Goal: Task Accomplishment & Management: Manage account settings

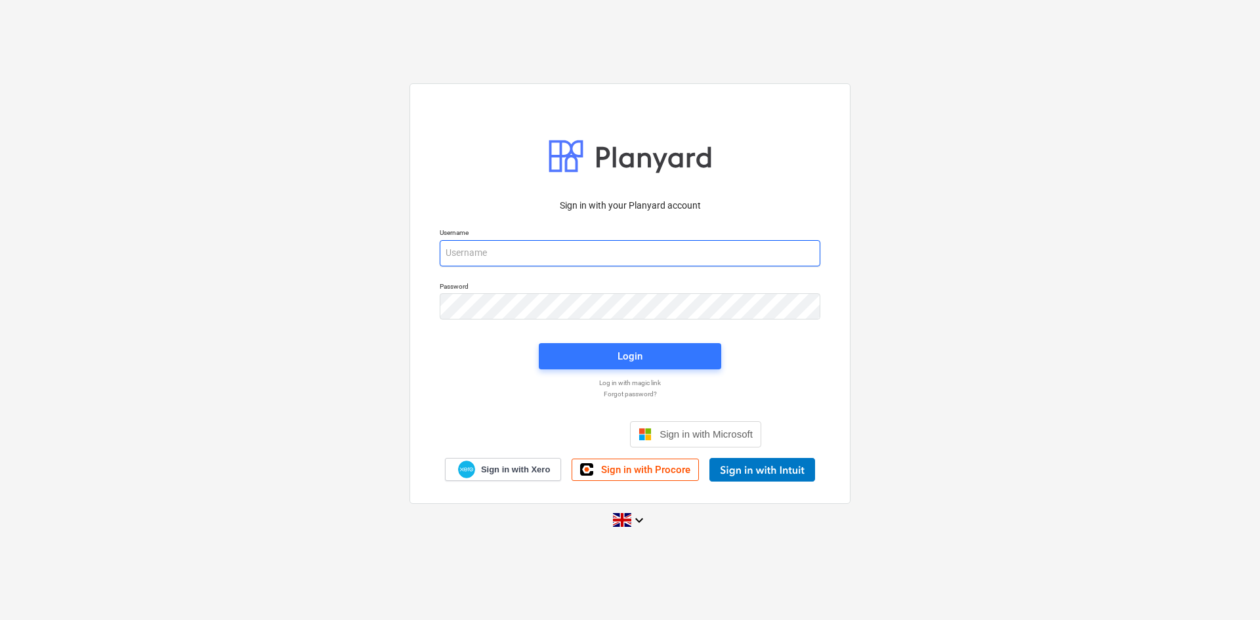
click at [612, 259] on input "email" at bounding box center [630, 253] width 381 height 26
type input "[PERSON_NAME][EMAIL_ADDRESS][DOMAIN_NAME]"
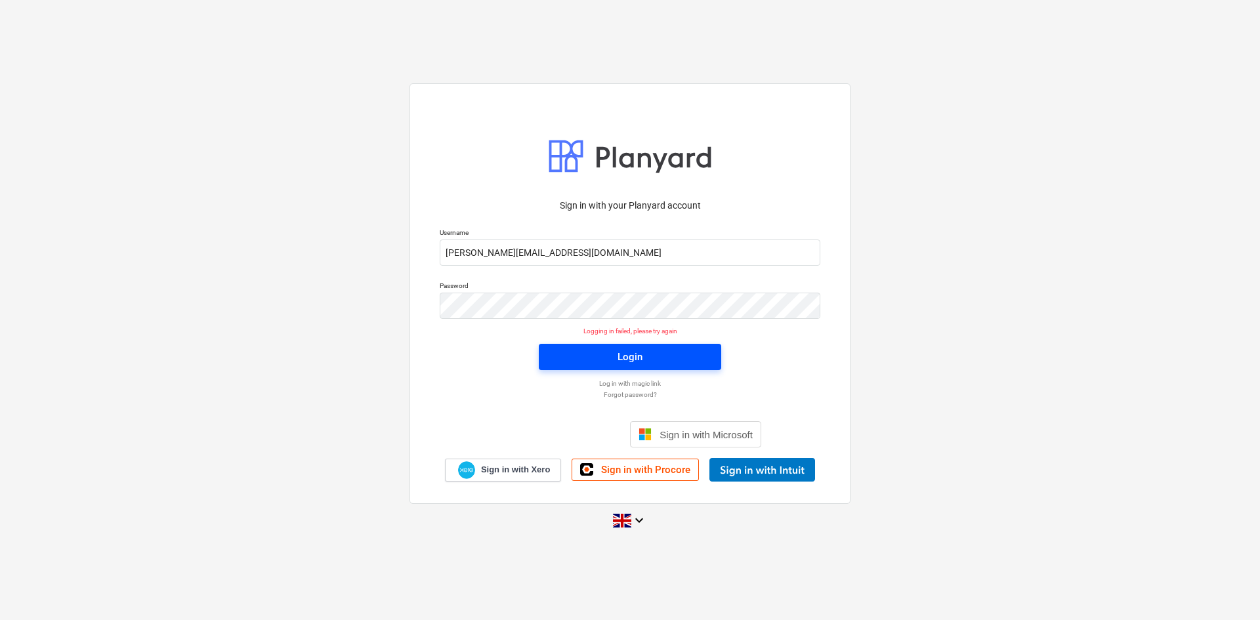
click at [645, 360] on span "Login" at bounding box center [630, 357] width 151 height 17
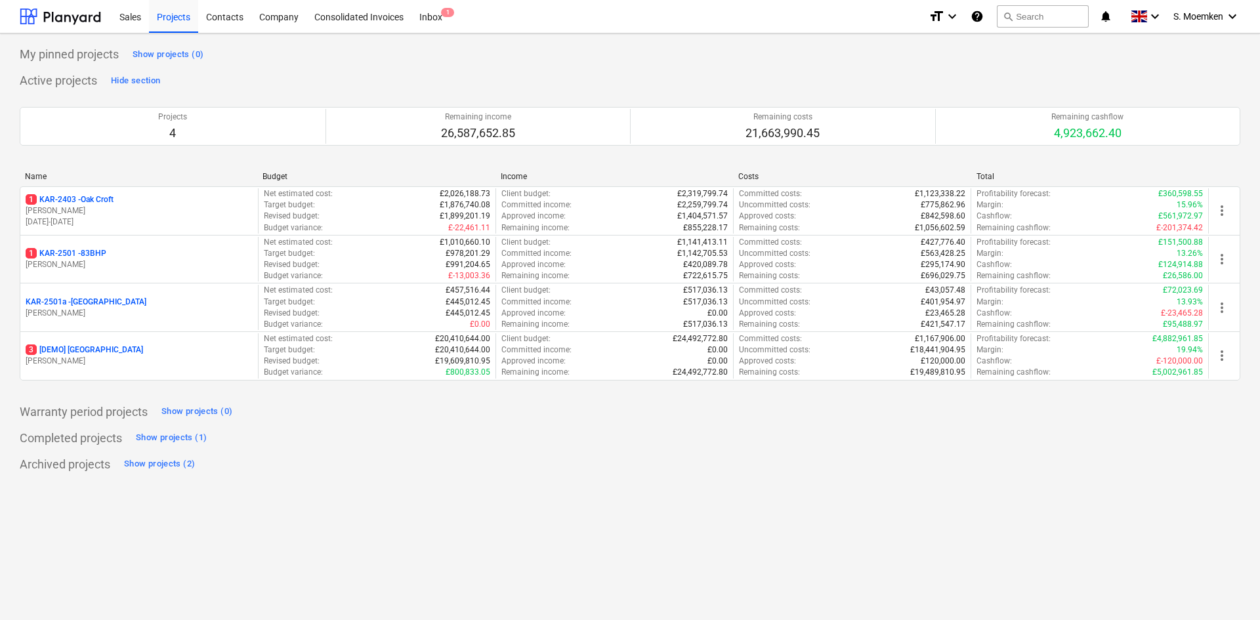
drag, startPoint x: 121, startPoint y: 266, endPoint x: 24, endPoint y: 247, distance: 98.4
click at [121, 266] on p "[PERSON_NAME]" at bounding box center [139, 264] width 227 height 11
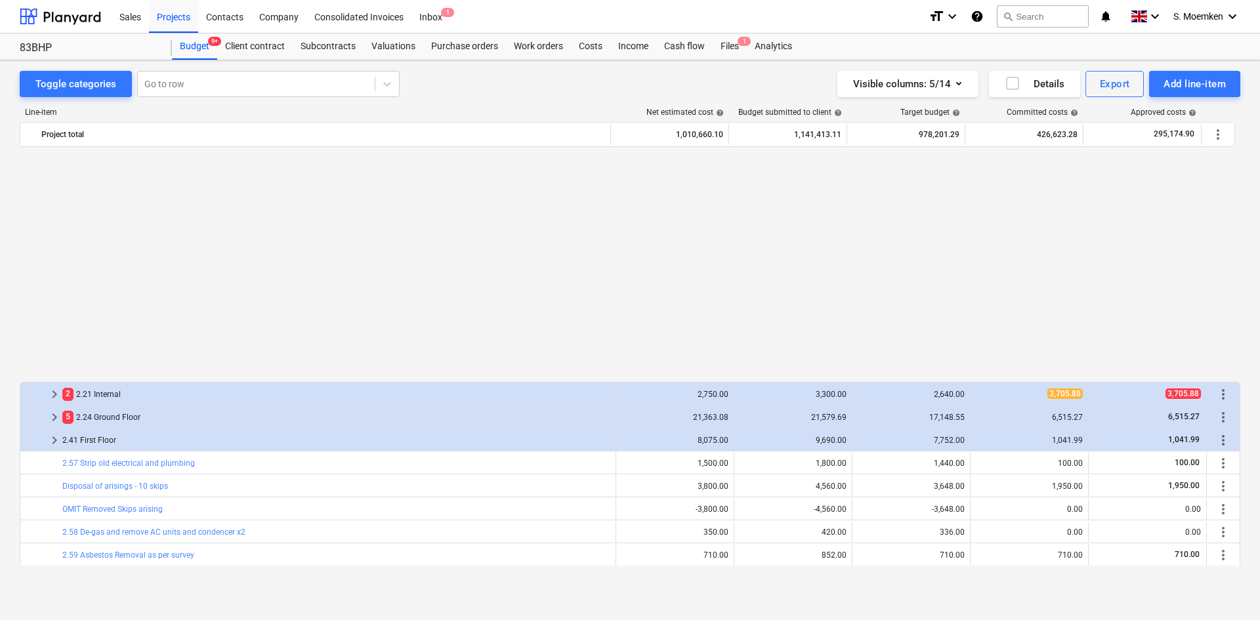
scroll to position [699, 0]
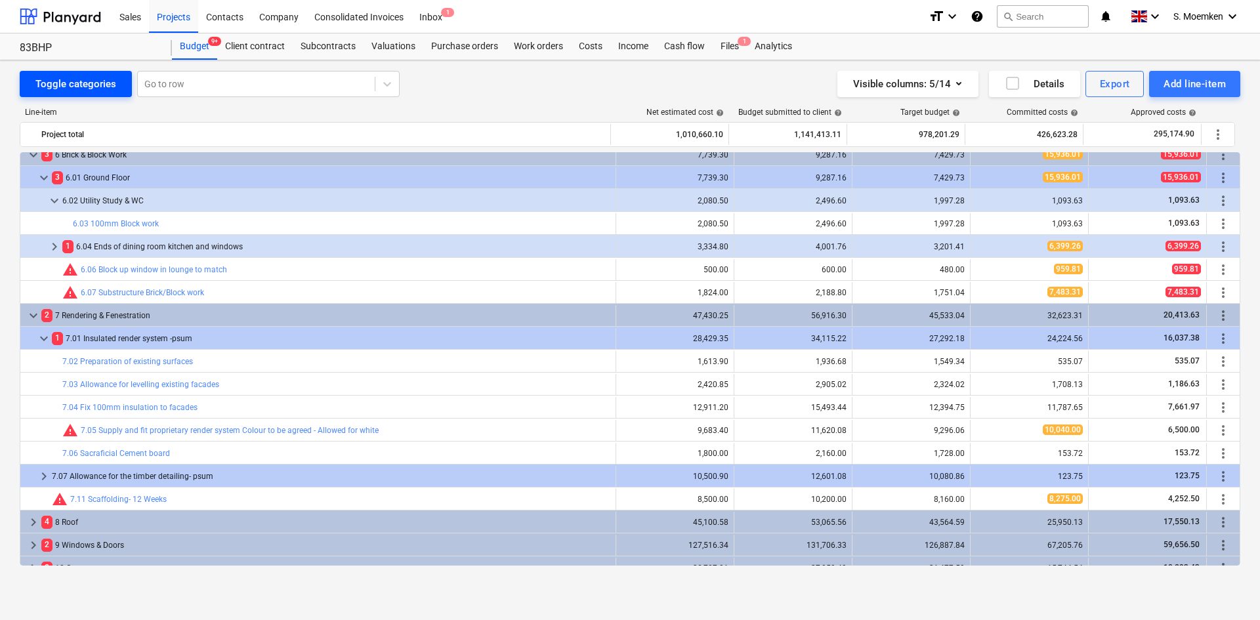
click at [96, 87] on div "Toggle categories" at bounding box center [75, 83] width 81 height 17
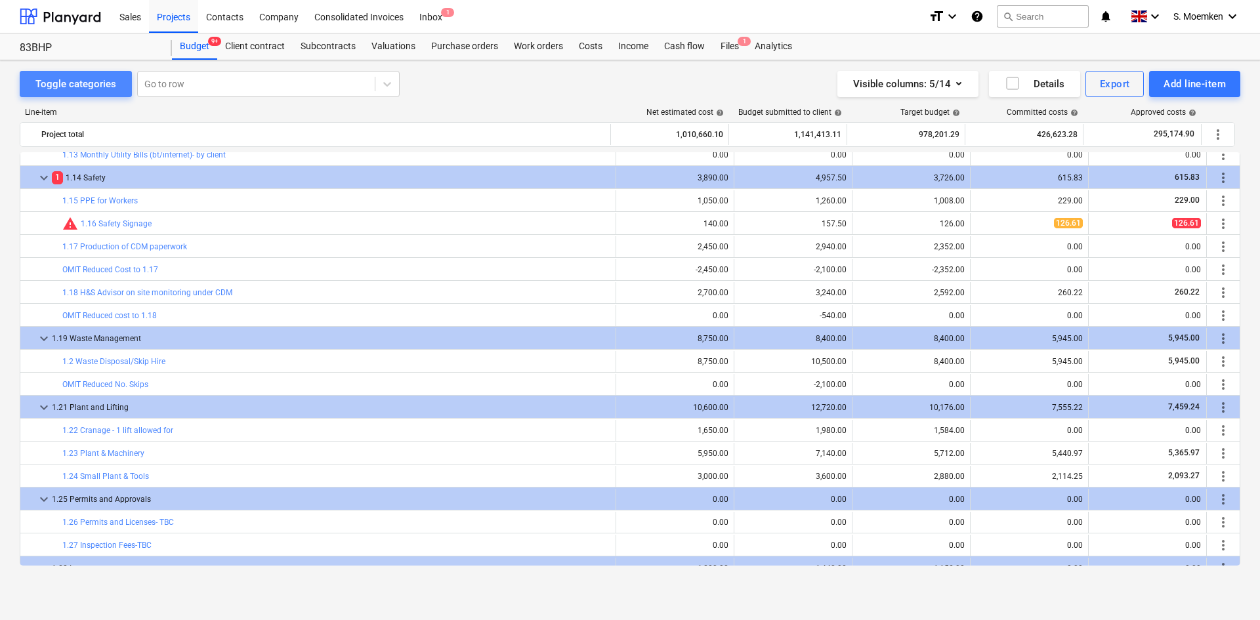
click at [96, 87] on div "Toggle categories" at bounding box center [75, 83] width 81 height 17
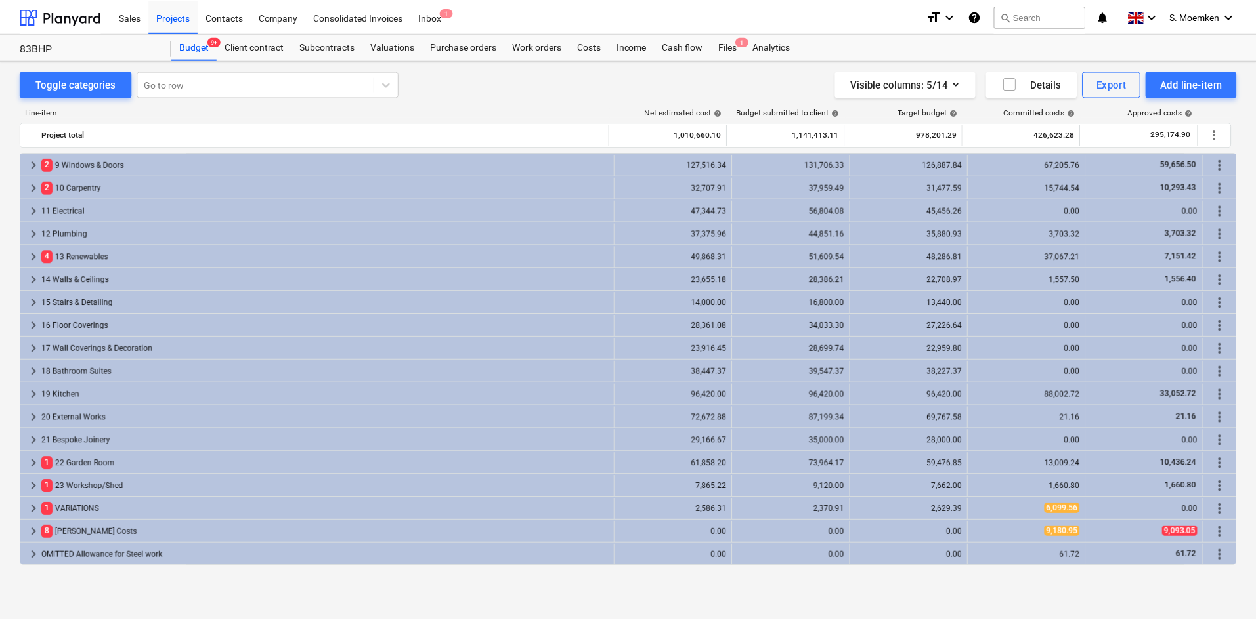
scroll to position [0, 0]
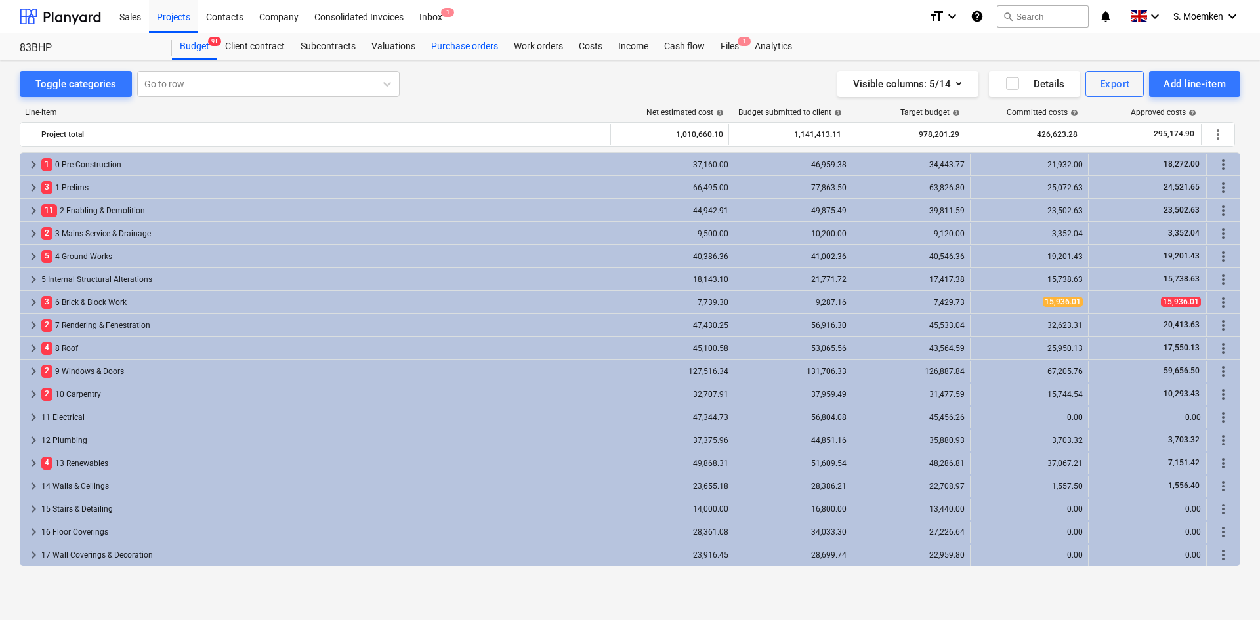
click at [452, 47] on div "Purchase orders" at bounding box center [464, 46] width 83 height 26
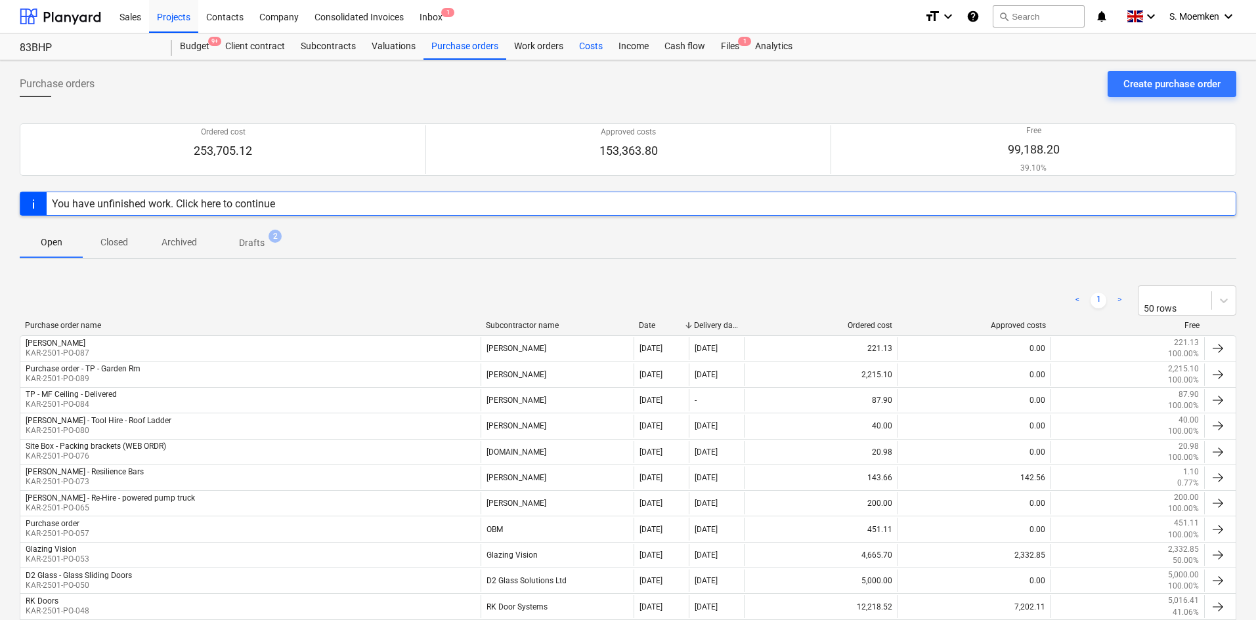
click at [597, 47] on div "Costs" at bounding box center [590, 46] width 39 height 26
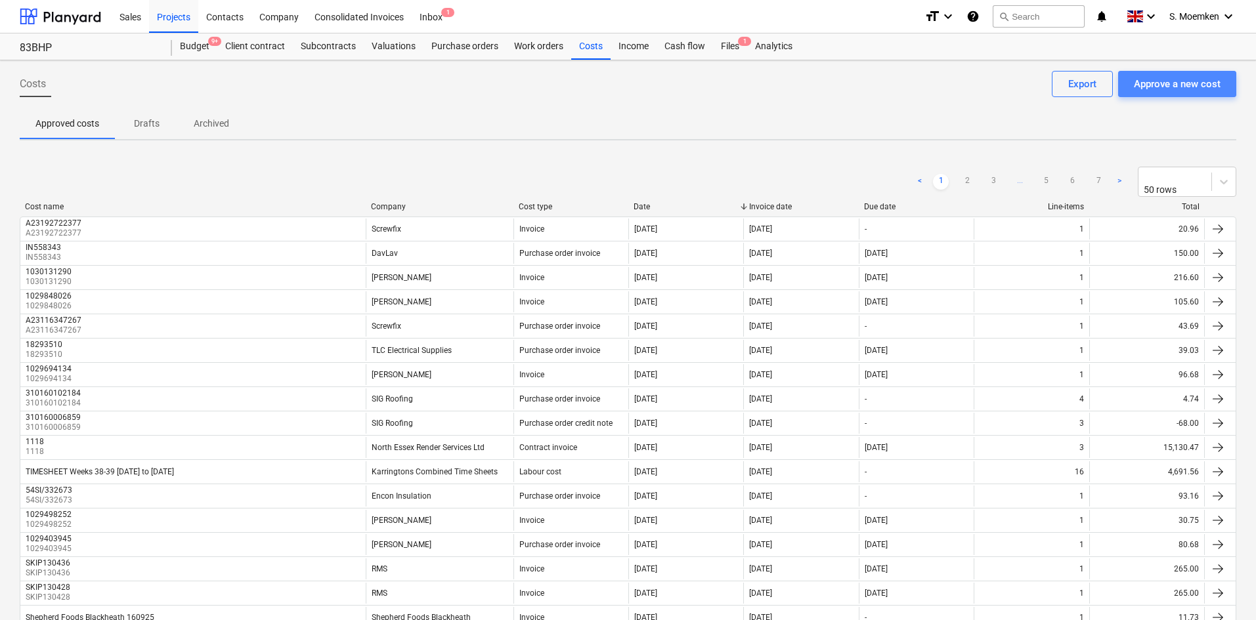
click at [1182, 85] on div "Approve a new cost" at bounding box center [1177, 83] width 87 height 17
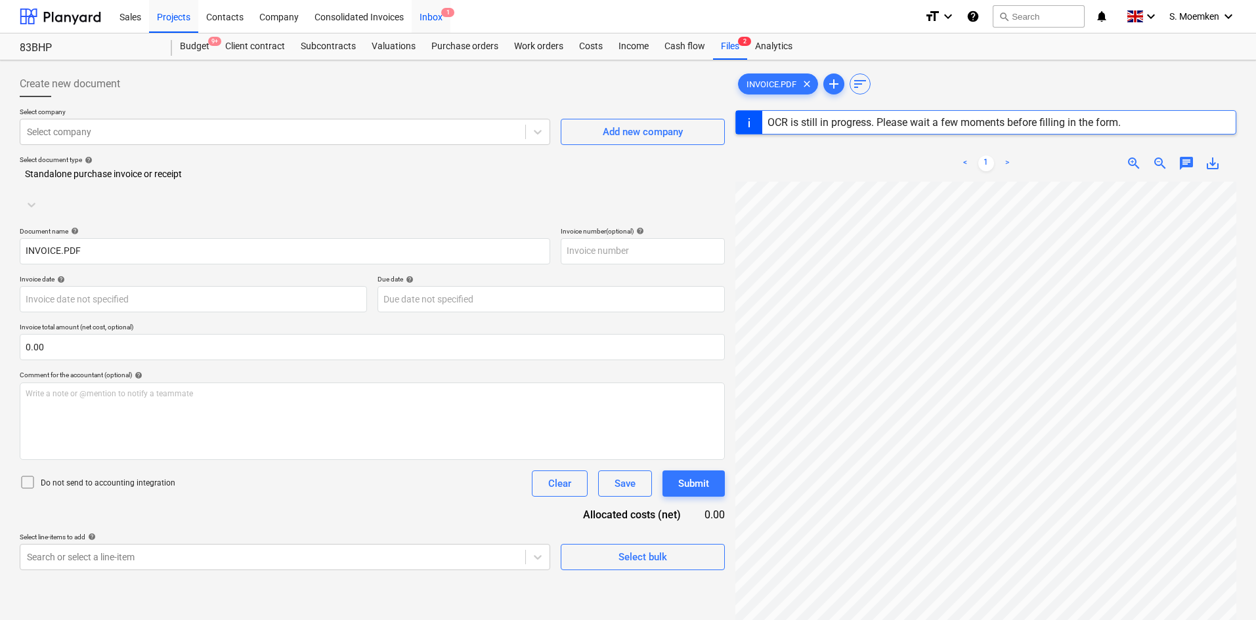
type input "1792700"
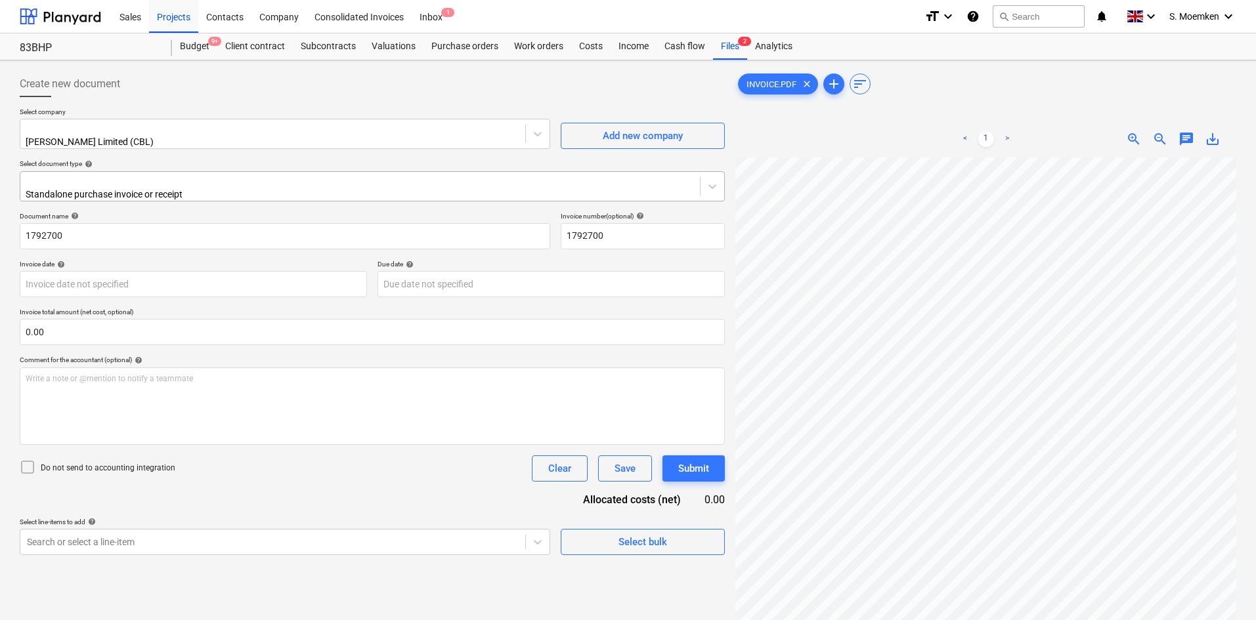
click at [263, 179] on div at bounding box center [360, 181] width 666 height 13
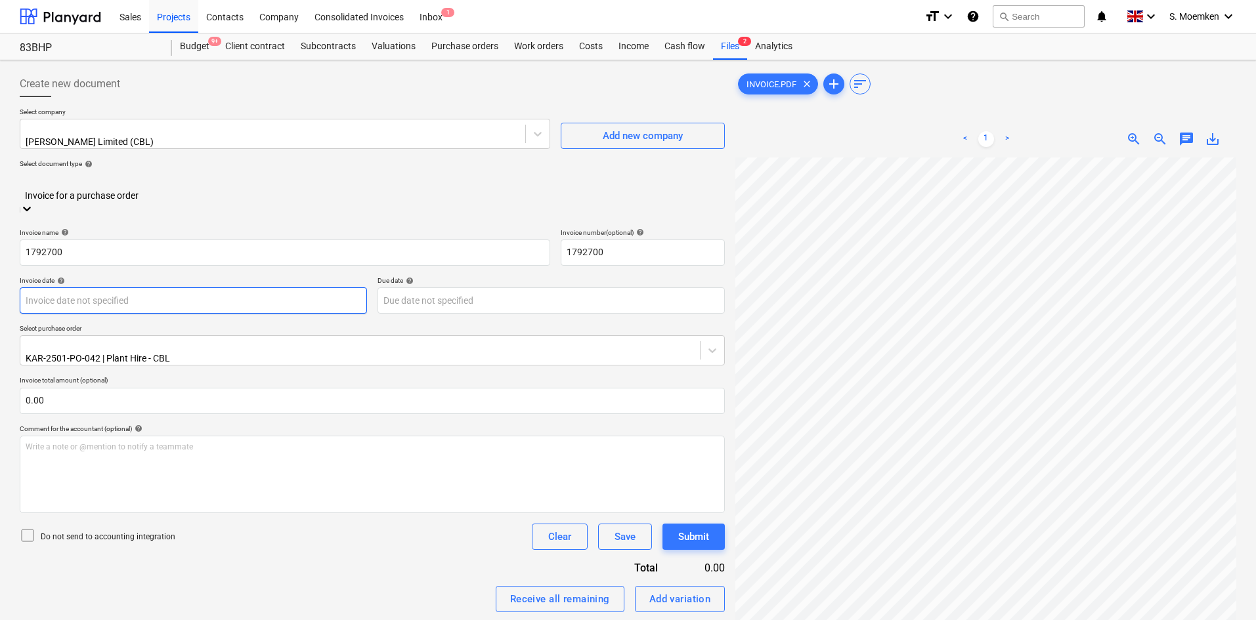
click at [220, 278] on body "Sales Projects Contacts Company Consolidated Invoices Inbox 1 format_size keybo…" at bounding box center [628, 310] width 1256 height 620
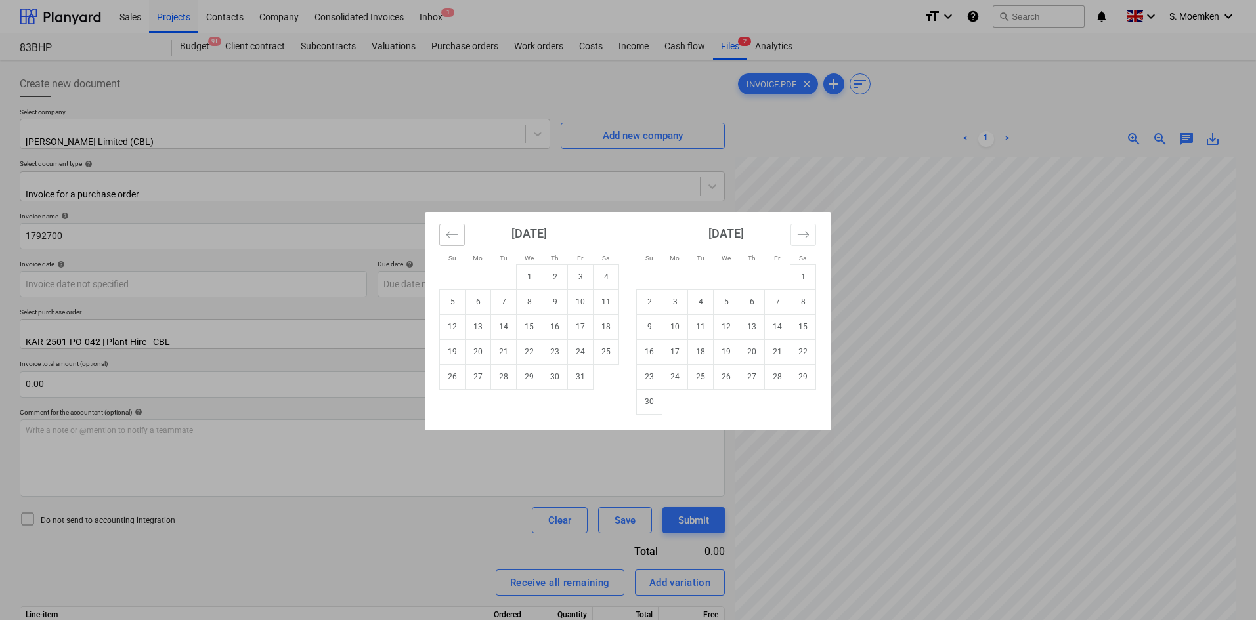
click at [456, 238] on icon "Move backward to switch to the previous month." at bounding box center [452, 234] width 12 height 12
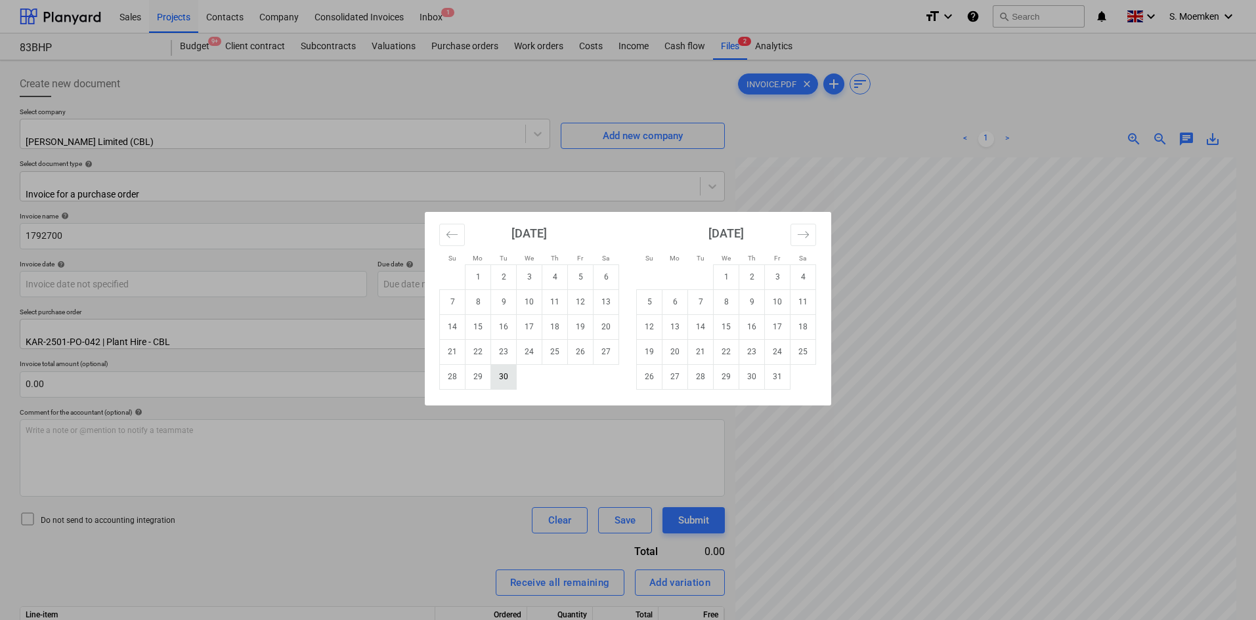
click at [504, 379] on td "30" at bounding box center [504, 376] width 26 height 25
type input "[DATE]"
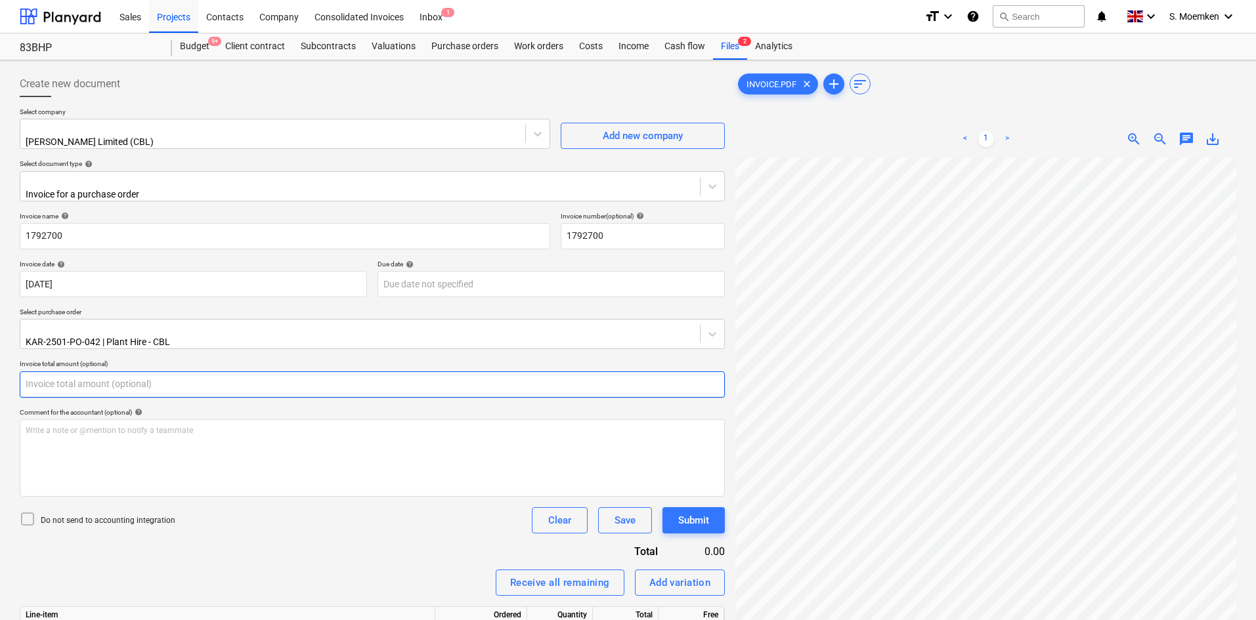
drag, startPoint x: 172, startPoint y: 368, endPoint x: 81, endPoint y: 370, distance: 91.3
click at [81, 372] on input "text" at bounding box center [372, 385] width 705 height 26
type input "0.00"
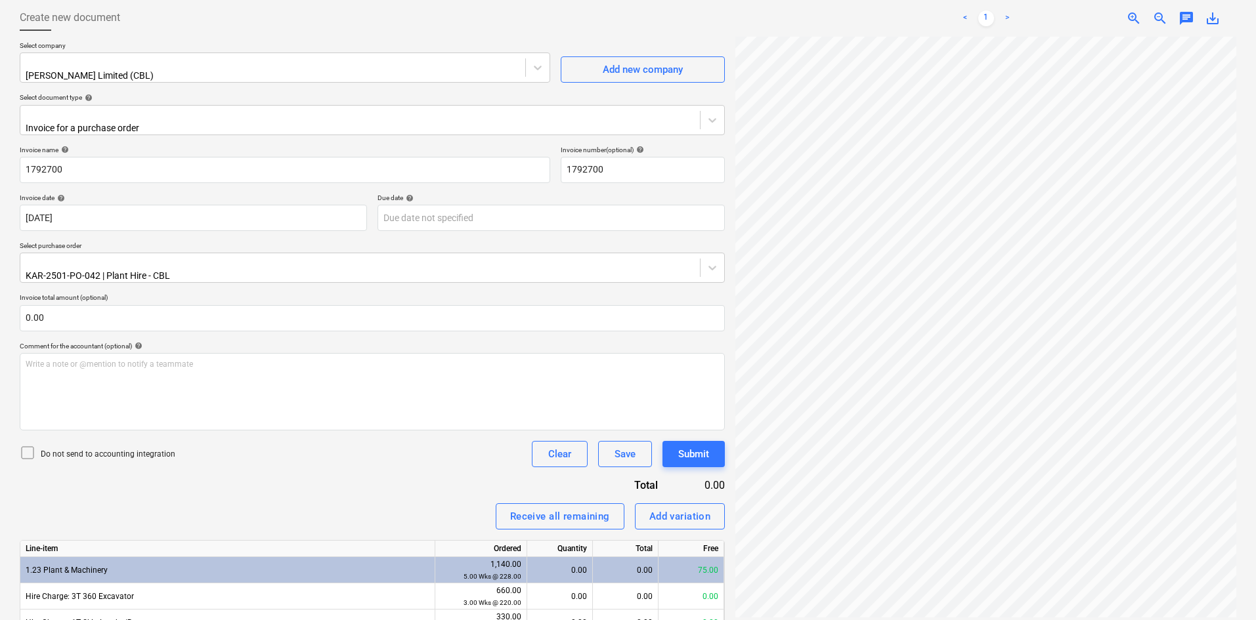
scroll to position [150, 0]
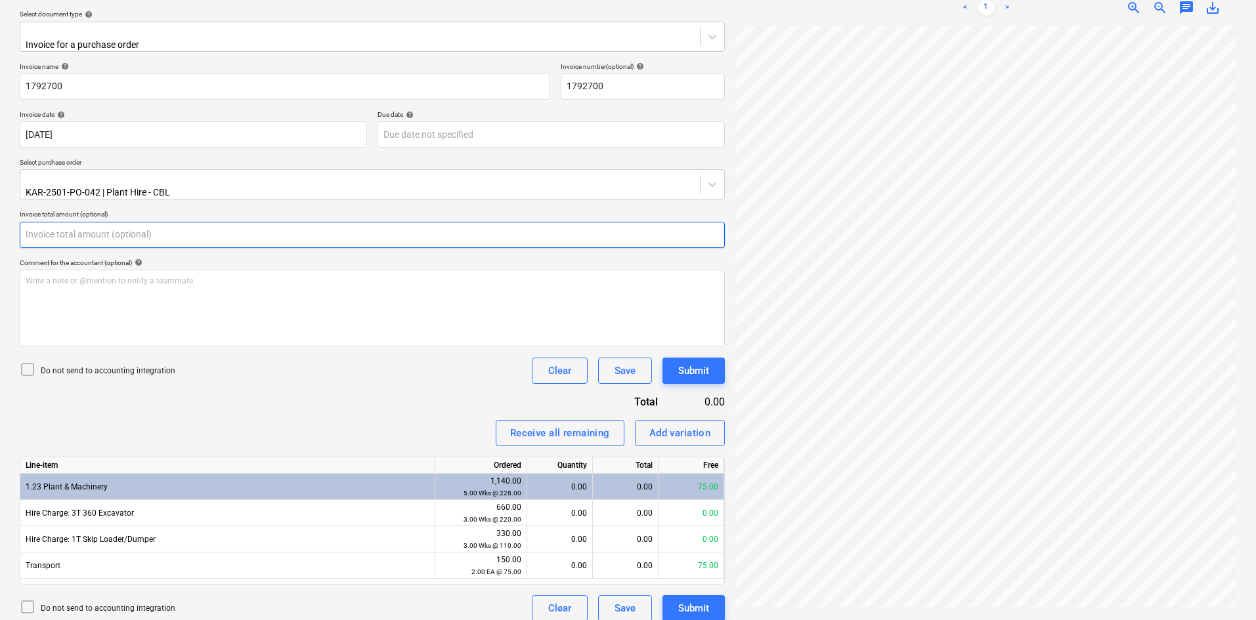
drag, startPoint x: 51, startPoint y: 215, endPoint x: 18, endPoint y: 216, distance: 32.8
click at [18, 216] on div "Create new document Select company [PERSON_NAME] Limited (CBL) Add new company …" at bounding box center [372, 271] width 716 height 711
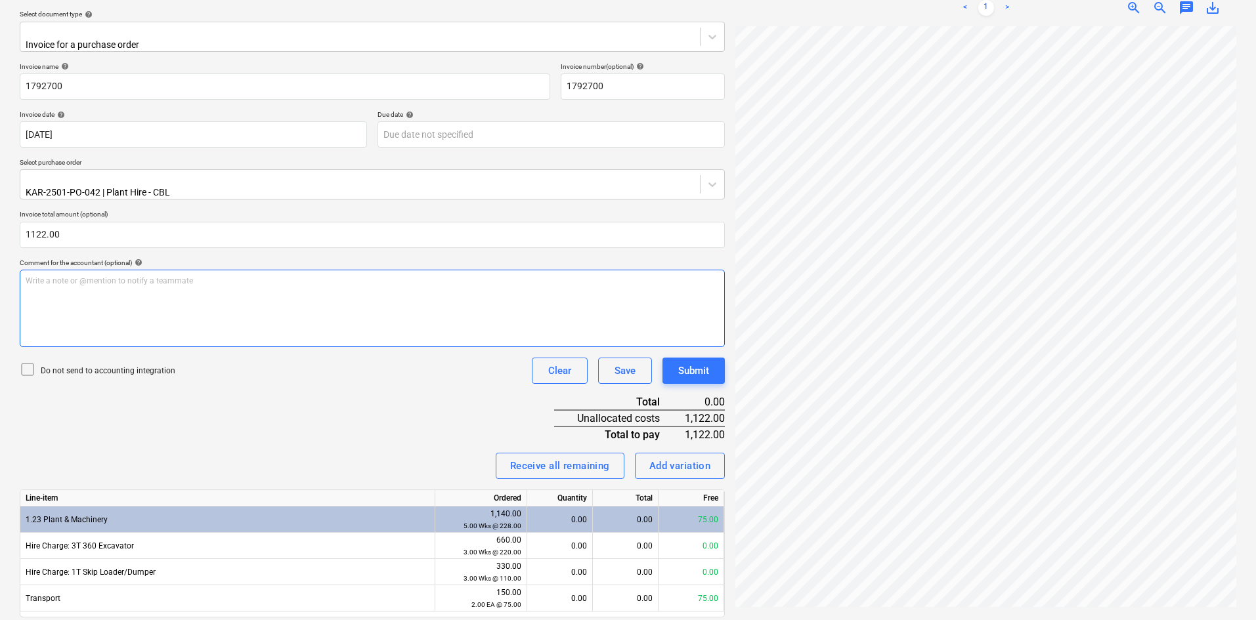
type input "1,122.00"
click at [27, 362] on icon at bounding box center [28, 370] width 16 height 16
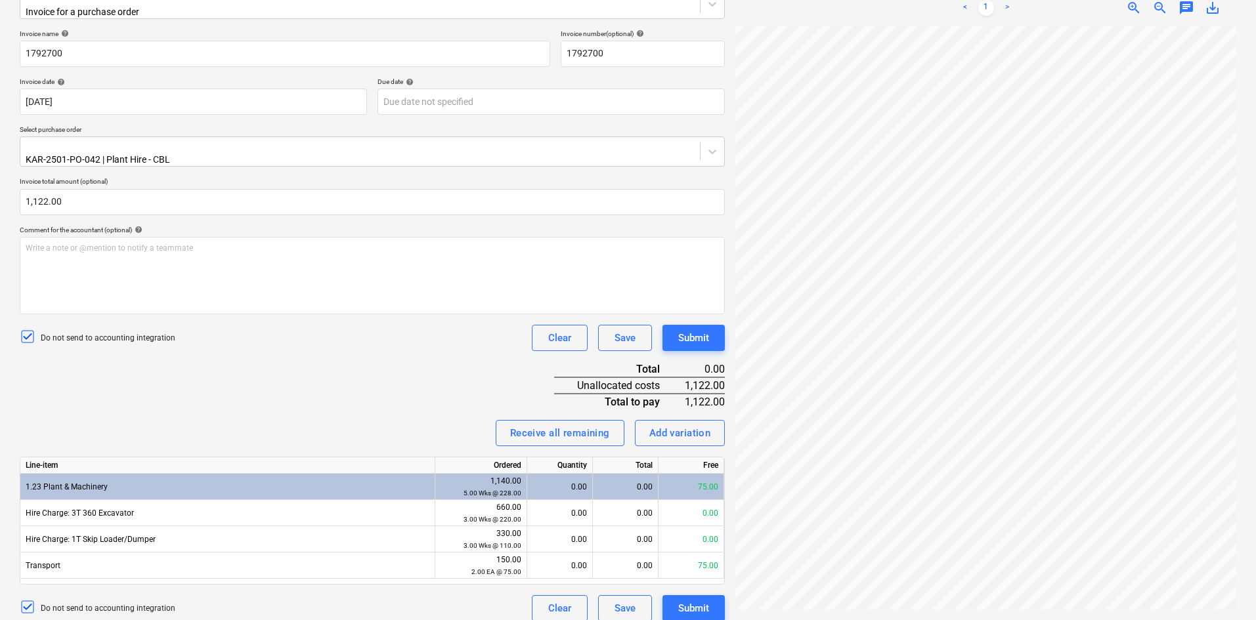
scroll to position [248, 112]
click at [723, 297] on div "Create new document Select company [PERSON_NAME] Limited (CBL) Add new company …" at bounding box center [627, 255] width 1227 height 744
click at [630, 502] on div "0.00" at bounding box center [626, 513] width 66 height 26
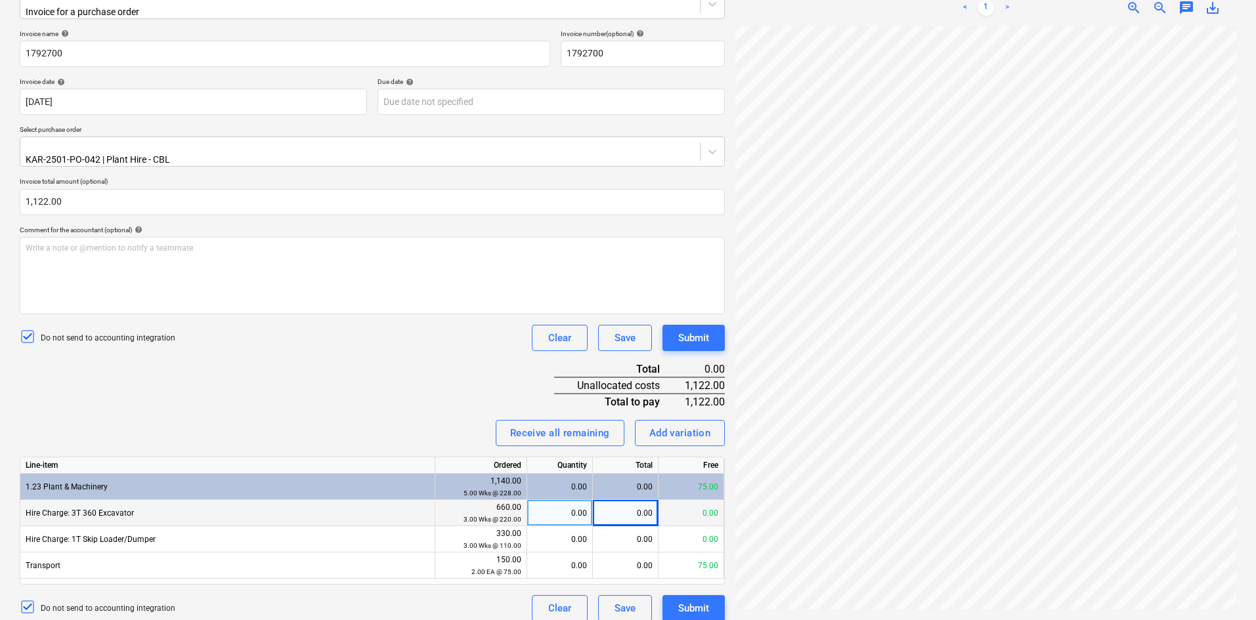
scroll to position [182, 112]
click at [651, 503] on div "0.00" at bounding box center [626, 513] width 66 height 26
type input "748.00"
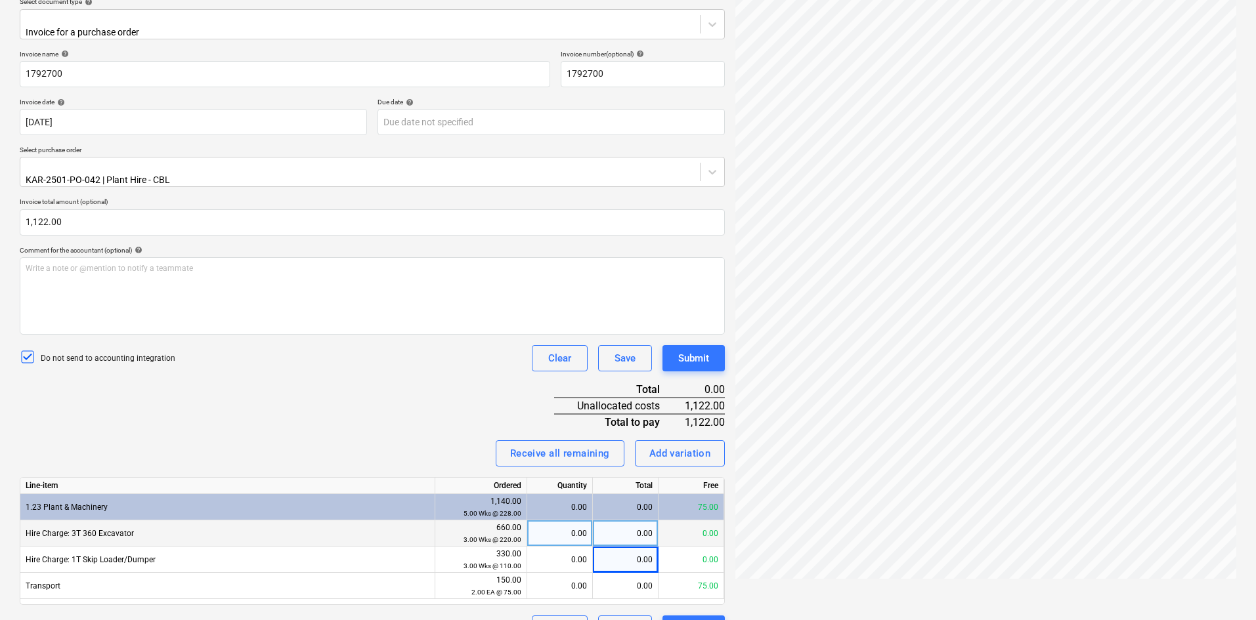
scroll to position [183, 0]
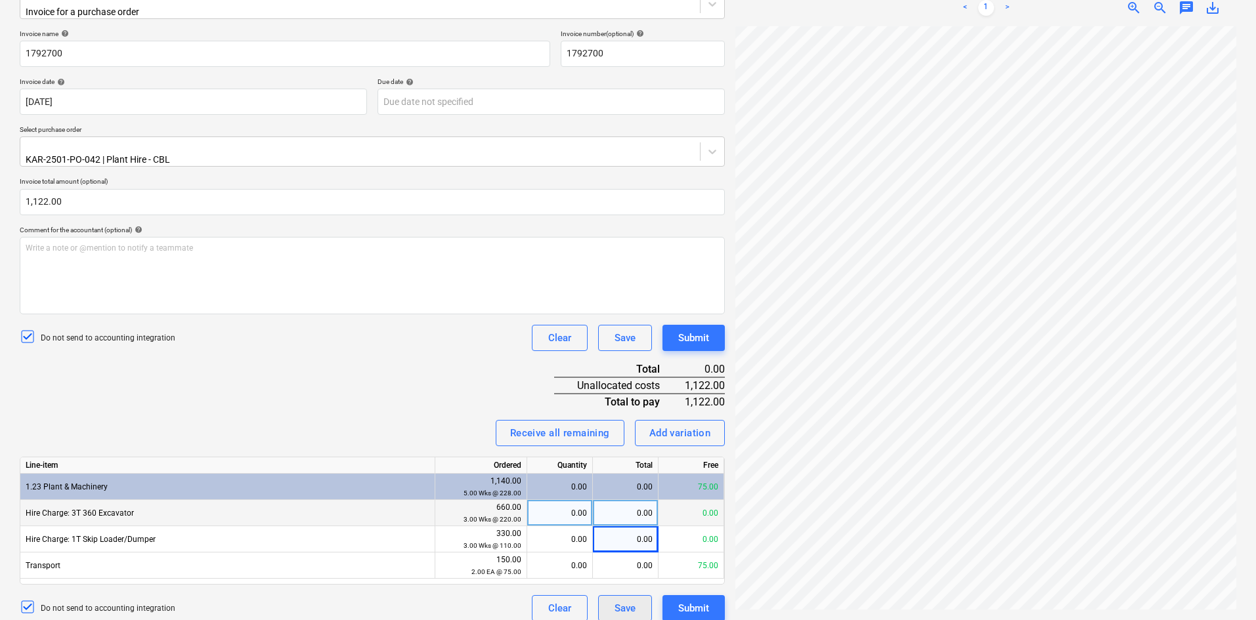
click at [625, 600] on div "Save" at bounding box center [624, 608] width 21 height 17
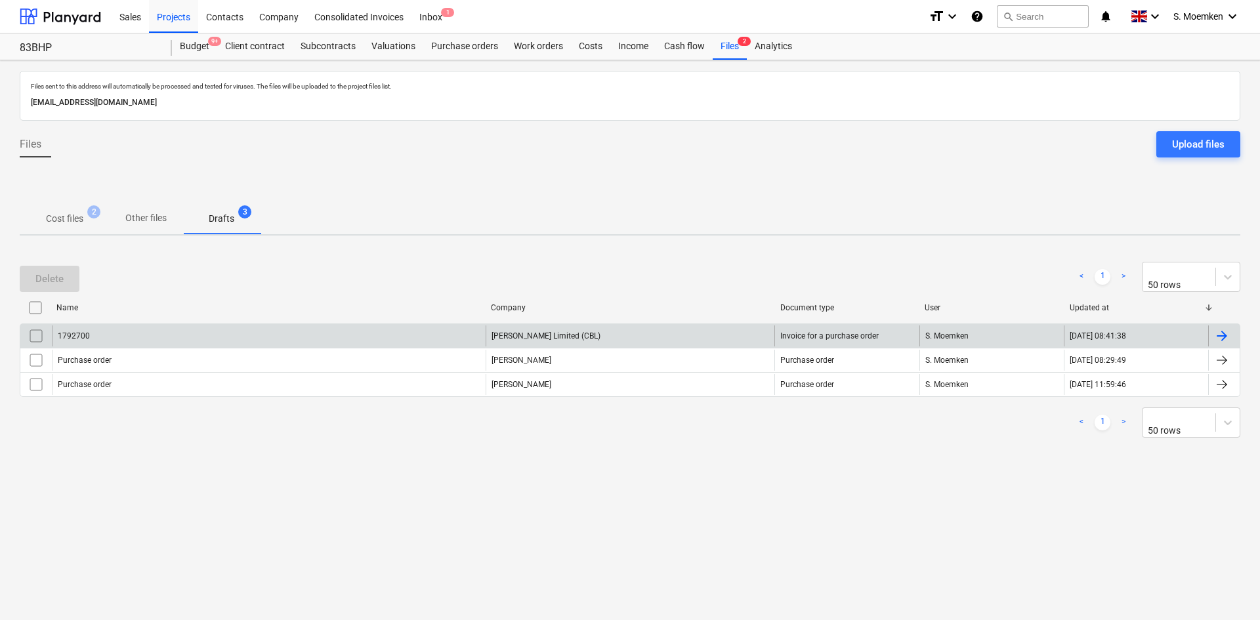
click at [615, 330] on div "[PERSON_NAME] Limited (CBL)" at bounding box center [631, 336] width 290 height 21
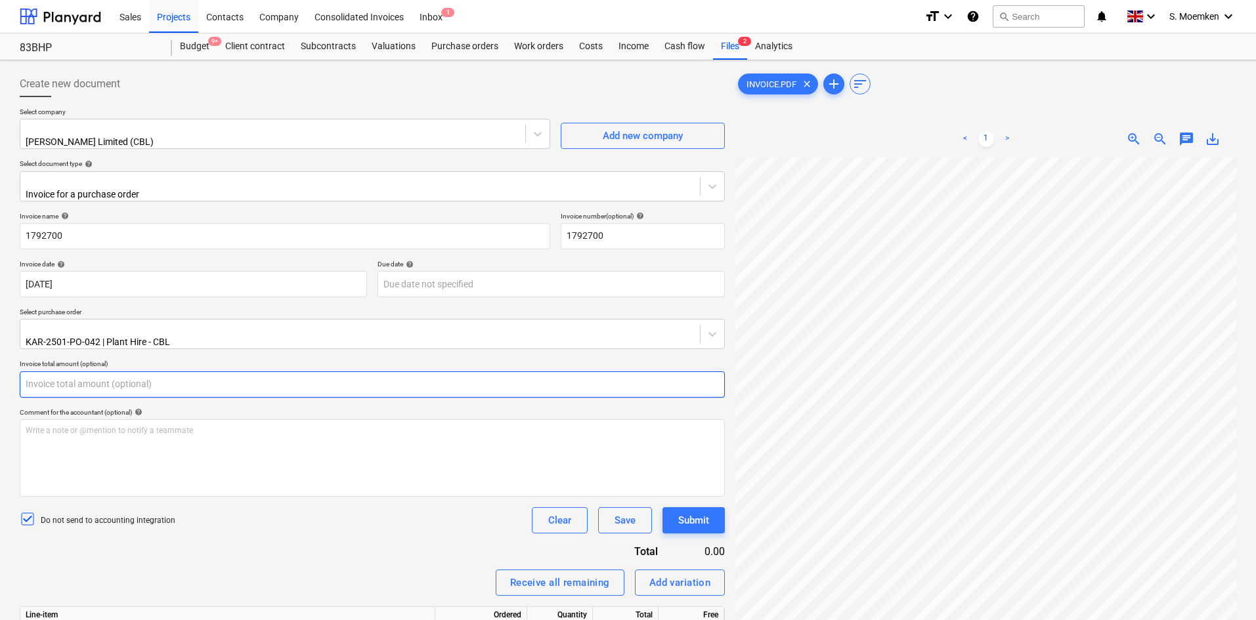
drag, startPoint x: 93, startPoint y: 372, endPoint x: 12, endPoint y: 374, distance: 80.1
click at [12, 374] on div "Create new document Select company [PERSON_NAME] Limited (CBL) Add new company …" at bounding box center [628, 420] width 1256 height 721
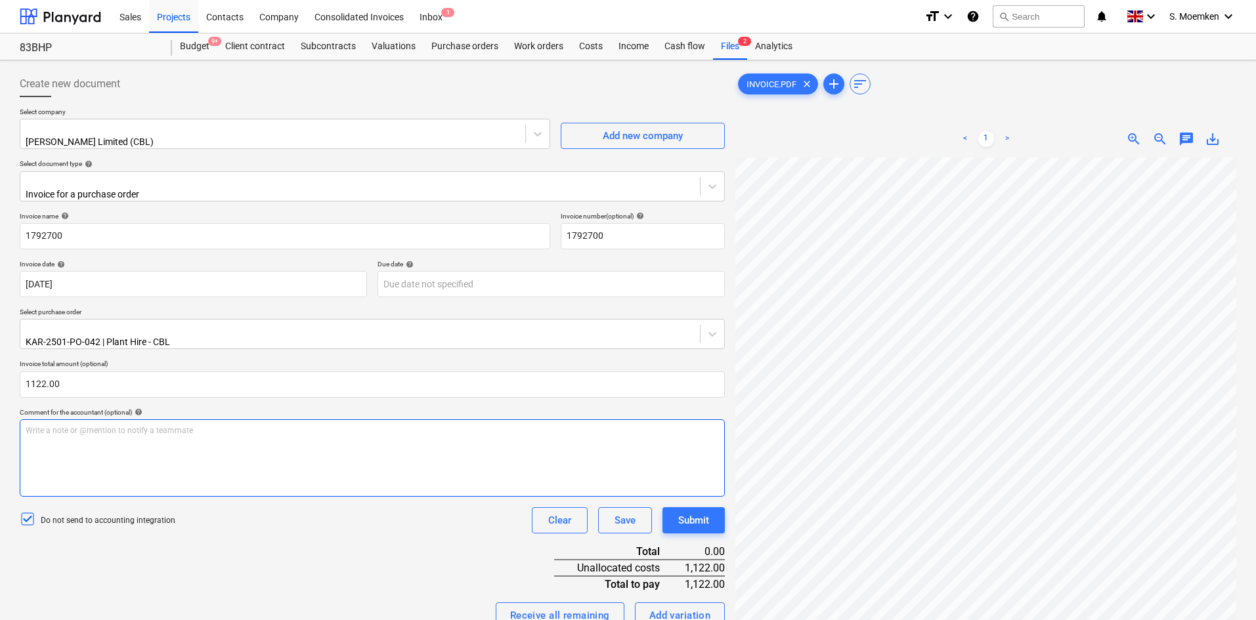
type input "1,122.00"
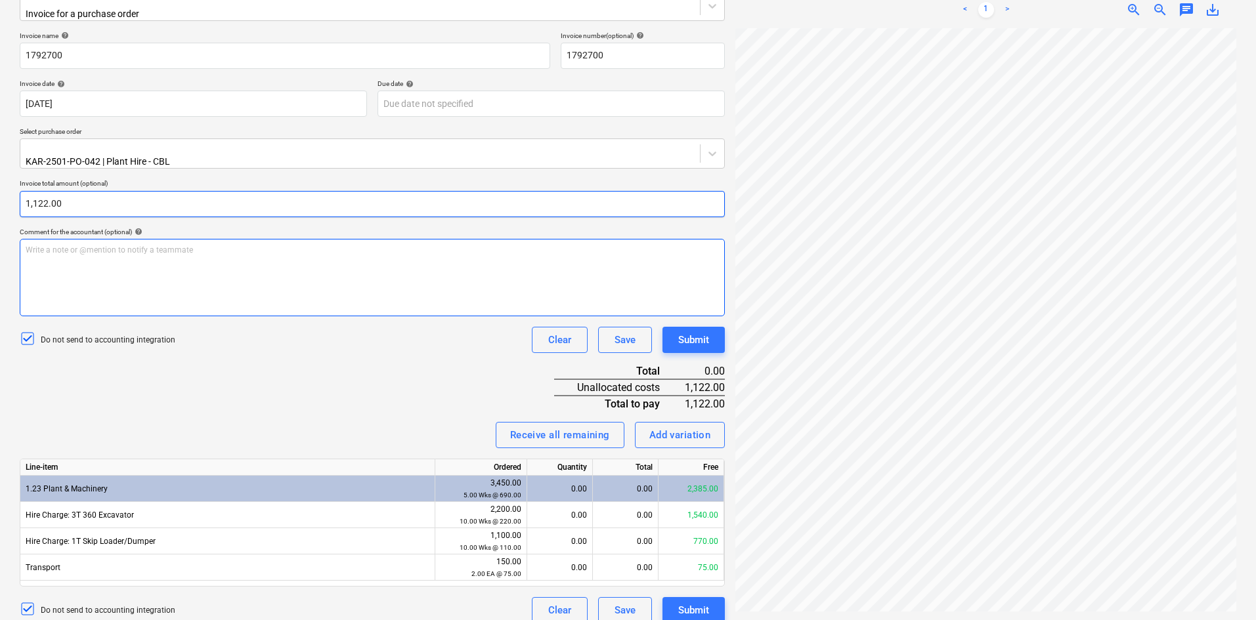
scroll to position [183, 0]
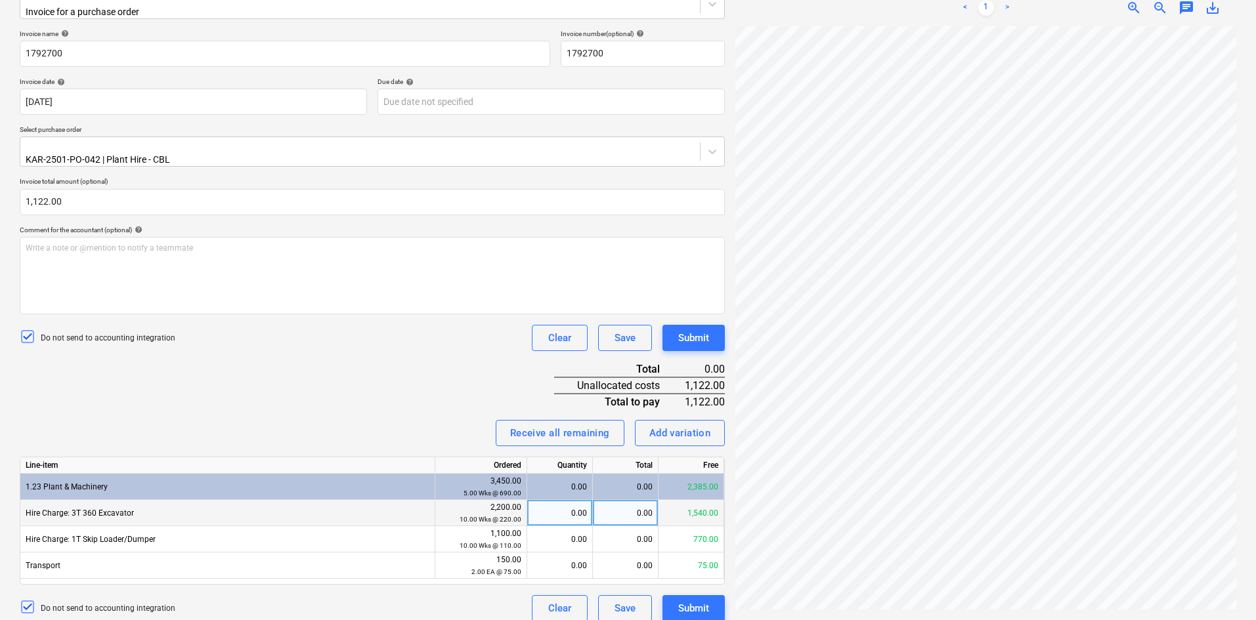
click at [622, 504] on div "0.00" at bounding box center [626, 513] width 66 height 26
type input "748.00"
type input "374.00"
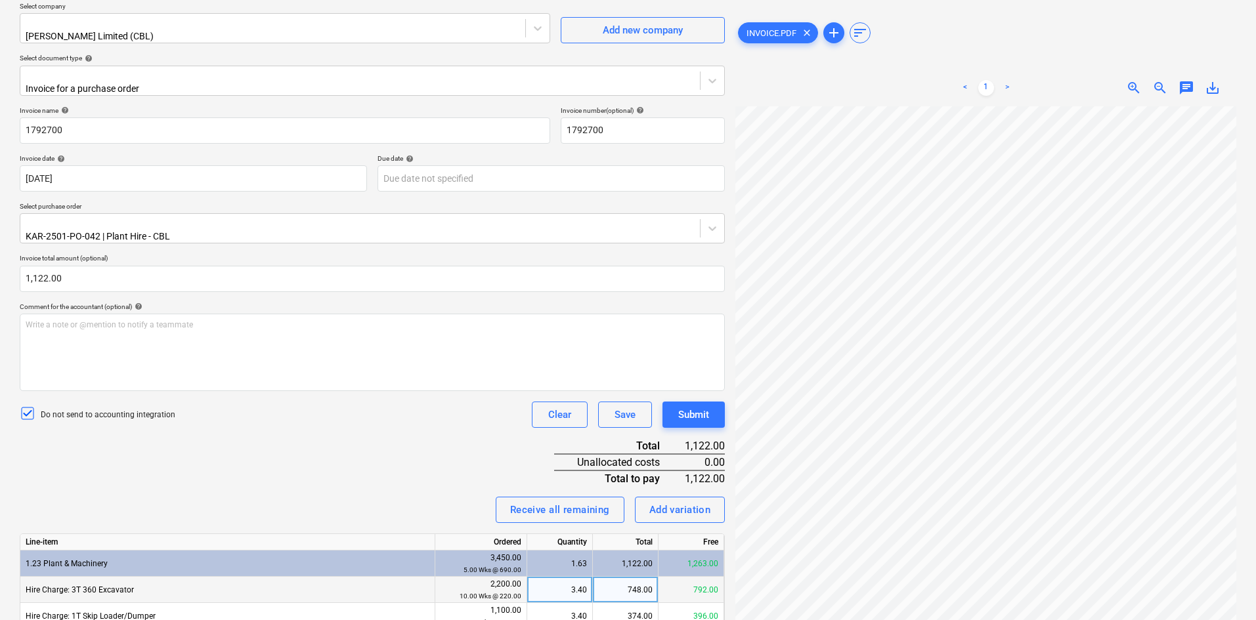
scroll to position [0, 0]
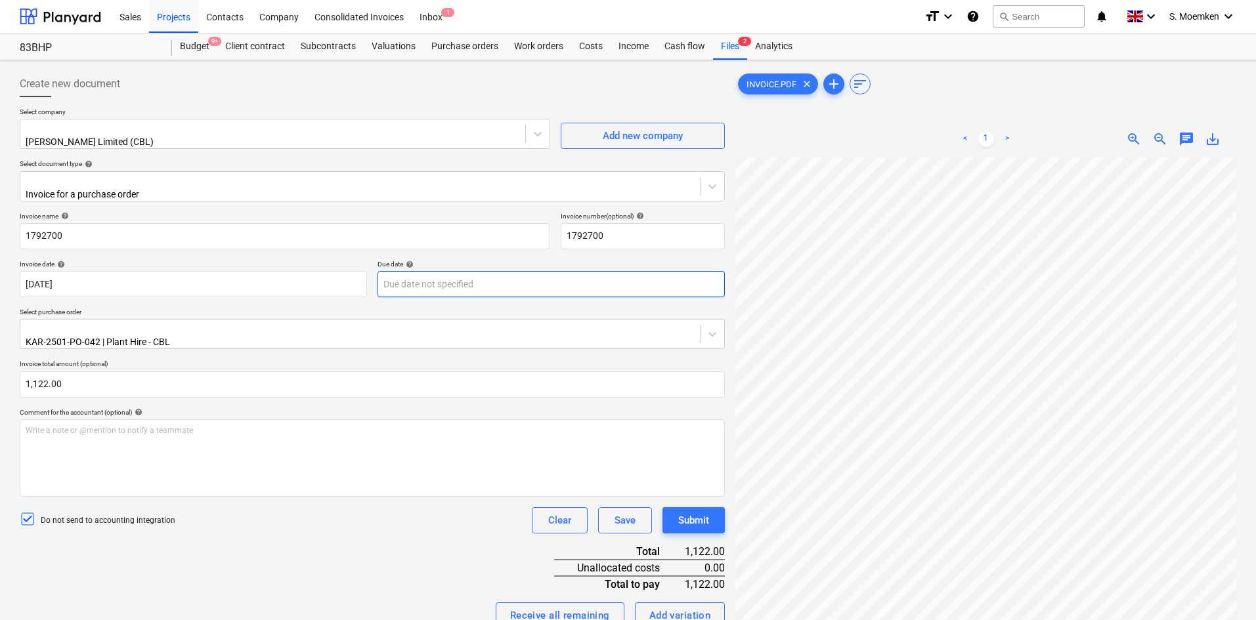
click at [402, 272] on body "Sales Projects Contacts Company Consolidated Invoices Inbox 1 format_size keybo…" at bounding box center [628, 310] width 1256 height 620
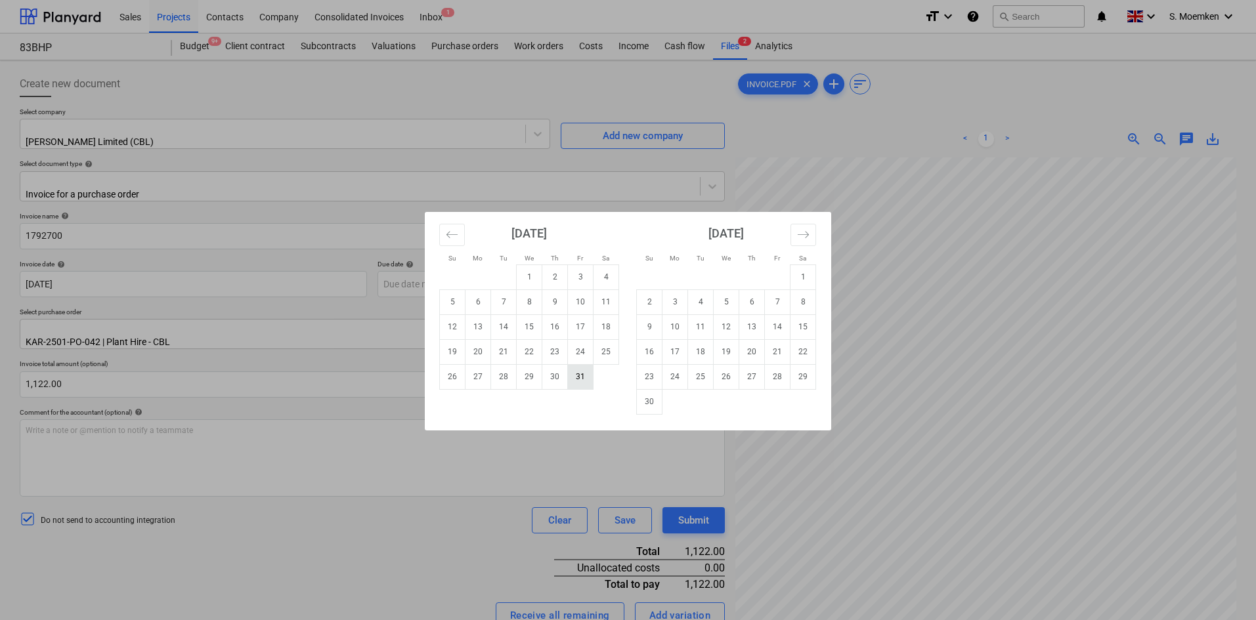
click at [578, 382] on td "31" at bounding box center [581, 376] width 26 height 25
type input "[DATE]"
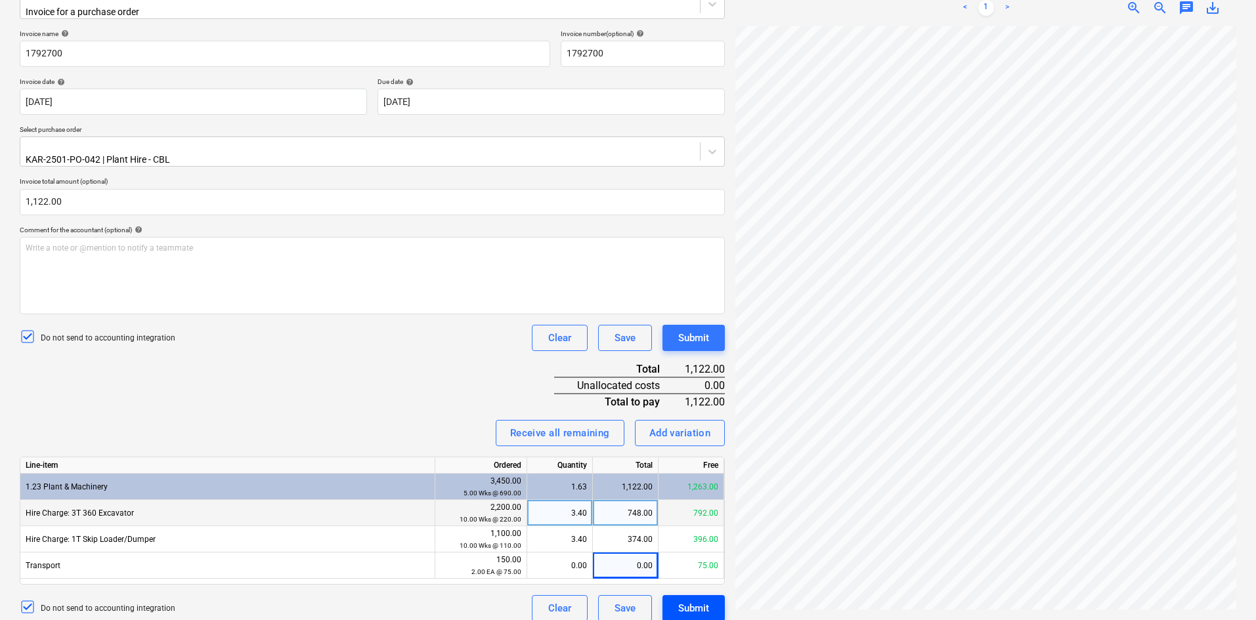
click at [693, 600] on div "Submit" at bounding box center [693, 608] width 31 height 17
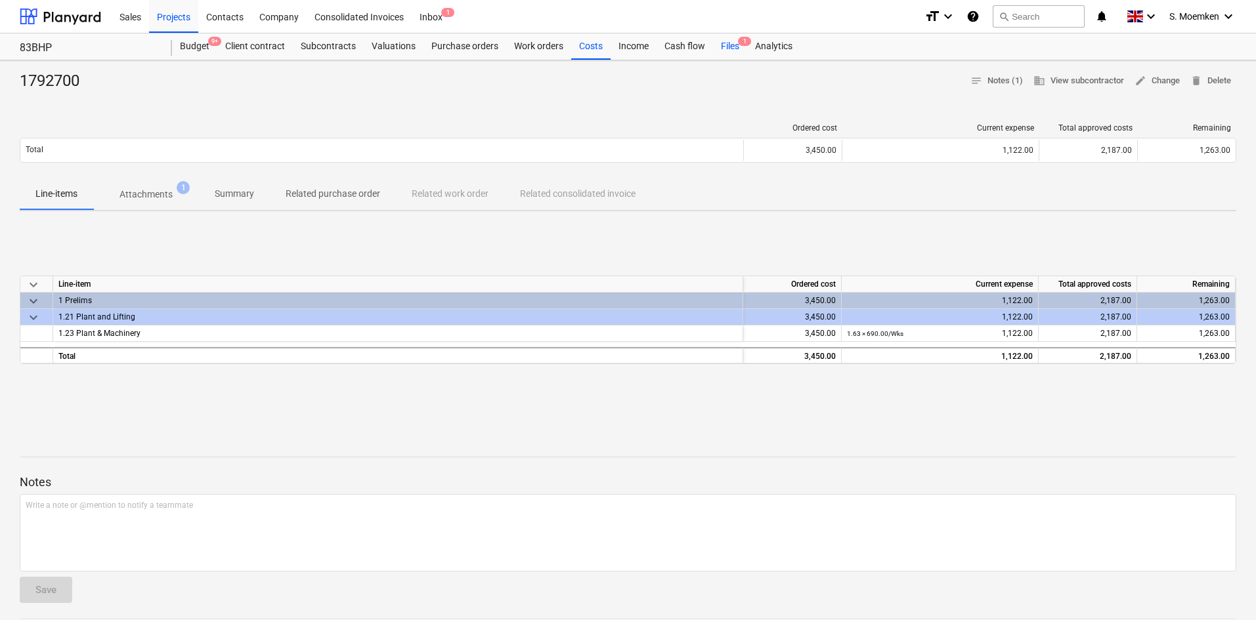
click at [726, 45] on div "Files 1" at bounding box center [730, 46] width 34 height 26
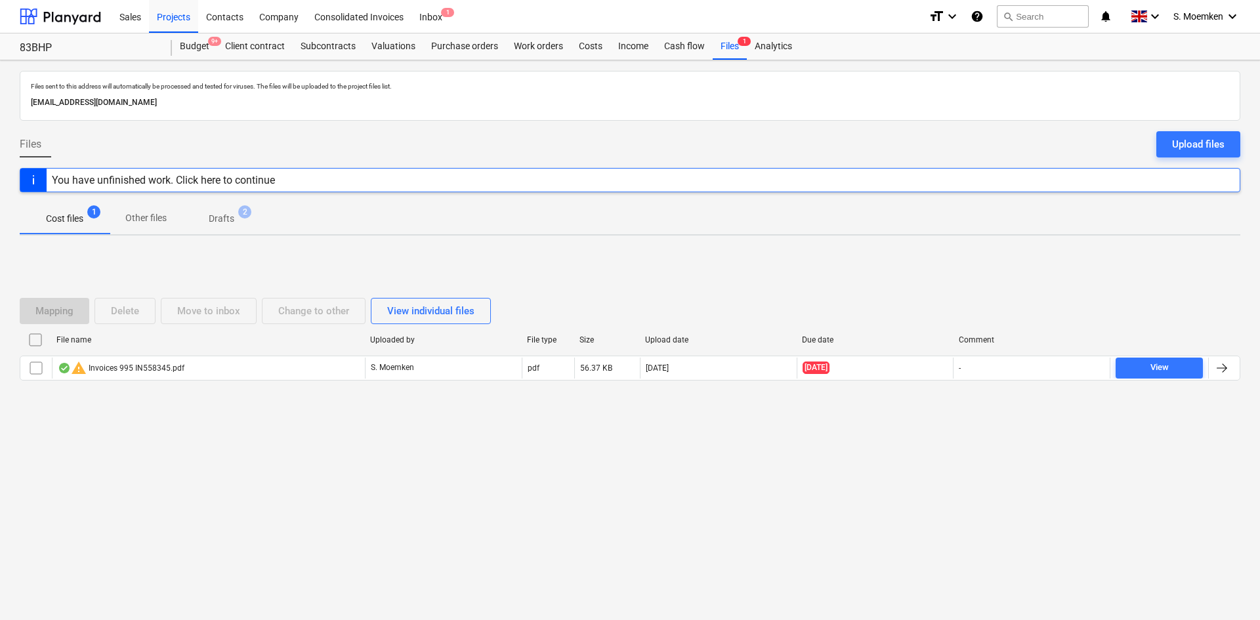
click at [230, 217] on p "Drafts" at bounding box center [222, 219] width 26 height 14
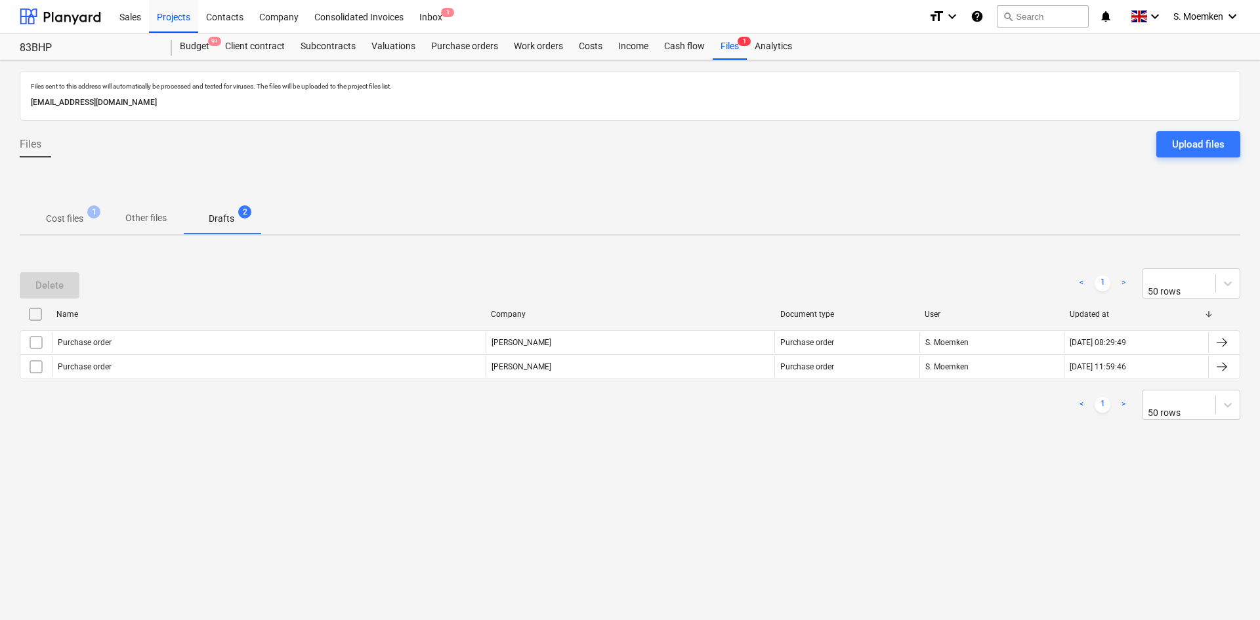
click at [78, 221] on p "Cost files" at bounding box center [64, 219] width 37 height 14
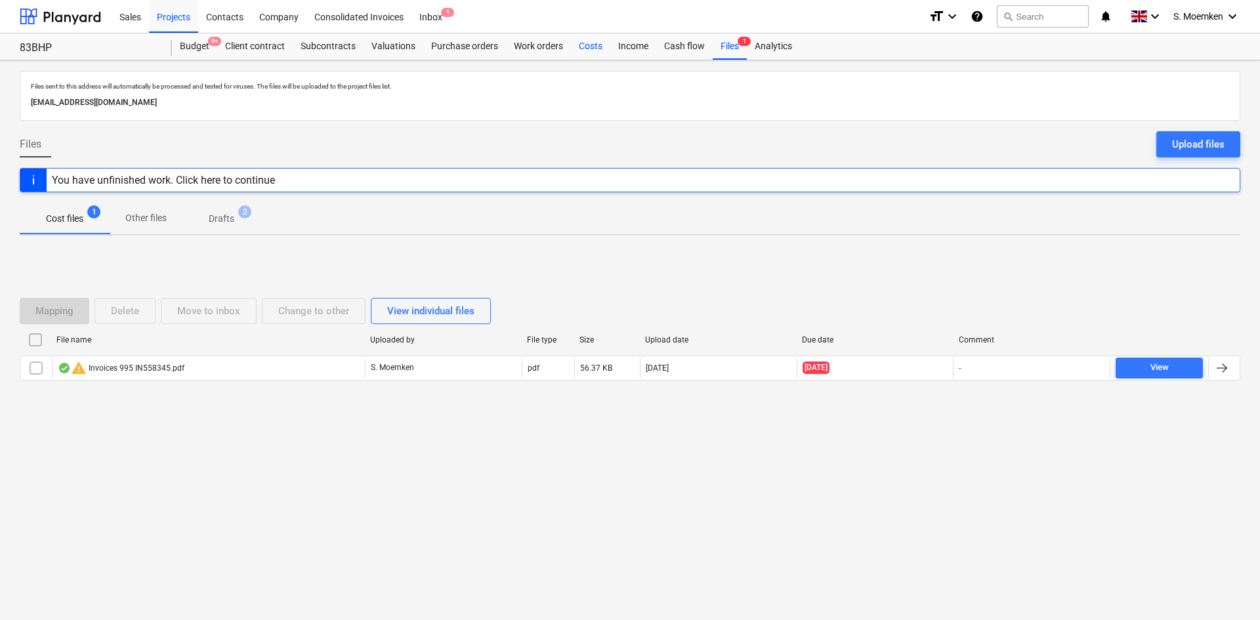
click at [590, 44] on div "Costs" at bounding box center [590, 46] width 39 height 26
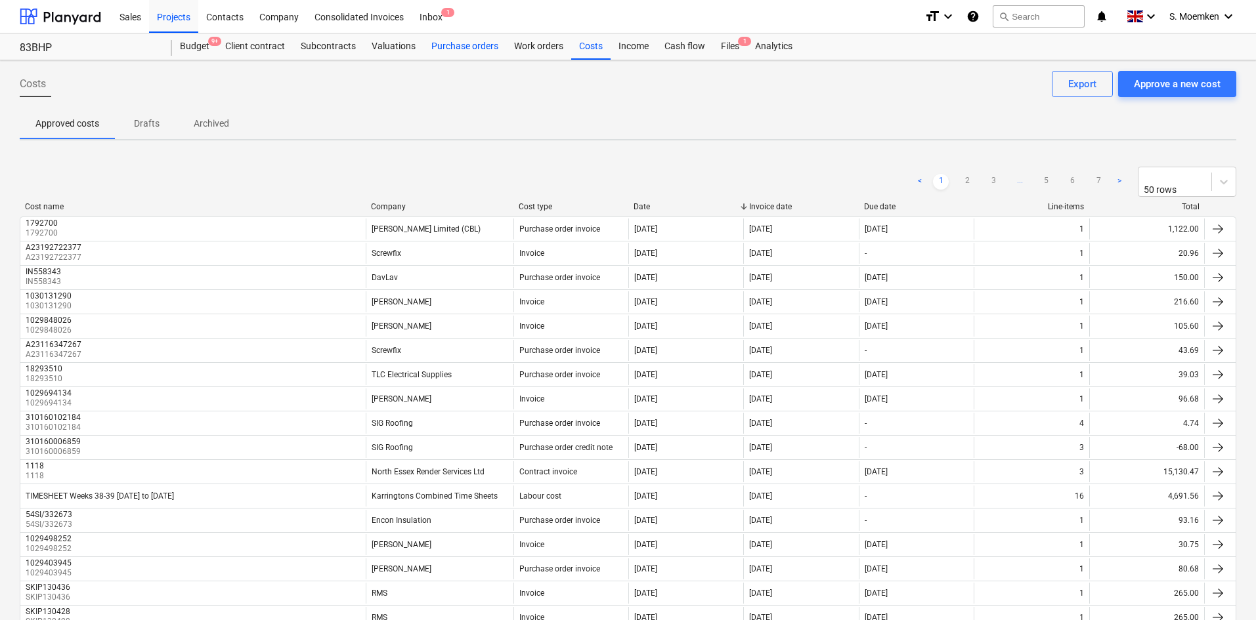
click at [441, 42] on div "Purchase orders" at bounding box center [464, 46] width 83 height 26
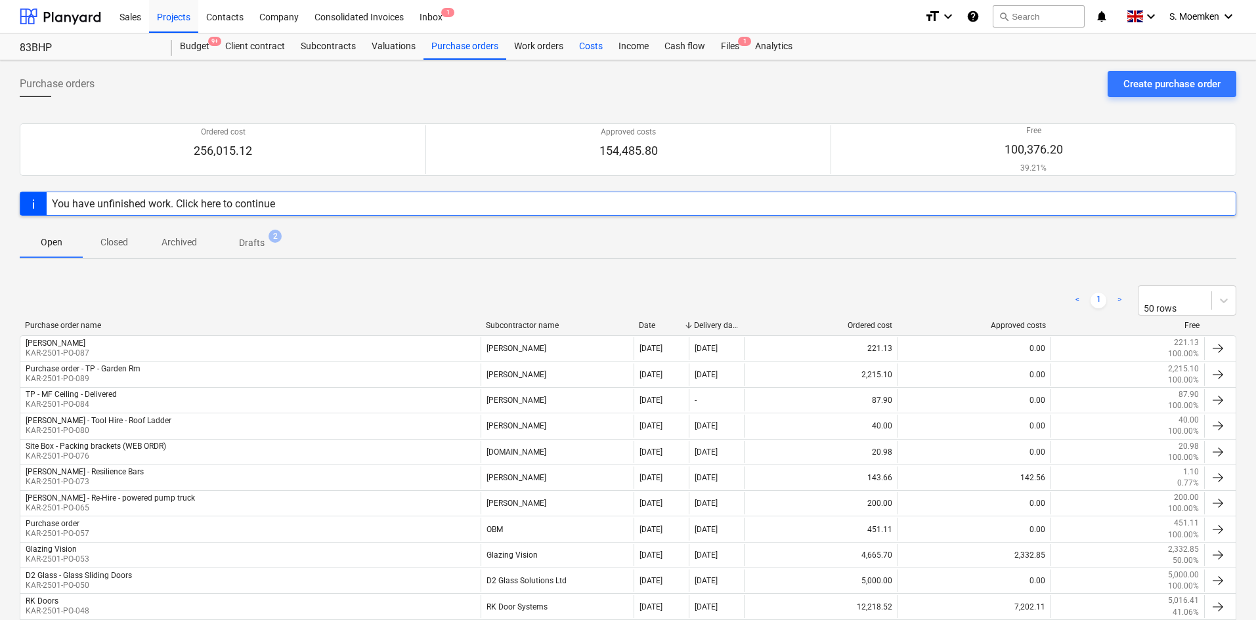
click at [590, 46] on div "Costs" at bounding box center [590, 46] width 39 height 26
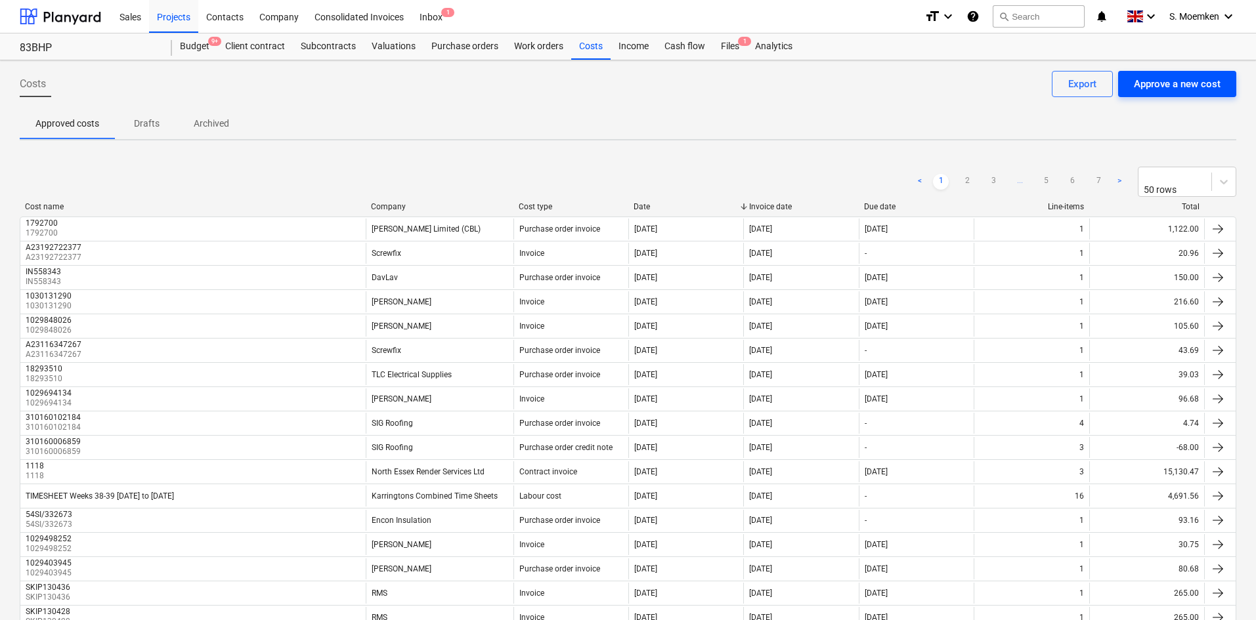
click at [1171, 90] on div "Approve a new cost" at bounding box center [1177, 83] width 87 height 17
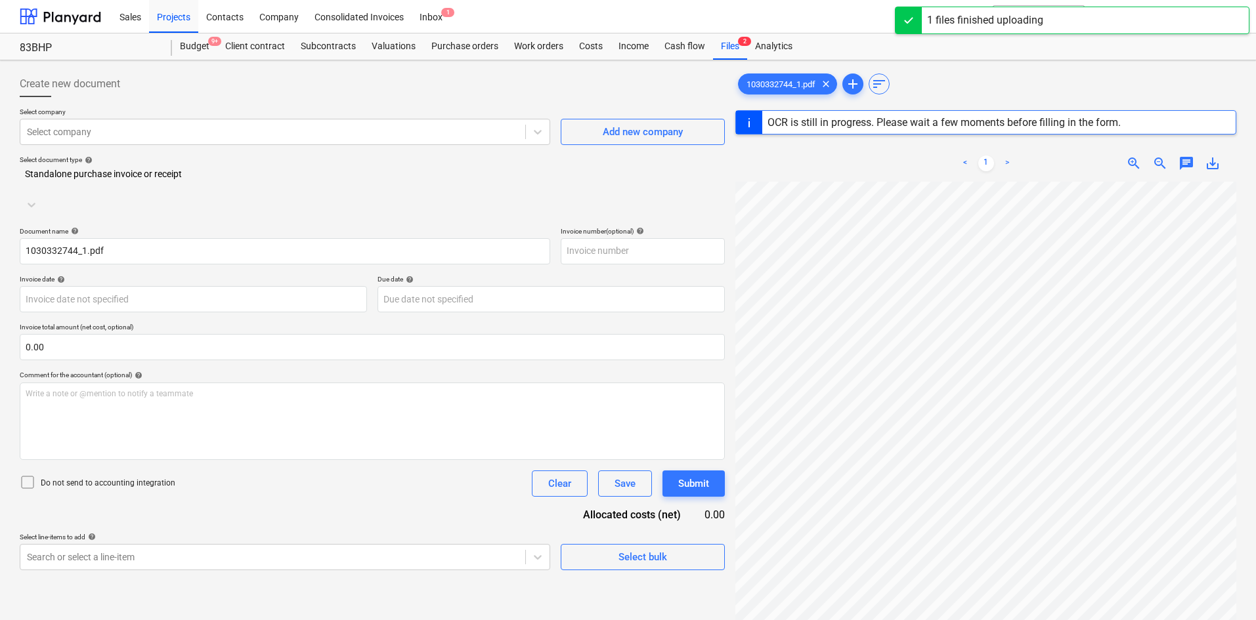
type input "1030332744"
type input "[DATE]"
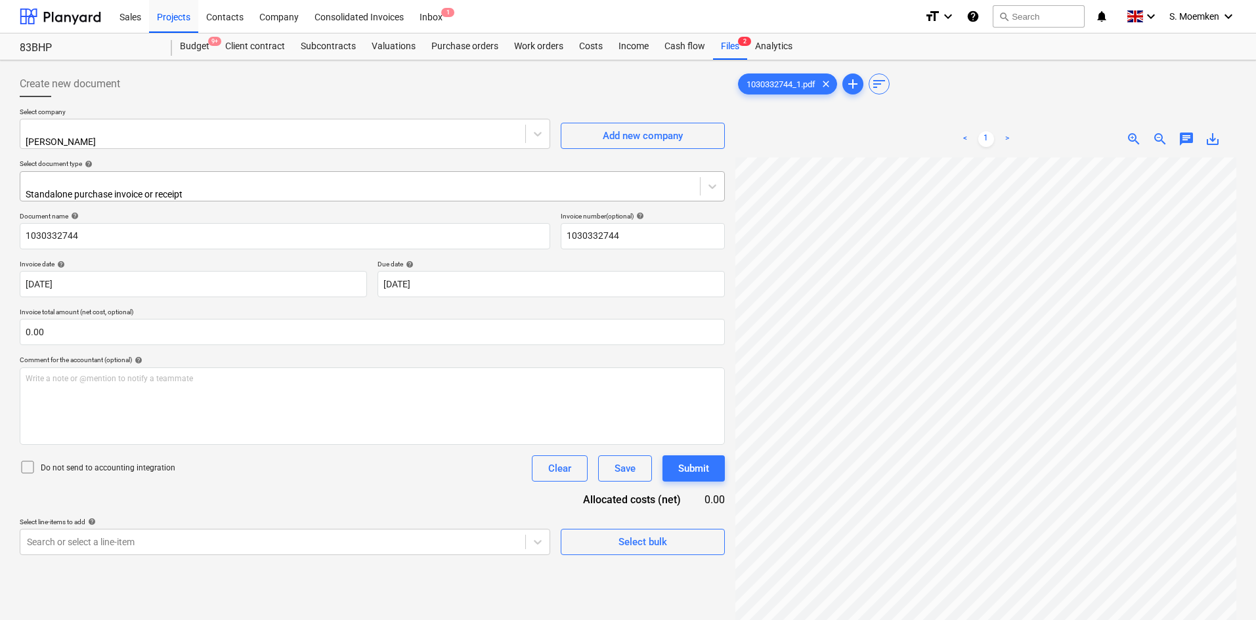
click at [240, 182] on div at bounding box center [360, 181] width 666 height 13
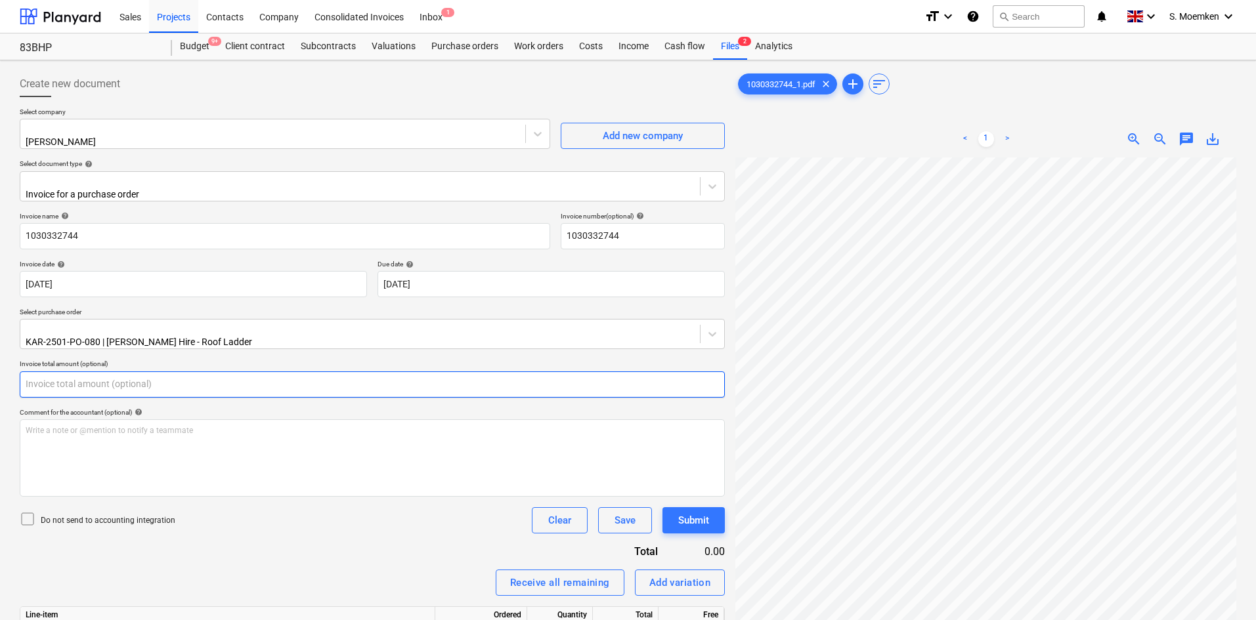
drag, startPoint x: 74, startPoint y: 376, endPoint x: 20, endPoint y: 372, distance: 54.6
click at [20, 372] on input "text" at bounding box center [372, 385] width 705 height 26
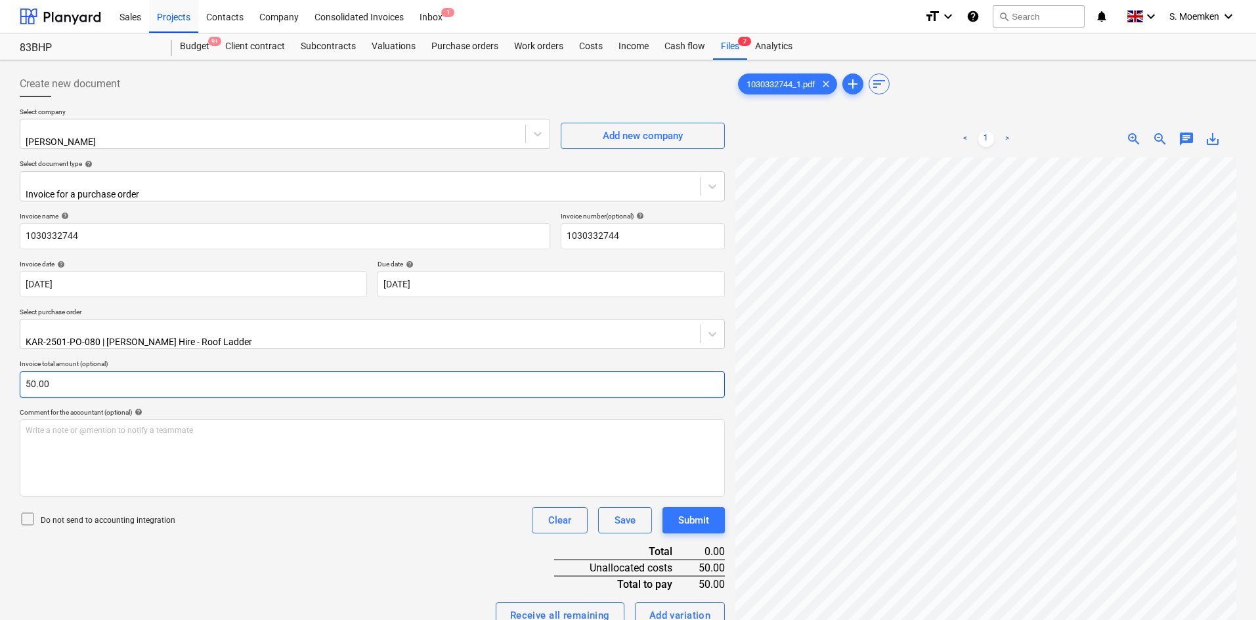
type input "50.00"
click at [31, 511] on icon at bounding box center [28, 519] width 16 height 16
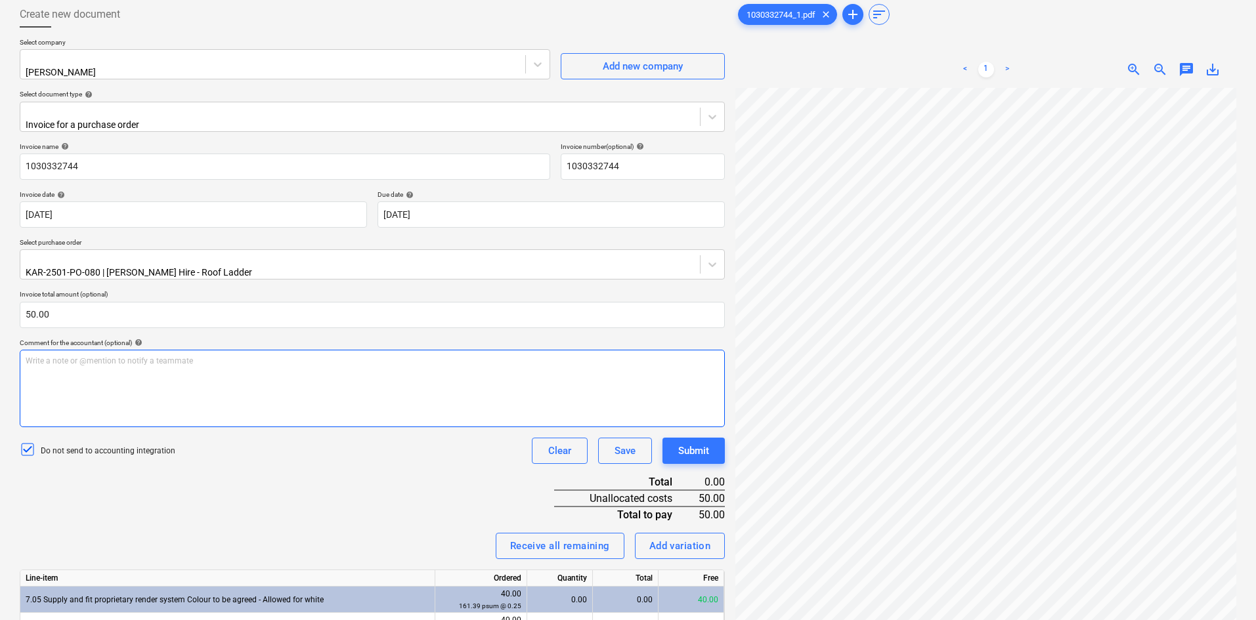
scroll to position [131, 0]
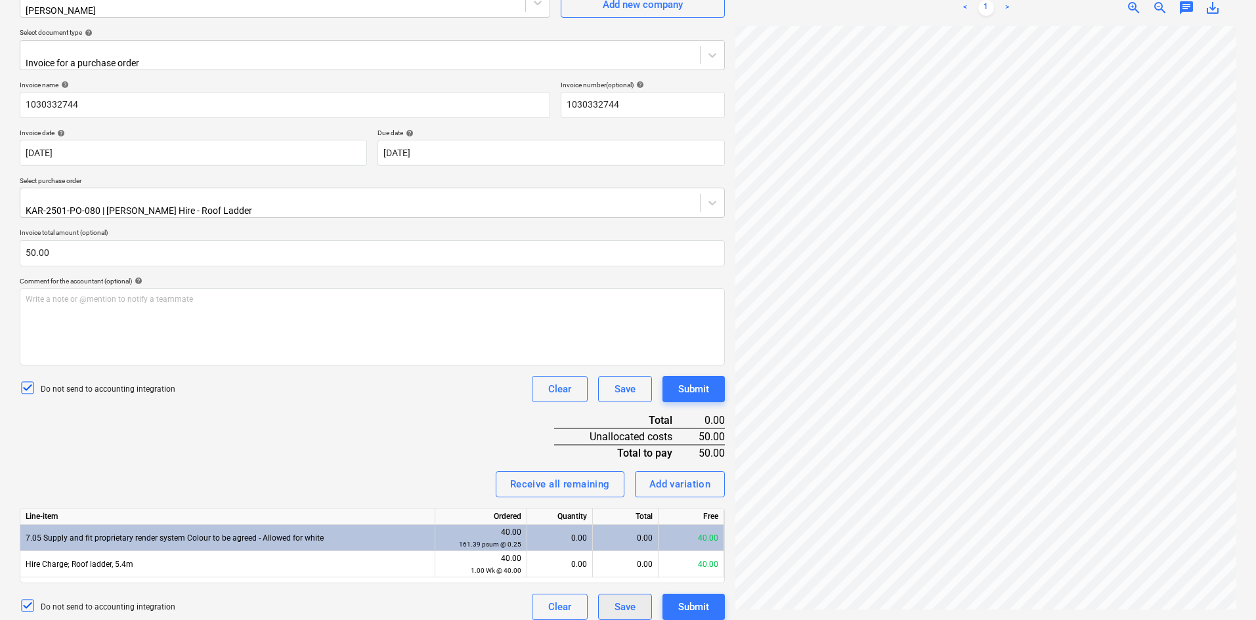
click at [622, 599] on div "Save" at bounding box center [624, 607] width 21 height 17
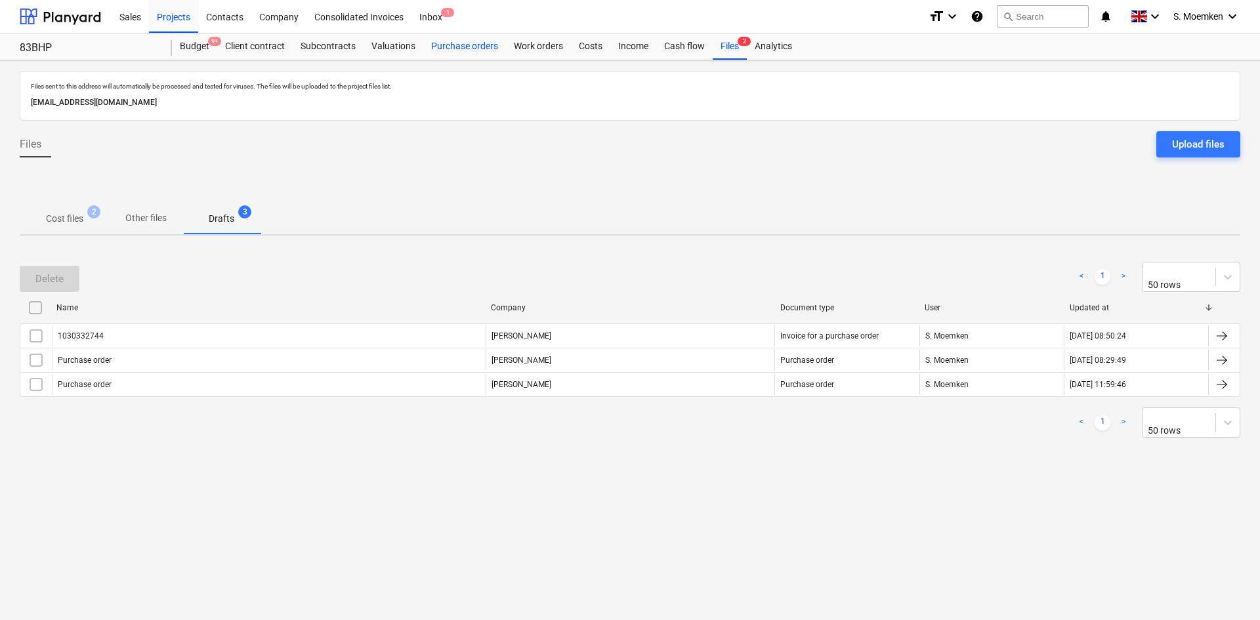
click at [461, 40] on div "Purchase orders" at bounding box center [464, 46] width 83 height 26
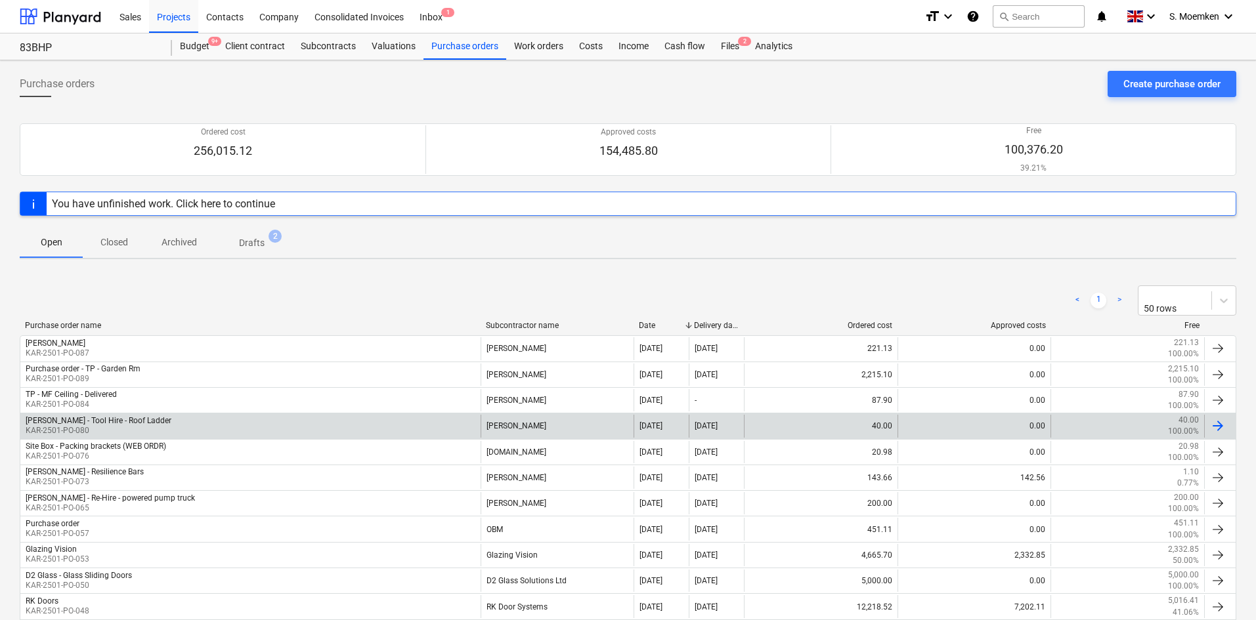
click at [155, 422] on div "[PERSON_NAME] - Tool Hire - Roof Ladder KAR-2501-PO-080" at bounding box center [250, 426] width 460 height 22
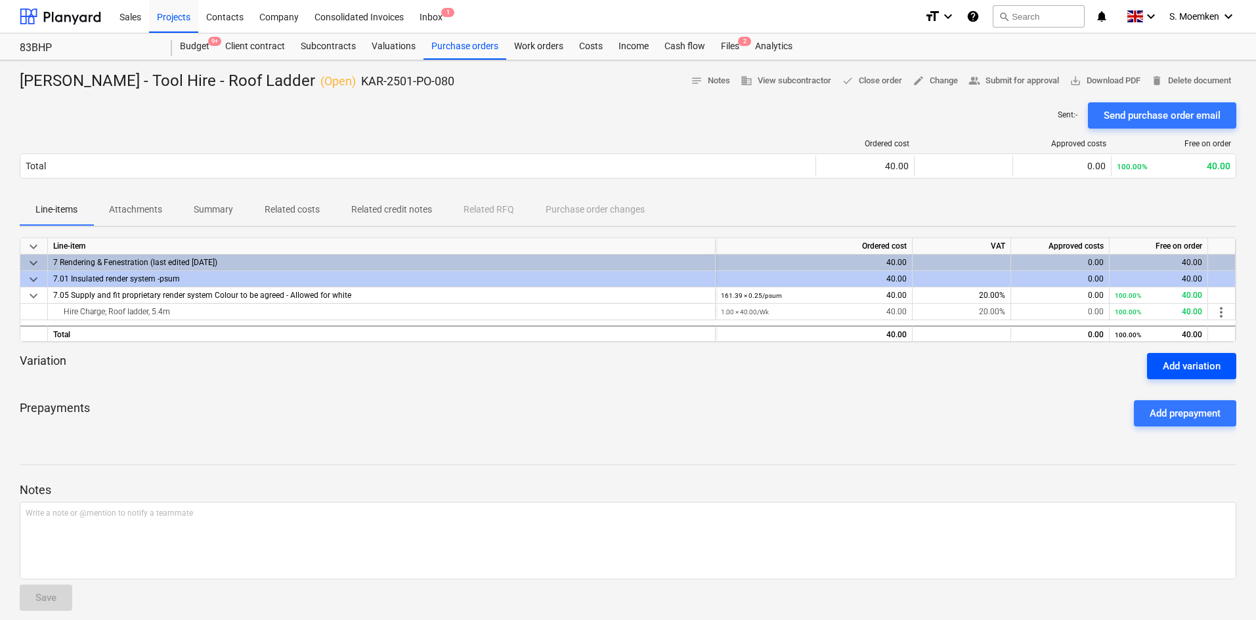
click at [1176, 362] on div "Add variation" at bounding box center [1192, 366] width 58 height 17
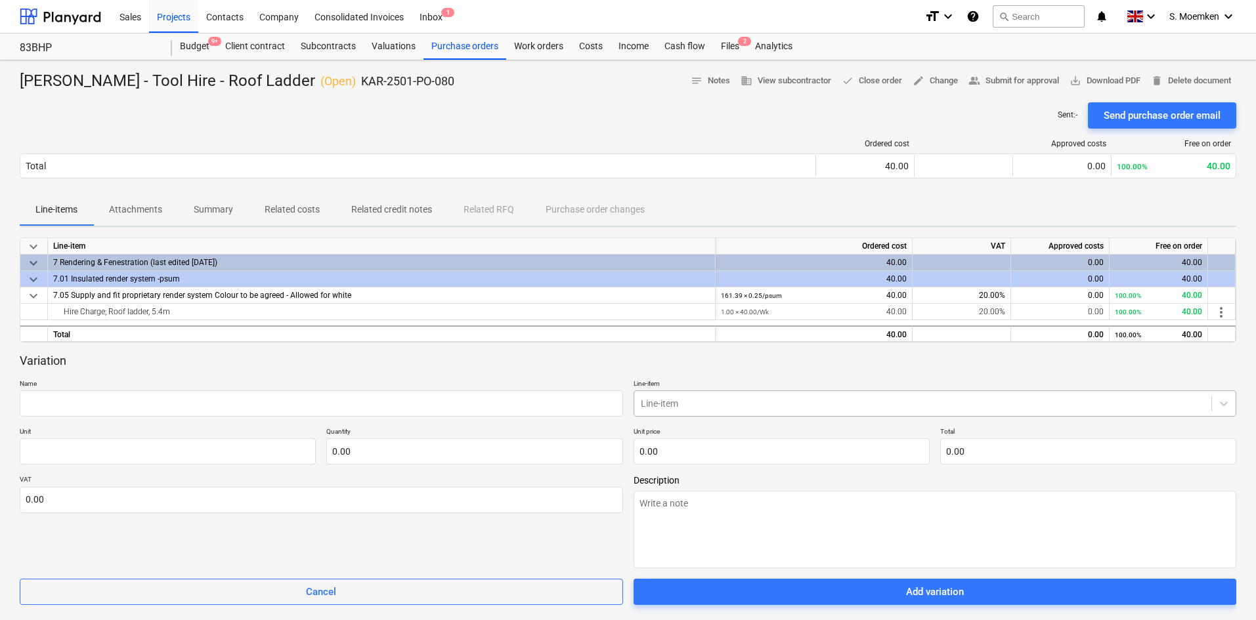
click at [759, 405] on div at bounding box center [923, 403] width 565 height 13
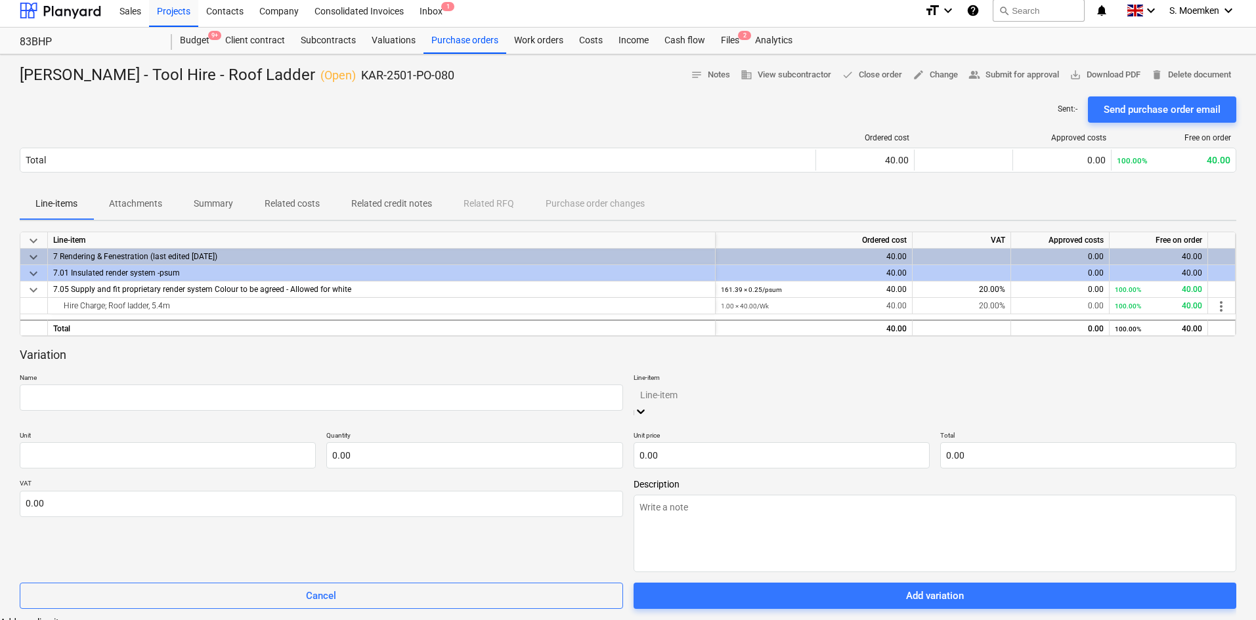
scroll to position [7, 0]
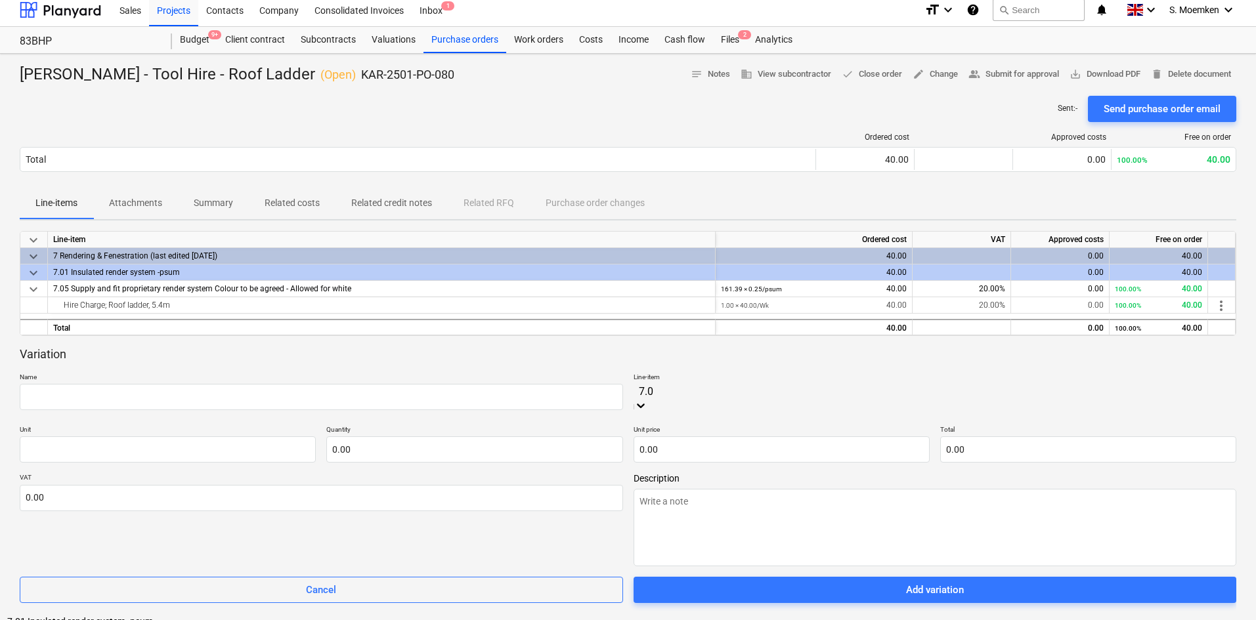
type input "7.05"
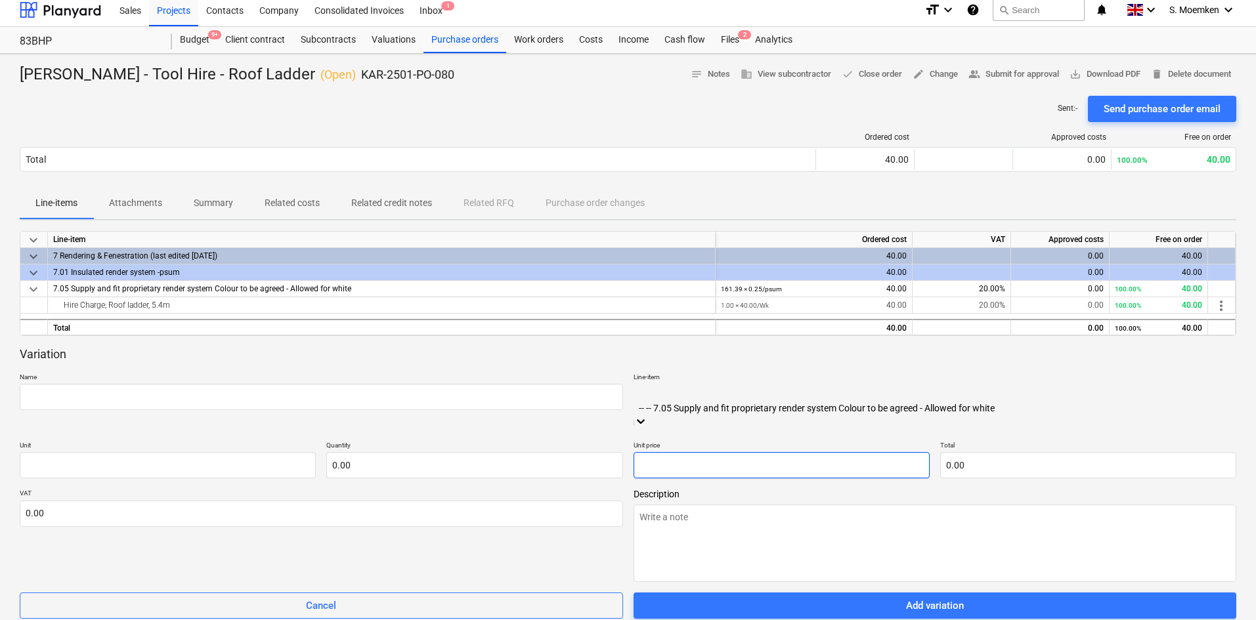
click at [677, 452] on input "text" at bounding box center [782, 465] width 296 height 26
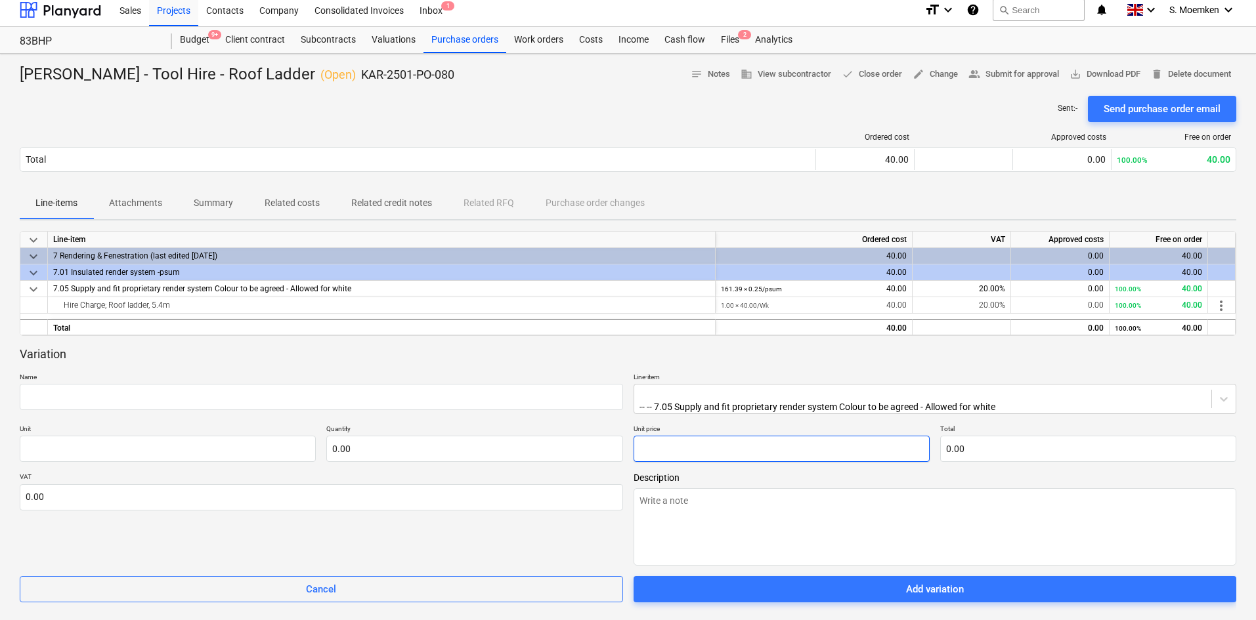
type input "pcs"
type input "1"
type input "1.00"
type input "10"
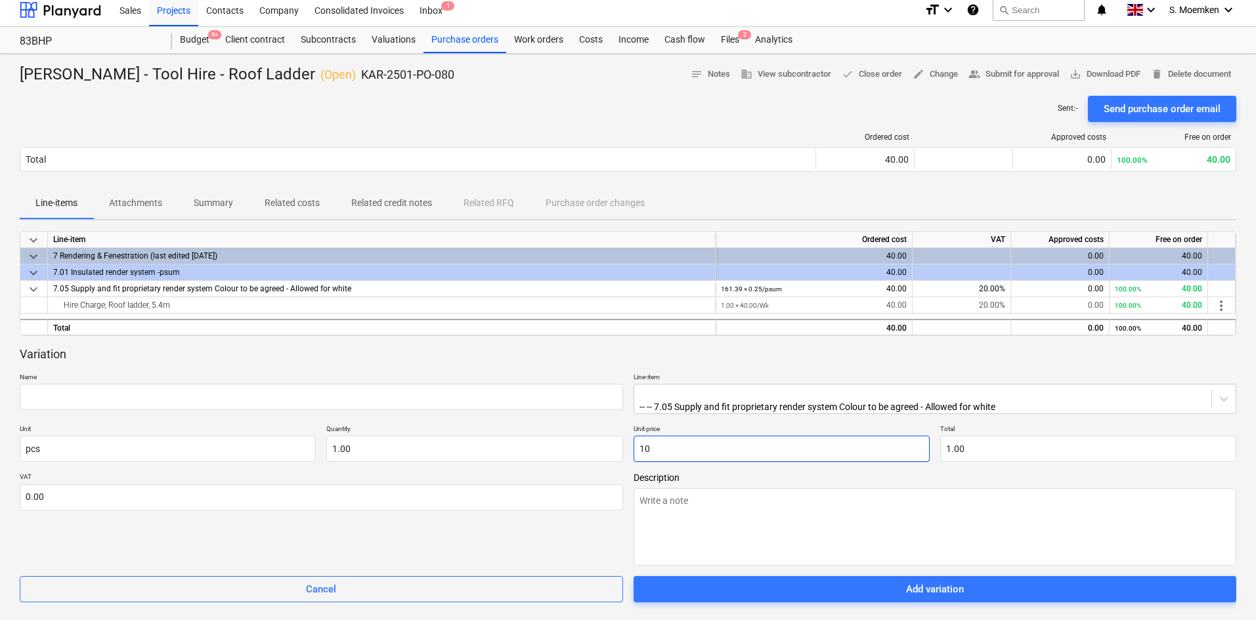
type input "10.00"
click at [73, 449] on input "pcs" at bounding box center [168, 449] width 296 height 26
type input "p"
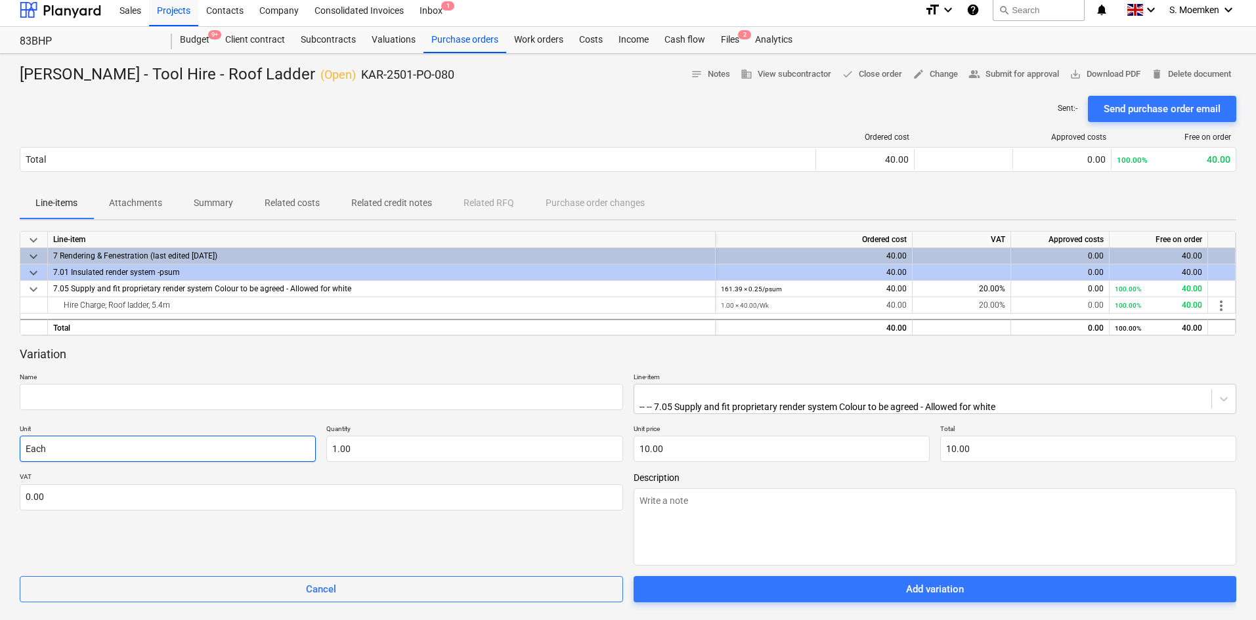
type input "Each"
type input "1.00"
click at [73, 396] on input "text" at bounding box center [321, 397] width 603 height 26
click at [56, 391] on input "Delivery Charge" at bounding box center [321, 397] width 603 height 26
type input "Delivery/Collection Charge"
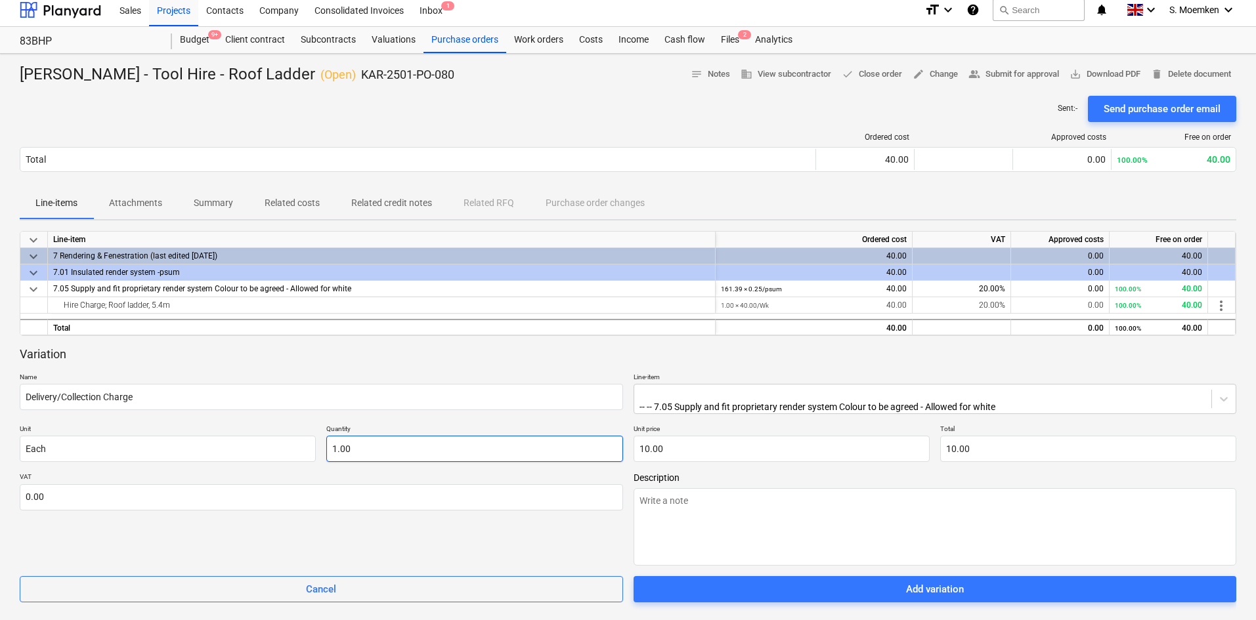
type input "1"
click at [386, 446] on input "1" at bounding box center [474, 449] width 296 height 26
type input "0.00"
type input "2"
type input "20.00"
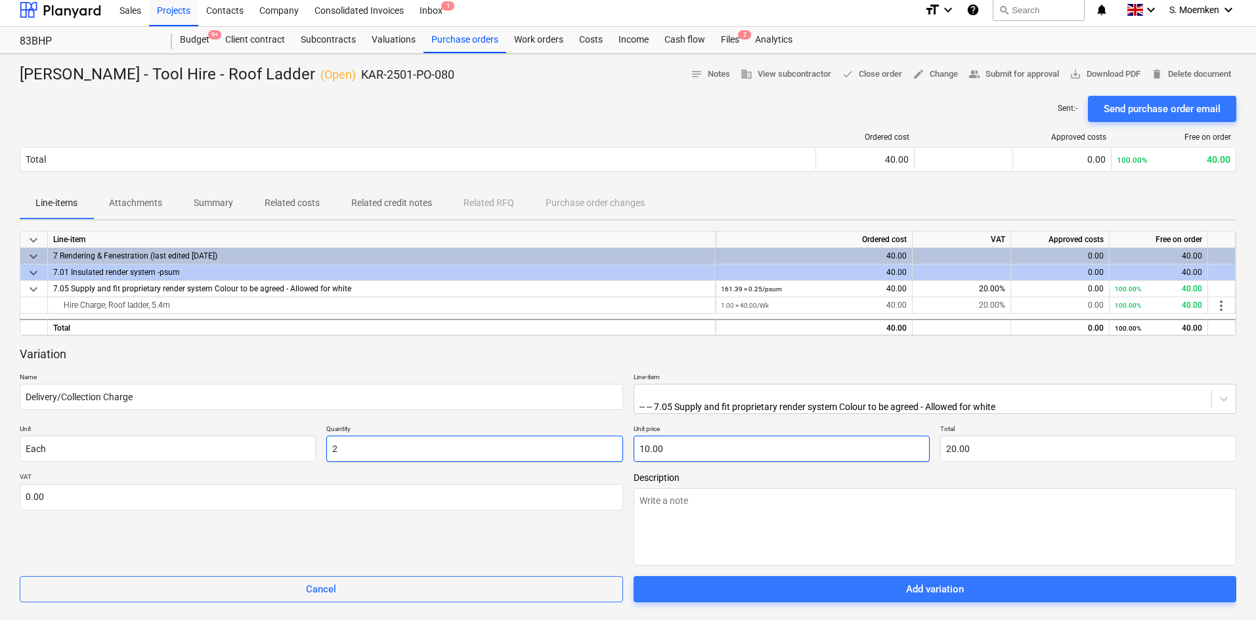
type input "2.00"
type input "10.00"
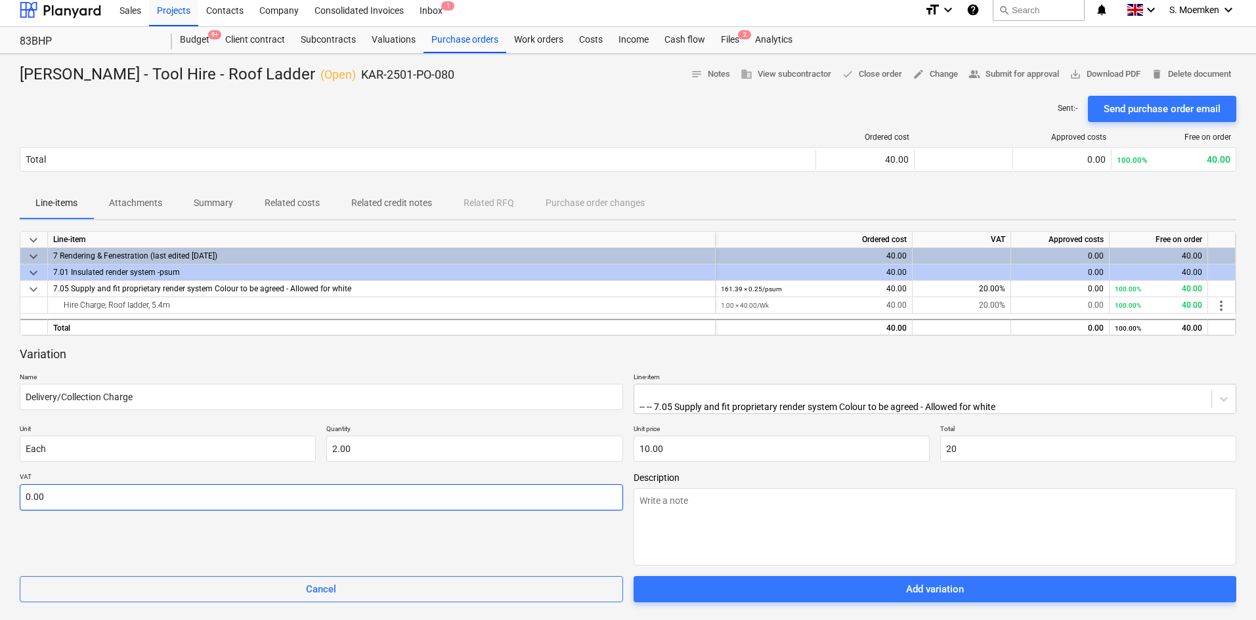
type input "20.00"
click at [98, 498] on input "text" at bounding box center [321, 497] width 603 height 26
type input "20.00"
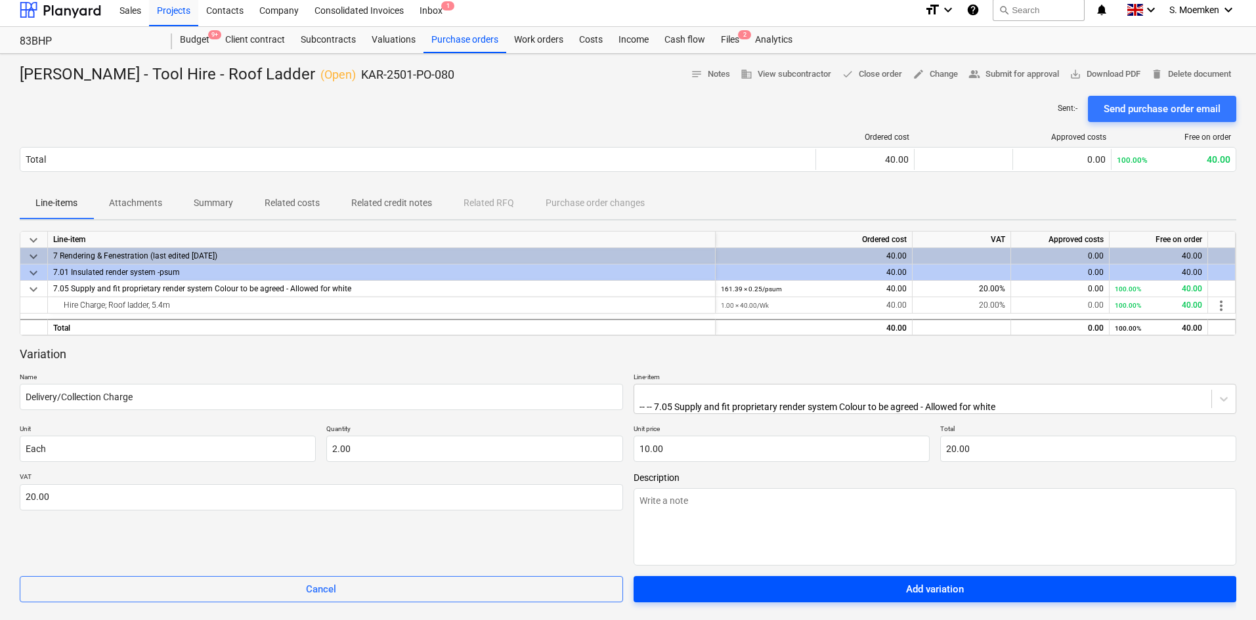
click at [857, 584] on span "Add variation" at bounding box center [935, 589] width 572 height 17
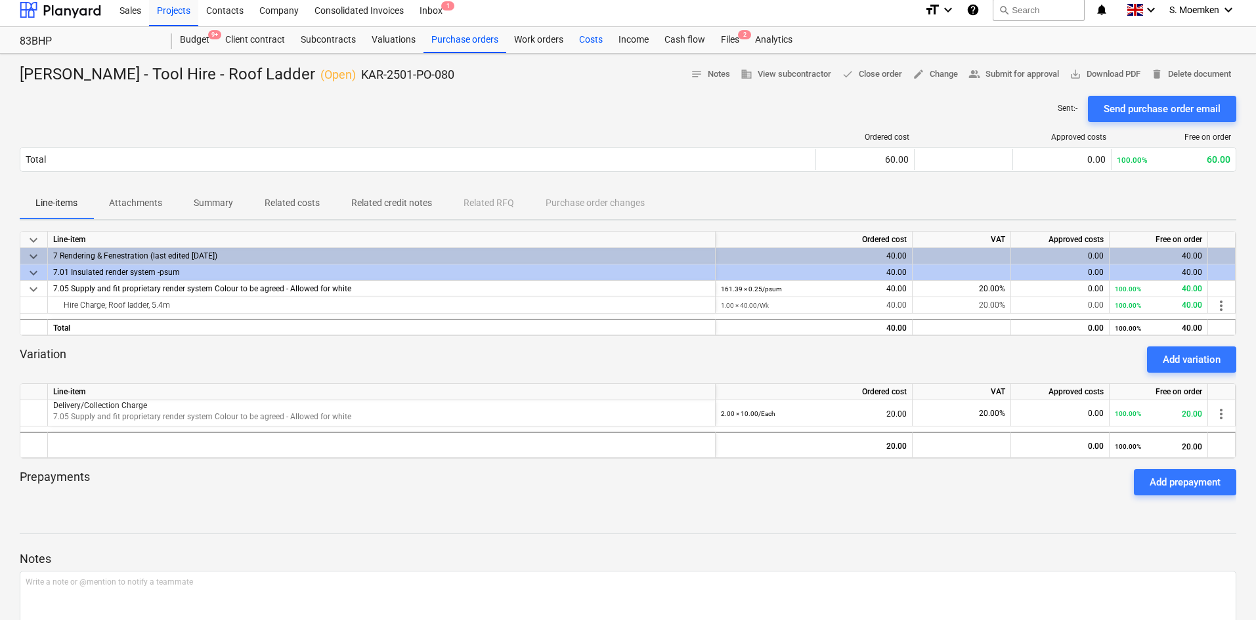
click at [593, 39] on div "Costs" at bounding box center [590, 40] width 39 height 26
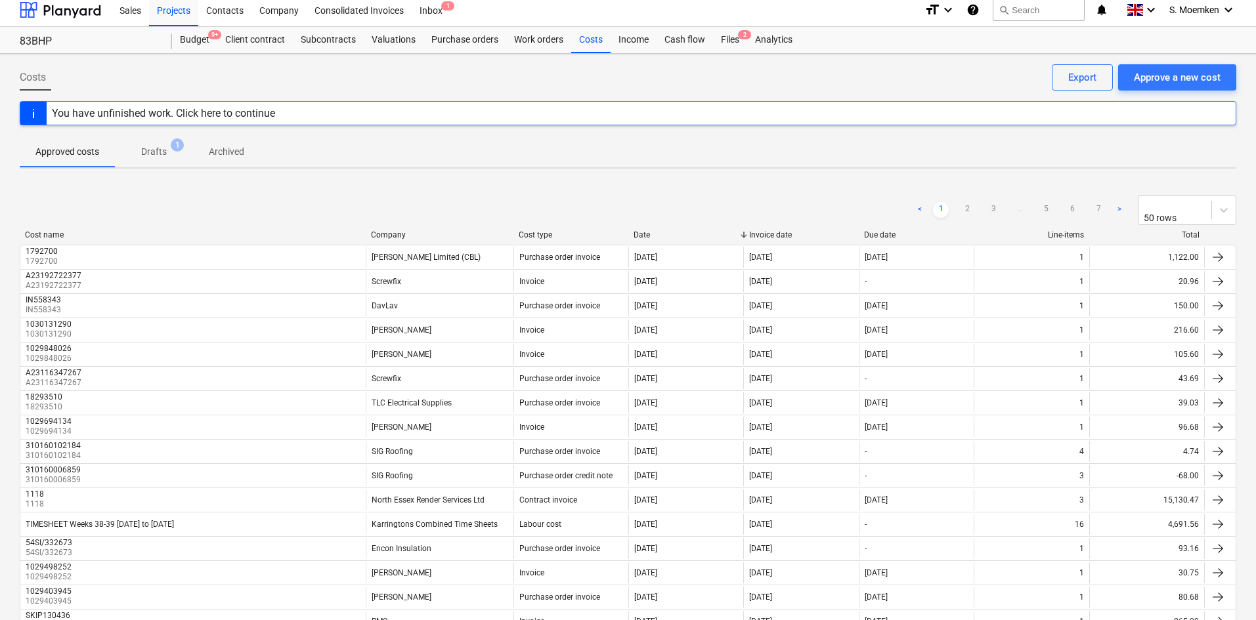
click at [153, 153] on p "Drafts" at bounding box center [154, 152] width 26 height 14
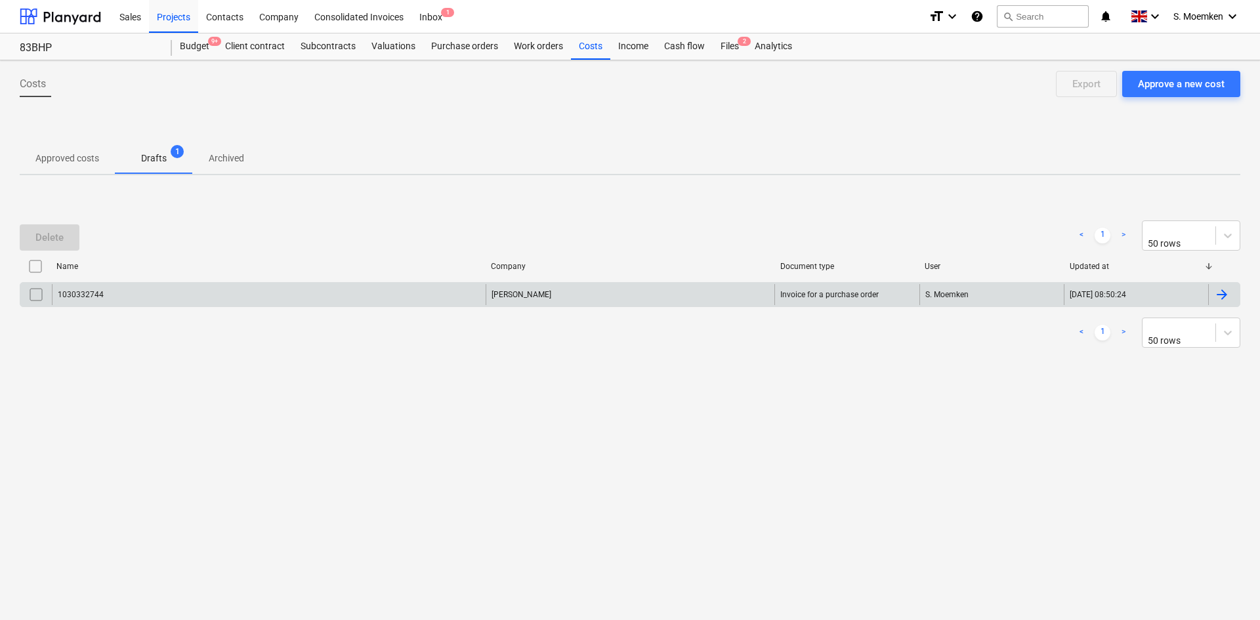
click at [518, 297] on div "[PERSON_NAME]" at bounding box center [631, 294] width 290 height 21
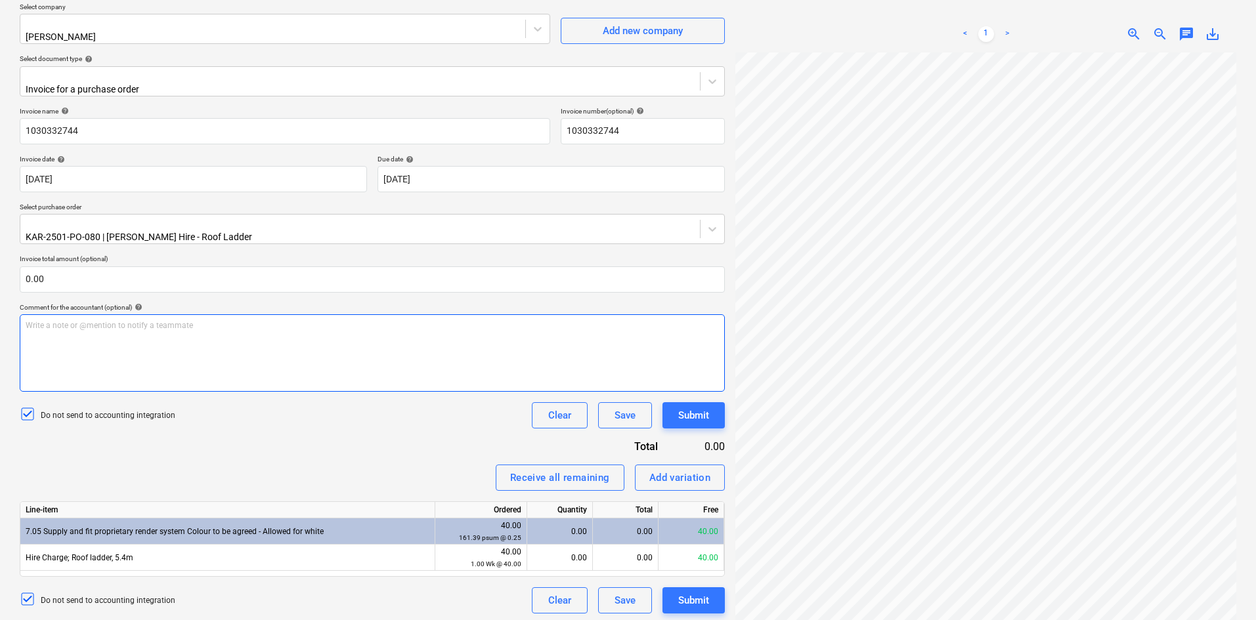
scroll to position [131, 0]
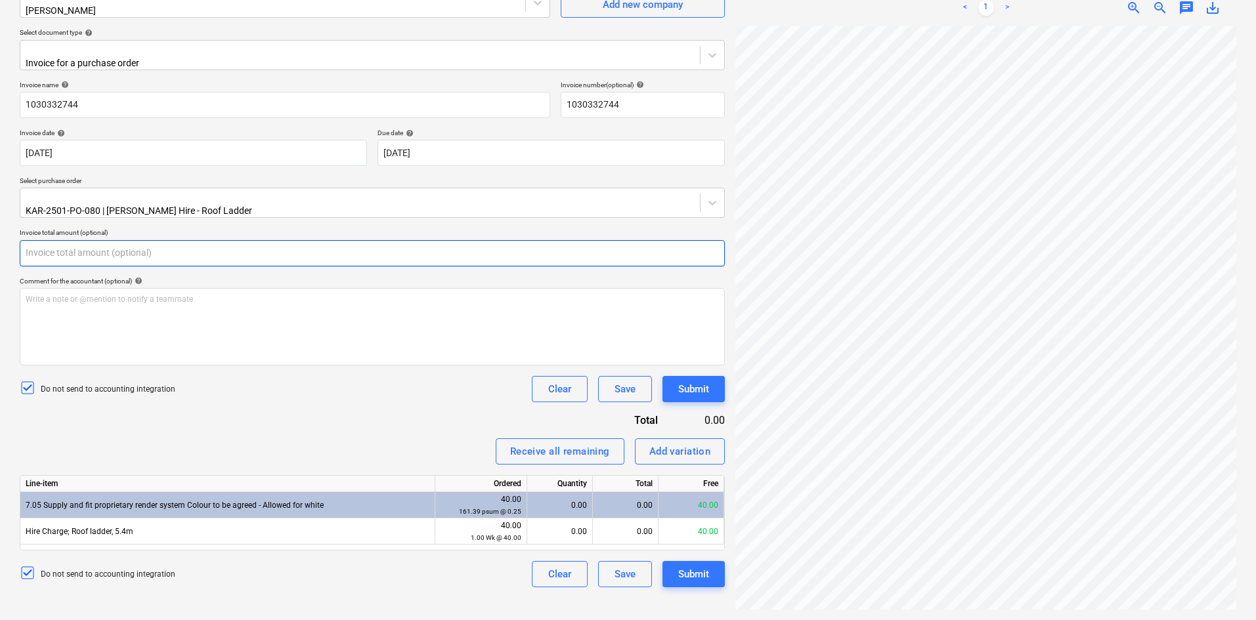
drag, startPoint x: 51, startPoint y: 245, endPoint x: 32, endPoint y: 244, distance: 19.7
click at [32, 244] on input "text" at bounding box center [372, 253] width 705 height 26
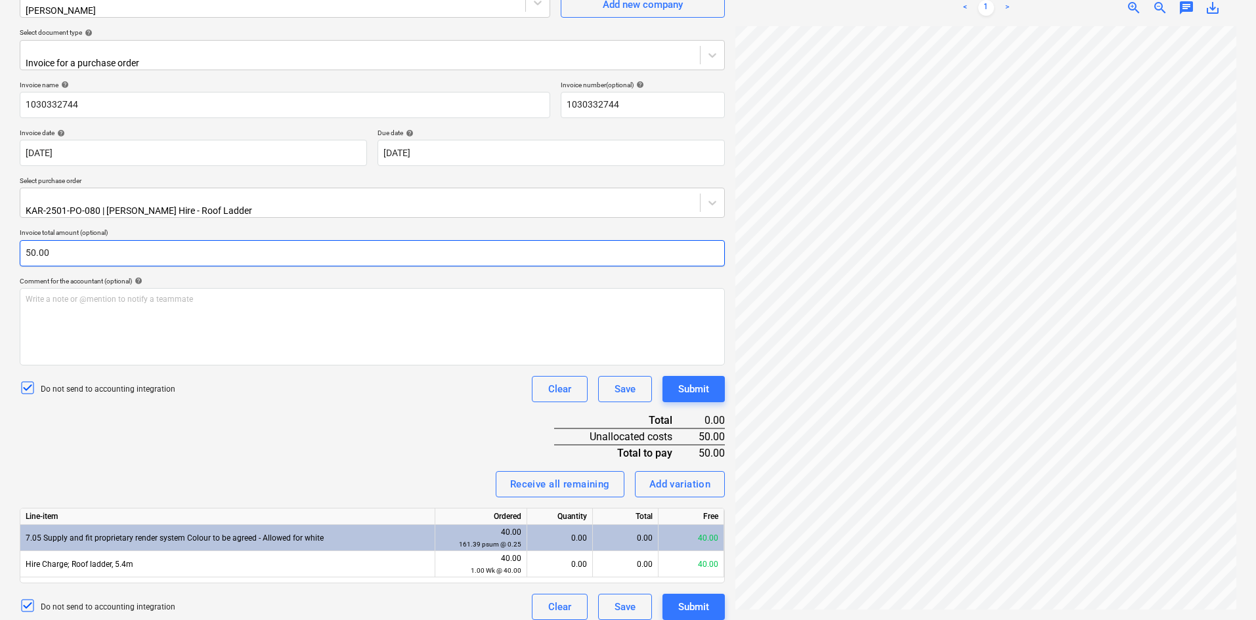
type input "50.00"
click at [303, 437] on div "Invoice name help 1030332744 Invoice number (optional) help 1030332744 Invoice …" at bounding box center [372, 351] width 705 height 540
drag, startPoint x: 303, startPoint y: 436, endPoint x: 312, endPoint y: 397, distance: 40.4
click at [309, 408] on div "Invoice name help 1030332744 Invoice number (optional) help 1030332744 Invoice …" at bounding box center [372, 351] width 705 height 540
click at [316, 386] on div "Do not send to accounting integration Clear Save Submit" at bounding box center [372, 389] width 705 height 26
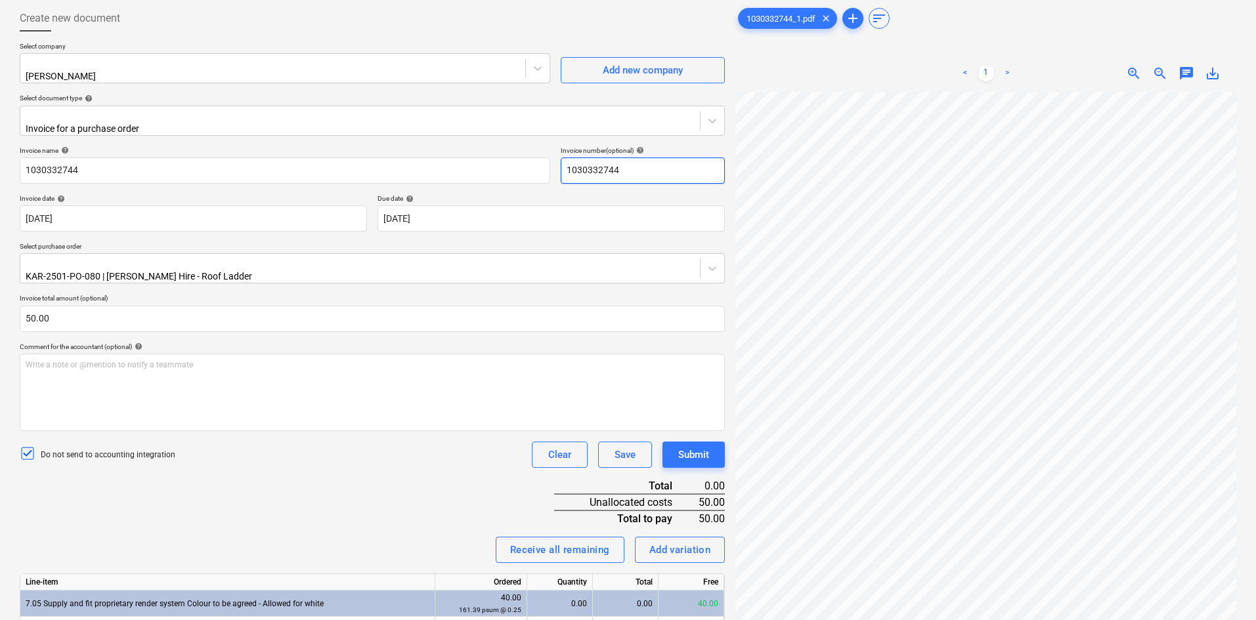
scroll to position [0, 0]
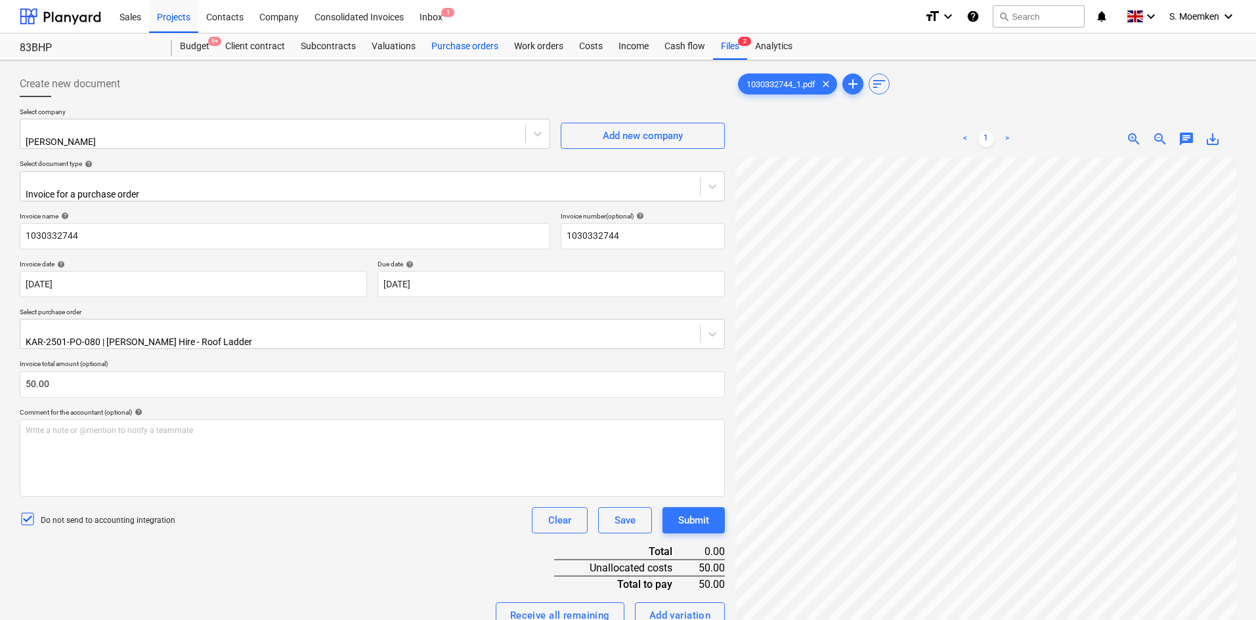
click at [458, 48] on div "Purchase orders" at bounding box center [464, 46] width 83 height 26
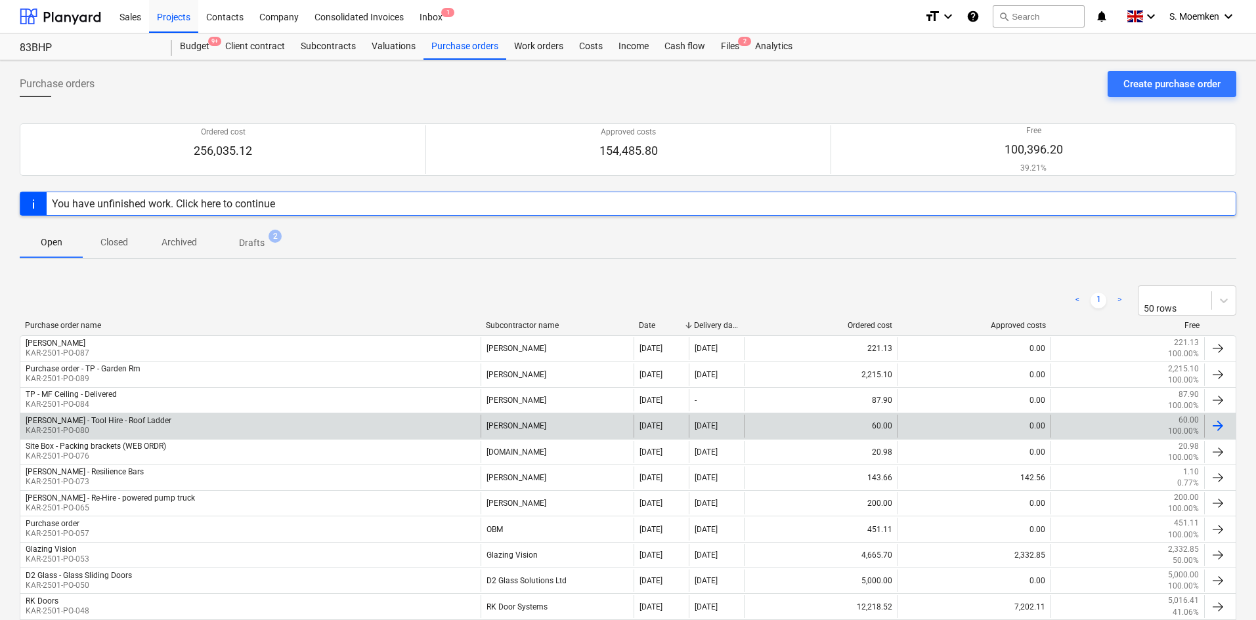
click at [128, 425] on p "KAR-2501-PO-080" at bounding box center [99, 430] width 146 height 11
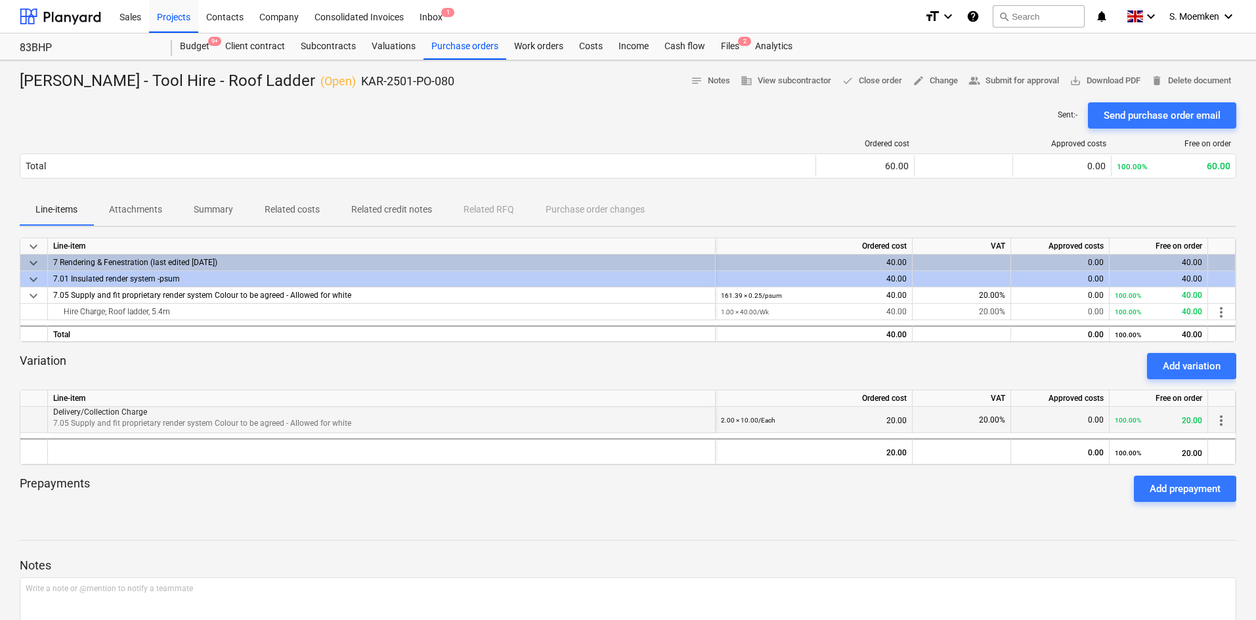
click at [1225, 417] on span "more_vert" at bounding box center [1221, 421] width 16 height 16
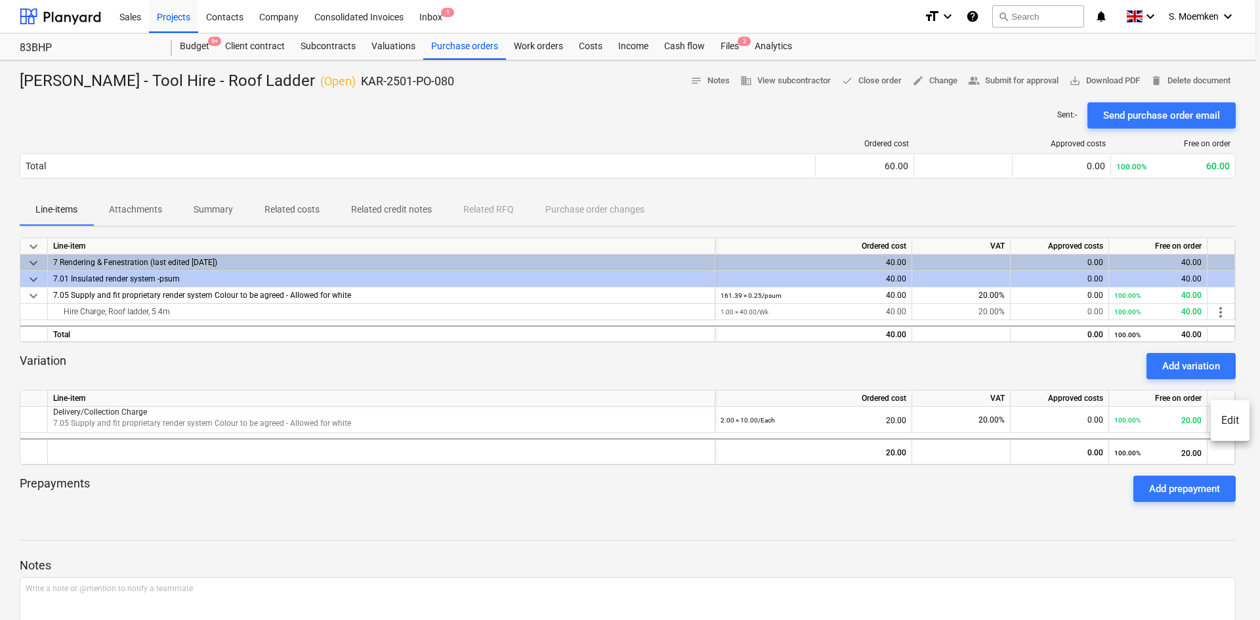
click at [661, 527] on div at bounding box center [630, 310] width 1260 height 620
click at [597, 47] on div "Costs" at bounding box center [590, 46] width 39 height 26
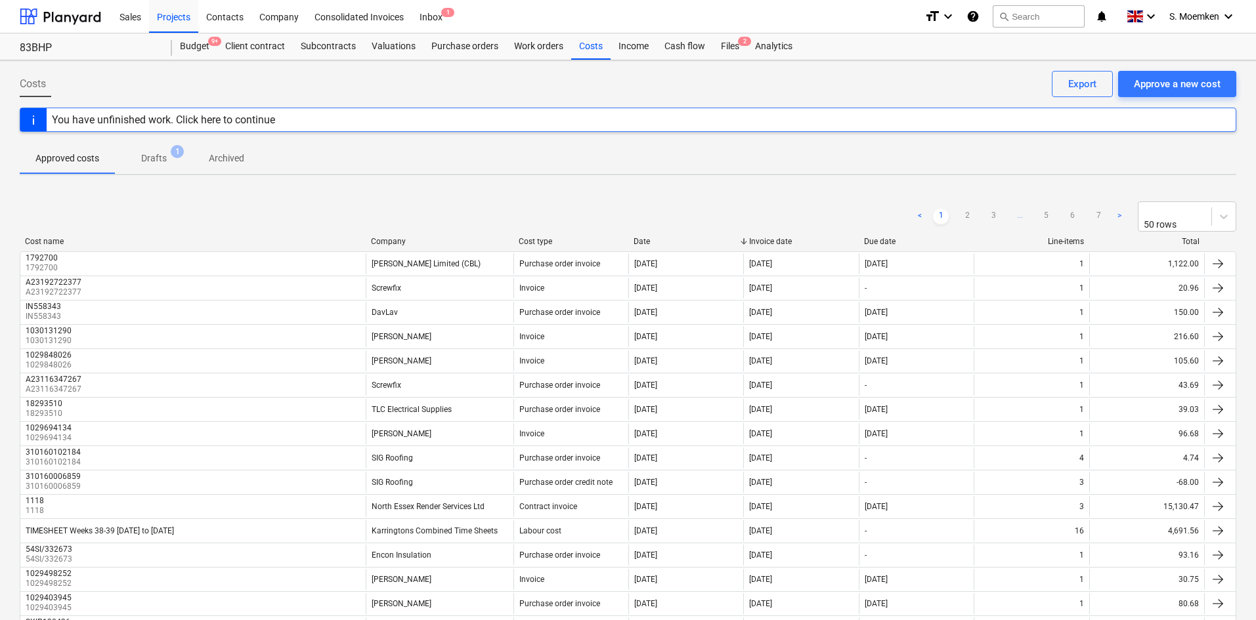
click at [159, 154] on p "Drafts" at bounding box center [154, 159] width 26 height 14
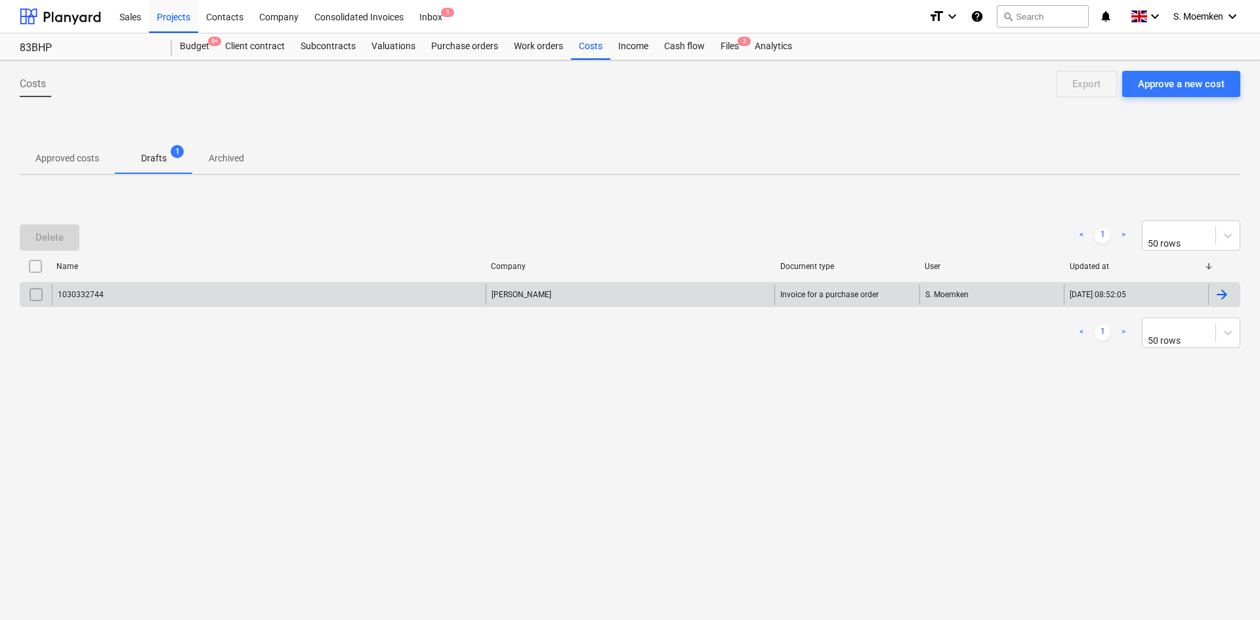
click at [250, 296] on div "1030332744" at bounding box center [269, 294] width 434 height 21
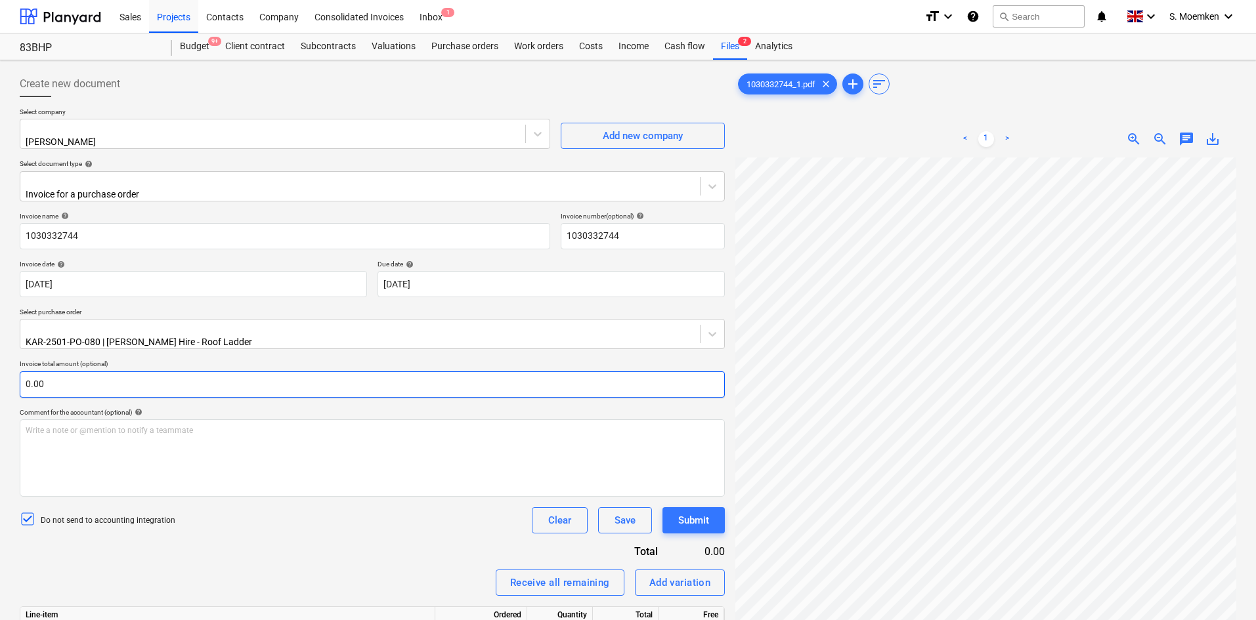
scroll to position [131, 0]
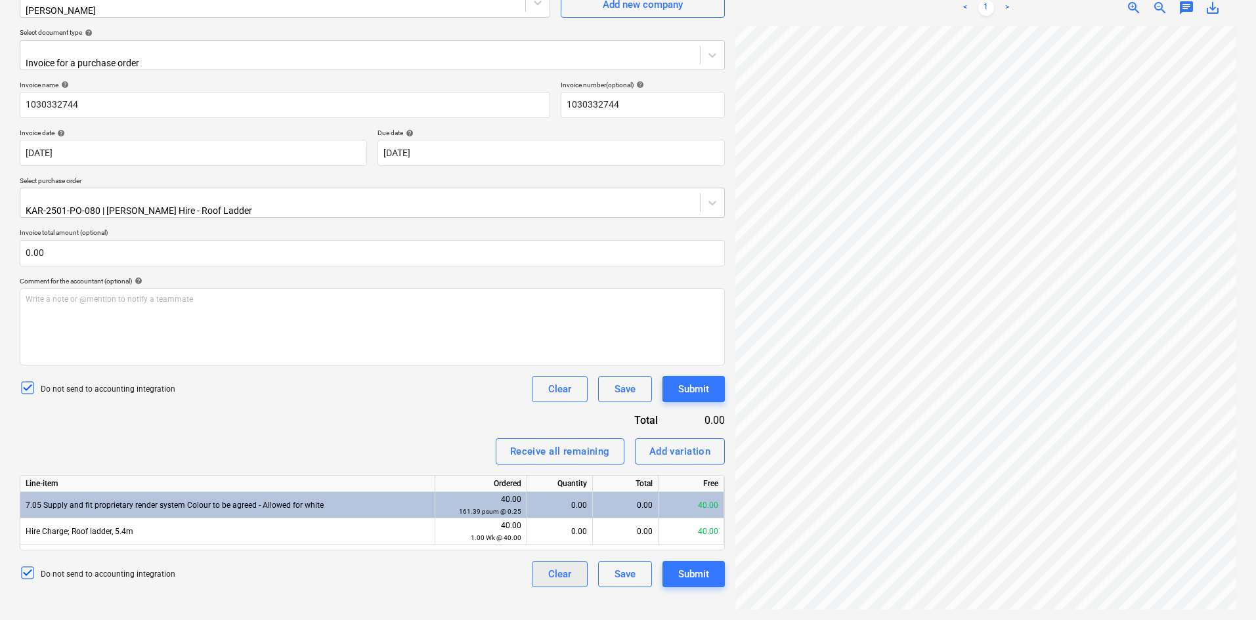
click at [556, 566] on div "Clear" at bounding box center [559, 574] width 23 height 17
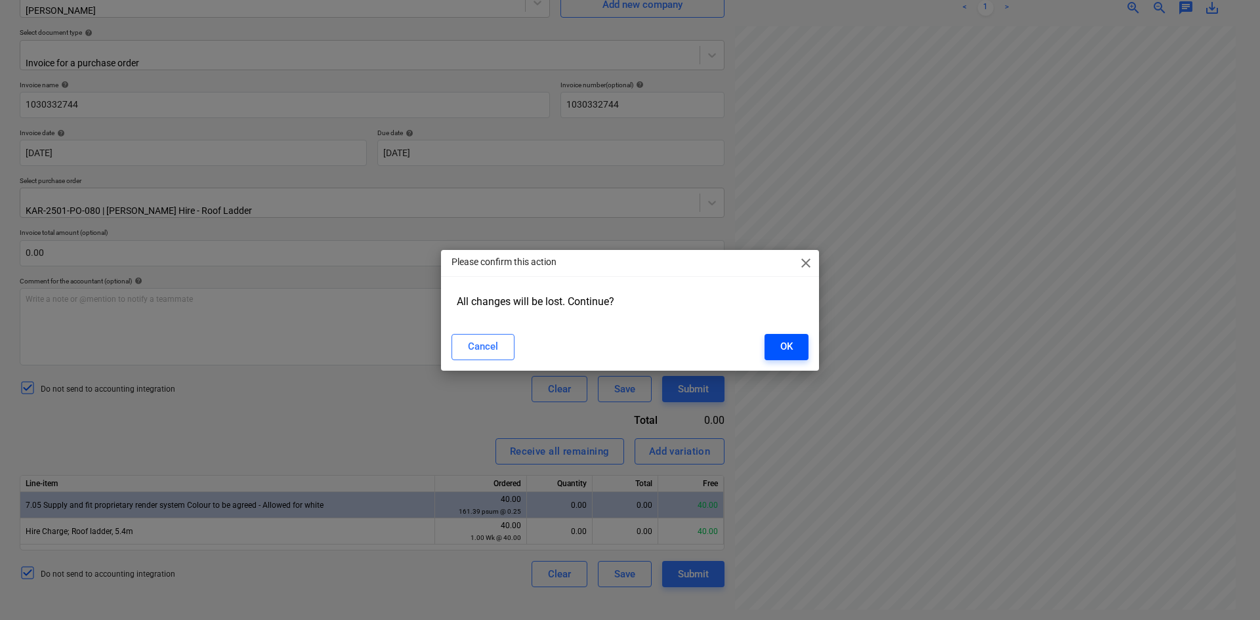
click at [781, 344] on div "OK" at bounding box center [787, 346] width 12 height 17
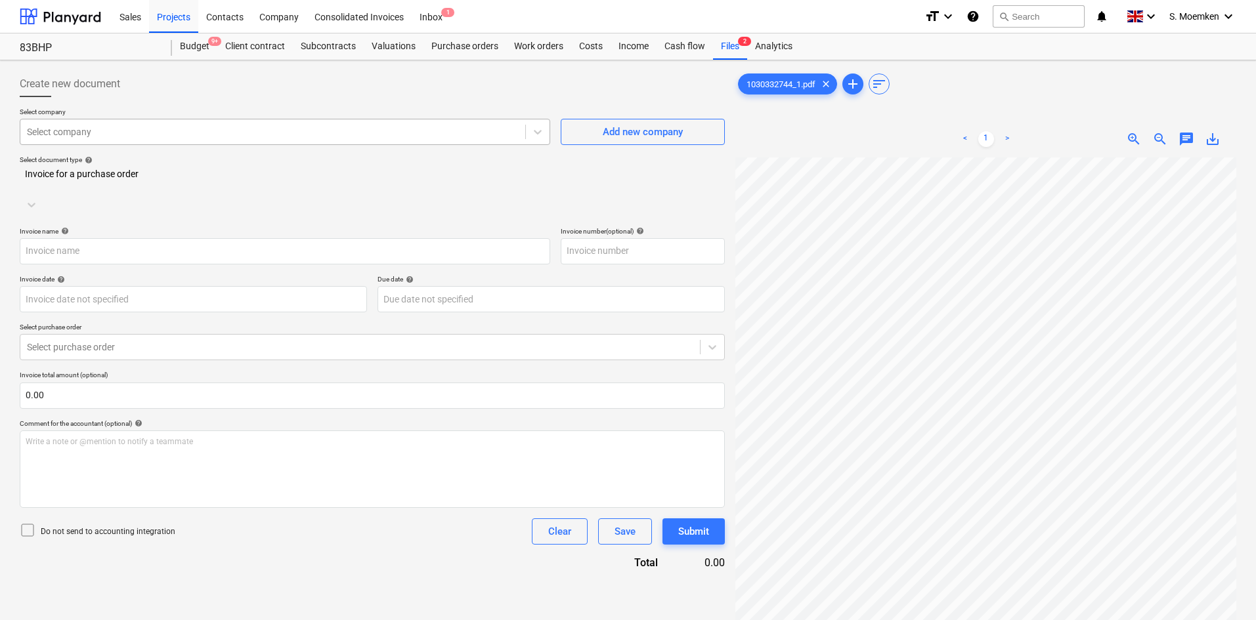
click at [217, 135] on div at bounding box center [273, 131] width 492 height 13
type input "trav"
click at [196, 179] on div at bounding box center [372, 181] width 692 height 15
click at [150, 240] on input "text" at bounding box center [285, 253] width 530 height 26
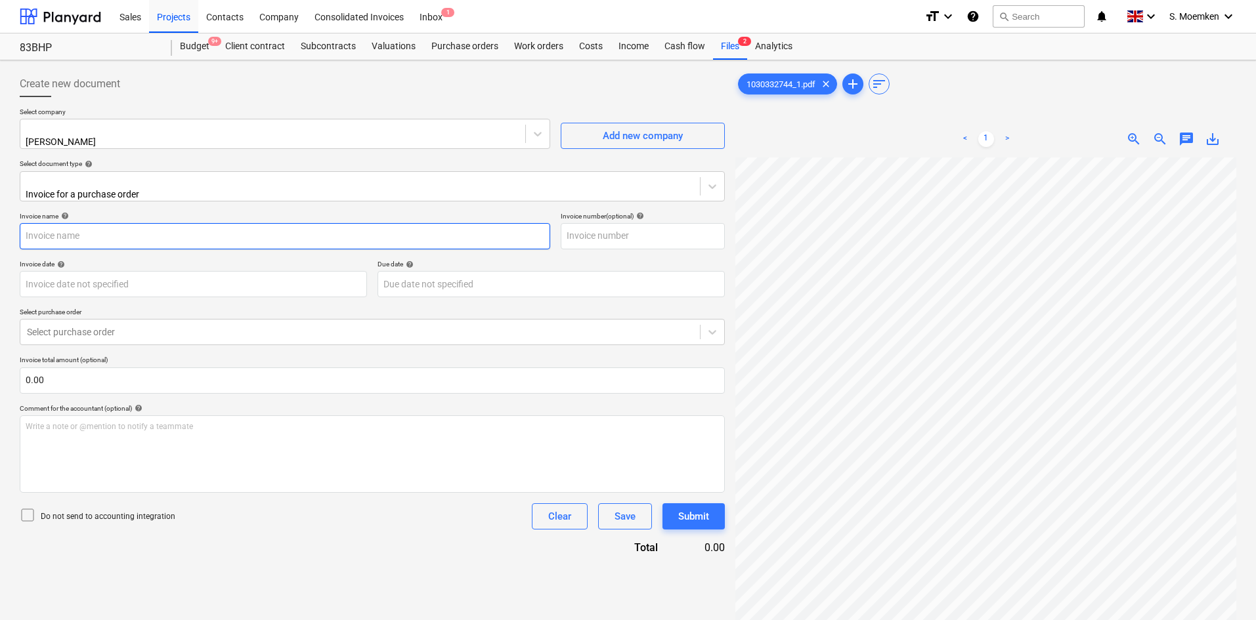
click at [152, 223] on input "text" at bounding box center [285, 236] width 530 height 26
click at [253, 228] on input "text" at bounding box center [285, 236] width 530 height 26
paste input "1030332744"
type input "1030332744"
click at [599, 234] on input "text" at bounding box center [643, 236] width 164 height 26
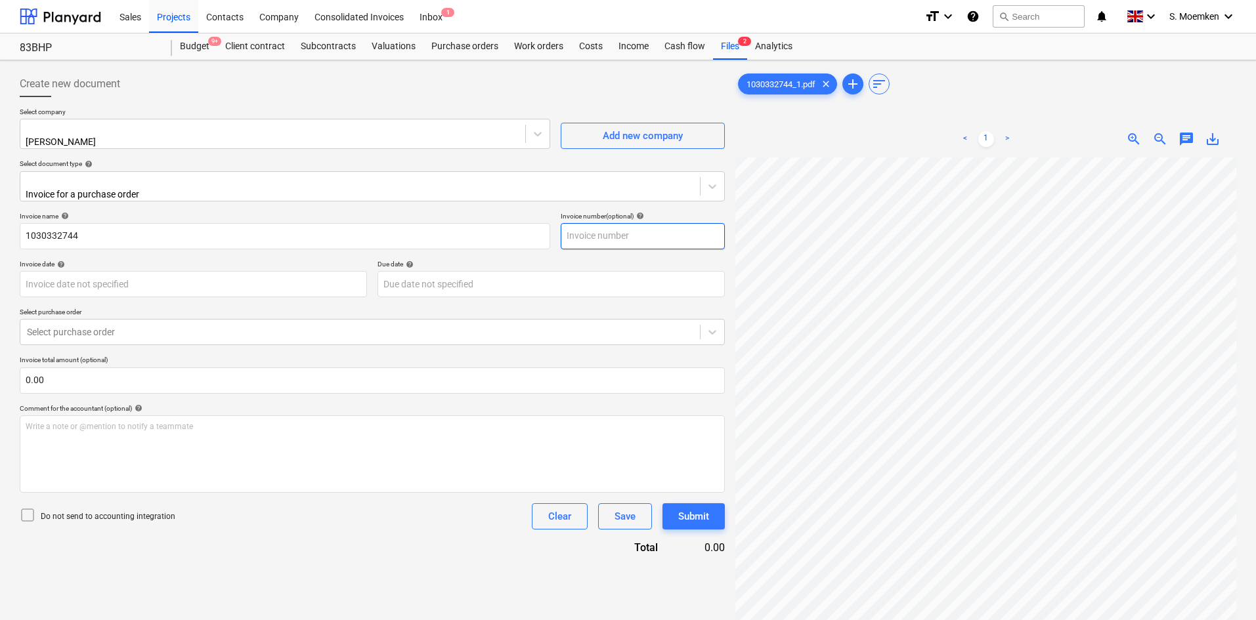
paste input "1030332744"
type input "1030332744"
click at [100, 334] on div "Select purchase order" at bounding box center [372, 332] width 705 height 26
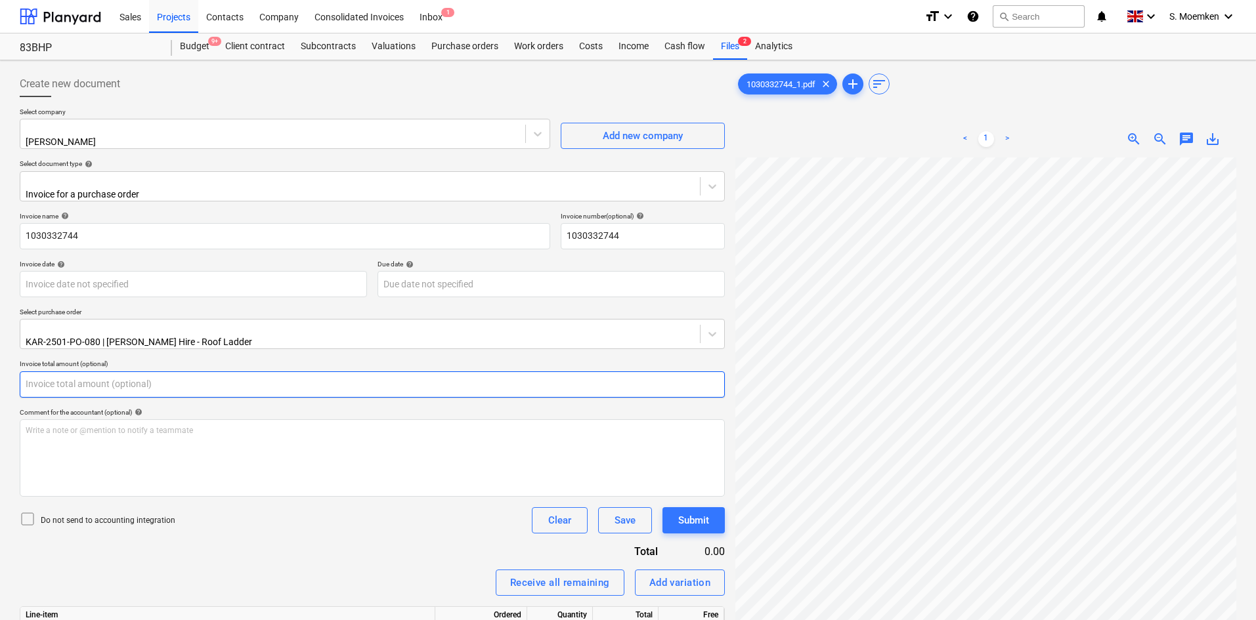
drag, startPoint x: 51, startPoint y: 372, endPoint x: 21, endPoint y: 372, distance: 30.2
click at [21, 372] on input "text" at bounding box center [372, 385] width 705 height 26
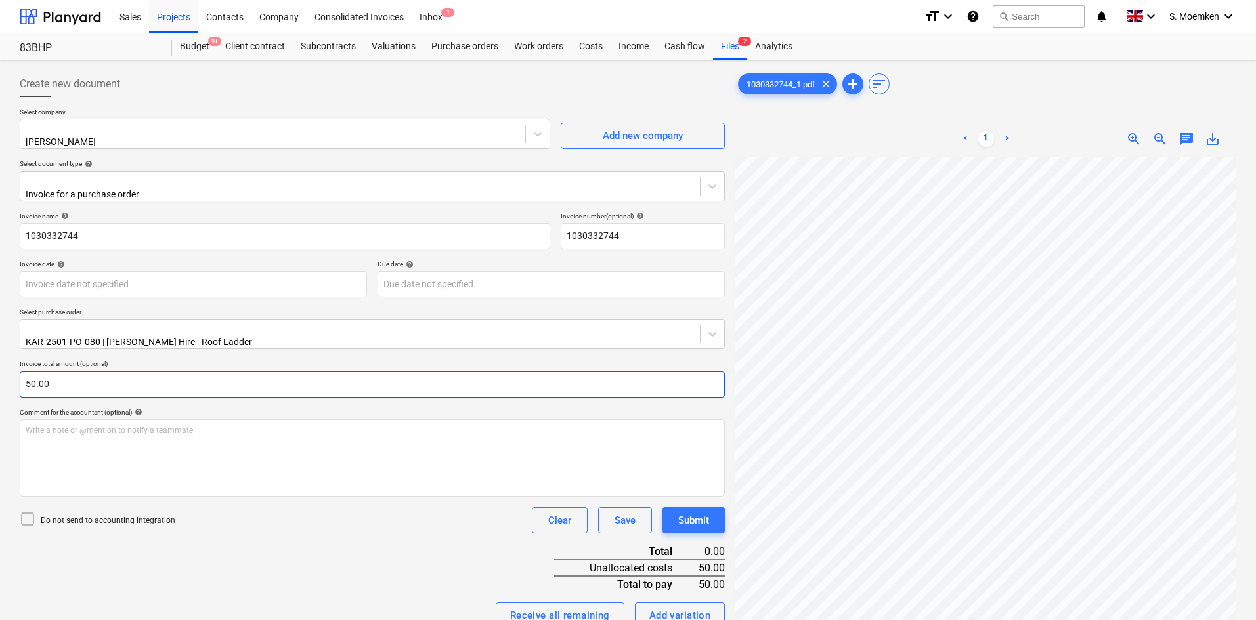
type input "50.00"
click at [28, 511] on icon at bounding box center [28, 519] width 16 height 16
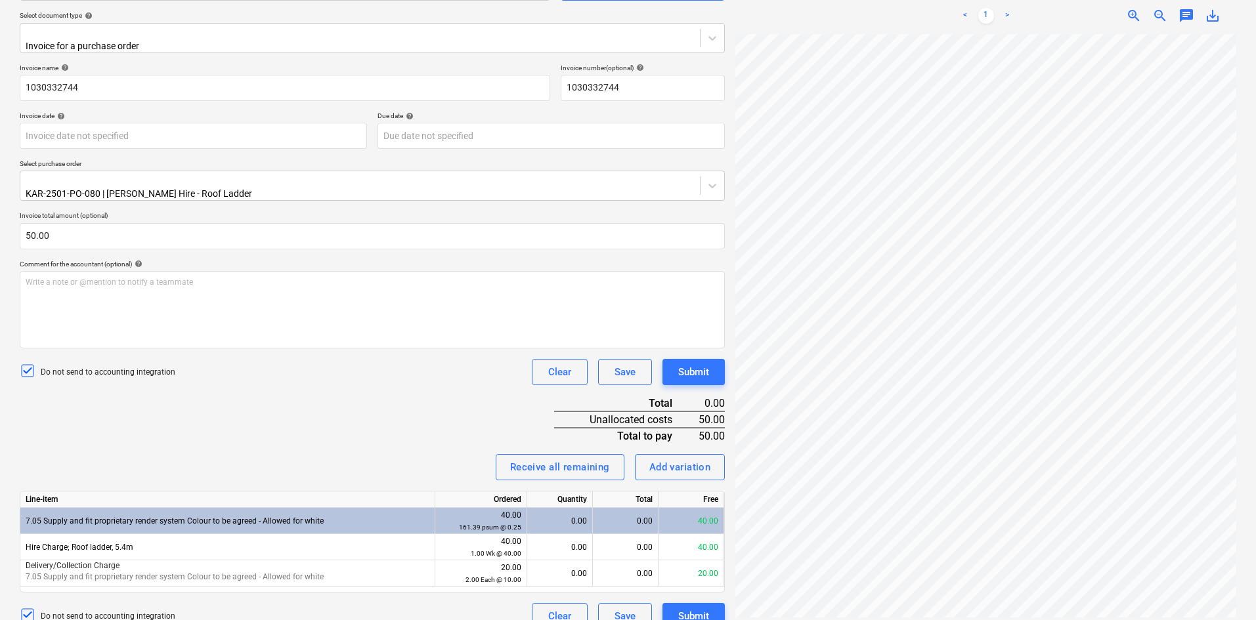
scroll to position [156, 0]
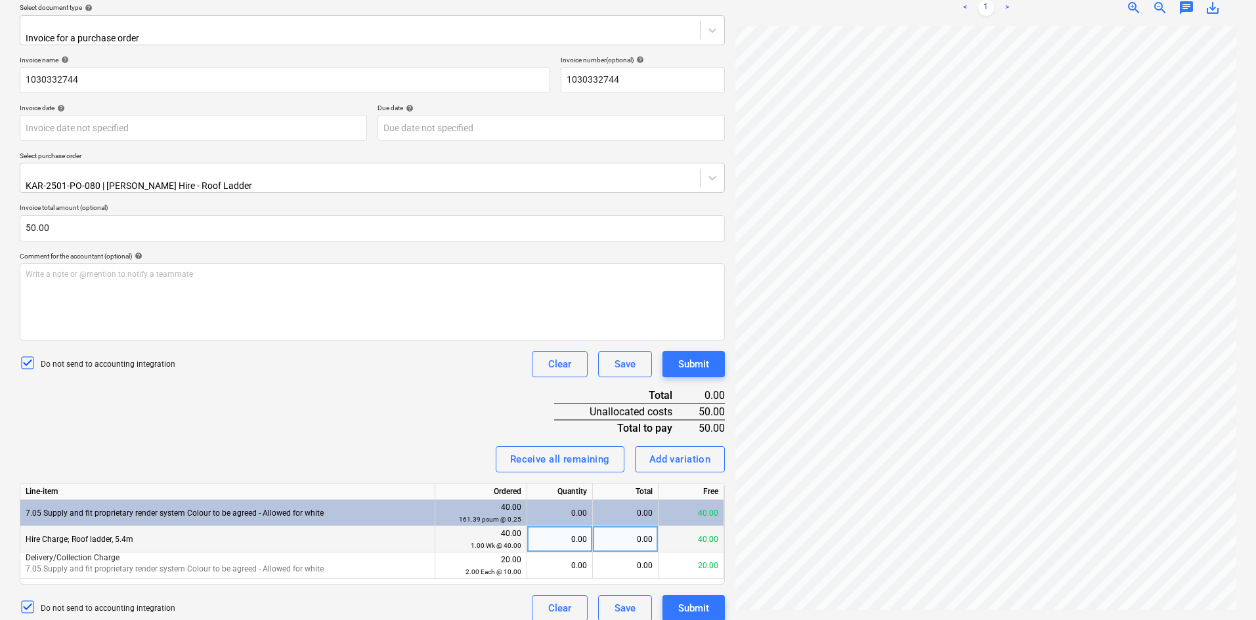
click at [620, 527] on div "0.00" at bounding box center [626, 540] width 66 height 26
type input "40.00"
type input "10.00"
click at [690, 600] on div "Submit" at bounding box center [693, 608] width 31 height 17
click at [385, 385] on div "Invoice name help 1030332744 Invoice number (optional) help 1030332744 Invoice …" at bounding box center [372, 339] width 705 height 566
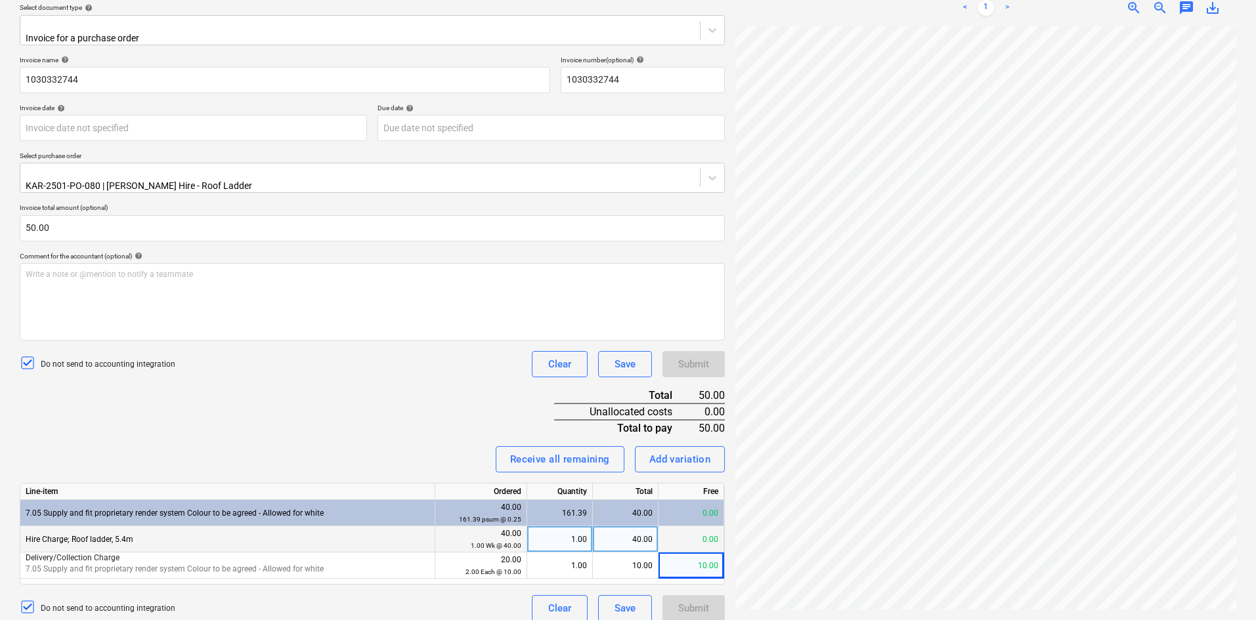
click at [359, 354] on div "Do not send to accounting integration Clear Save Submit" at bounding box center [372, 364] width 705 height 26
click at [626, 600] on div "Save" at bounding box center [624, 608] width 21 height 17
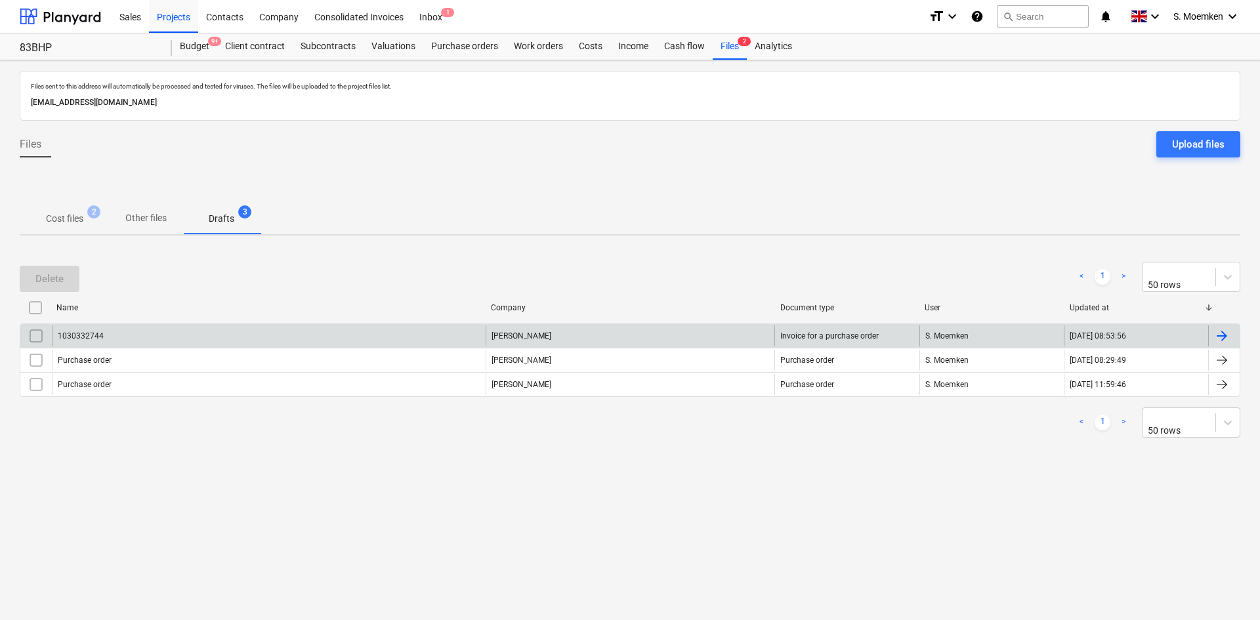
click at [248, 332] on div "1030332744" at bounding box center [269, 336] width 434 height 21
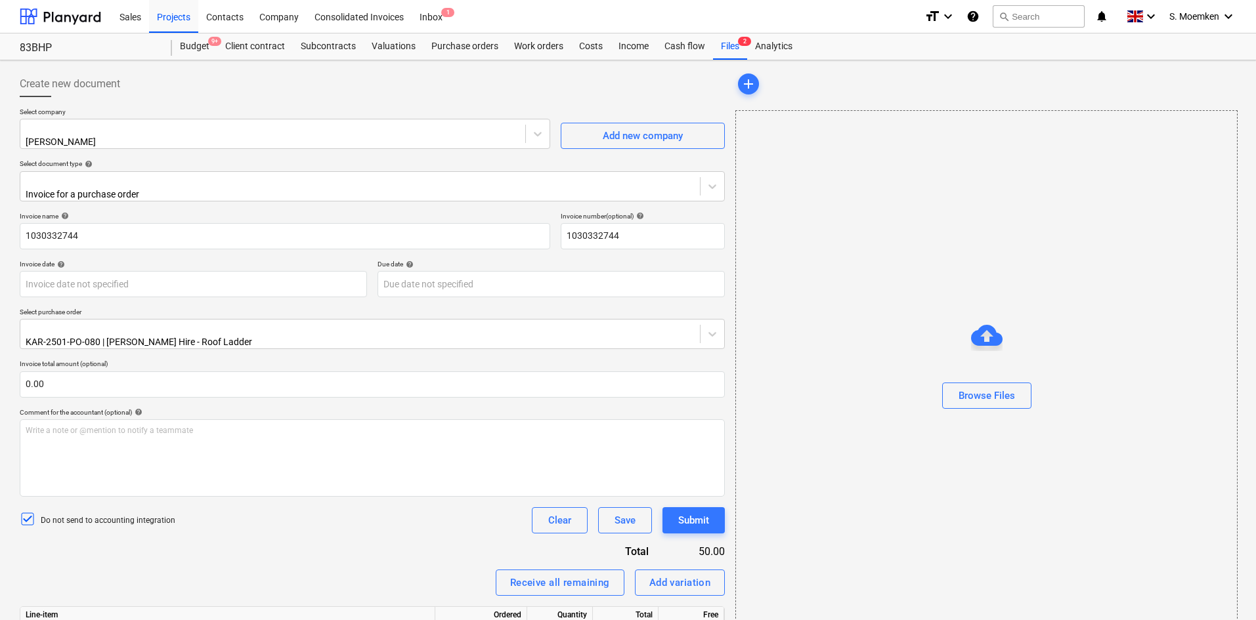
scroll to position [123, 0]
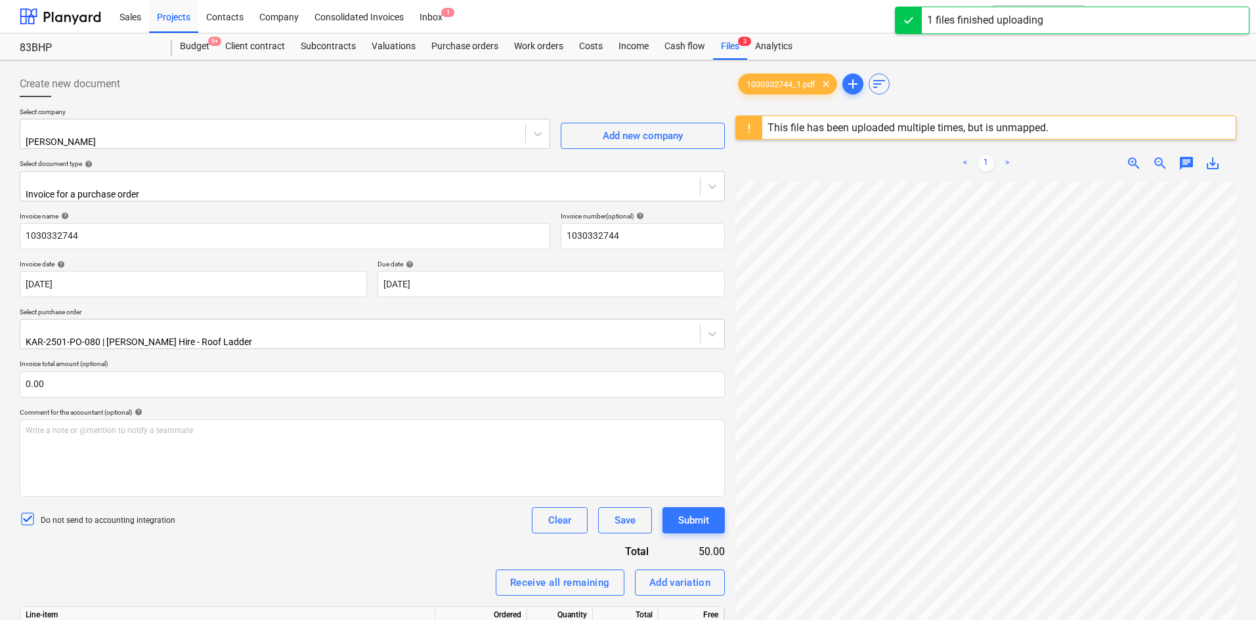
type input "[DATE]"
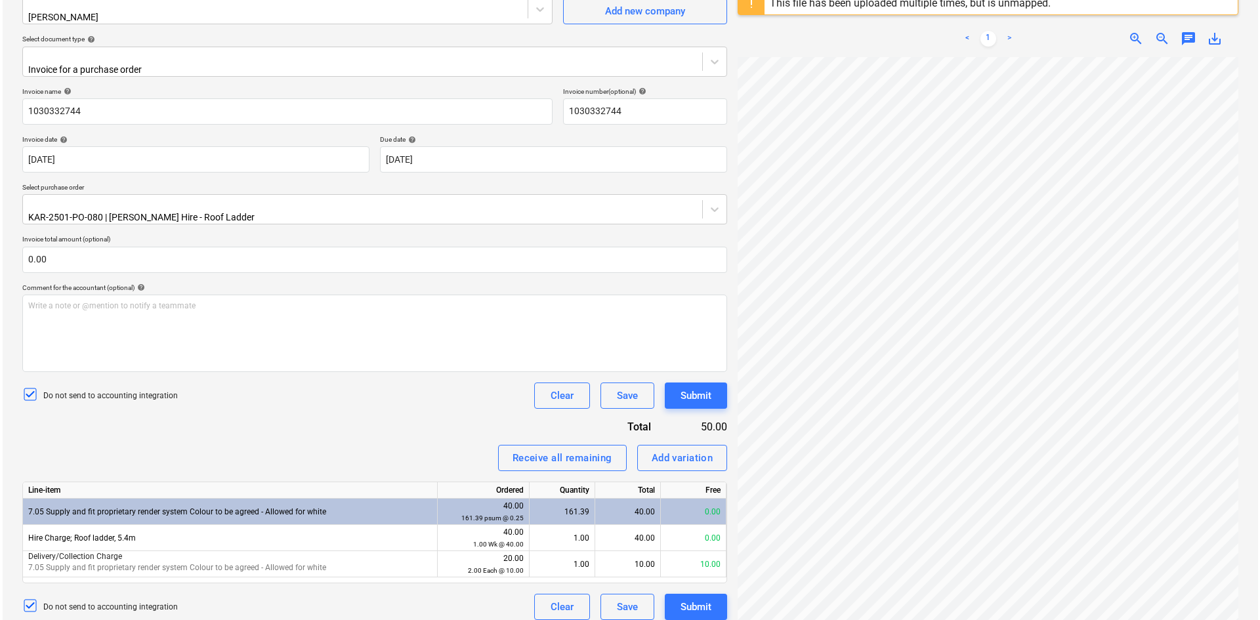
scroll to position [156, 0]
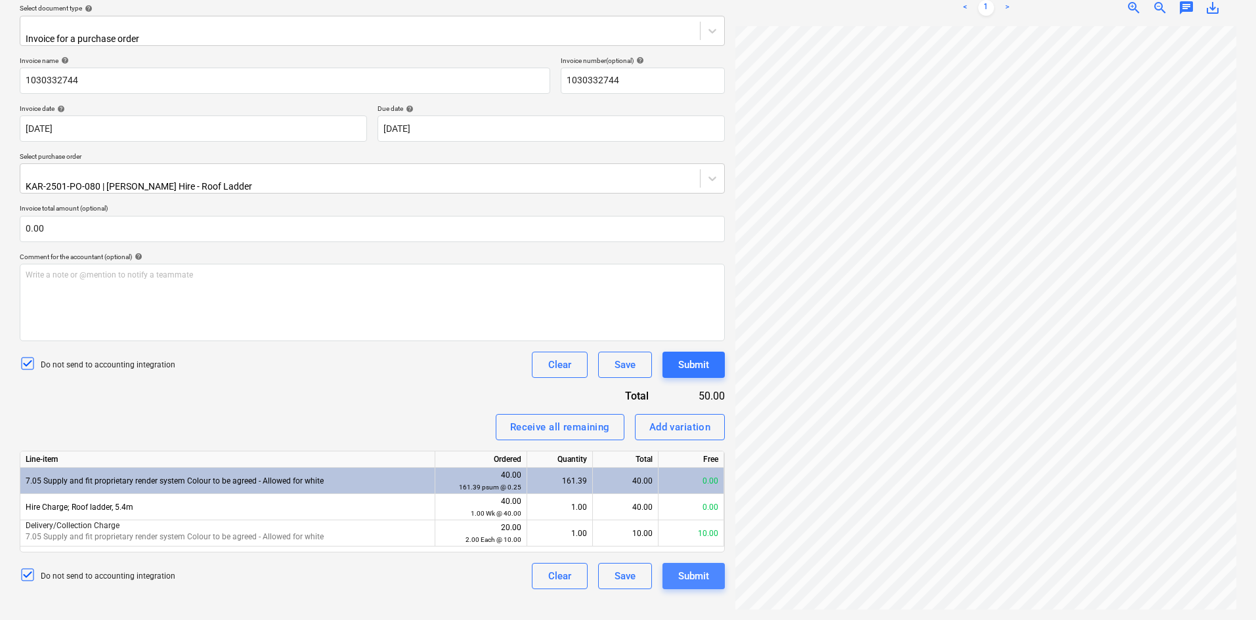
click at [693, 568] on div "Submit" at bounding box center [693, 576] width 31 height 17
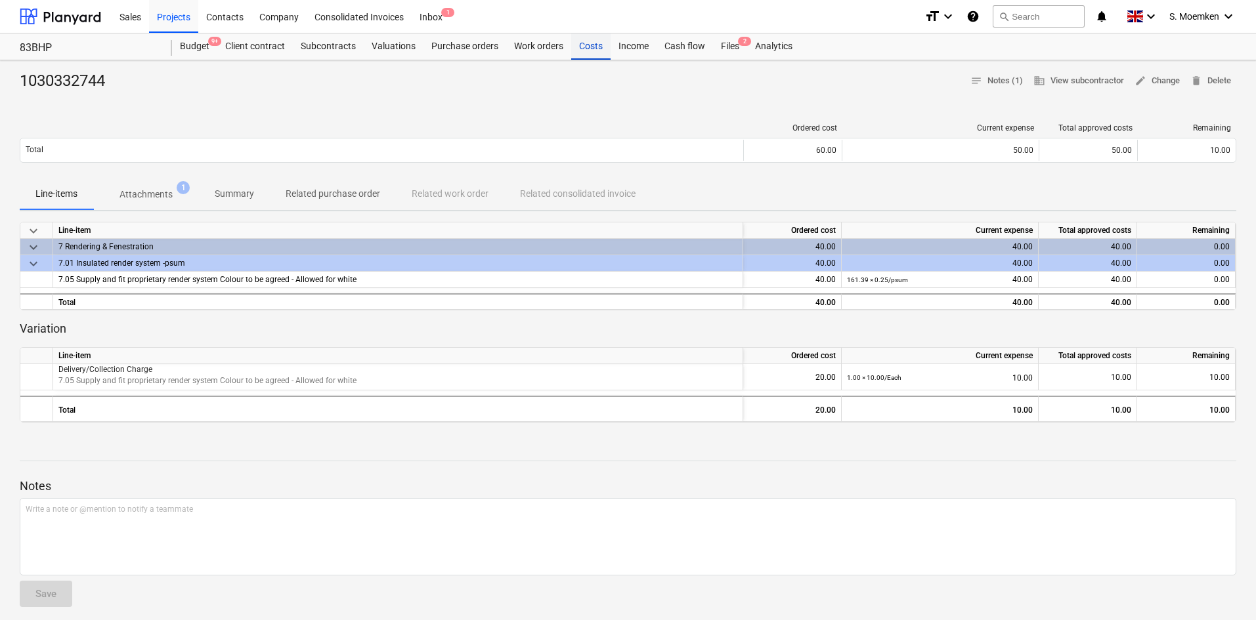
click at [592, 39] on div "Costs" at bounding box center [590, 46] width 39 height 26
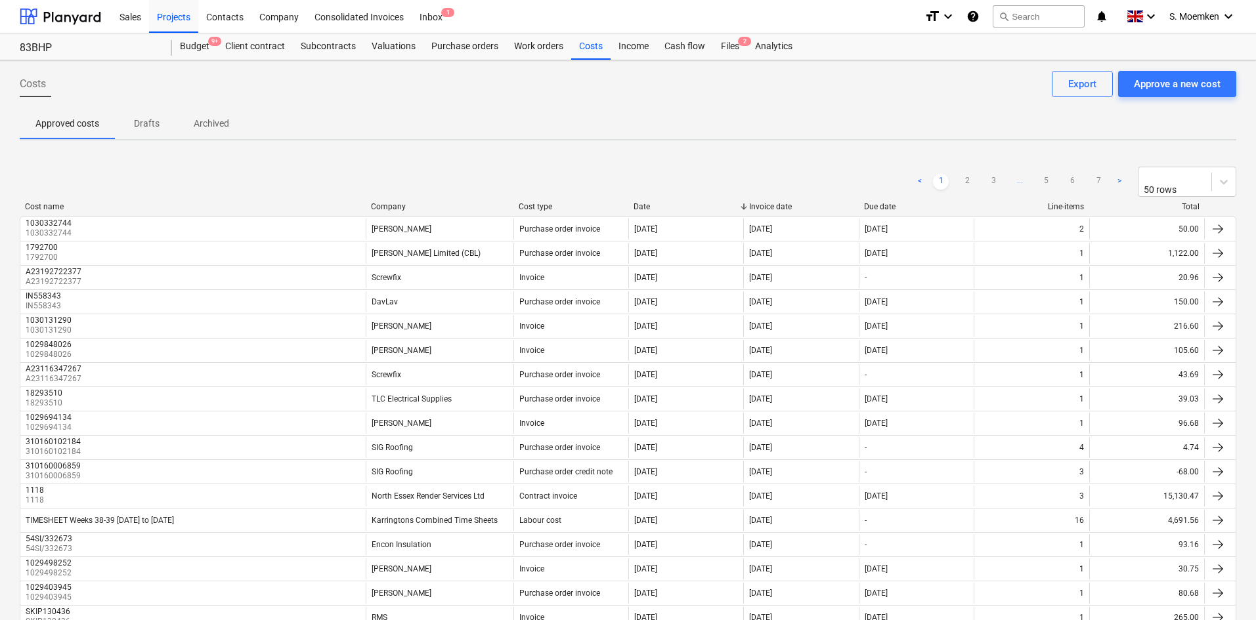
click at [514, 100] on div "Costs Approve a new cost Export" at bounding box center [628, 89] width 1216 height 37
click at [479, 52] on div "Purchase orders" at bounding box center [464, 46] width 83 height 26
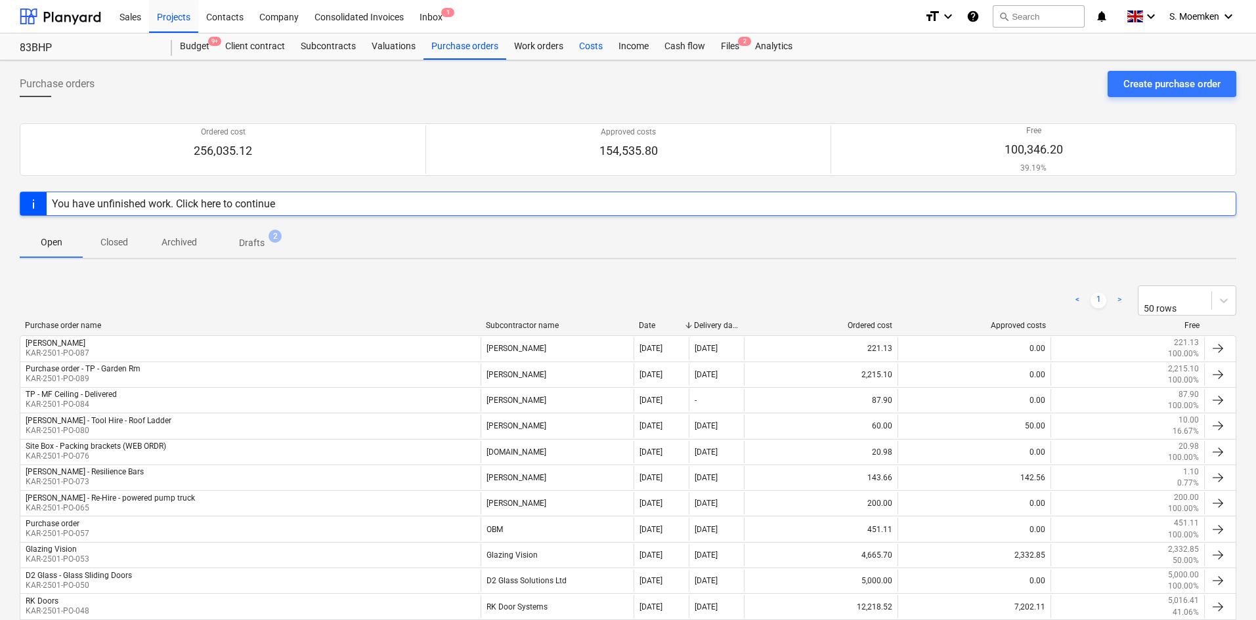
click at [590, 43] on div "Costs" at bounding box center [590, 46] width 39 height 26
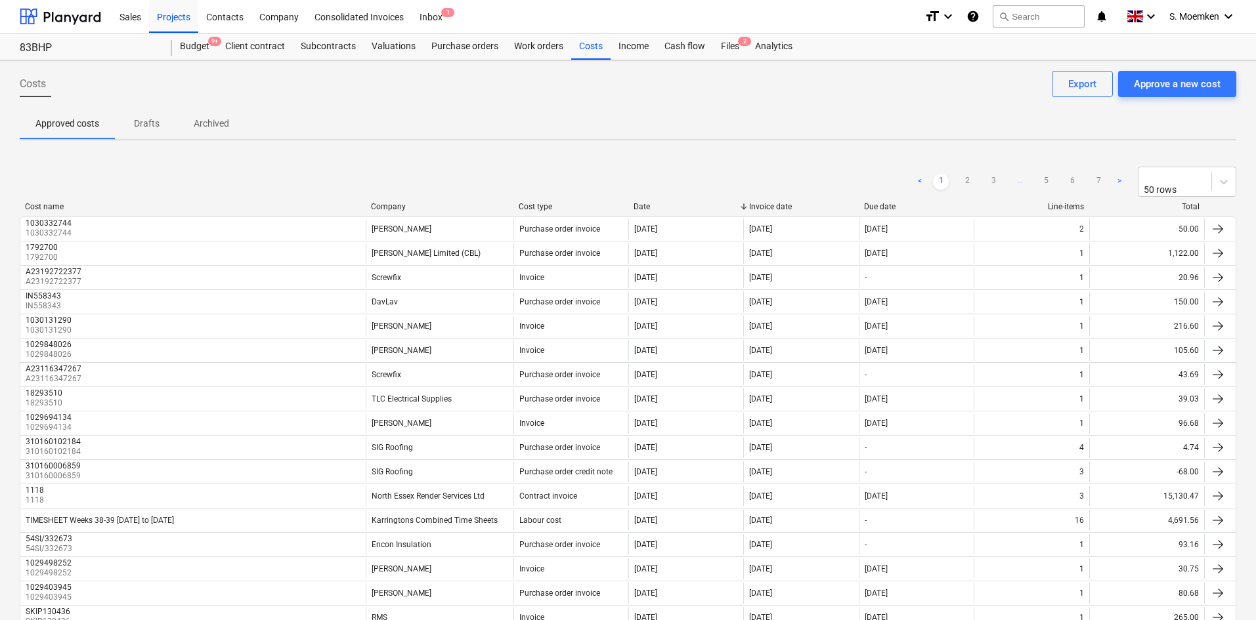
click at [387, 202] on div "Company" at bounding box center [439, 206] width 137 height 9
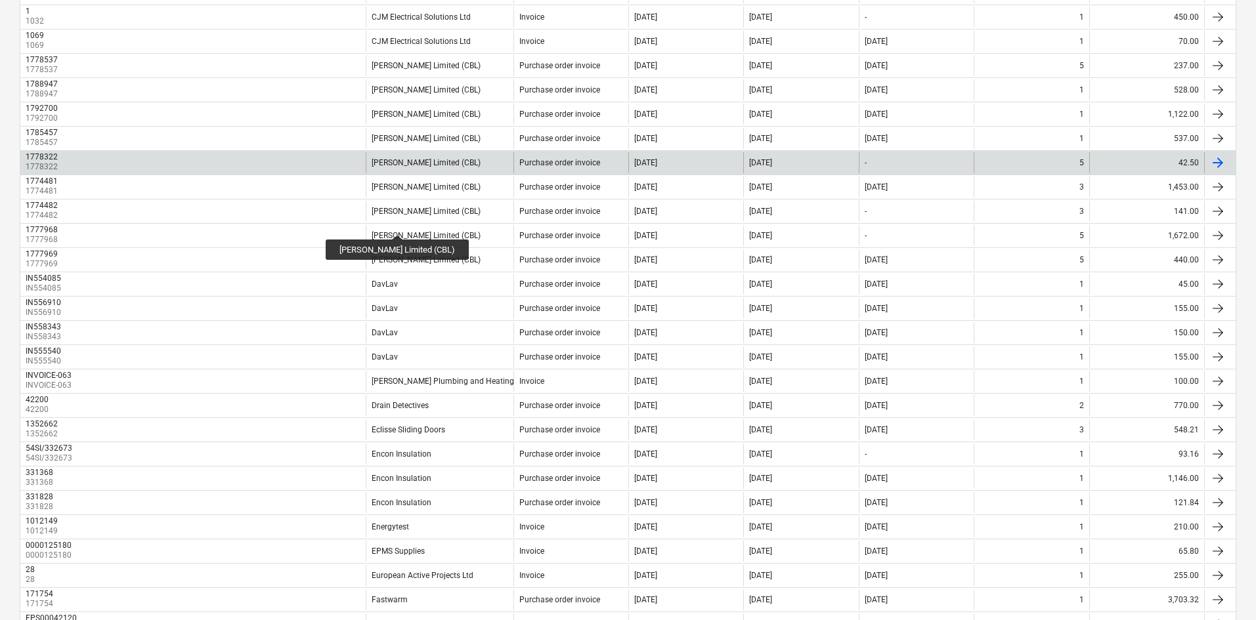
scroll to position [881, 0]
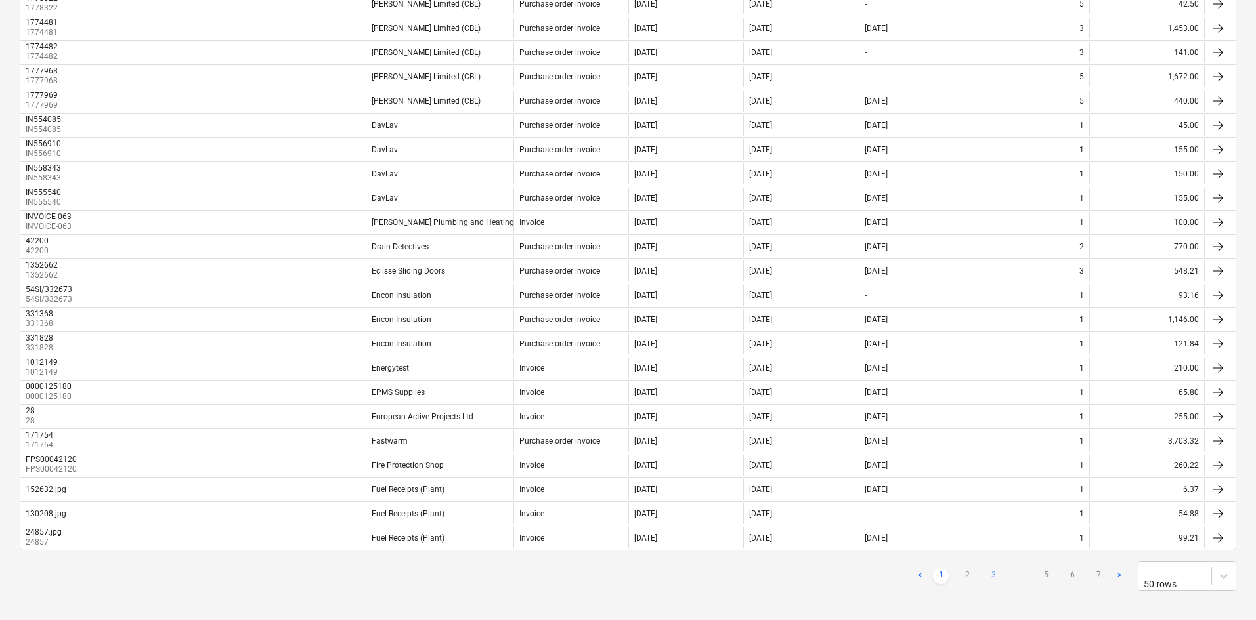
click at [991, 569] on link "3" at bounding box center [993, 577] width 16 height 16
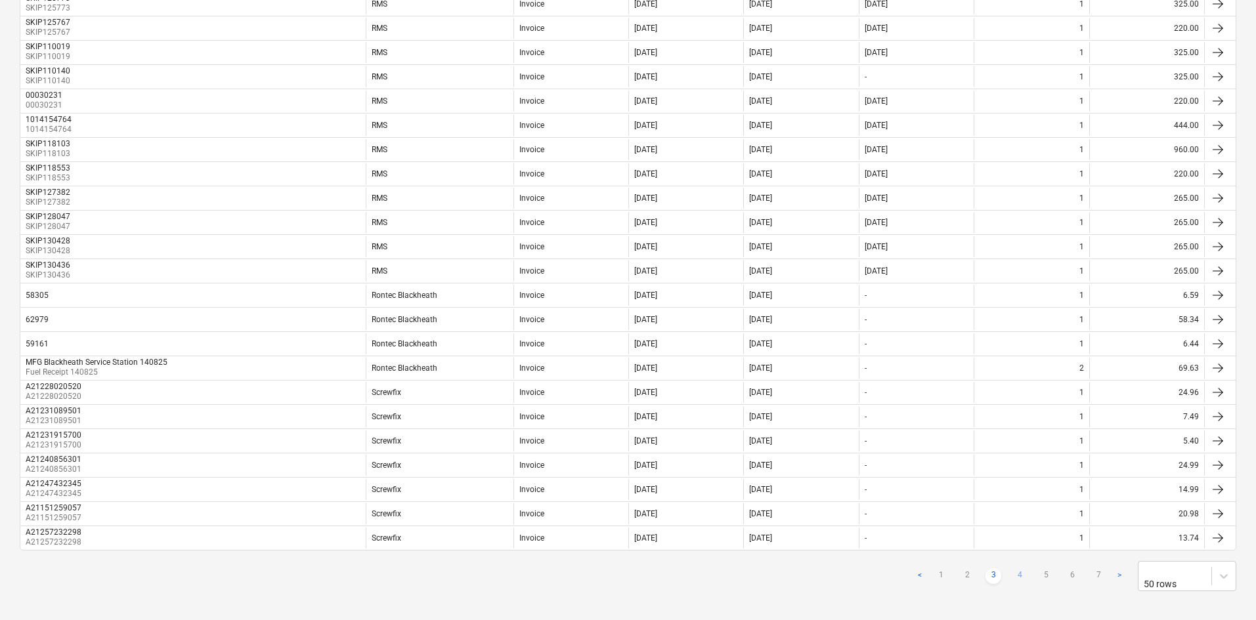
click at [1018, 569] on link "4" at bounding box center [1020, 577] width 16 height 16
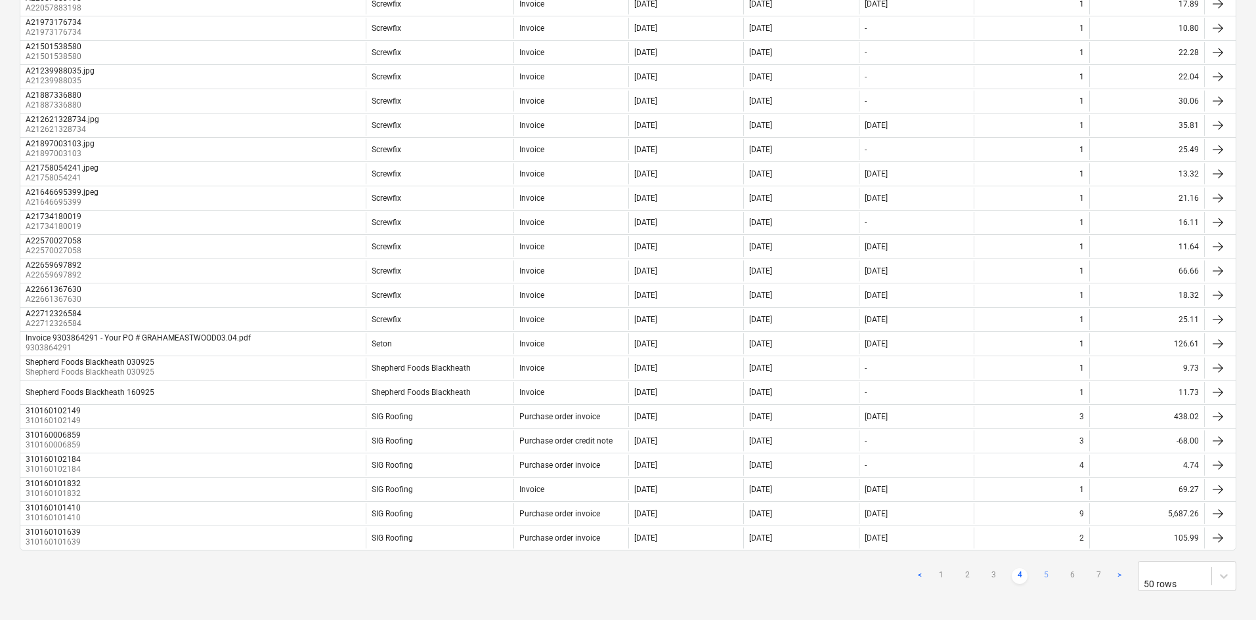
click at [1044, 569] on link "5" at bounding box center [1046, 577] width 16 height 16
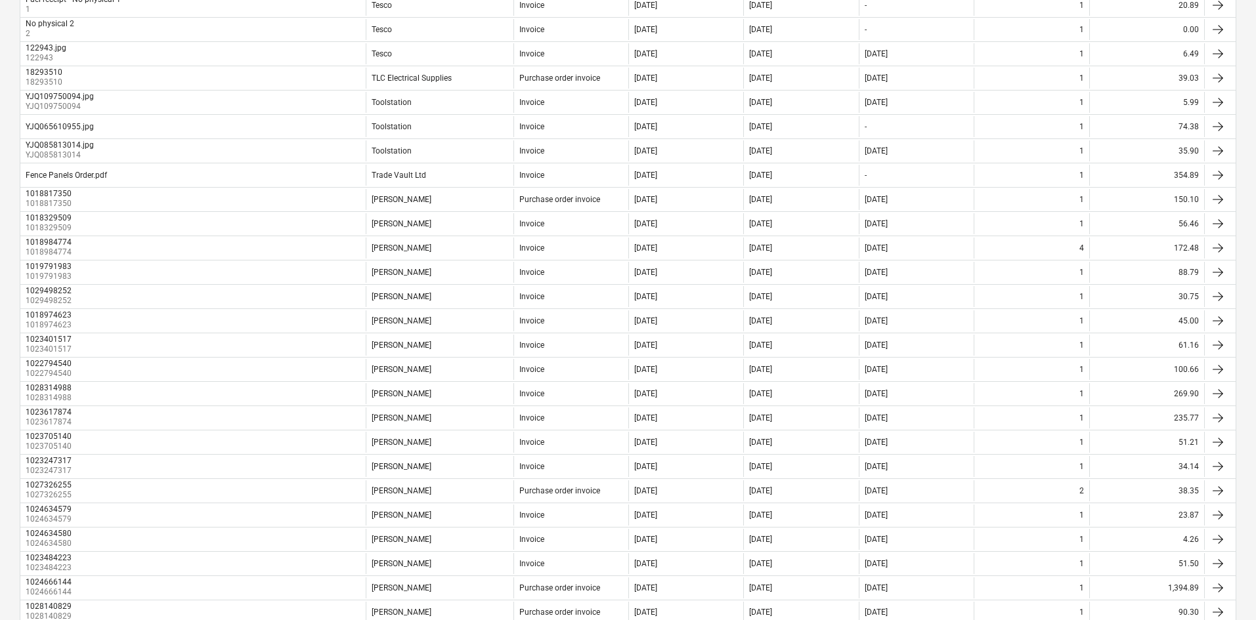
scroll to position [0, 0]
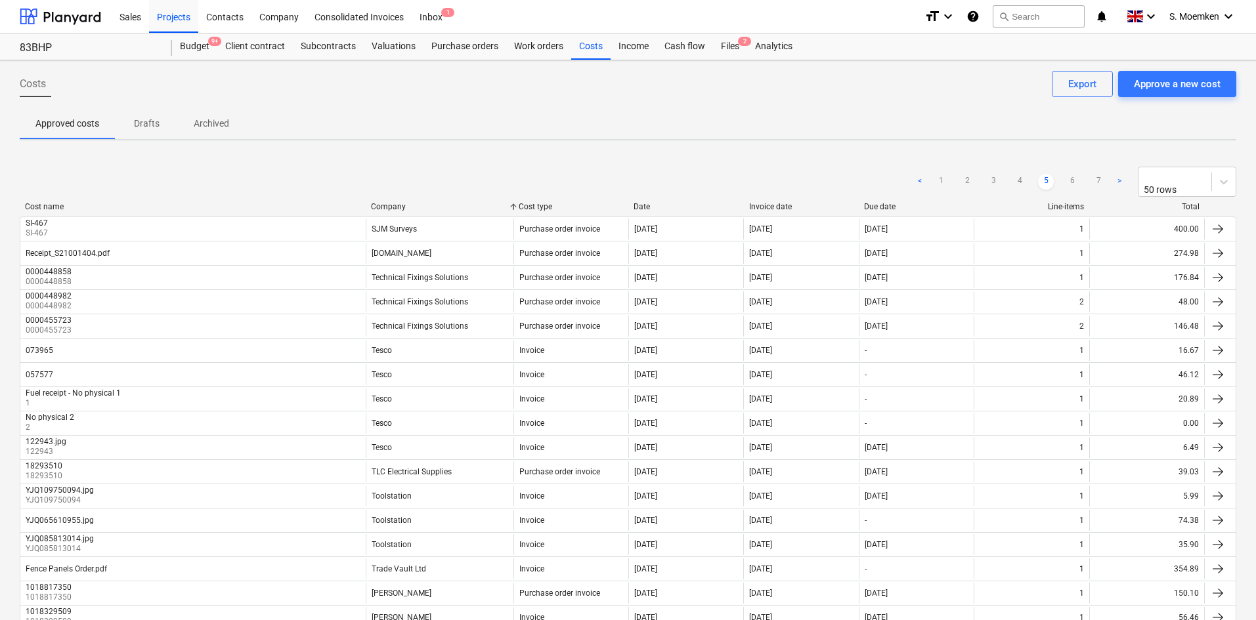
click at [386, 203] on div "Company" at bounding box center [439, 206] width 137 height 9
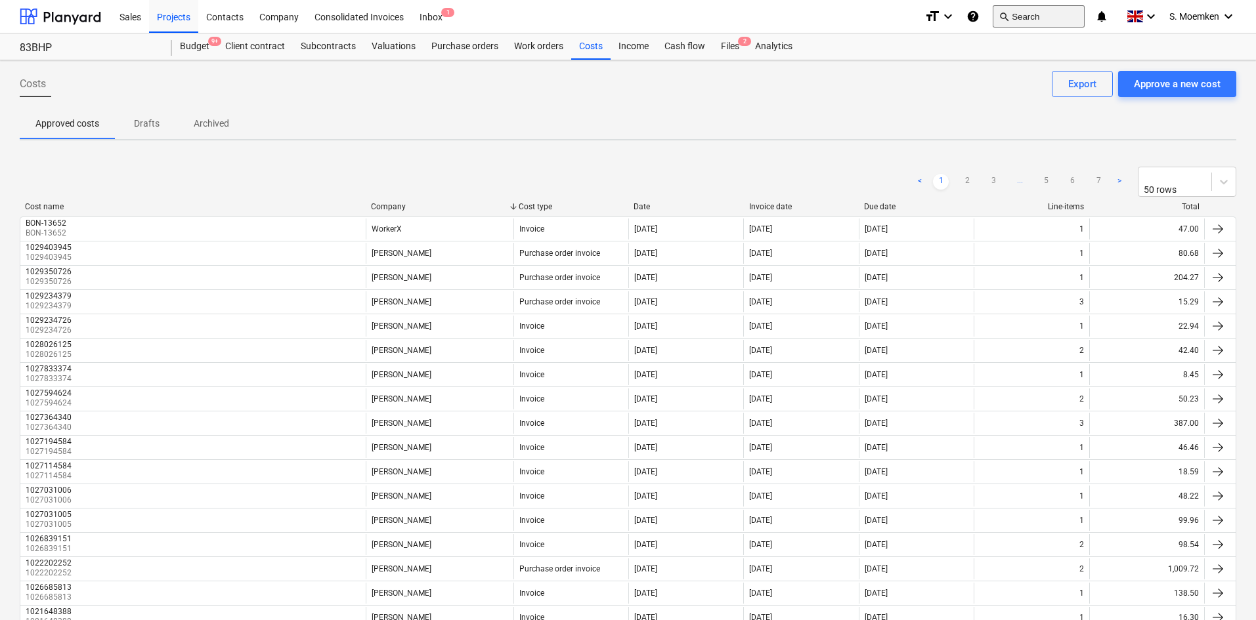
click at [1036, 13] on button "search Search" at bounding box center [1039, 16] width 92 height 22
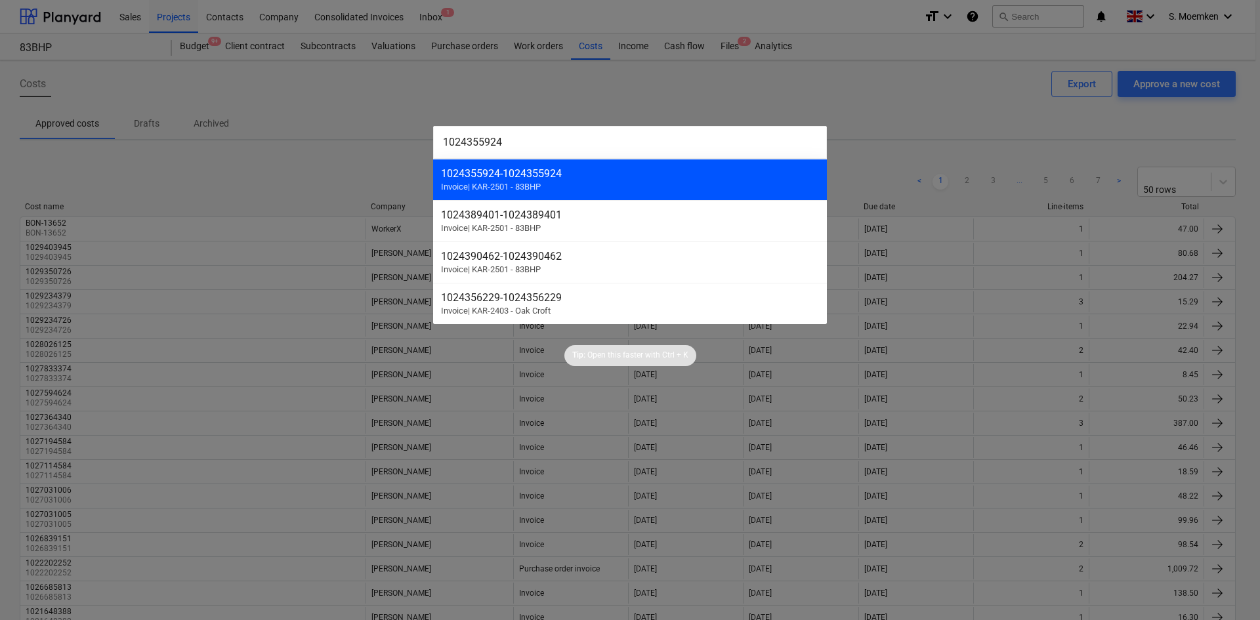
type input "1024355924"
click at [639, 176] on div "1024355924 - 1024355924" at bounding box center [630, 173] width 378 height 12
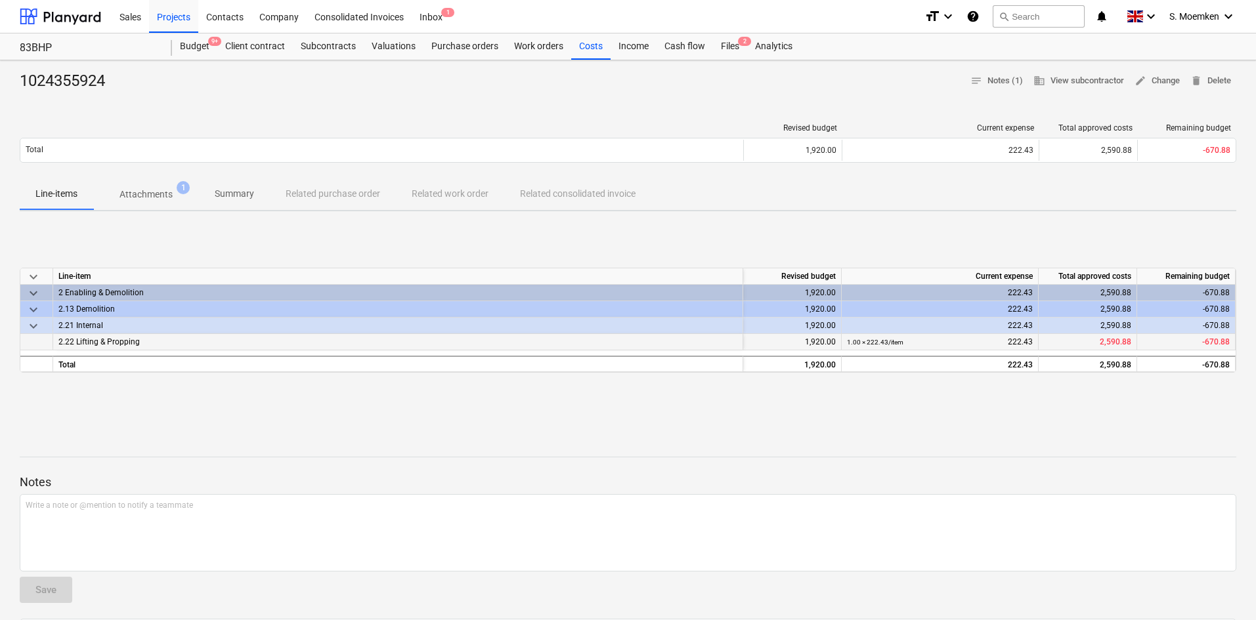
click at [912, 343] on div "1.00 × 222.43 / item 222.43" at bounding box center [940, 342] width 186 height 16
click at [679, 350] on div "2.22 Lifting & Propping" at bounding box center [398, 342] width 690 height 16
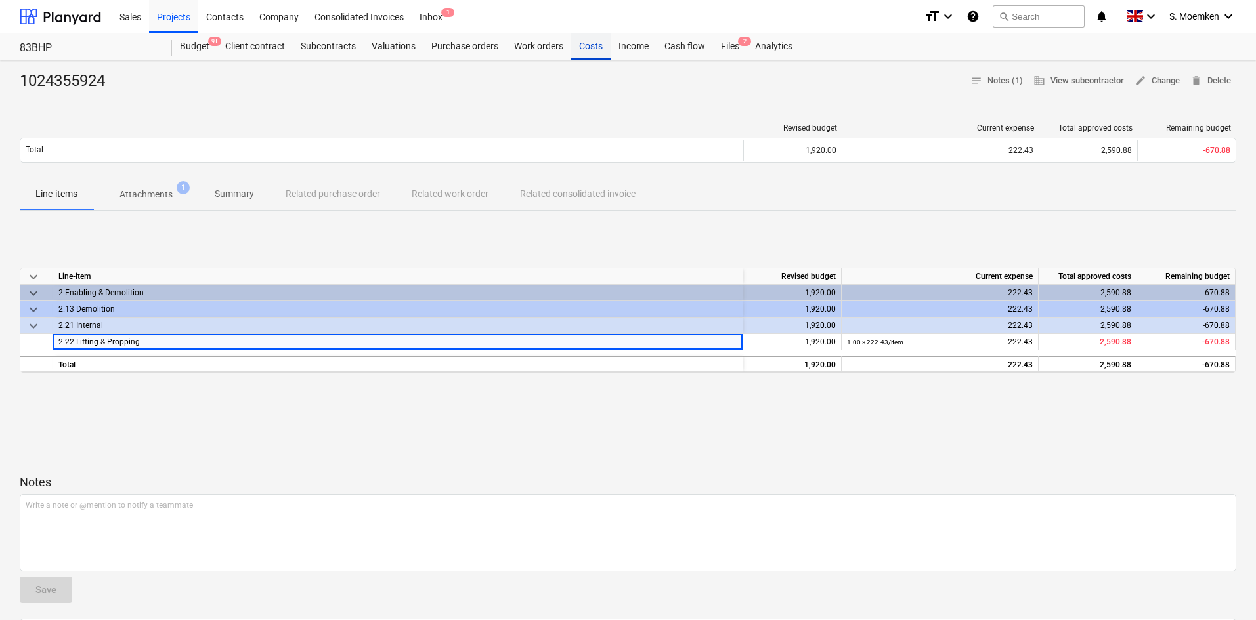
click at [591, 45] on div "Costs" at bounding box center [590, 46] width 39 height 26
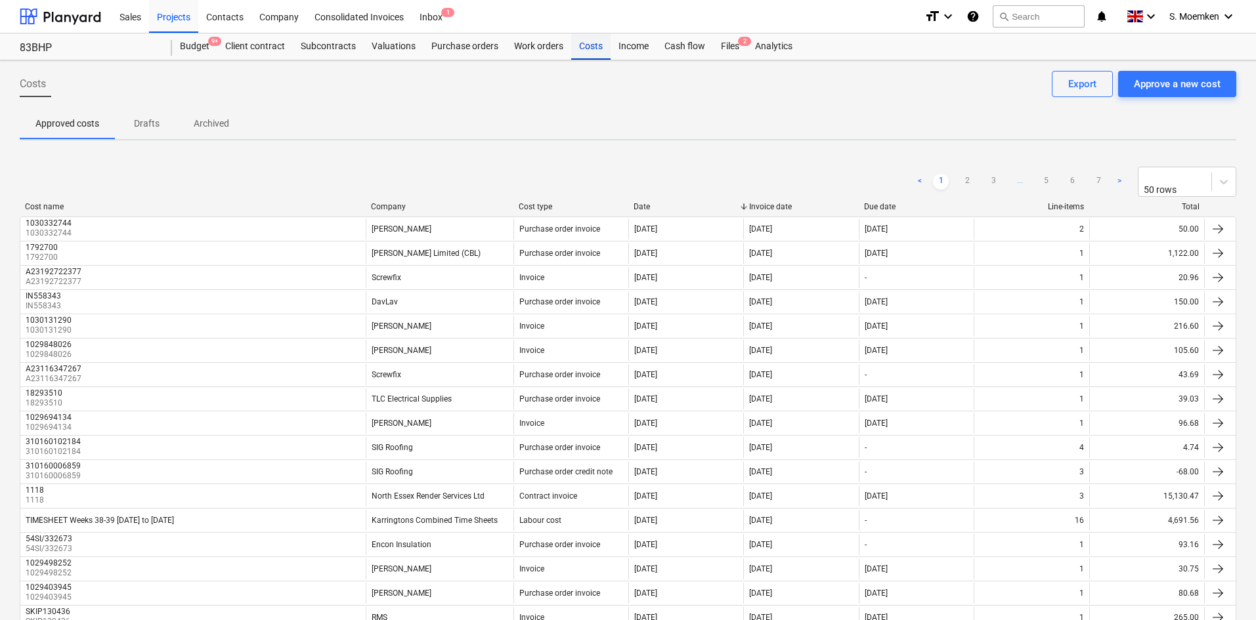
click at [589, 45] on div "Costs" at bounding box center [590, 46] width 39 height 26
click at [1146, 77] on div "Approve a new cost" at bounding box center [1177, 83] width 87 height 17
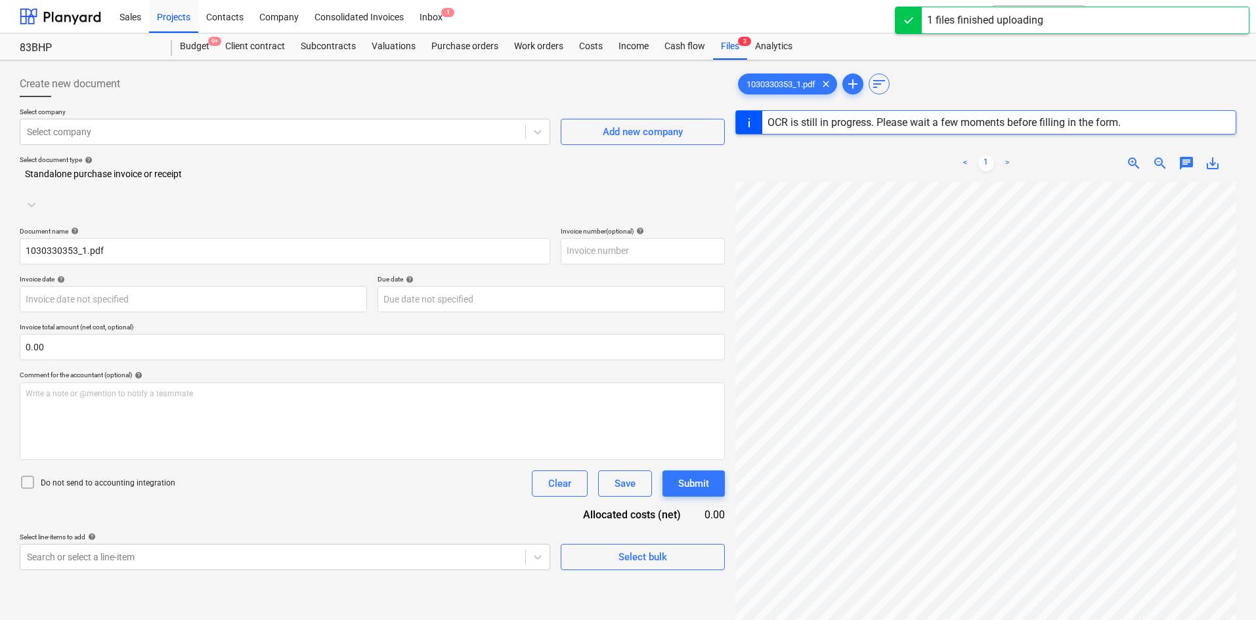
scroll to position [35, 93]
type input "1030330353"
type input "[DATE]"
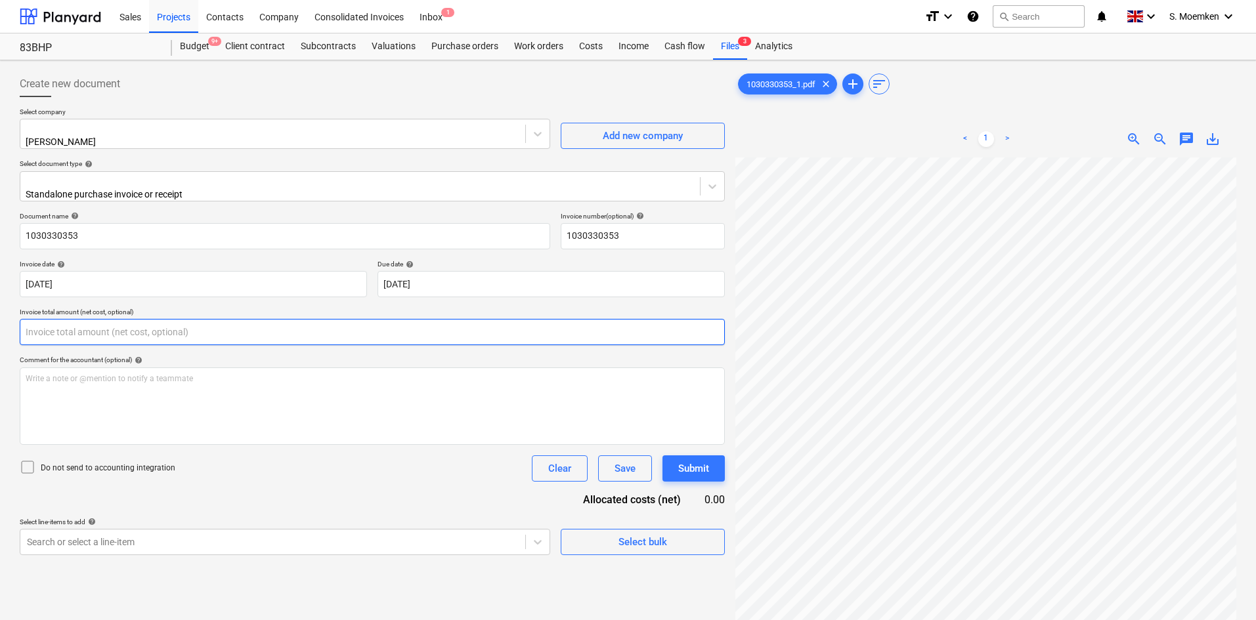
click at [110, 325] on input "text" at bounding box center [372, 332] width 705 height 26
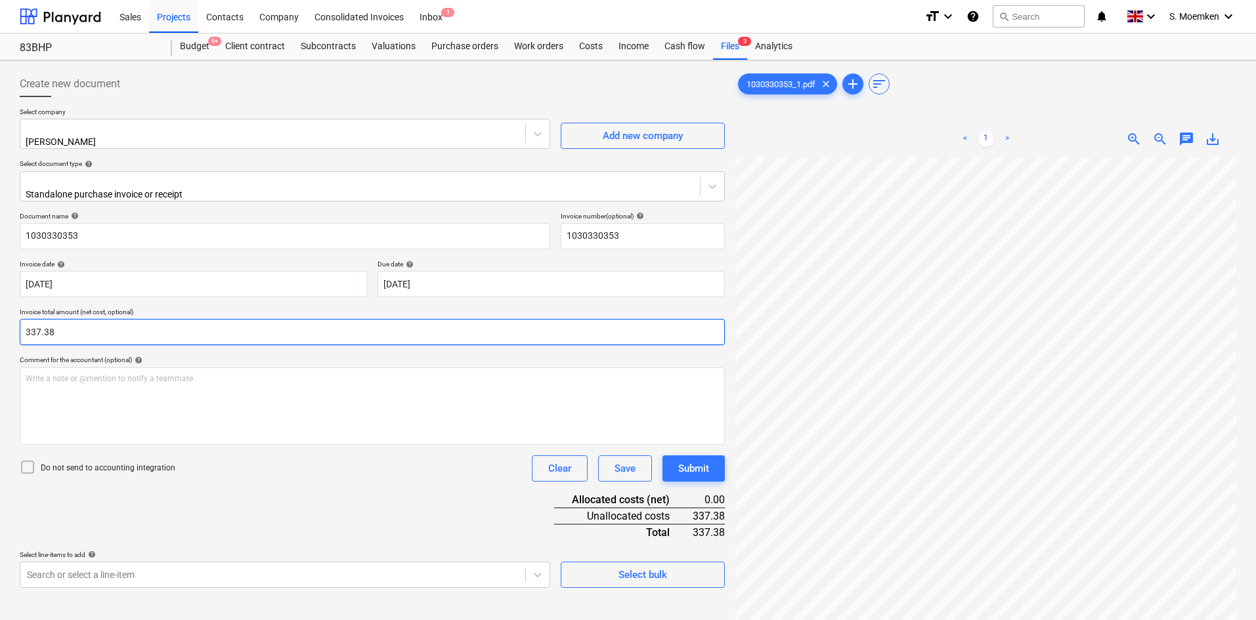
type input "337.38"
click at [24, 460] on icon at bounding box center [28, 468] width 16 height 16
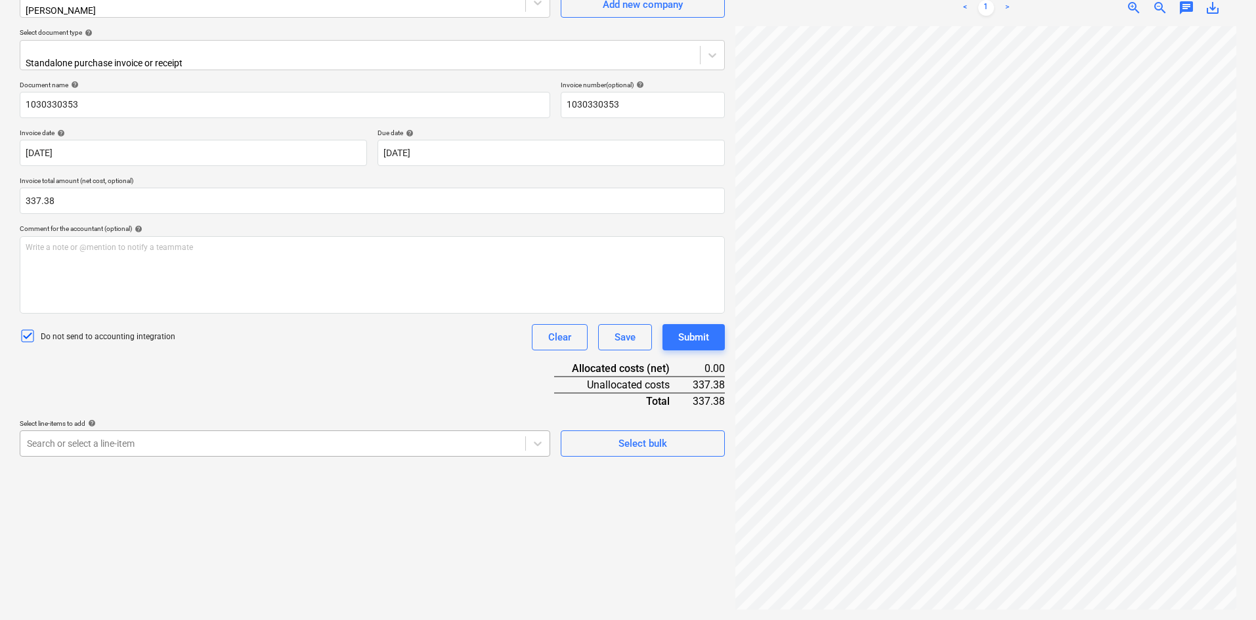
click at [239, 438] on body "Sales Projects Contacts Company Consolidated Invoices Inbox 1 format_size keybo…" at bounding box center [628, 179] width 1256 height 620
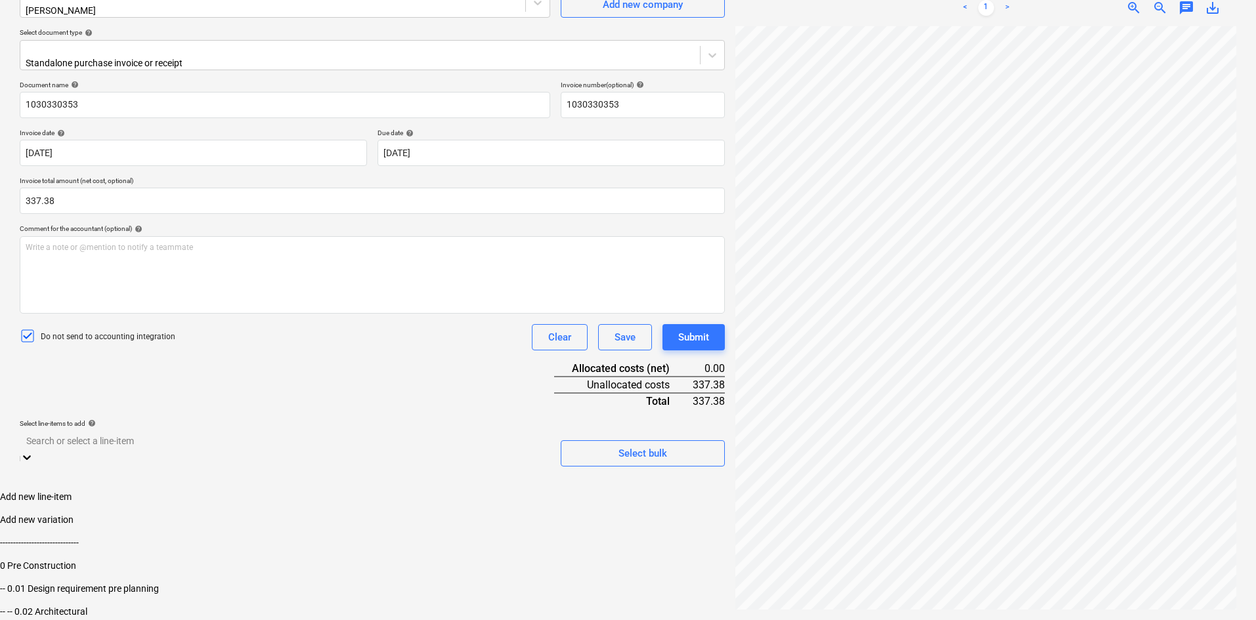
scroll to position [165, 0]
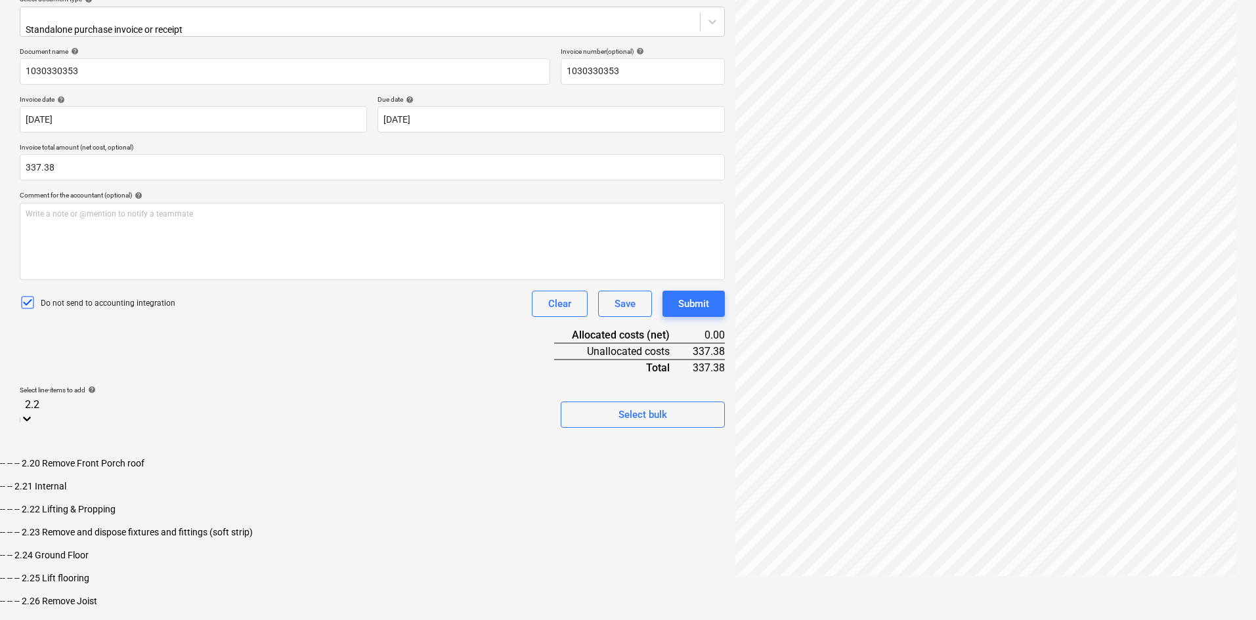
type input "2.22"
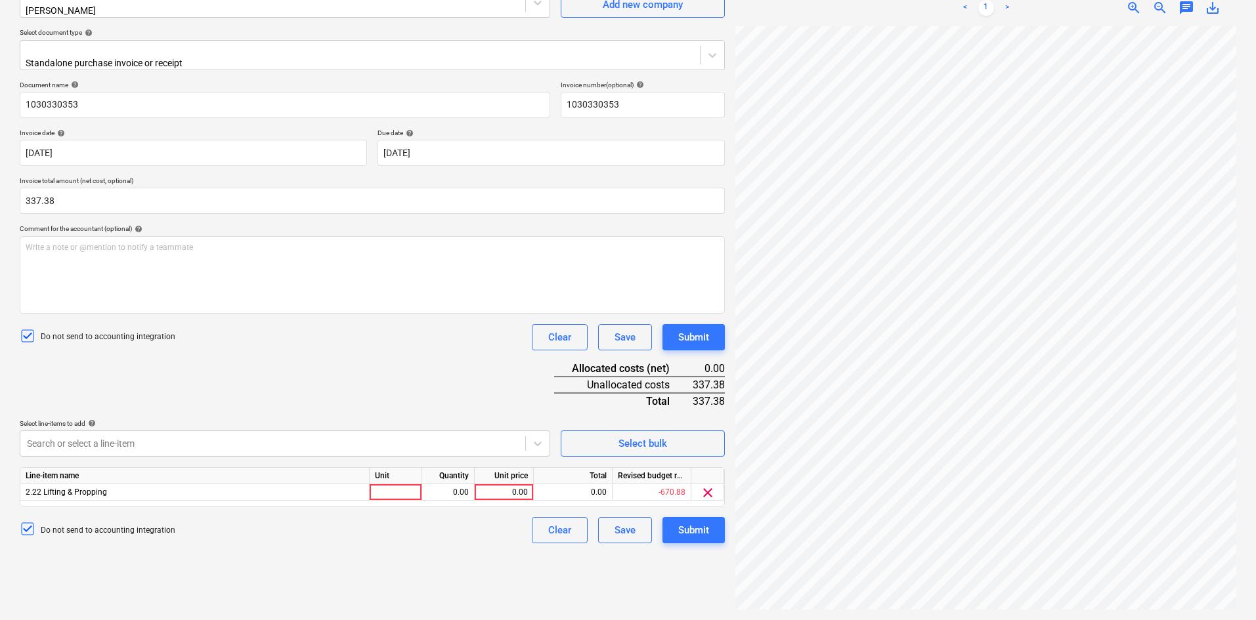
click at [346, 362] on div "Document name help 1030330353 Invoice number (optional) help 1030330353 Invoice…" at bounding box center [372, 312] width 705 height 463
click at [398, 484] on div at bounding box center [396, 492] width 53 height 16
type input "1"
type input "Each"
type input "337.38"
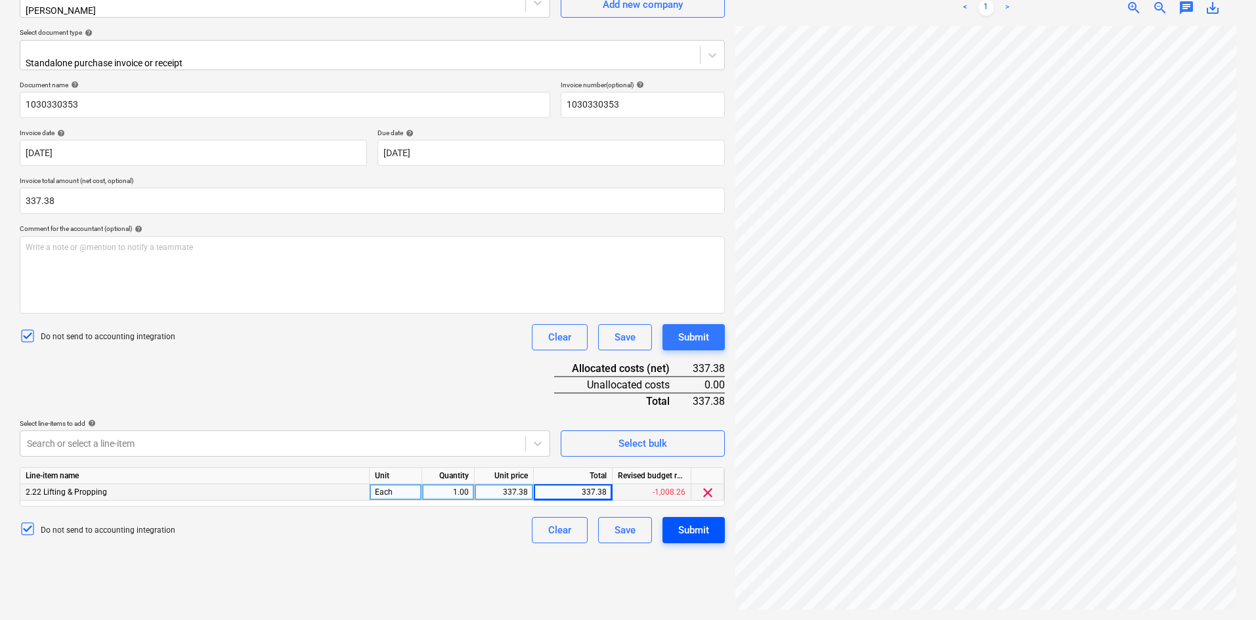
click at [675, 519] on button "Submit" at bounding box center [693, 530] width 62 height 26
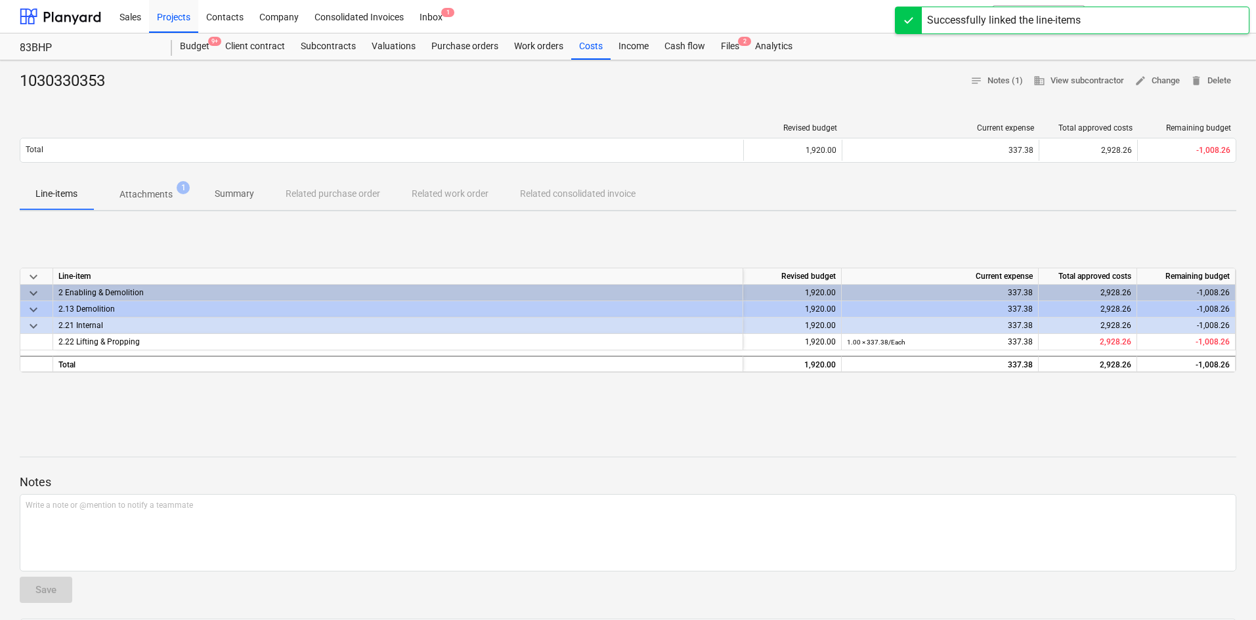
click at [641, 106] on div "1030330353 notes Notes (1) business View subcontractor edit Change delete Delet…" at bounding box center [628, 414] width 1256 height 708
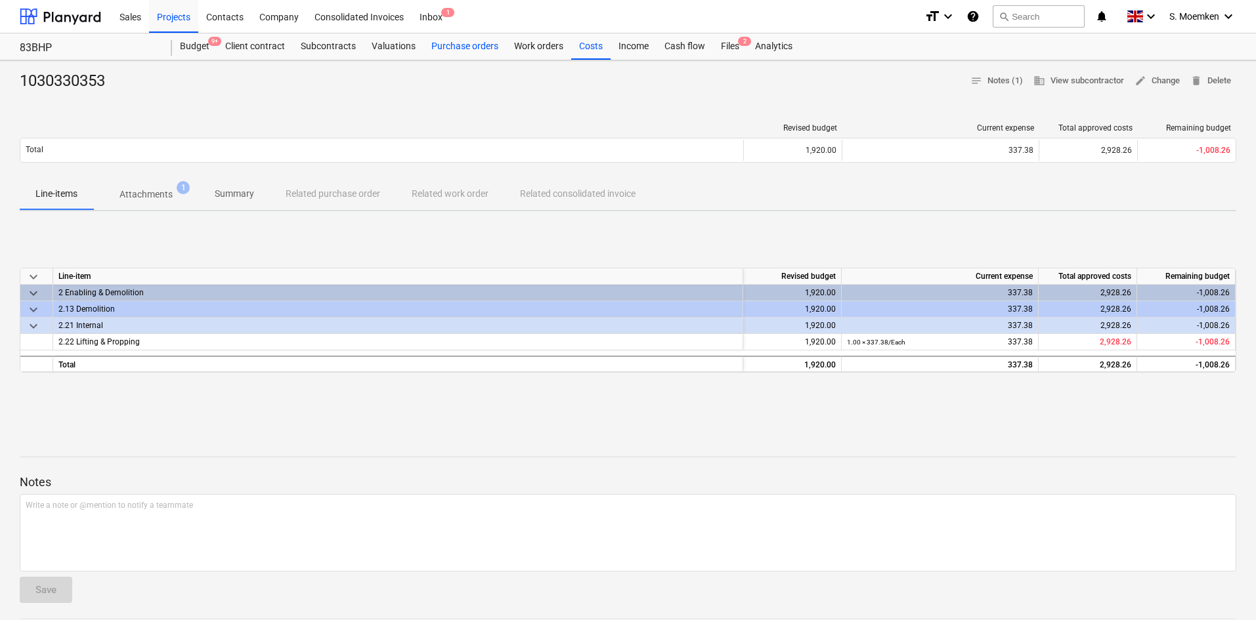
click at [471, 48] on div "Purchase orders" at bounding box center [464, 46] width 83 height 26
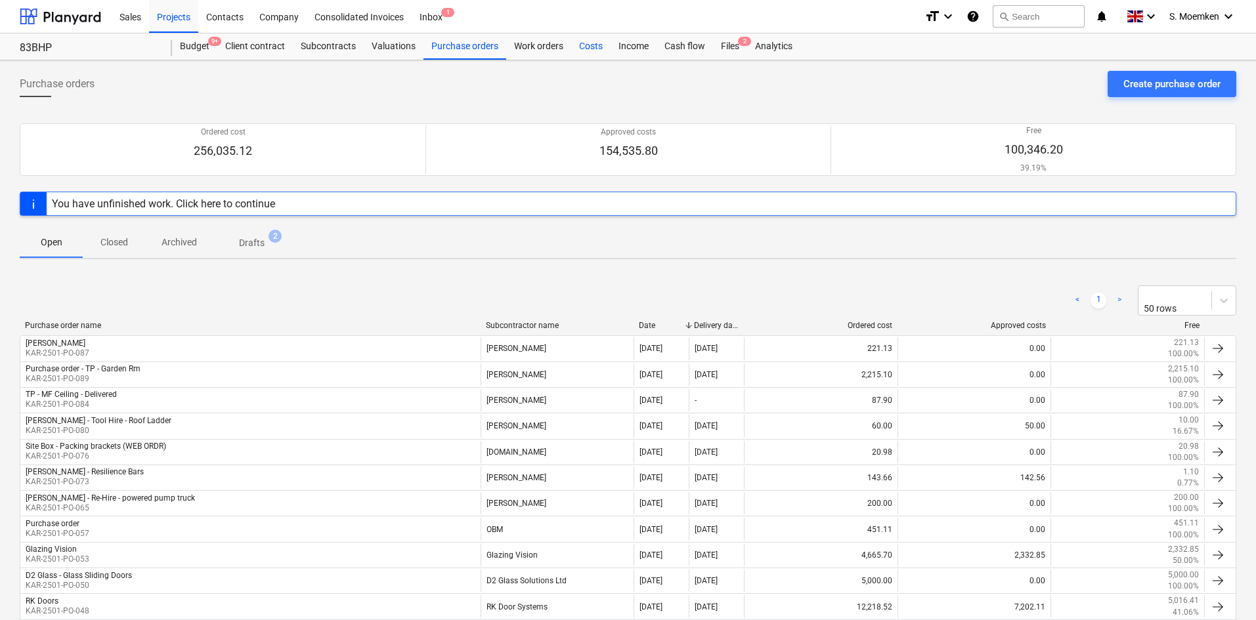
click at [583, 44] on div "Costs" at bounding box center [590, 46] width 39 height 26
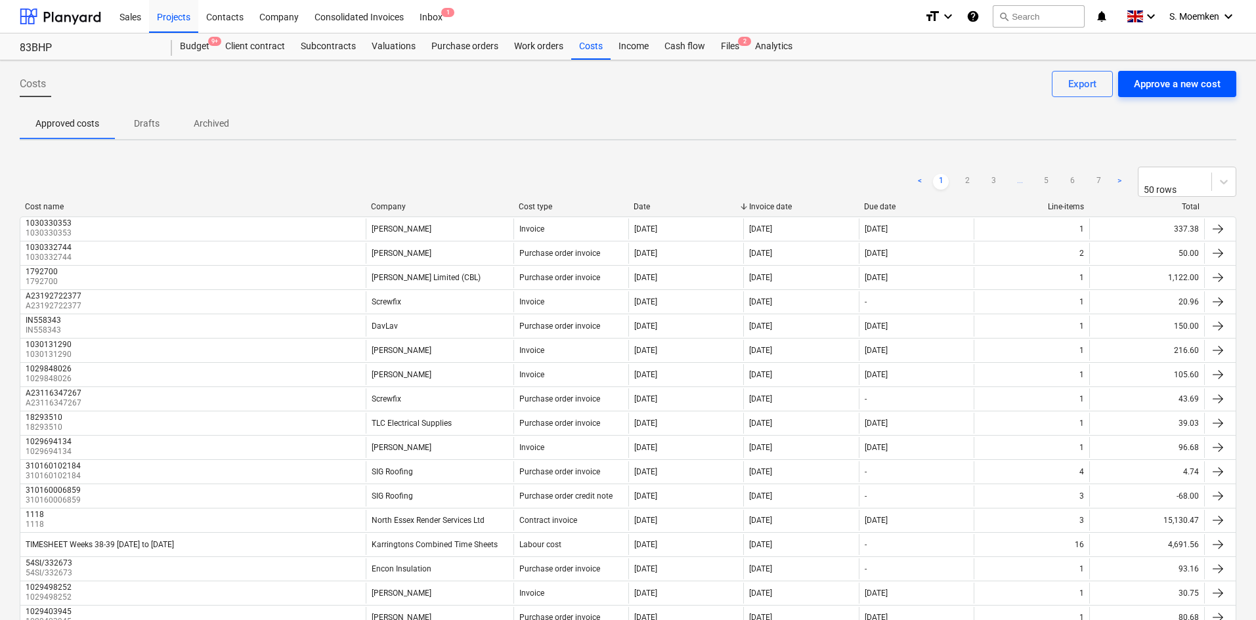
click at [1151, 81] on div "Approve a new cost" at bounding box center [1177, 83] width 87 height 17
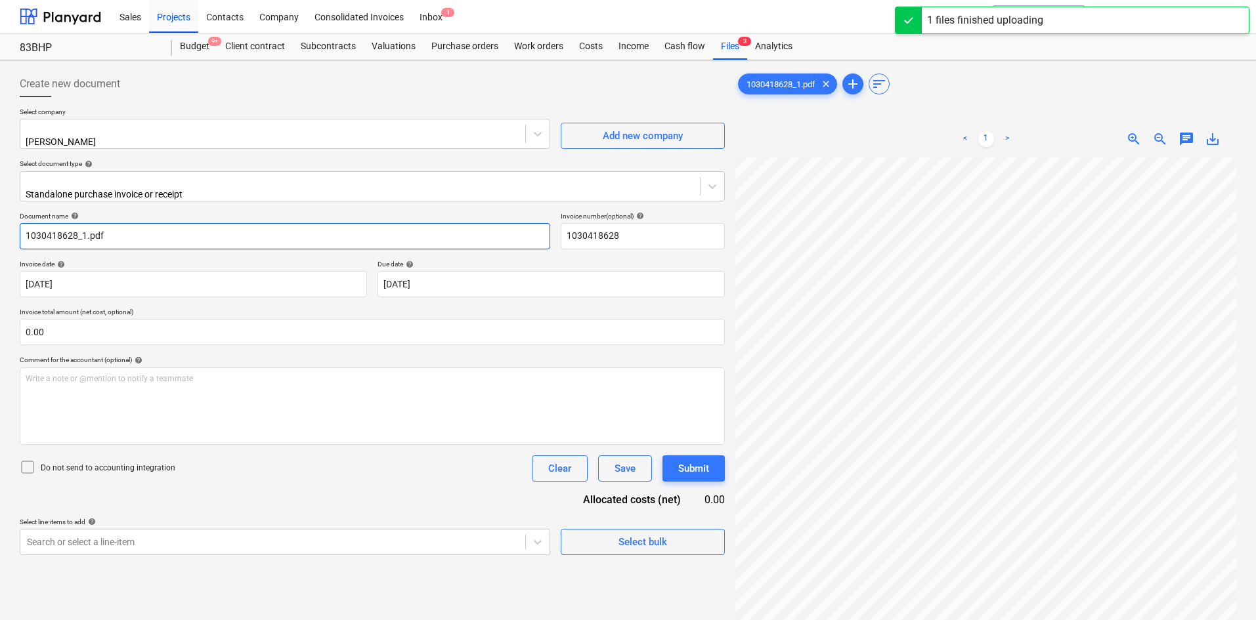
type input "1030418628"
type input "[DATE]"
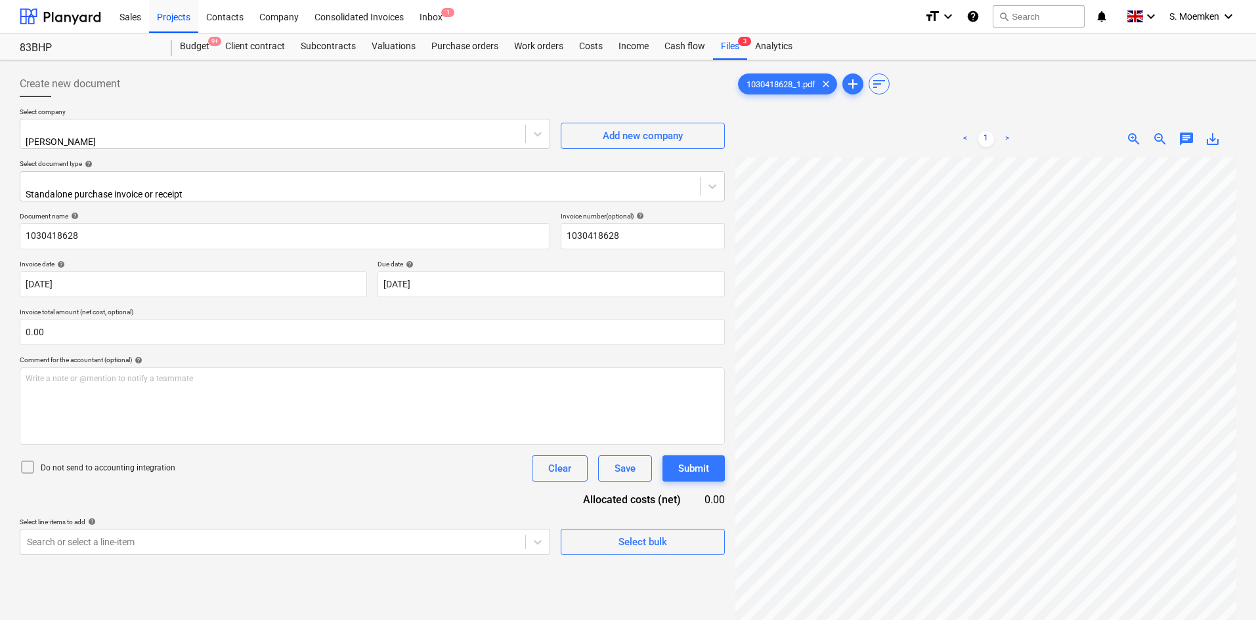
click at [28, 462] on icon at bounding box center [28, 468] width 16 height 16
drag, startPoint x: 42, startPoint y: 320, endPoint x: 24, endPoint y: 322, distance: 17.8
click at [24, 322] on input "text" at bounding box center [372, 332] width 705 height 26
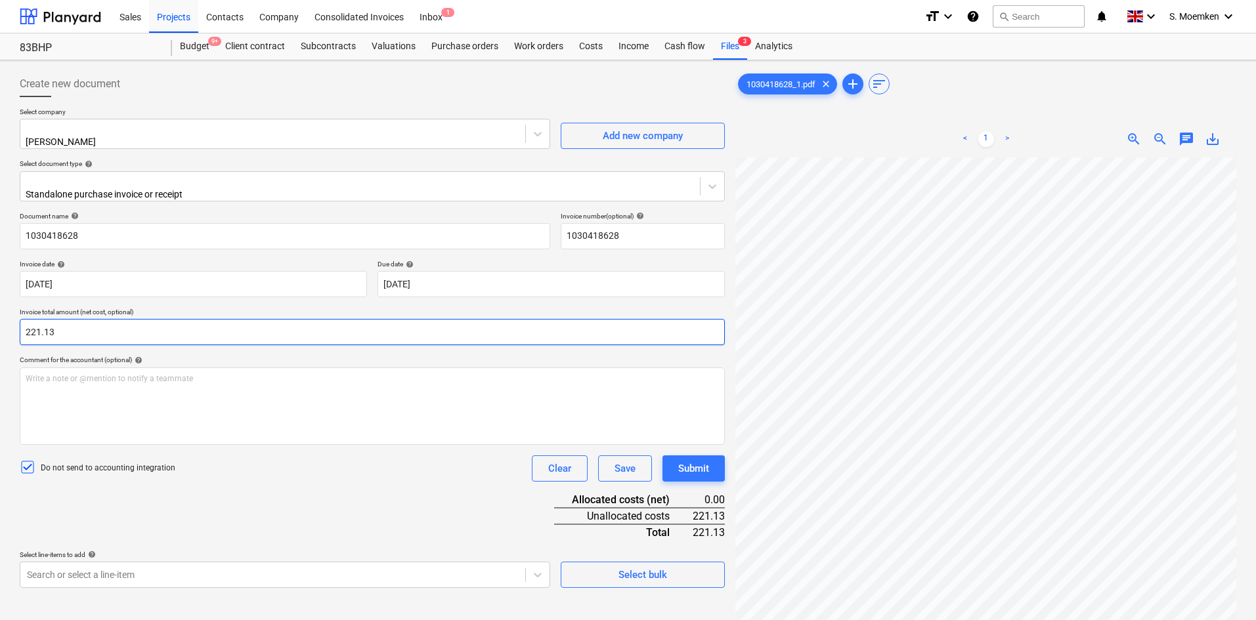
type input "221.13"
click at [165, 178] on div at bounding box center [360, 181] width 666 height 13
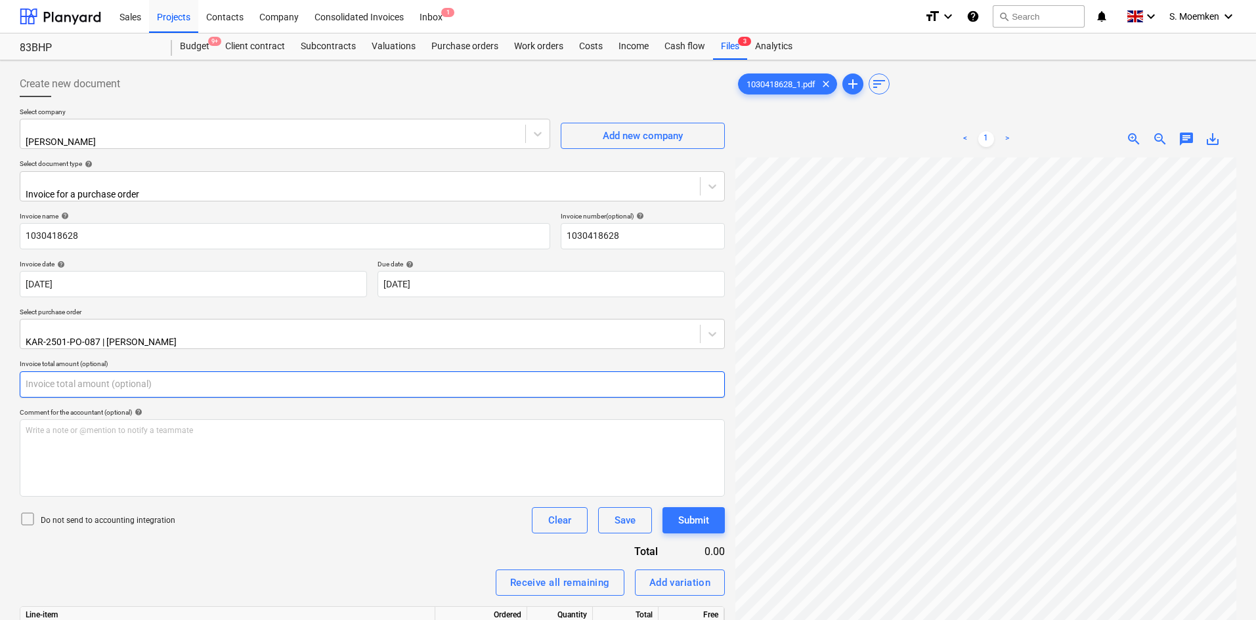
drag, startPoint x: 56, startPoint y: 370, endPoint x: 27, endPoint y: 370, distance: 28.9
click at [27, 372] on input "text" at bounding box center [372, 385] width 705 height 26
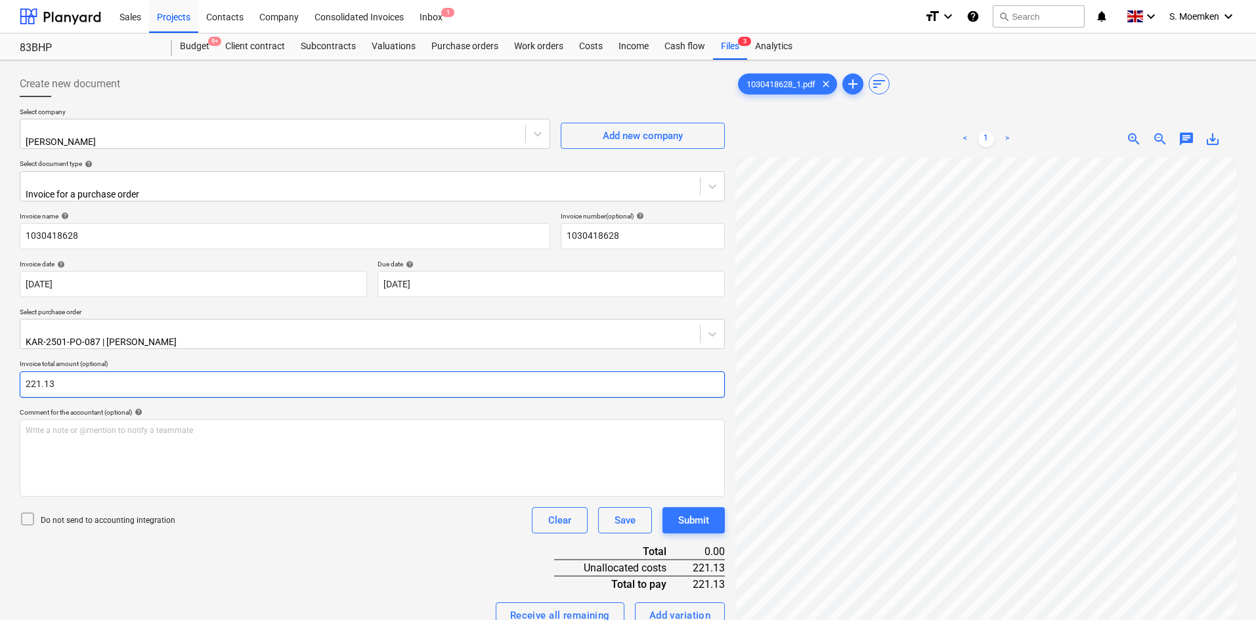
type input "221.13"
click at [24, 511] on icon at bounding box center [28, 519] width 16 height 16
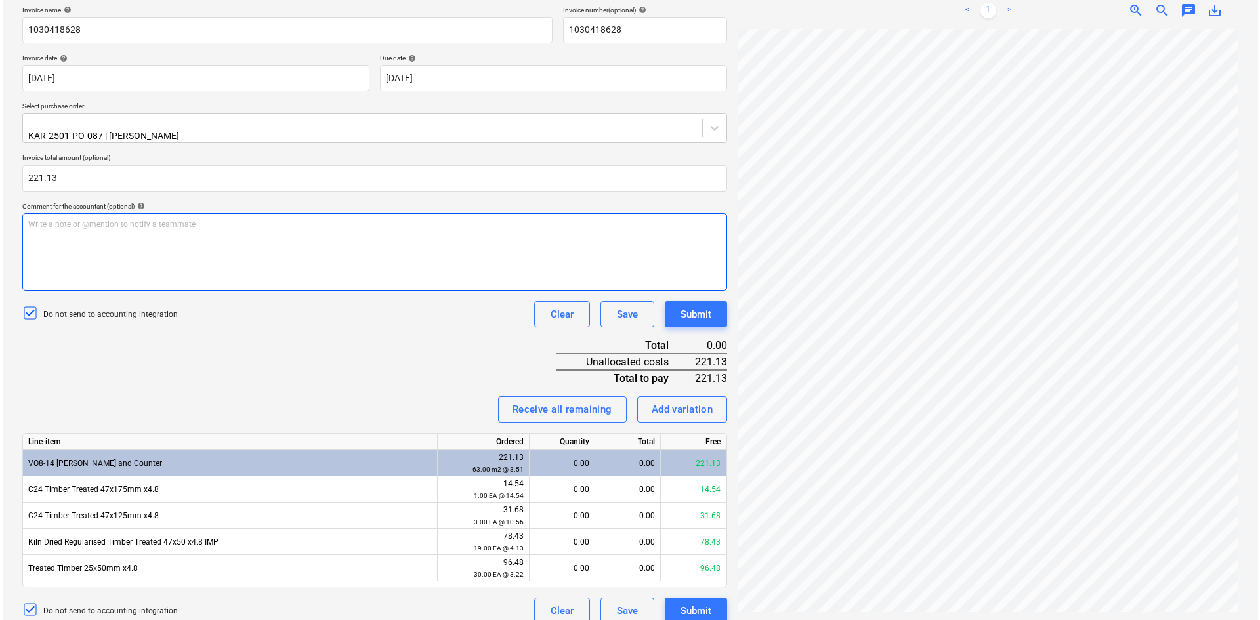
scroll to position [209, 0]
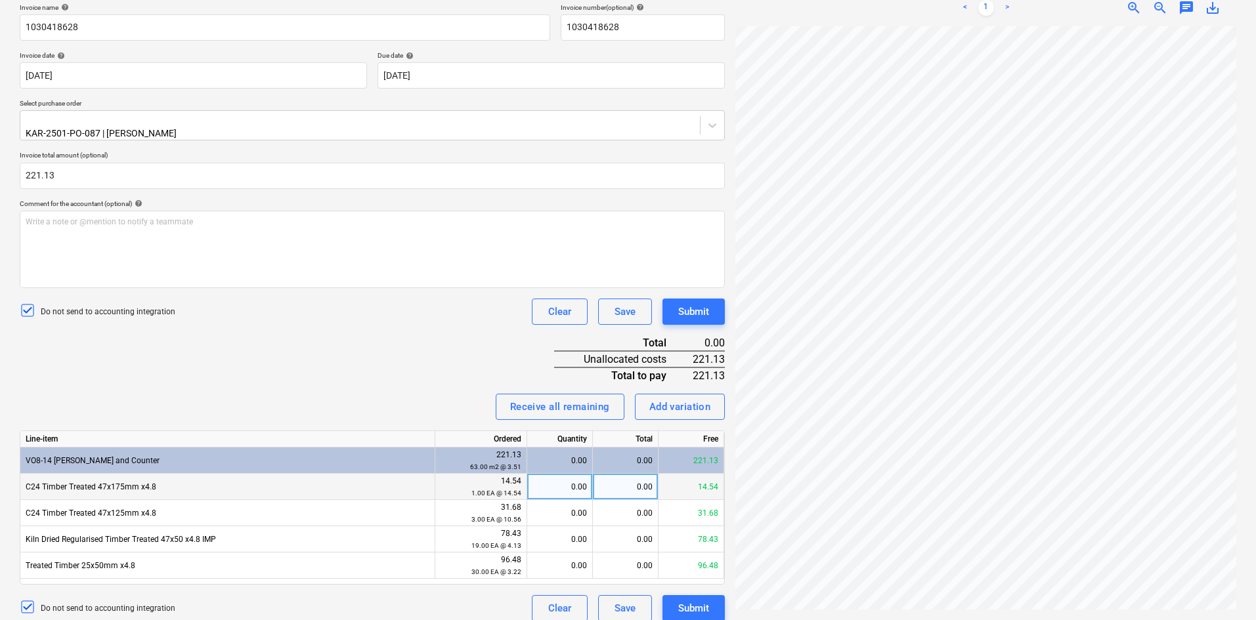
click at [635, 474] on div "0.00" at bounding box center [626, 487] width 66 height 26
type input "14.54"
type input "31.68"
type input "78.73"
type input "96.48"
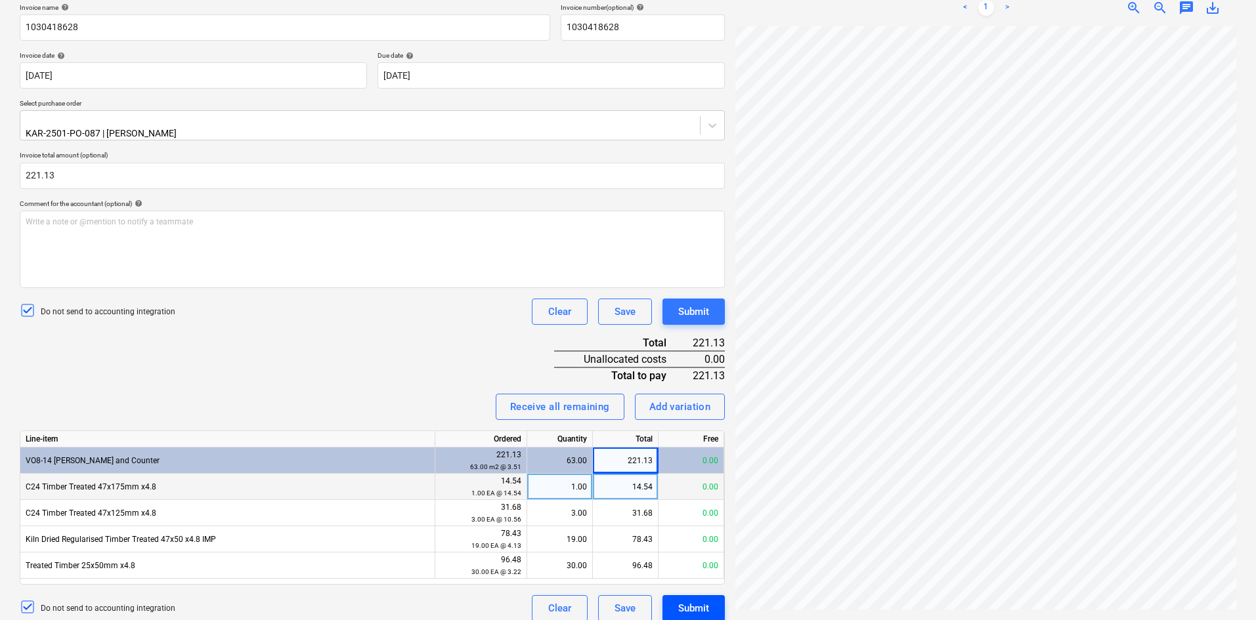
click at [697, 600] on div "Submit" at bounding box center [693, 608] width 31 height 17
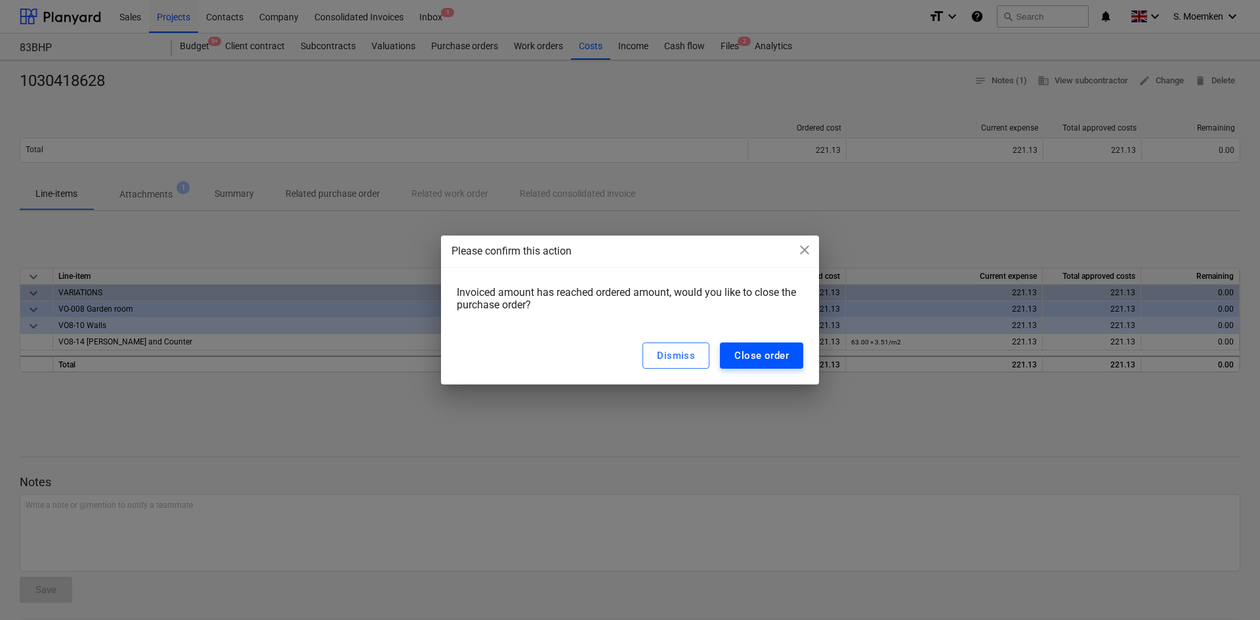
click at [770, 356] on div "Close order" at bounding box center [762, 355] width 54 height 17
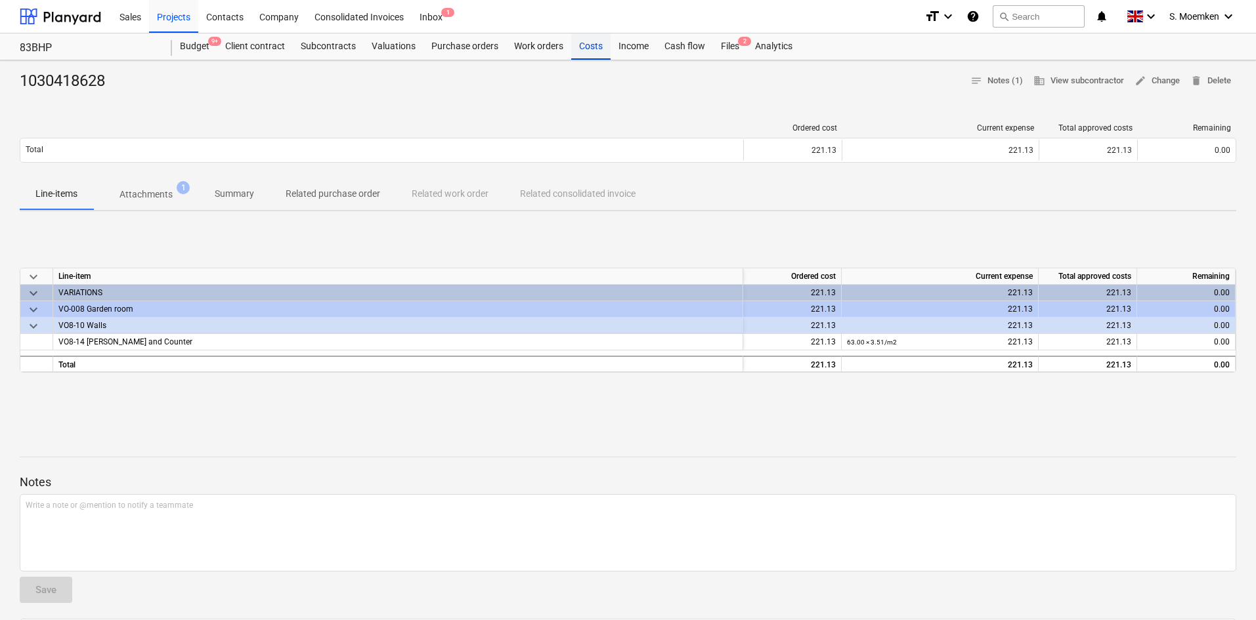
click at [589, 42] on div "Costs" at bounding box center [590, 46] width 39 height 26
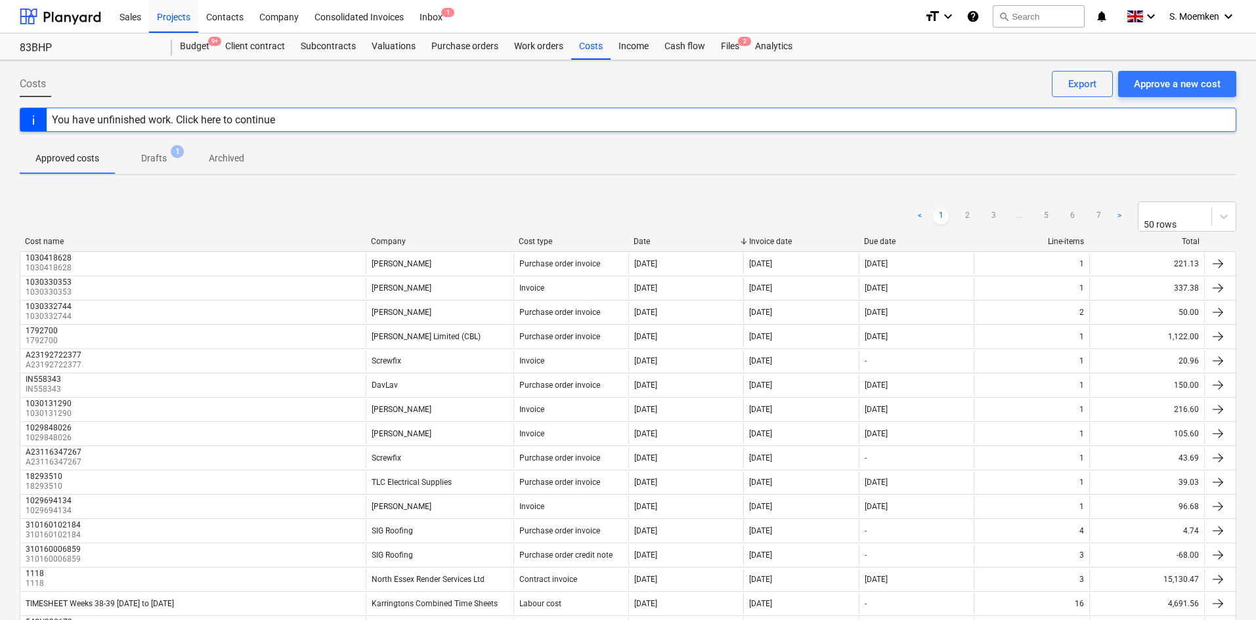
click at [154, 158] on p "Drafts" at bounding box center [154, 159] width 26 height 14
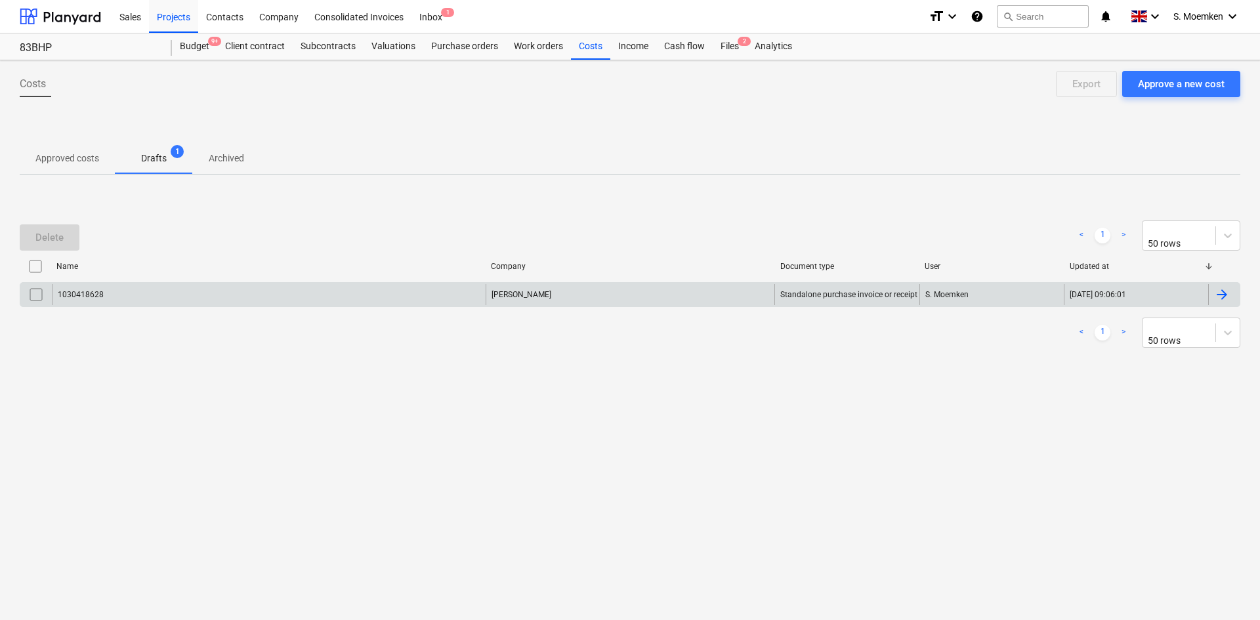
click at [611, 294] on div "[PERSON_NAME]" at bounding box center [631, 294] width 290 height 21
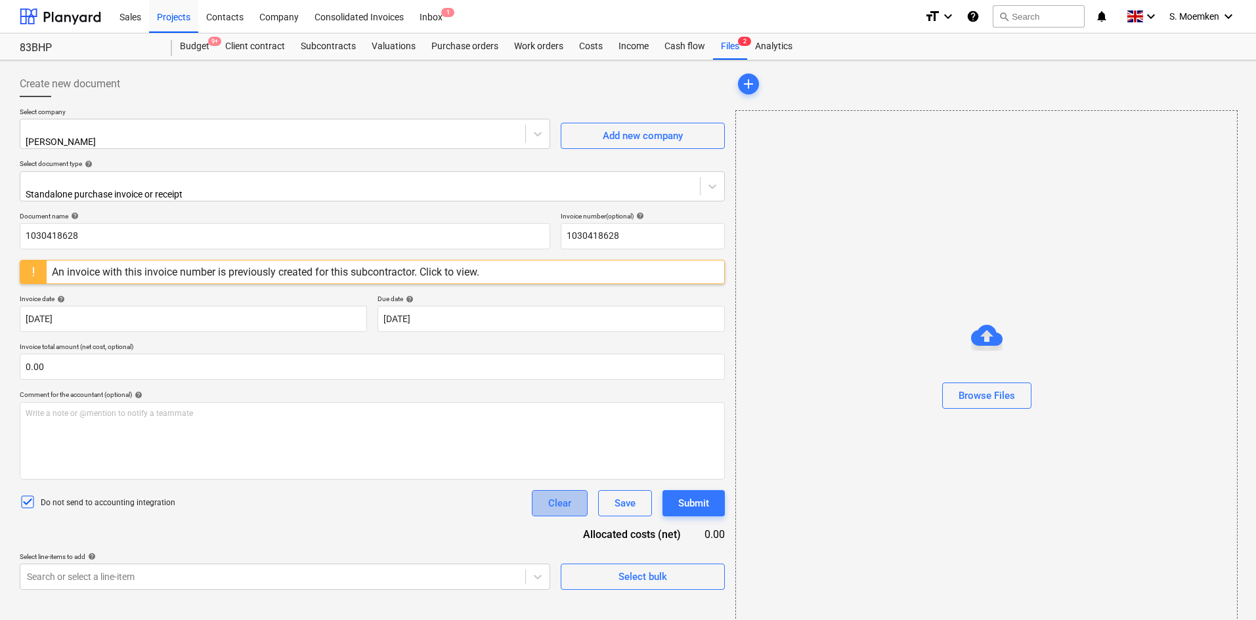
click at [545, 493] on button "Clear" at bounding box center [560, 503] width 56 height 26
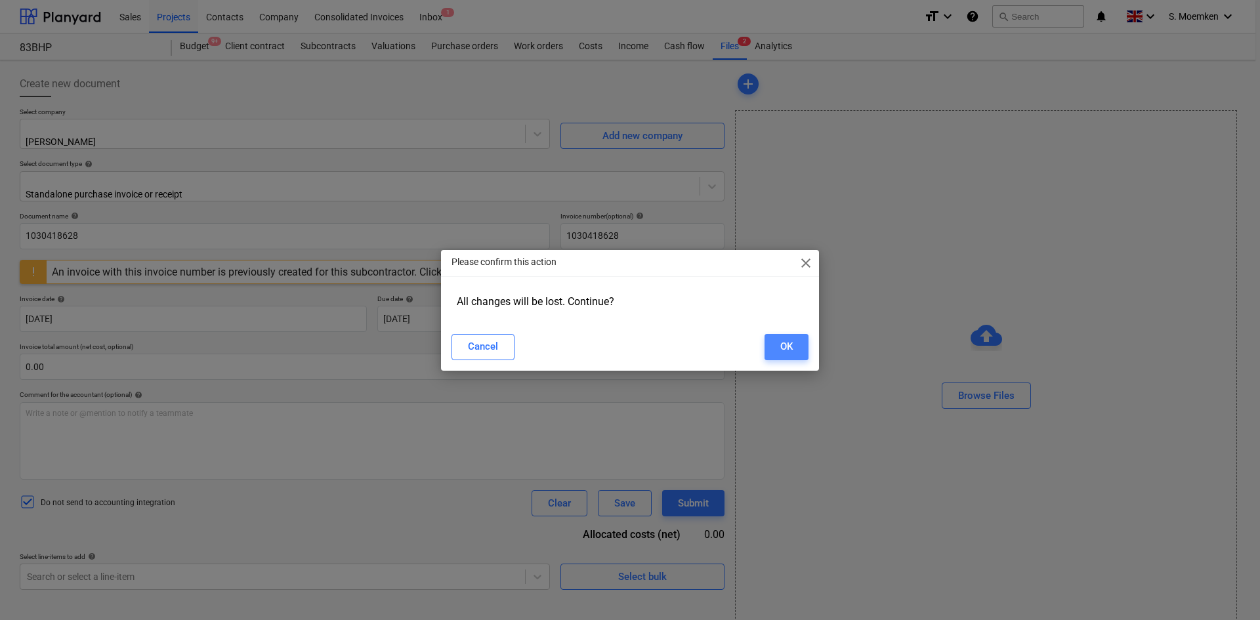
click at [789, 348] on div "OK" at bounding box center [787, 346] width 12 height 17
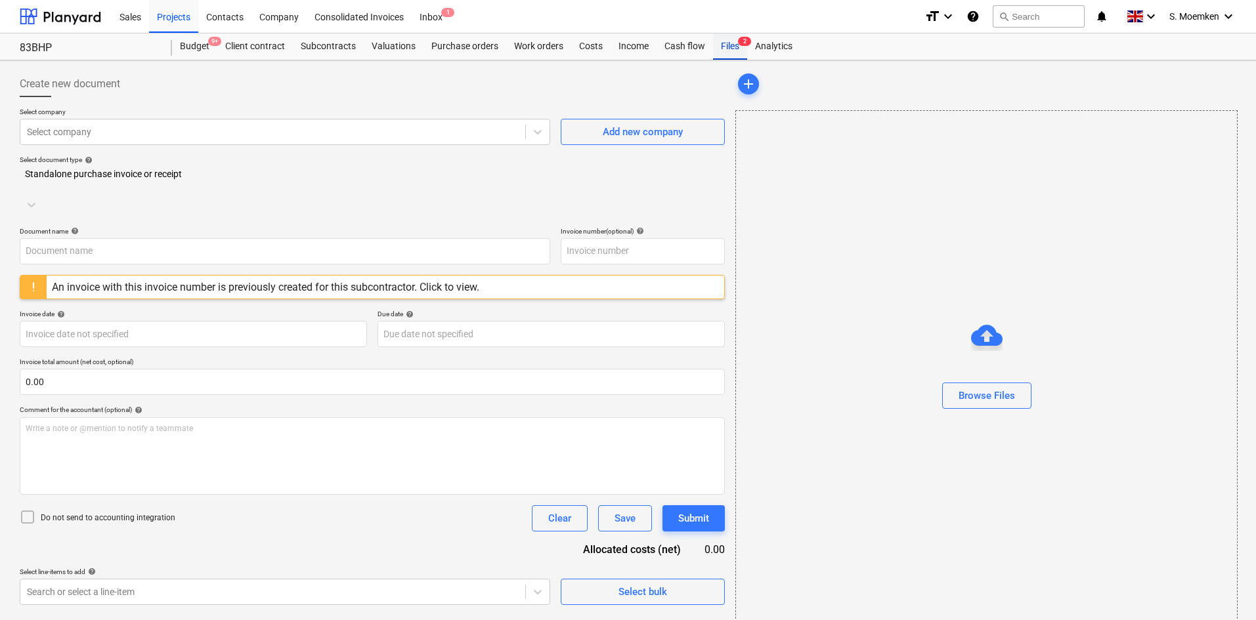
click at [727, 43] on div "Files 2" at bounding box center [730, 46] width 34 height 26
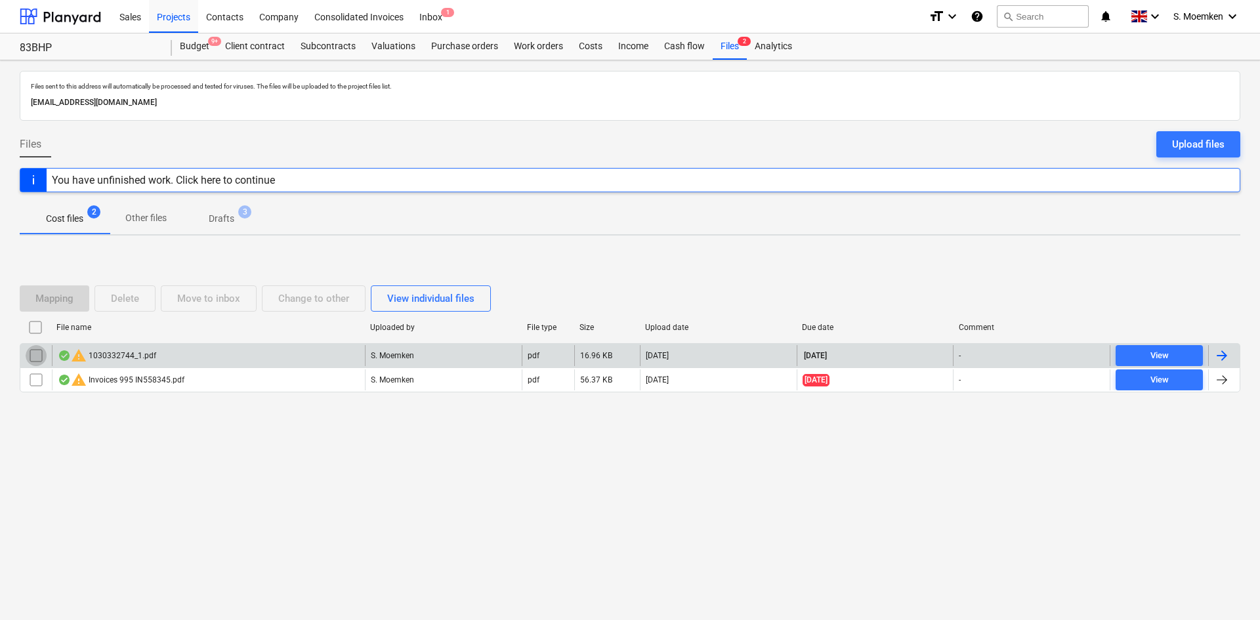
click at [39, 353] on input "checkbox" at bounding box center [36, 355] width 21 height 21
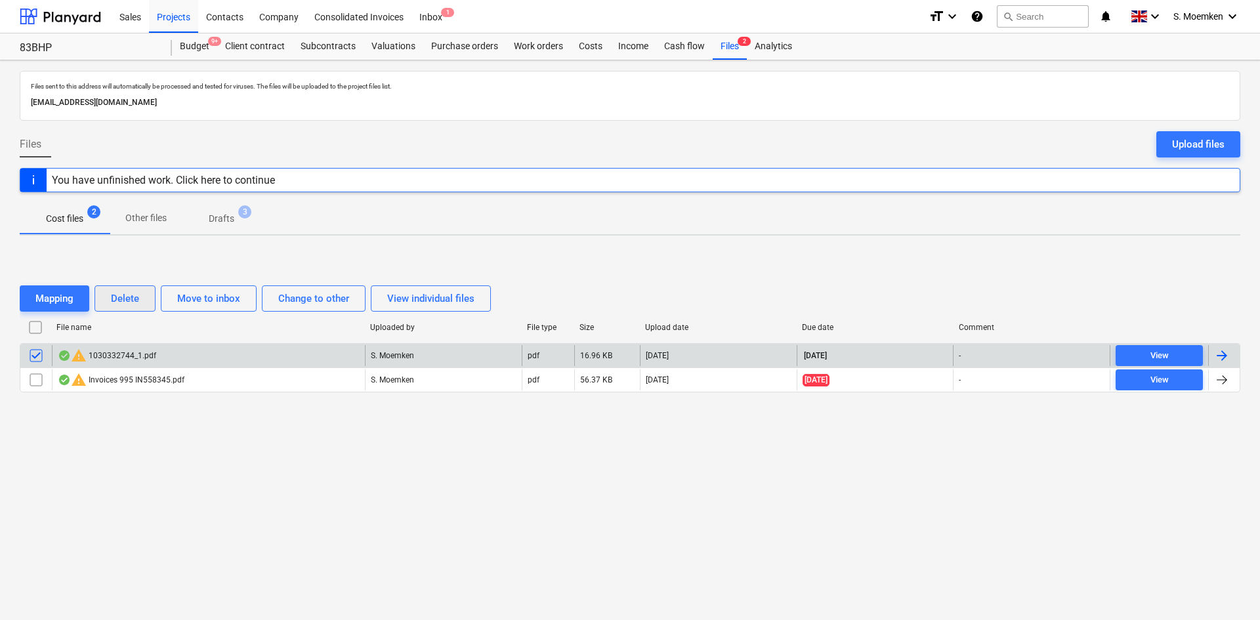
click at [119, 296] on div "Delete" at bounding box center [125, 298] width 28 height 17
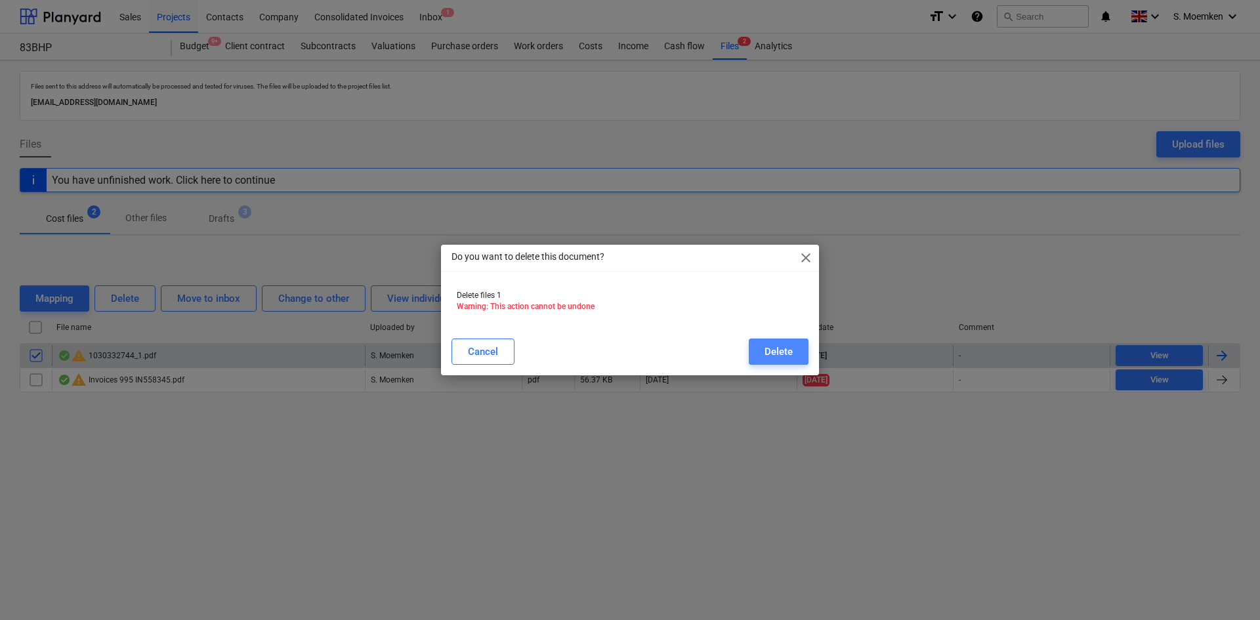
click at [786, 353] on div "Delete" at bounding box center [779, 351] width 28 height 17
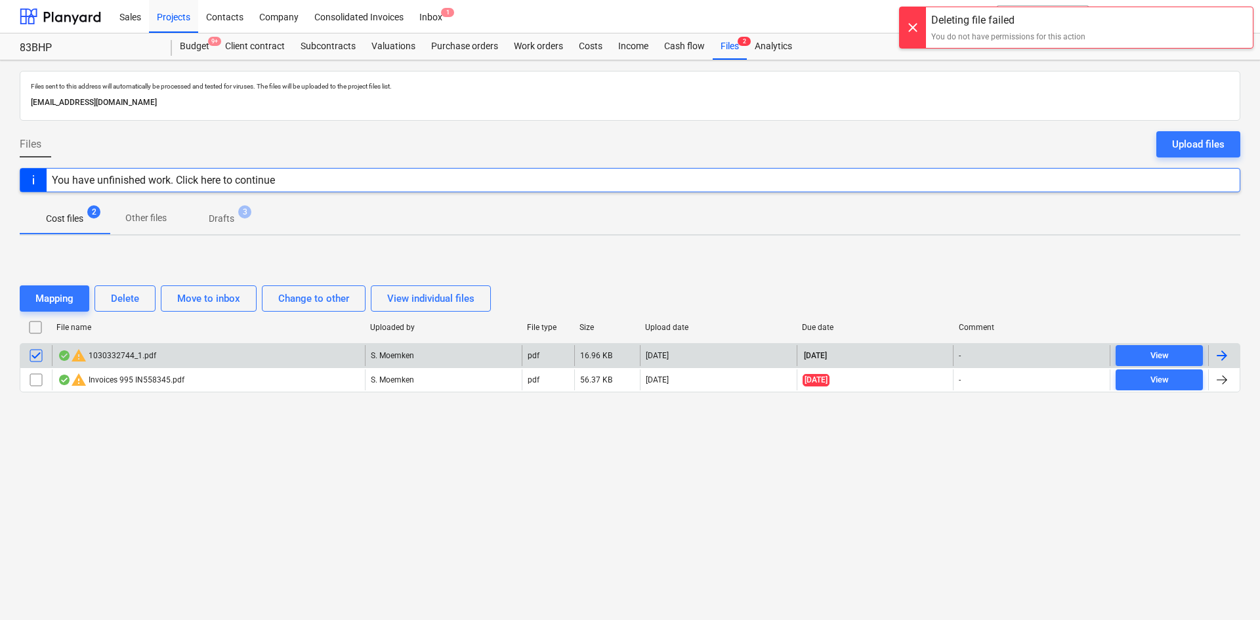
click at [914, 22] on div at bounding box center [913, 27] width 26 height 41
click at [228, 219] on p "Drafts" at bounding box center [222, 219] width 26 height 14
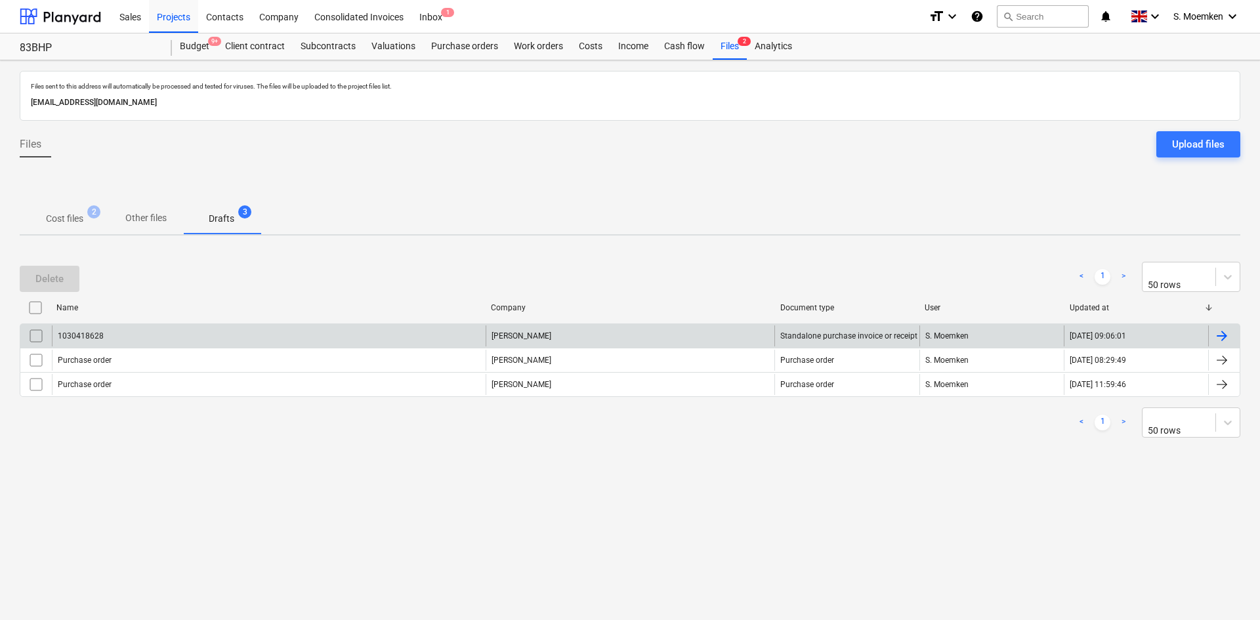
click at [32, 331] on input "checkbox" at bounding box center [36, 336] width 21 height 21
click at [51, 277] on div "Delete" at bounding box center [49, 278] width 28 height 17
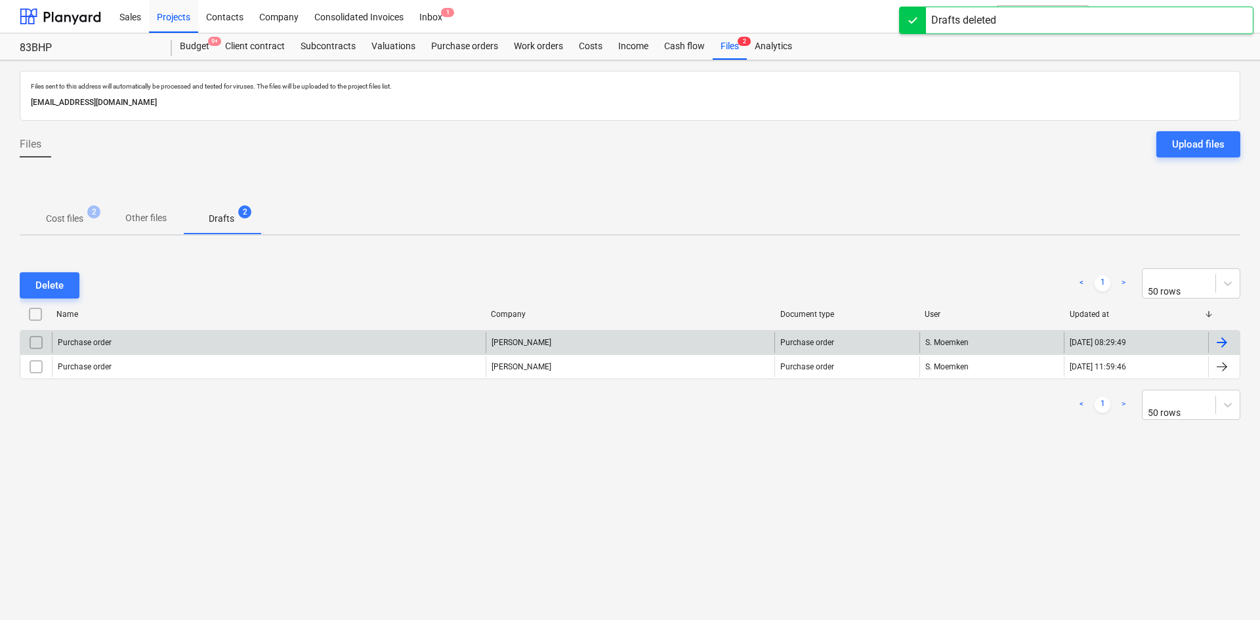
click at [57, 223] on p "Cost files" at bounding box center [64, 219] width 37 height 14
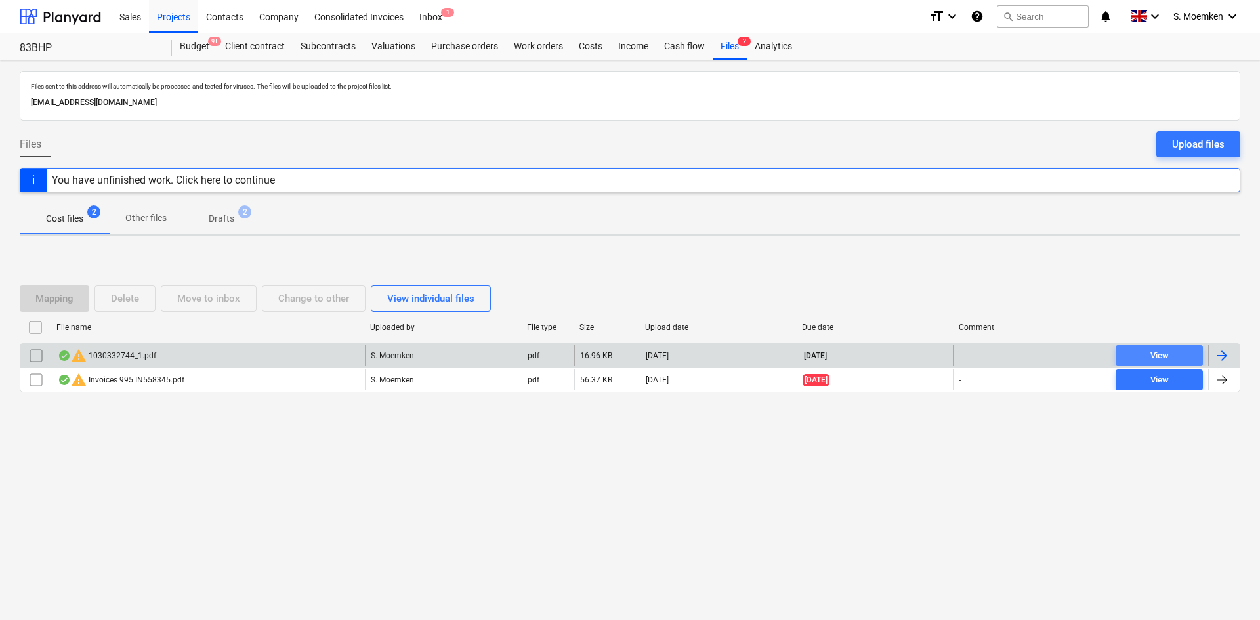
click at [1164, 354] on div "View" at bounding box center [1160, 356] width 18 height 15
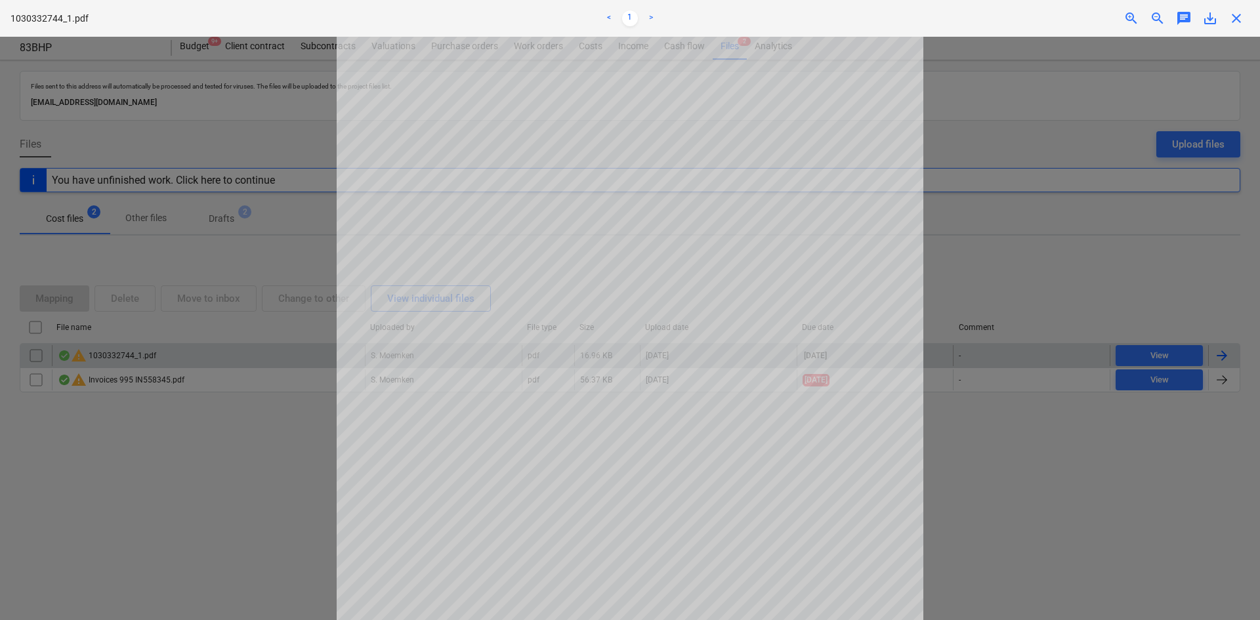
click at [1022, 85] on div at bounding box center [630, 329] width 1260 height 584
click at [1240, 16] on span "close" at bounding box center [1237, 19] width 16 height 16
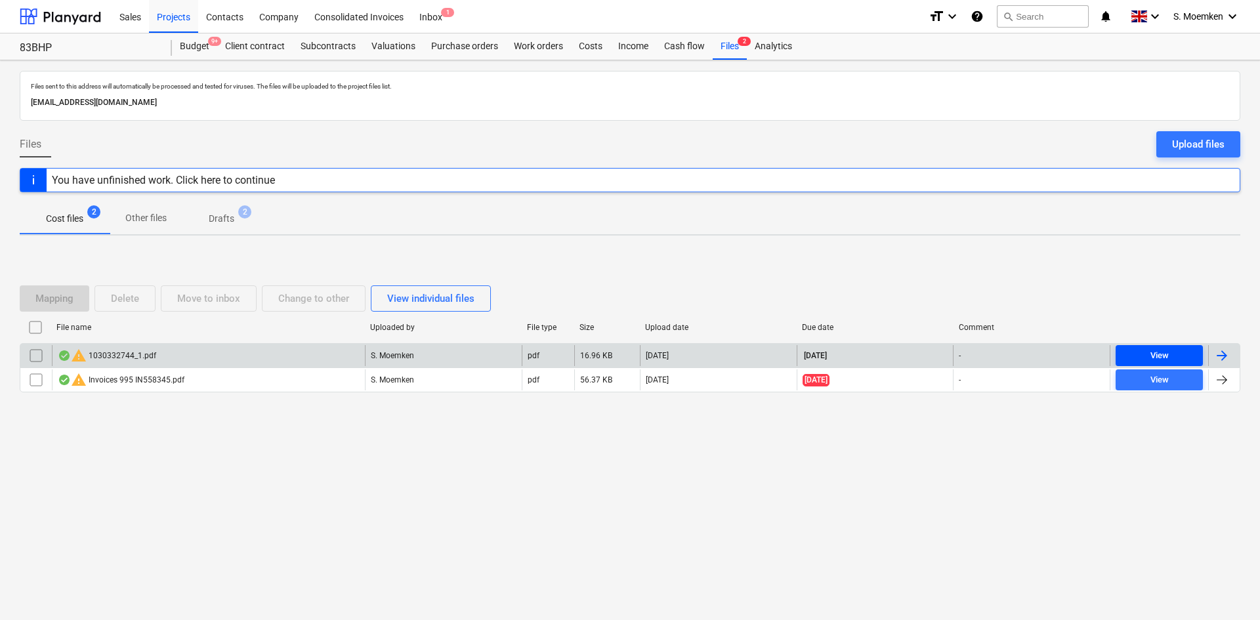
click at [1138, 357] on span "View" at bounding box center [1159, 356] width 77 height 15
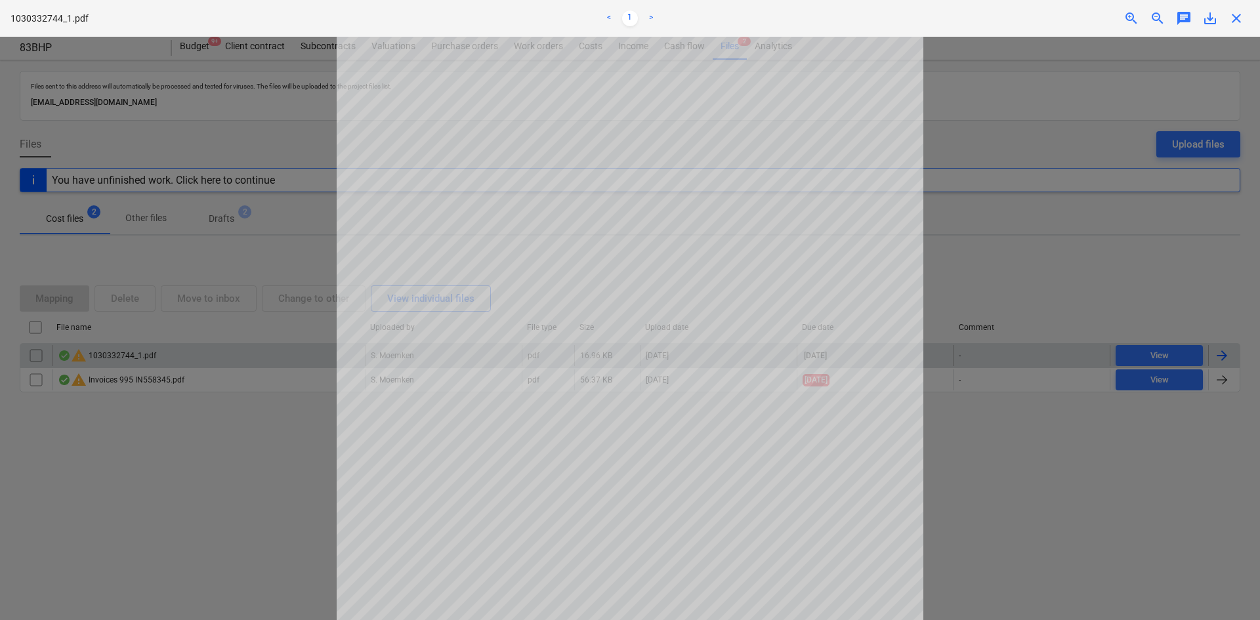
click at [1238, 20] on span "close" at bounding box center [1237, 19] width 16 height 16
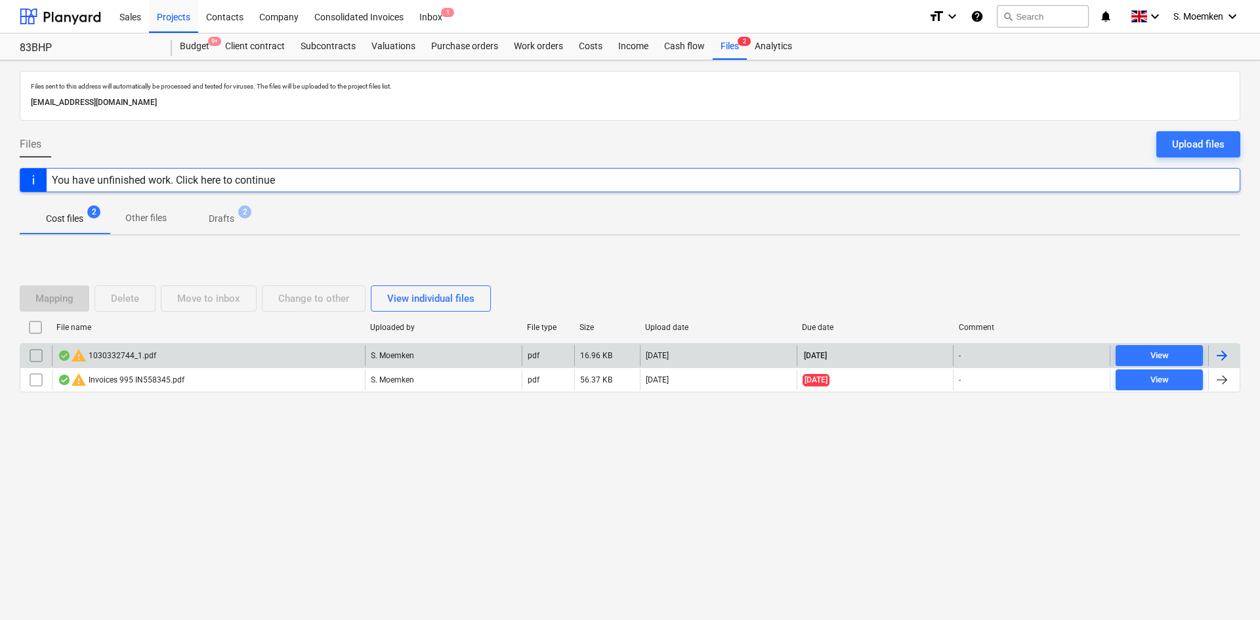
click at [1224, 353] on div at bounding box center [1223, 356] width 16 height 16
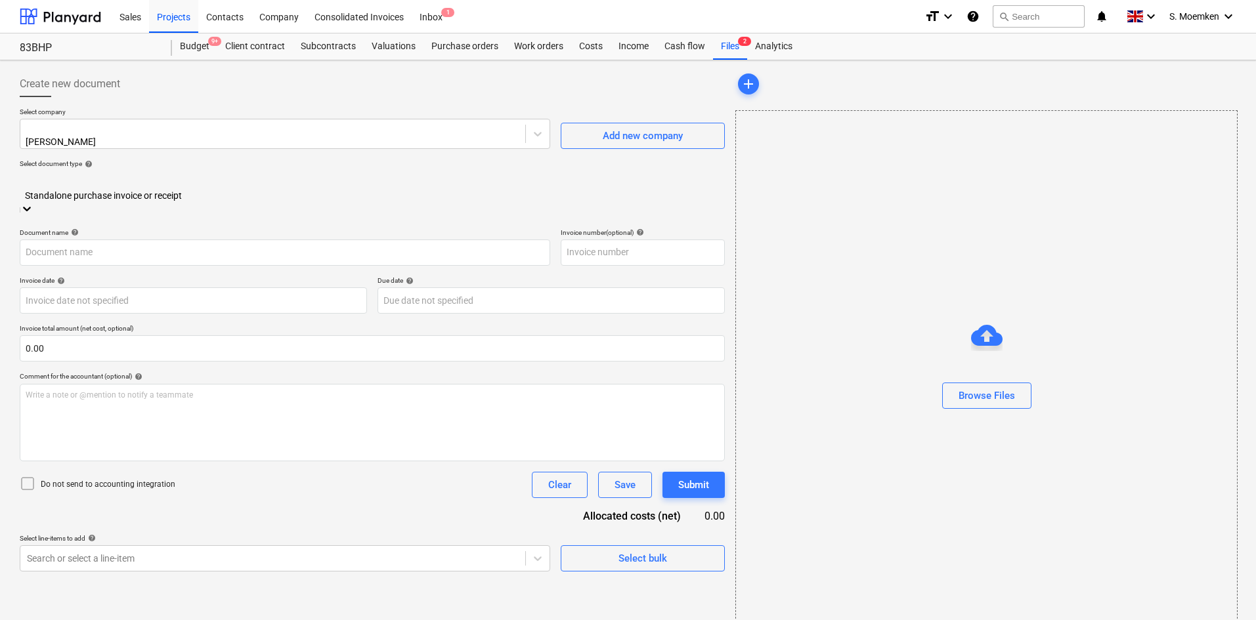
type input "1030332744"
type input "[DATE]"
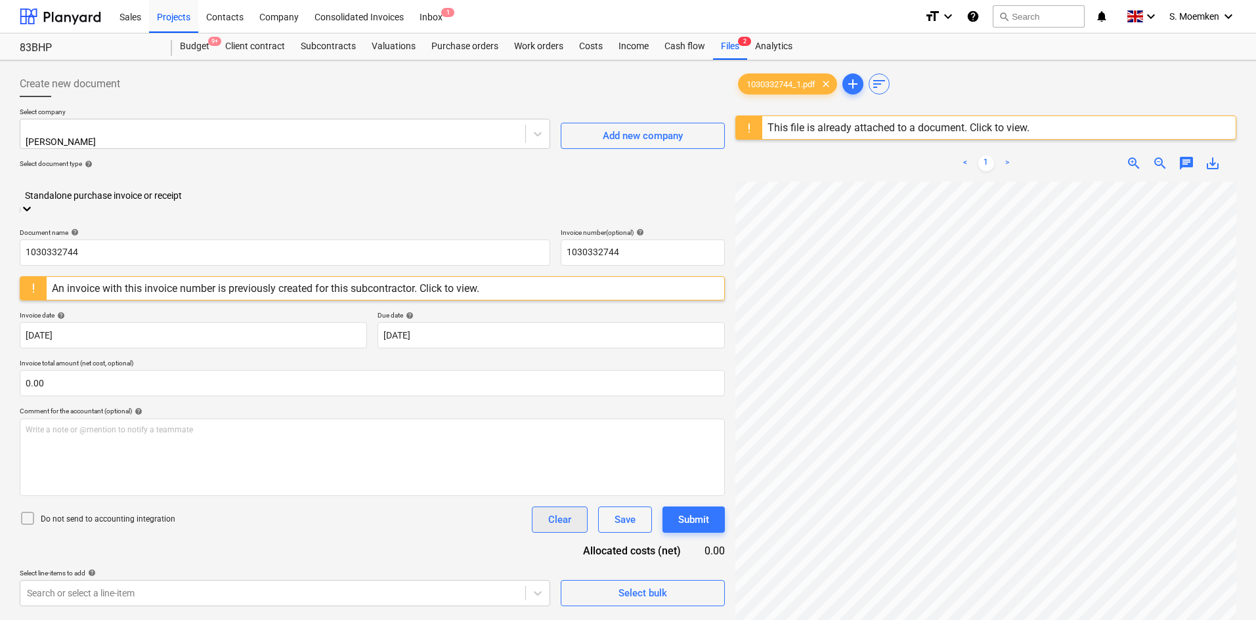
click at [548, 511] on div "Clear" at bounding box center [559, 519] width 23 height 17
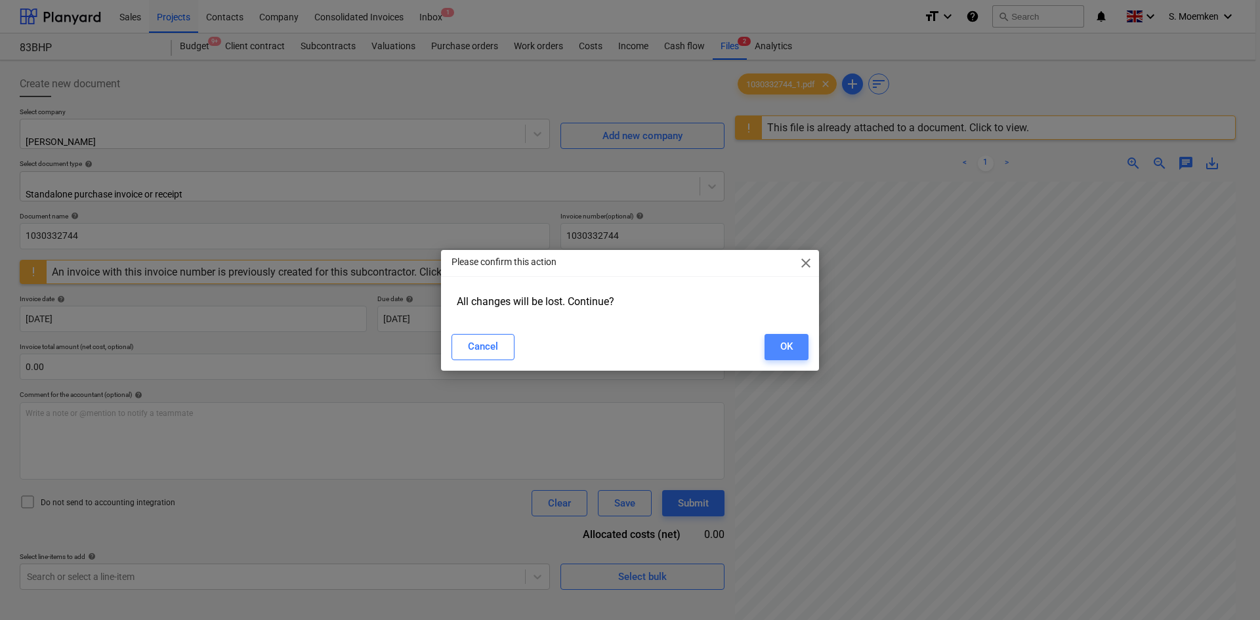
click at [789, 344] on div "OK" at bounding box center [787, 346] width 12 height 17
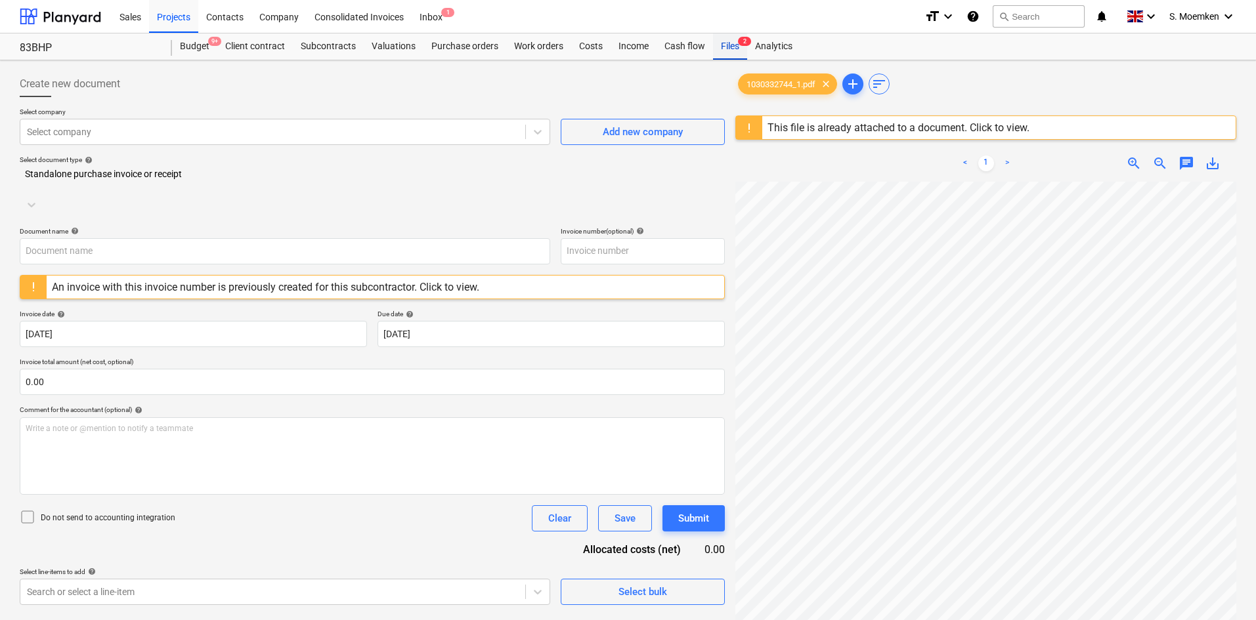
click at [729, 48] on div "Files 2" at bounding box center [730, 46] width 34 height 26
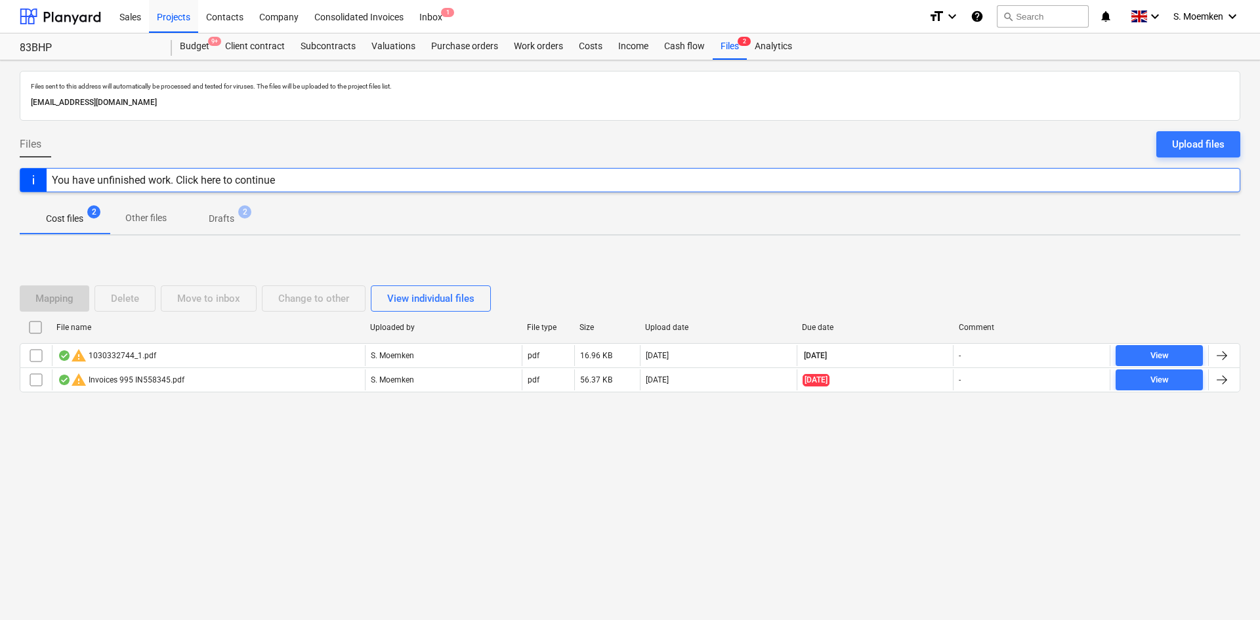
click at [214, 217] on p "Drafts" at bounding box center [222, 219] width 26 height 14
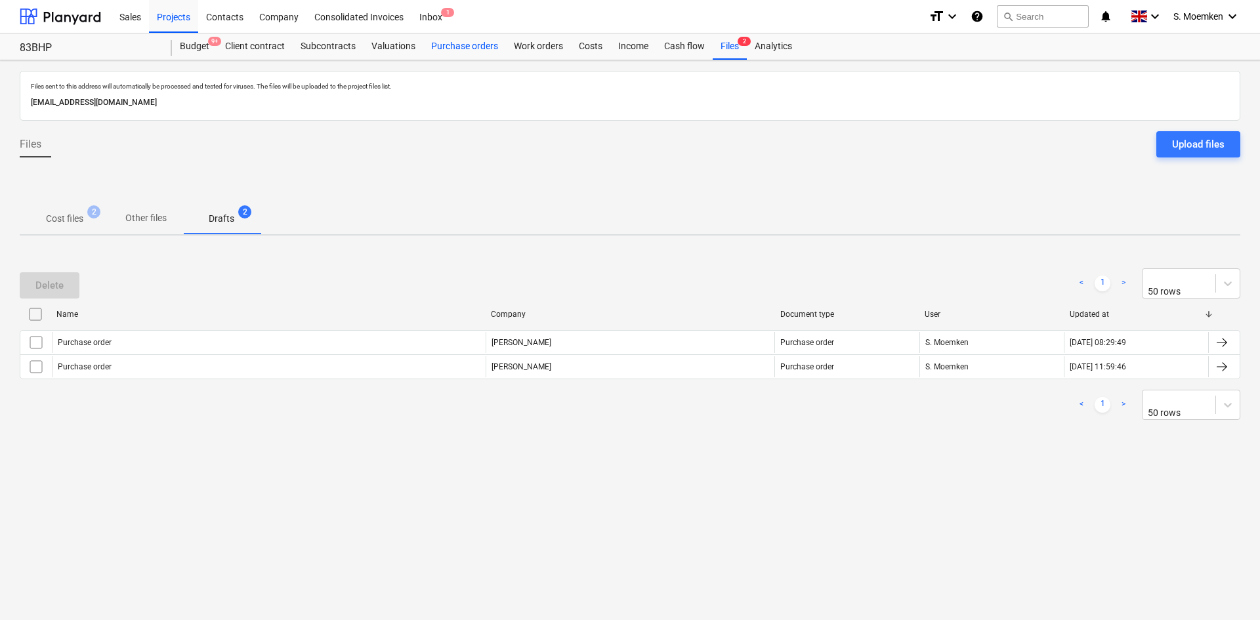
click at [450, 45] on div "Purchase orders" at bounding box center [464, 46] width 83 height 26
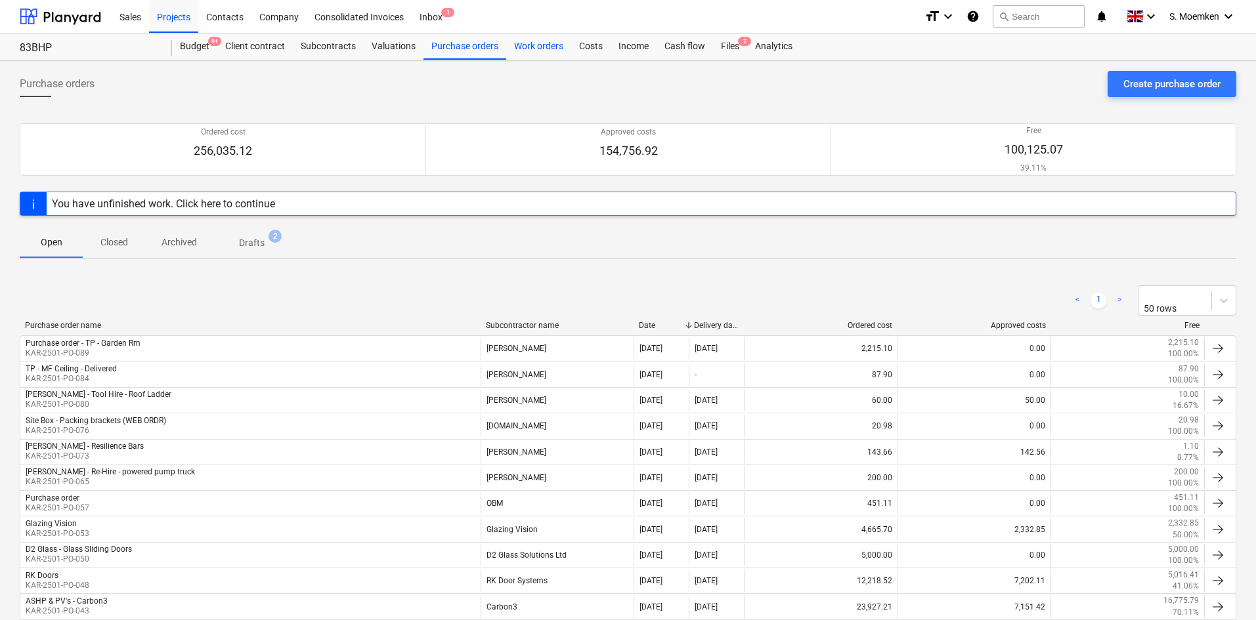
drag, startPoint x: 586, startPoint y: 47, endPoint x: 561, endPoint y: 47, distance: 25.6
click at [586, 47] on div "Costs" at bounding box center [590, 46] width 39 height 26
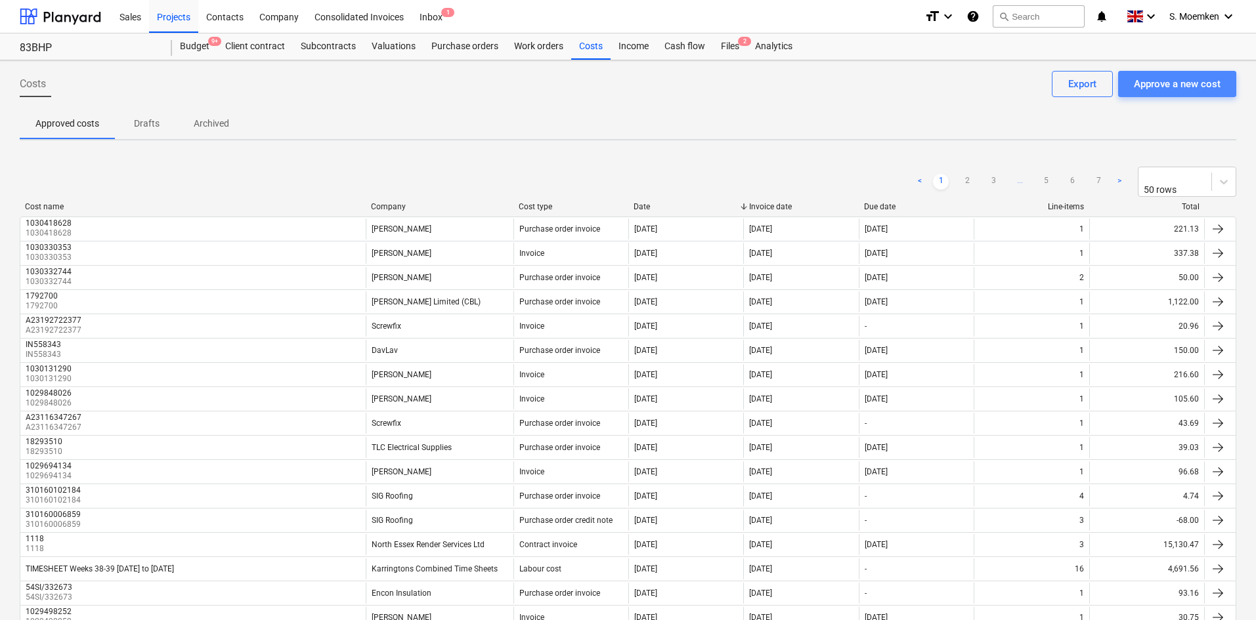
click at [1163, 82] on div "Approve a new cost" at bounding box center [1177, 83] width 87 height 17
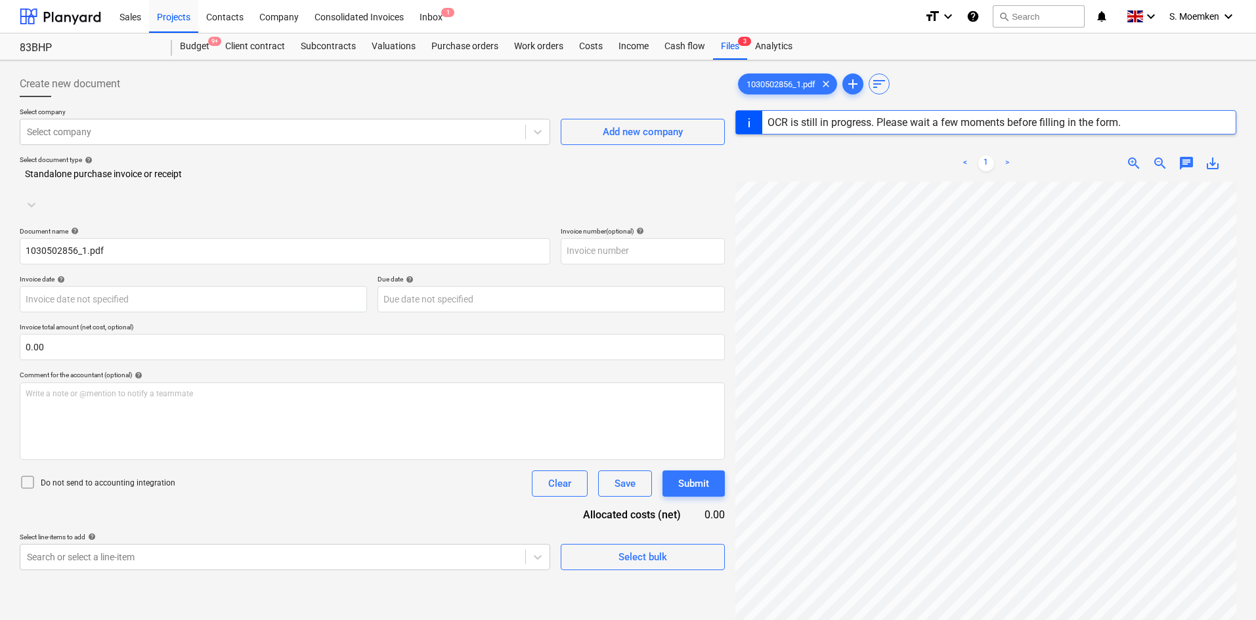
type input "1030502856"
type input "[DATE]"
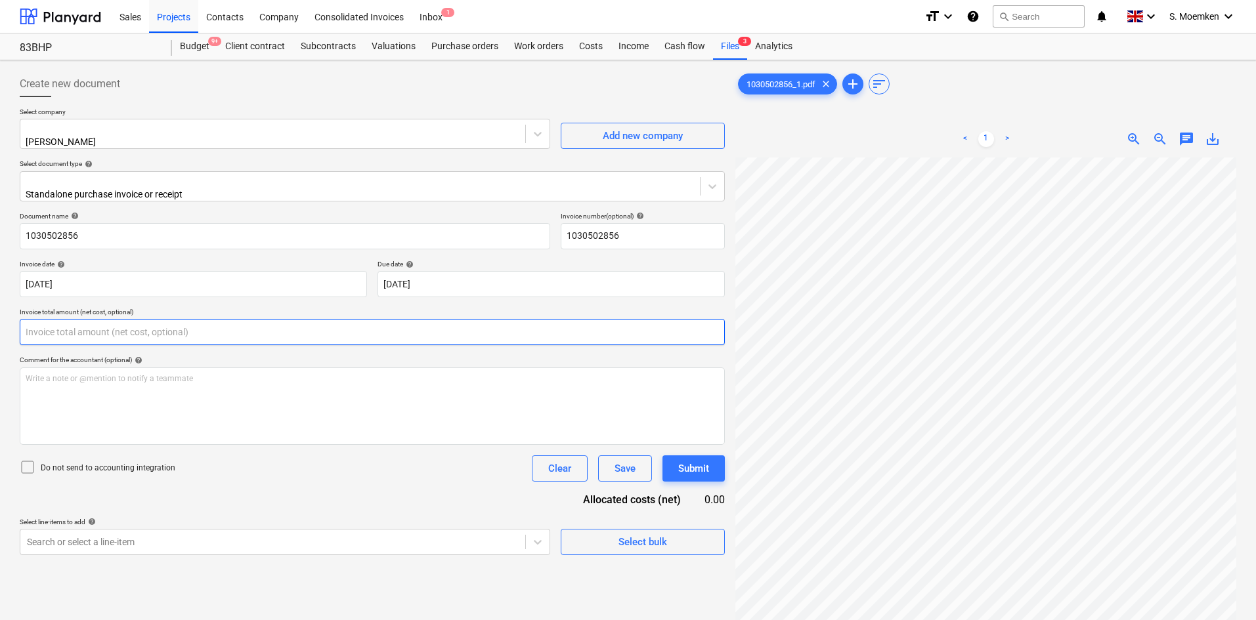
drag, startPoint x: 212, startPoint y: 324, endPoint x: 198, endPoint y: 324, distance: 13.8
click at [198, 324] on input "text" at bounding box center [372, 332] width 705 height 26
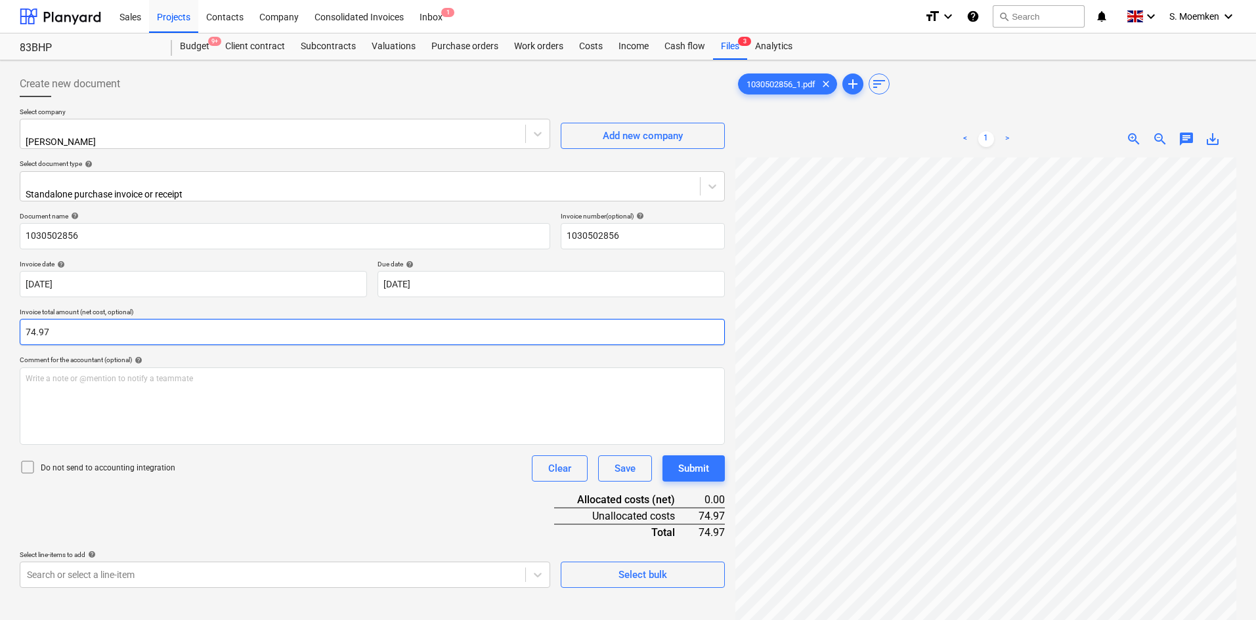
type input "74.97"
click at [32, 462] on icon at bounding box center [28, 468] width 16 height 16
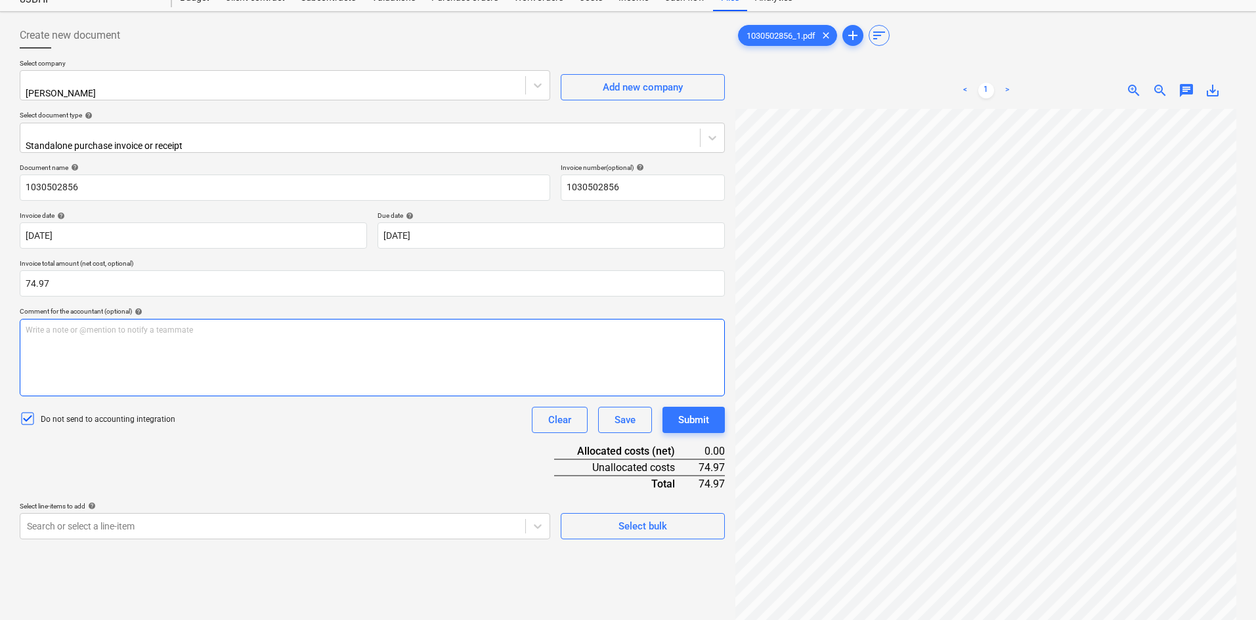
scroll to position [131, 0]
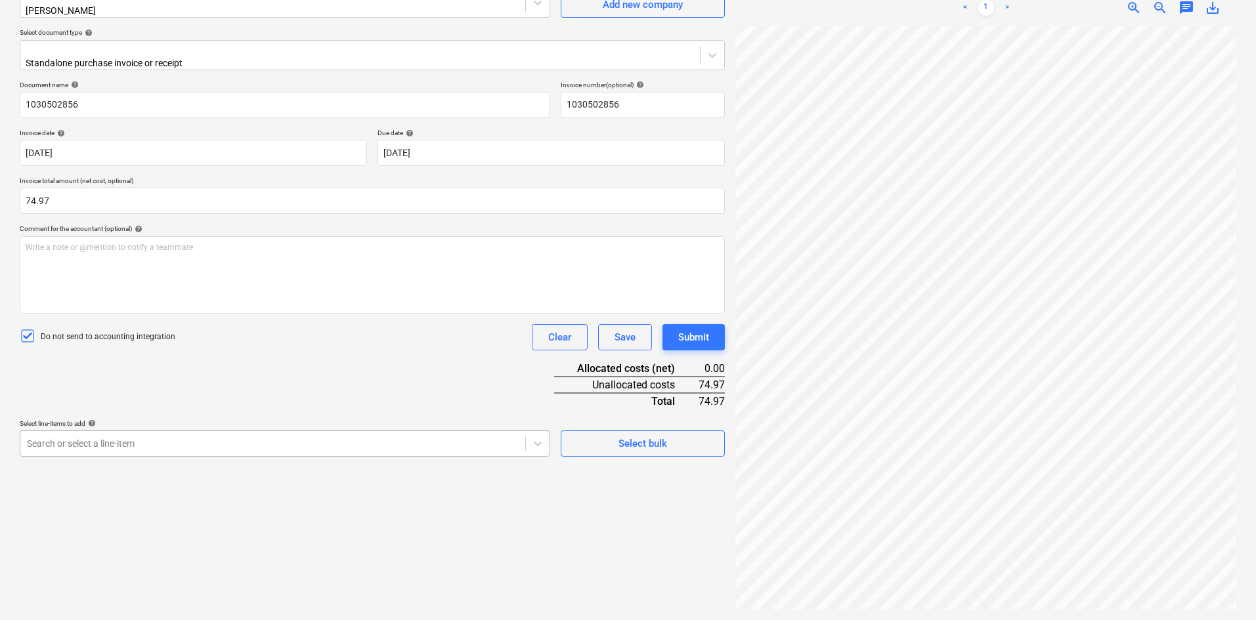
click at [309, 444] on body "Sales Projects Contacts Company Consolidated Invoices Inbox 1 format_size keybo…" at bounding box center [628, 179] width 1256 height 620
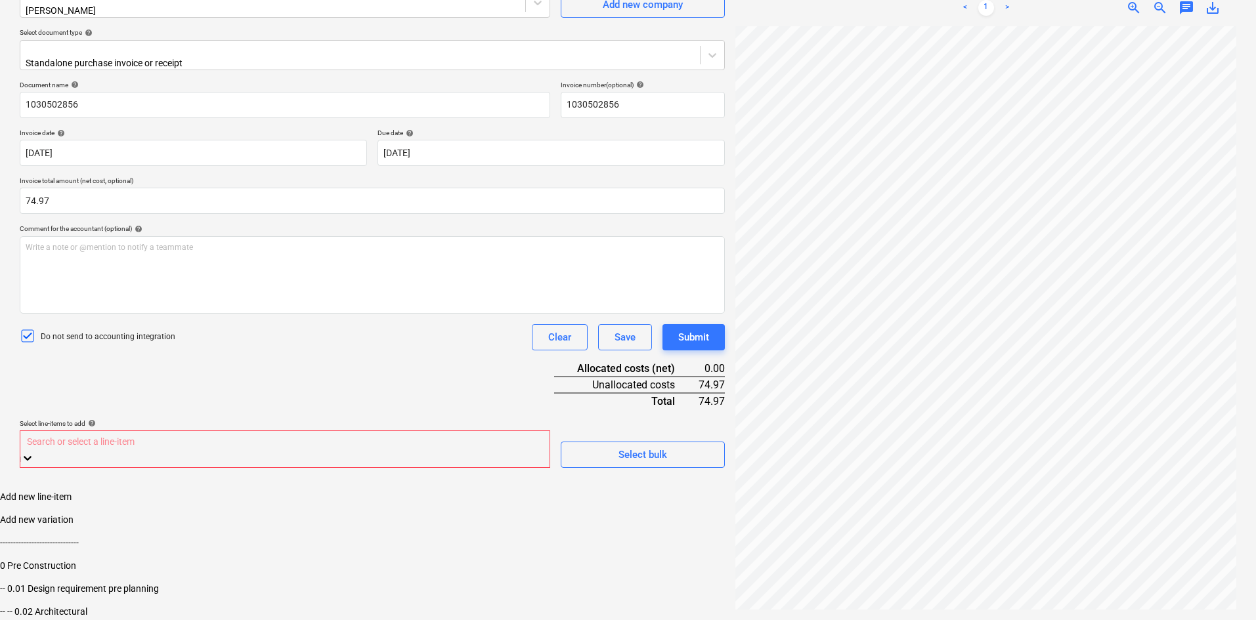
click at [252, 433] on body "Sales Projects Contacts Company Consolidated Invoices Inbox 1 format_size keybo…" at bounding box center [628, 279] width 1256 height 820
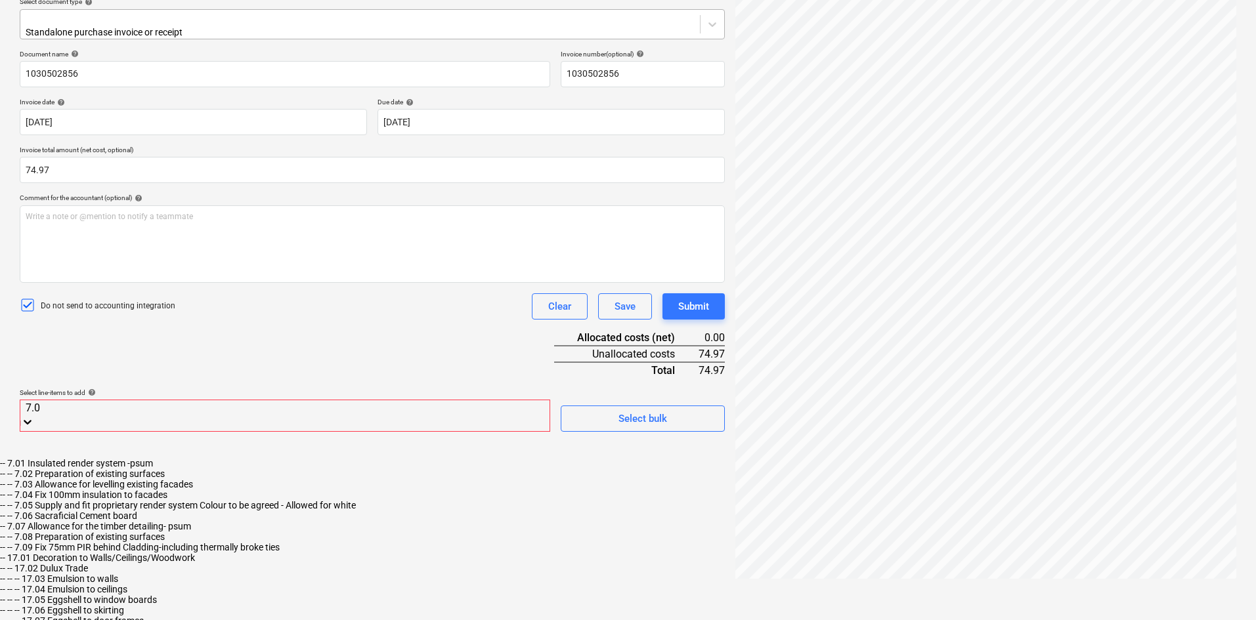
type input "7.04"
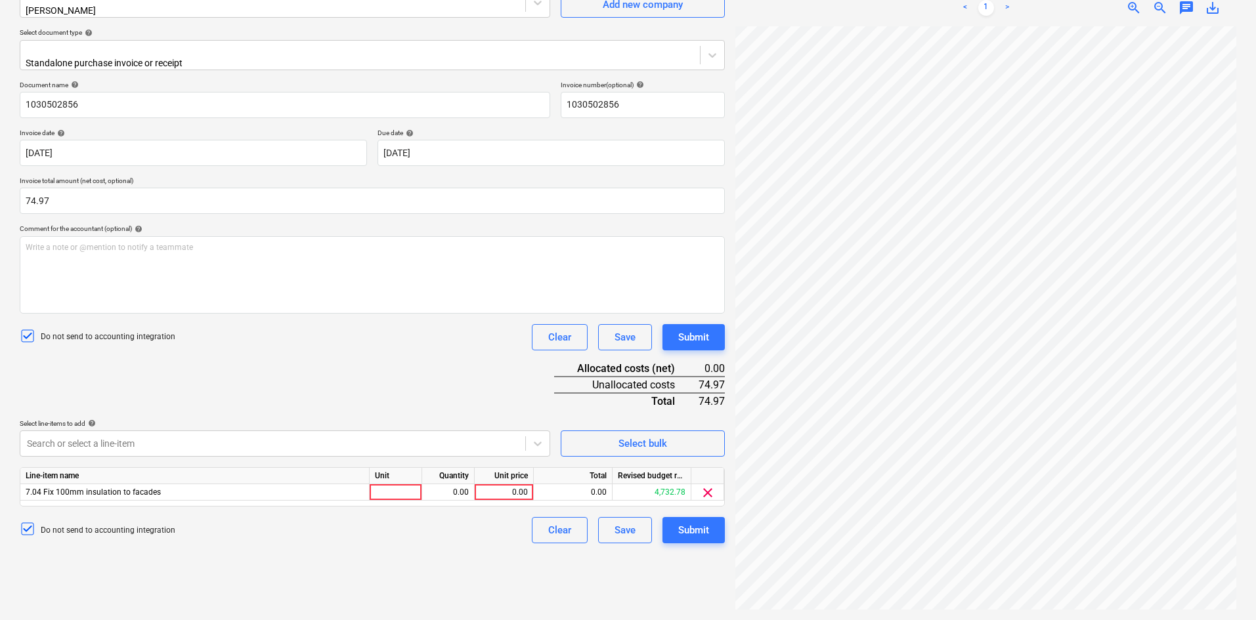
click at [462, 358] on div "Document name help 1030502856 Invoice number (optional) help 1030502856 Invoice…" at bounding box center [372, 312] width 705 height 463
click at [394, 484] on div at bounding box center [396, 492] width 53 height 16
type input "Each"
click at [495, 484] on div "0.00" at bounding box center [504, 492] width 48 height 16
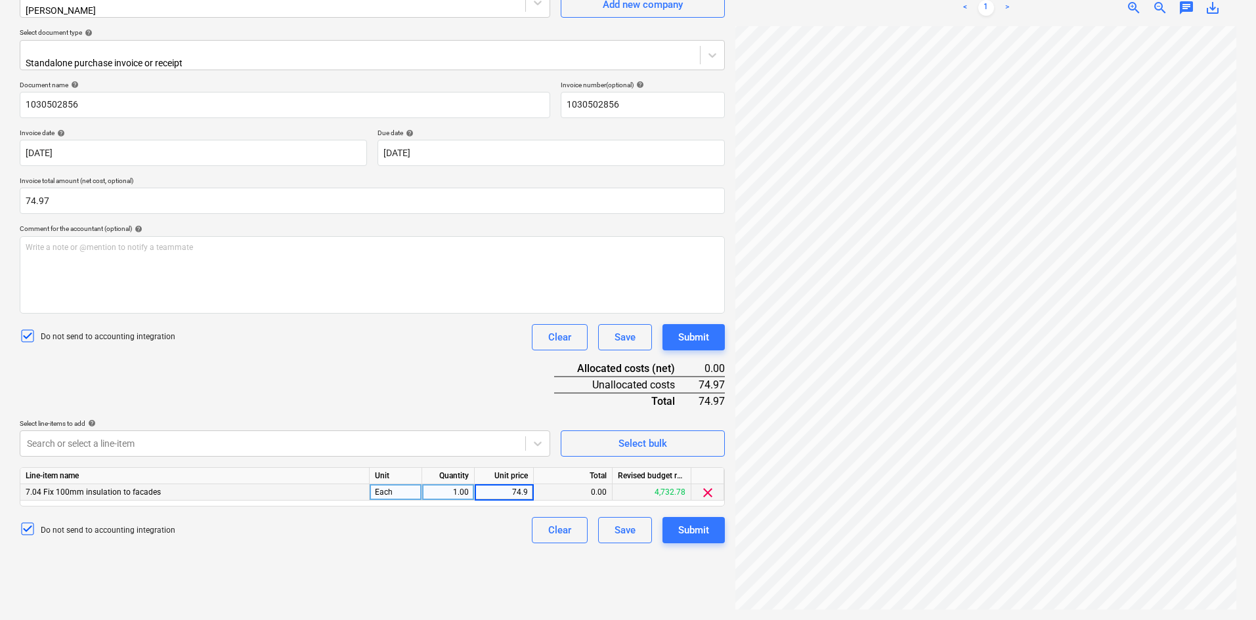
type input "74.97"
click at [449, 370] on div "Document name help 1030502856 Invoice number (optional) help 1030502856 Invoice…" at bounding box center [372, 312] width 705 height 463
click at [705, 522] on div "Submit" at bounding box center [693, 530] width 31 height 17
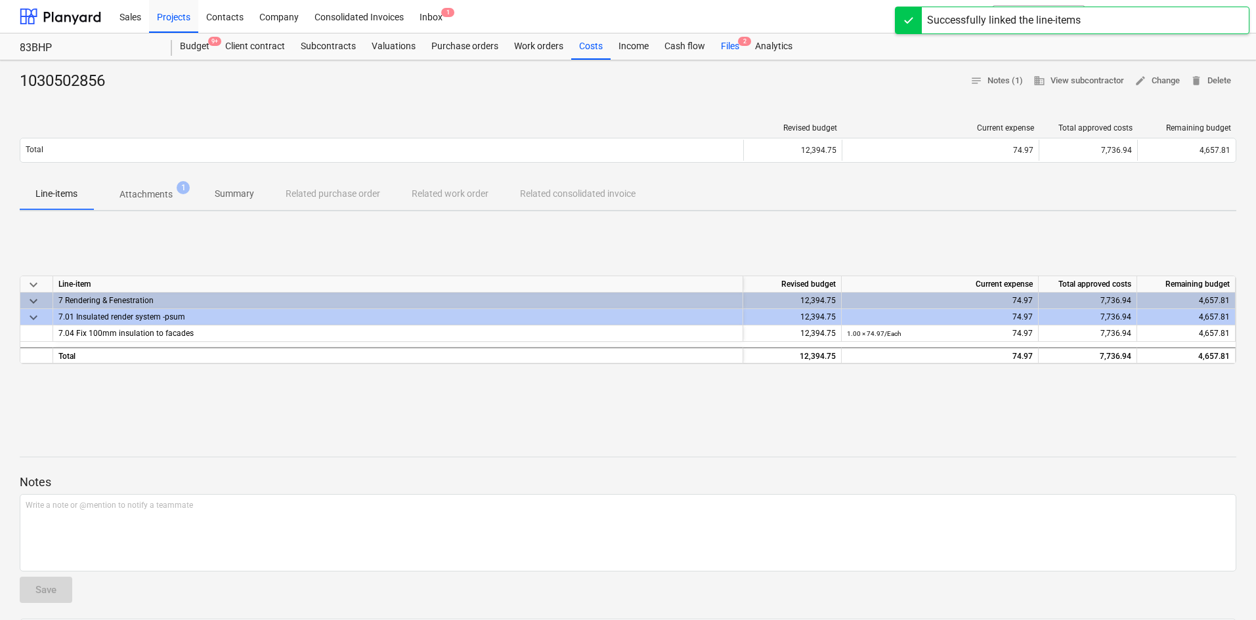
click at [727, 43] on div "Files 2" at bounding box center [730, 46] width 34 height 26
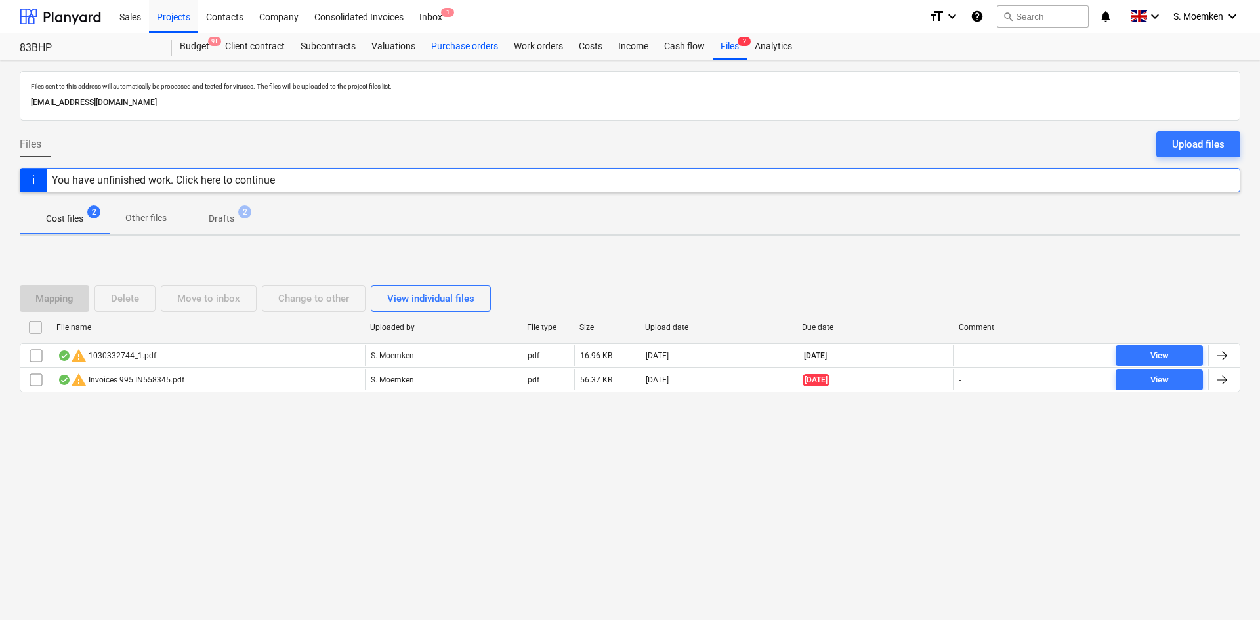
click at [474, 47] on div "Purchase orders" at bounding box center [464, 46] width 83 height 26
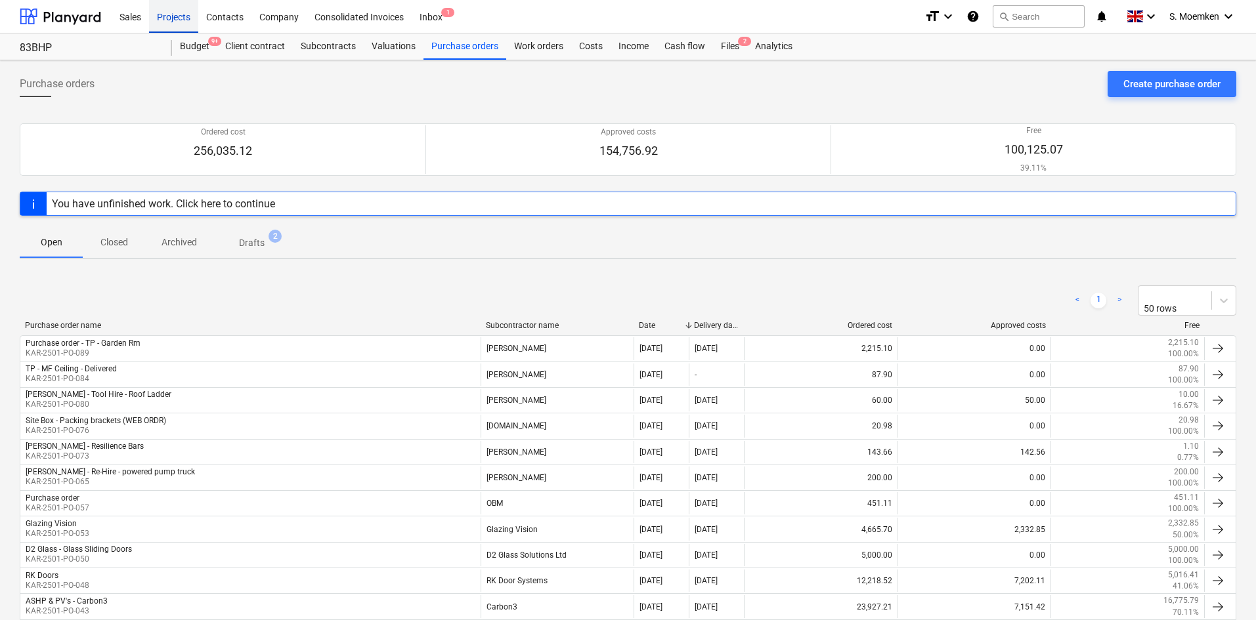
click at [181, 22] on div "Projects" at bounding box center [173, 15] width 49 height 33
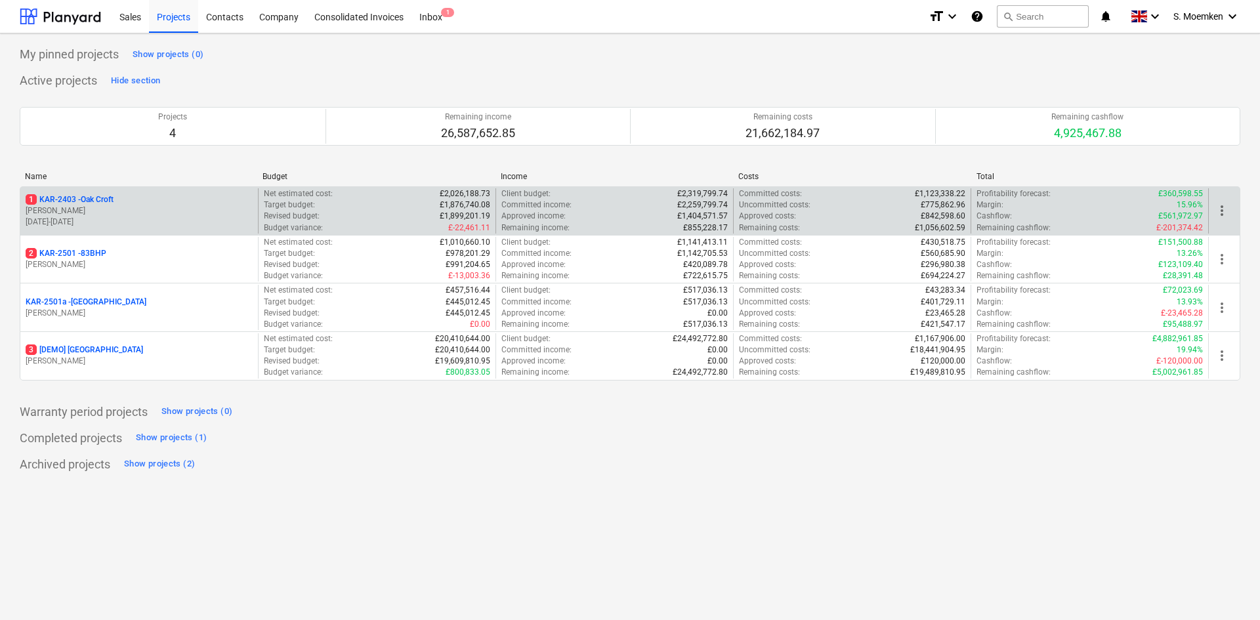
click at [100, 217] on p "[DATE] - [DATE]" at bounding box center [139, 222] width 227 height 11
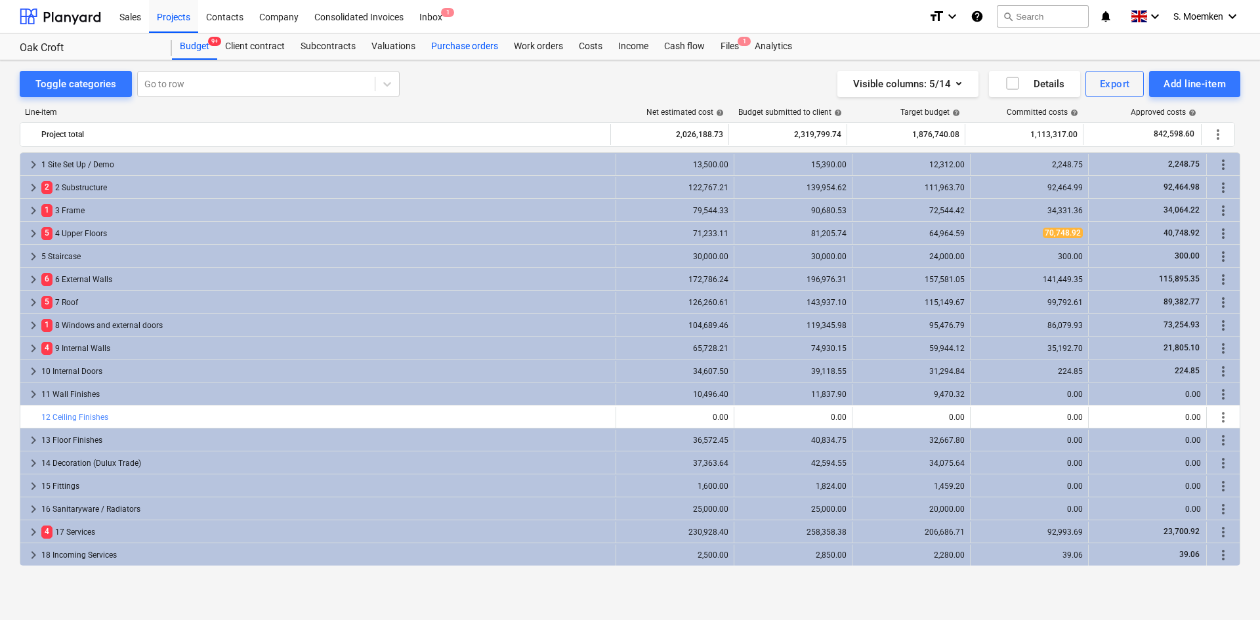
click at [482, 41] on div "Purchase orders" at bounding box center [464, 46] width 83 height 26
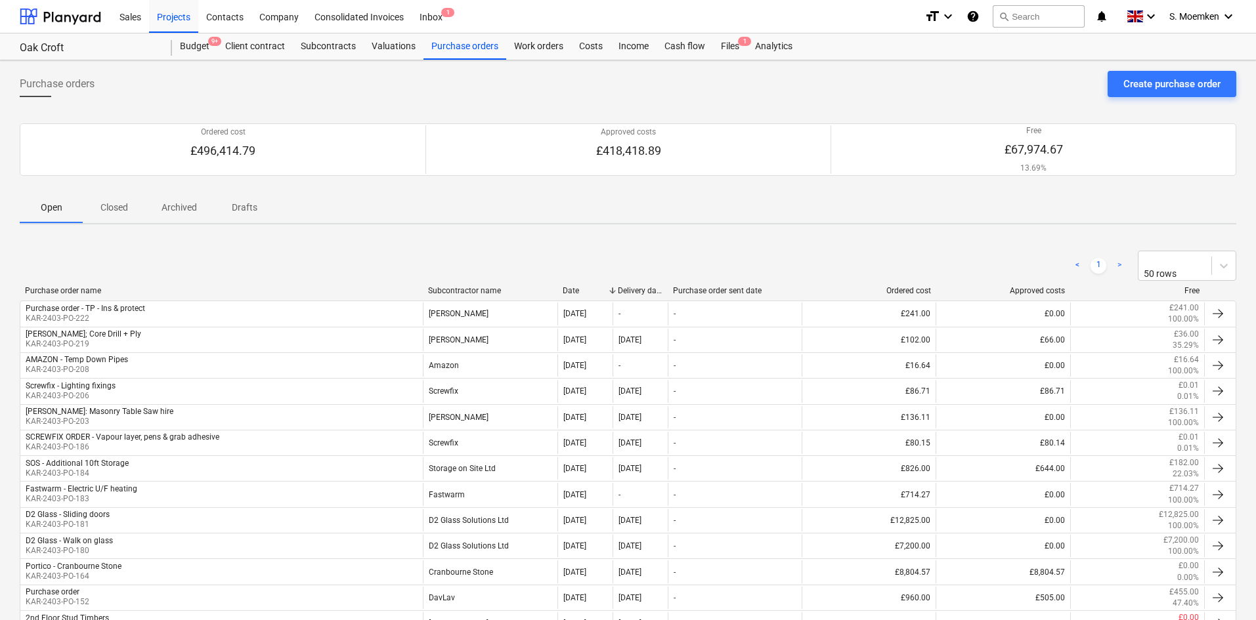
click at [458, 286] on div "Subcontractor name" at bounding box center [490, 290] width 124 height 9
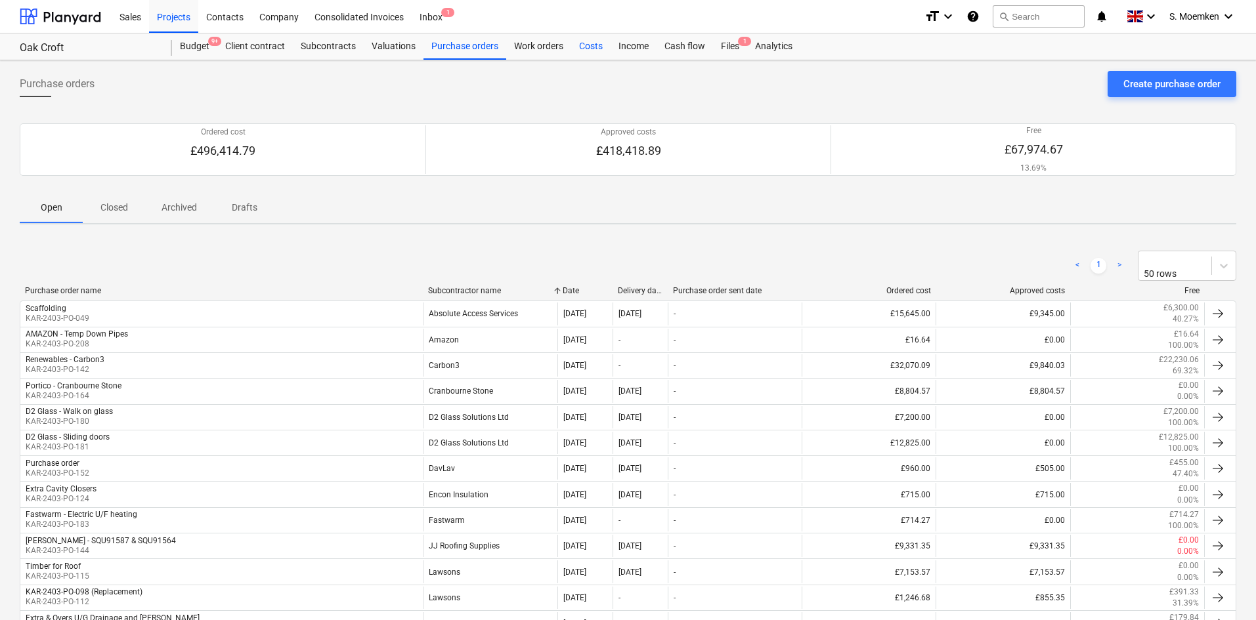
click at [590, 45] on div "Costs" at bounding box center [590, 46] width 39 height 26
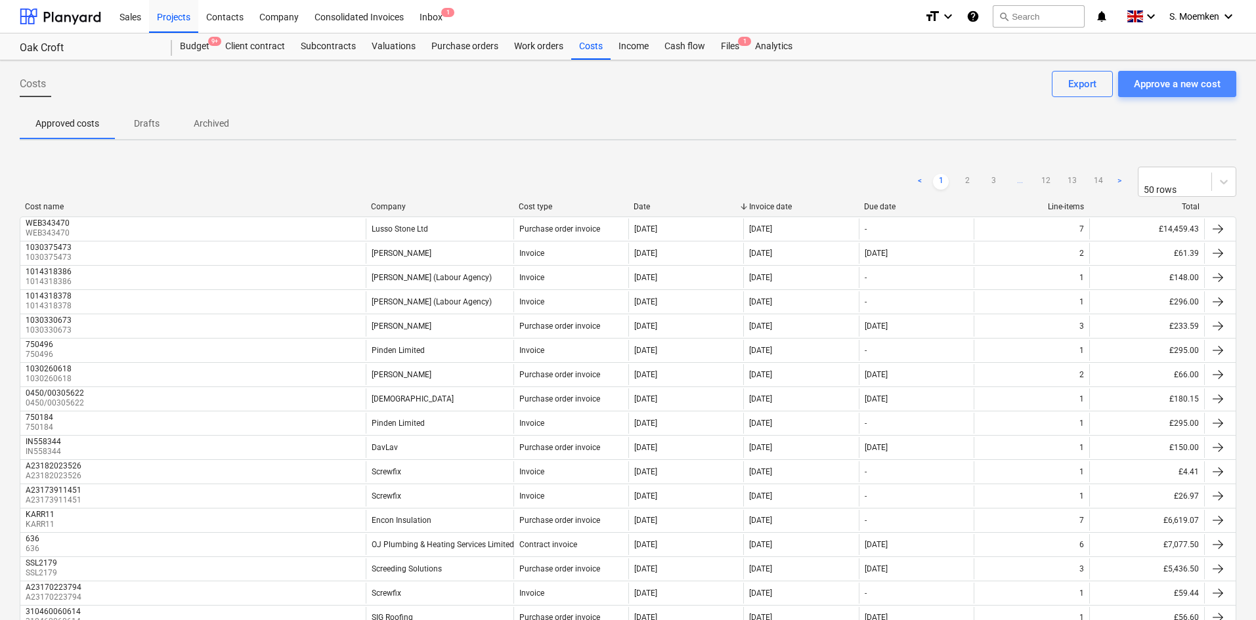
click at [1182, 84] on div "Approve a new cost" at bounding box center [1177, 83] width 87 height 17
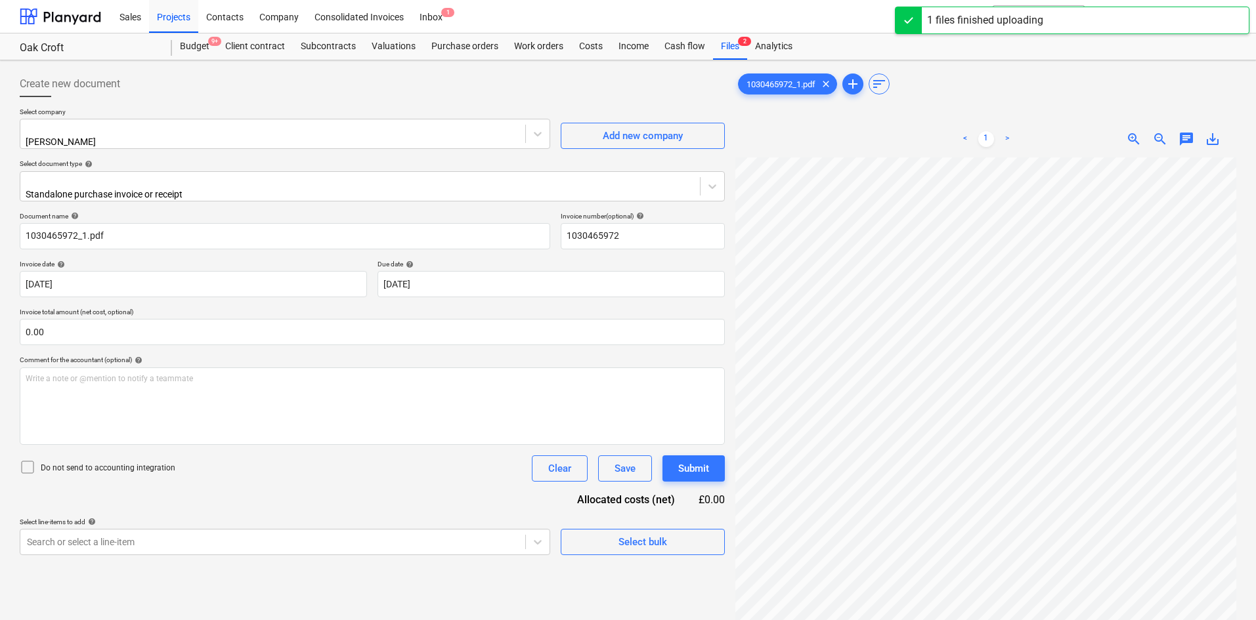
type input "1030465972"
type input "[DATE]"
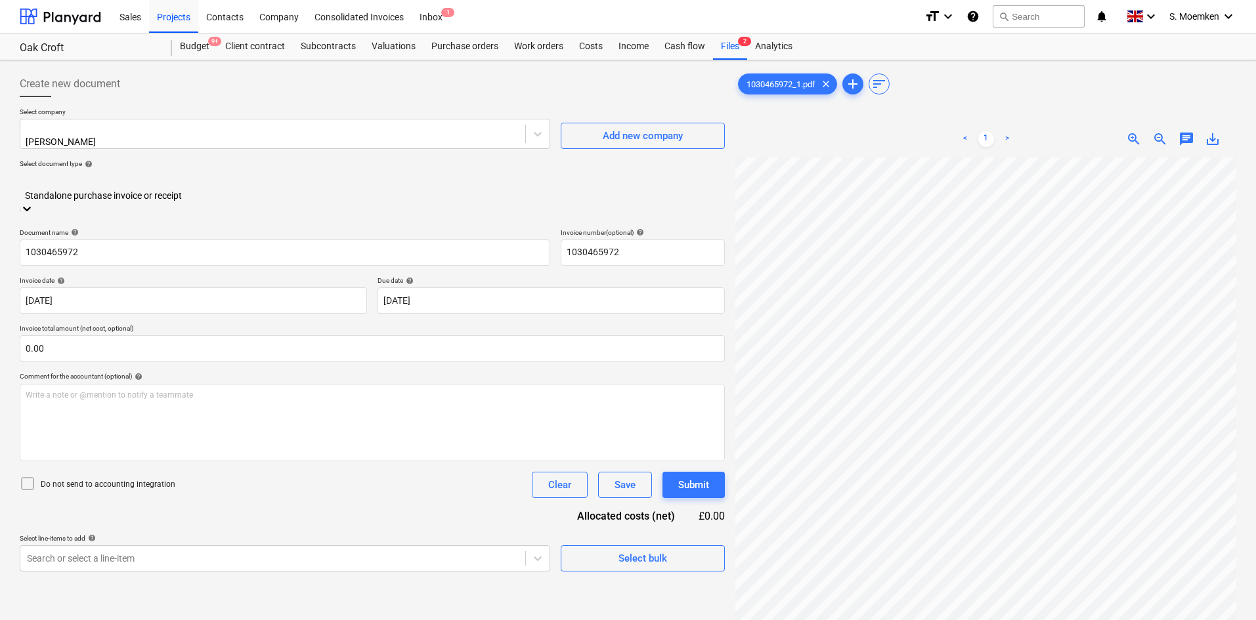
click at [286, 181] on div at bounding box center [372, 181] width 692 height 15
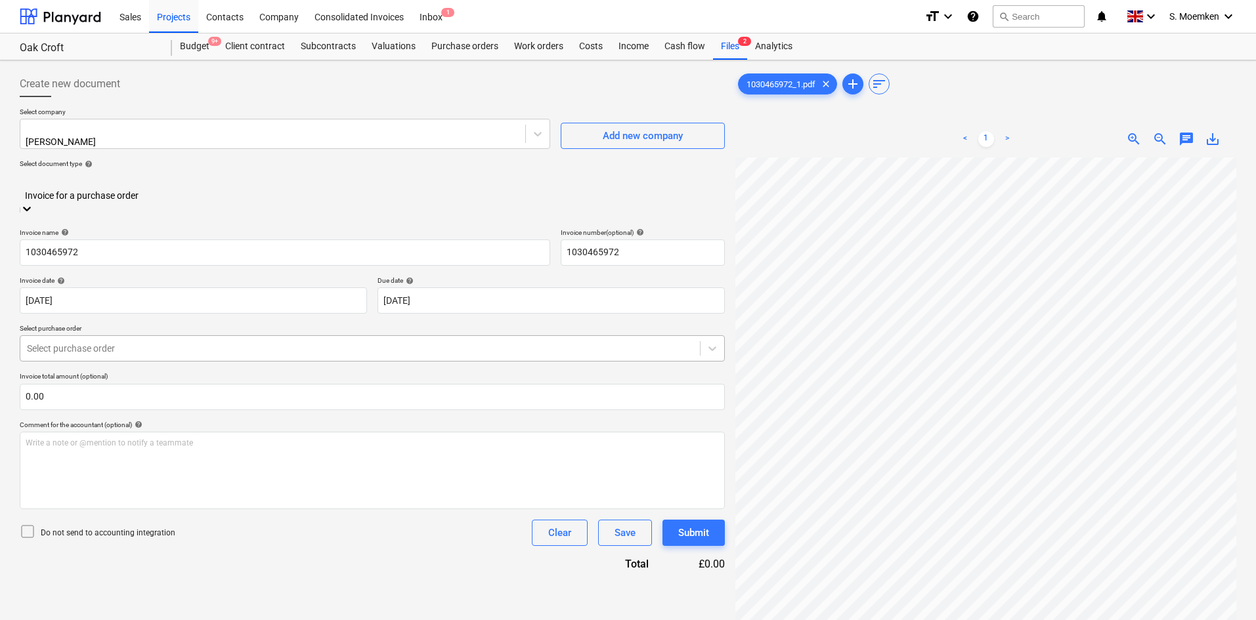
click at [162, 342] on div at bounding box center [360, 348] width 666 height 13
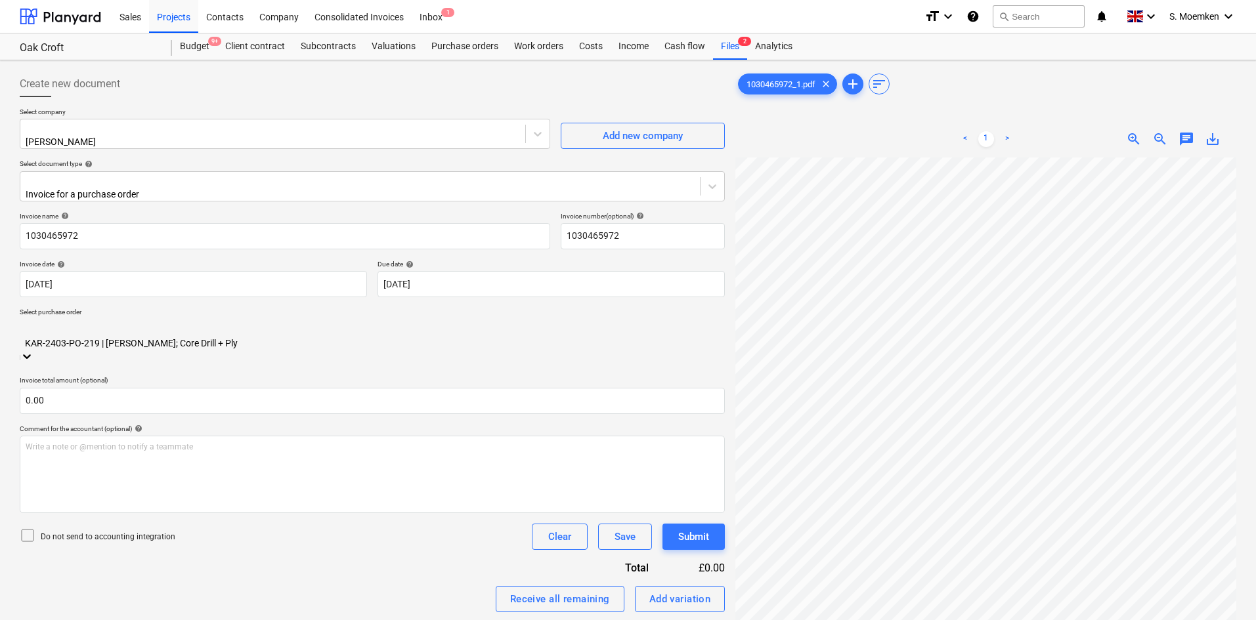
click at [25, 528] on icon at bounding box center [28, 536] width 16 height 16
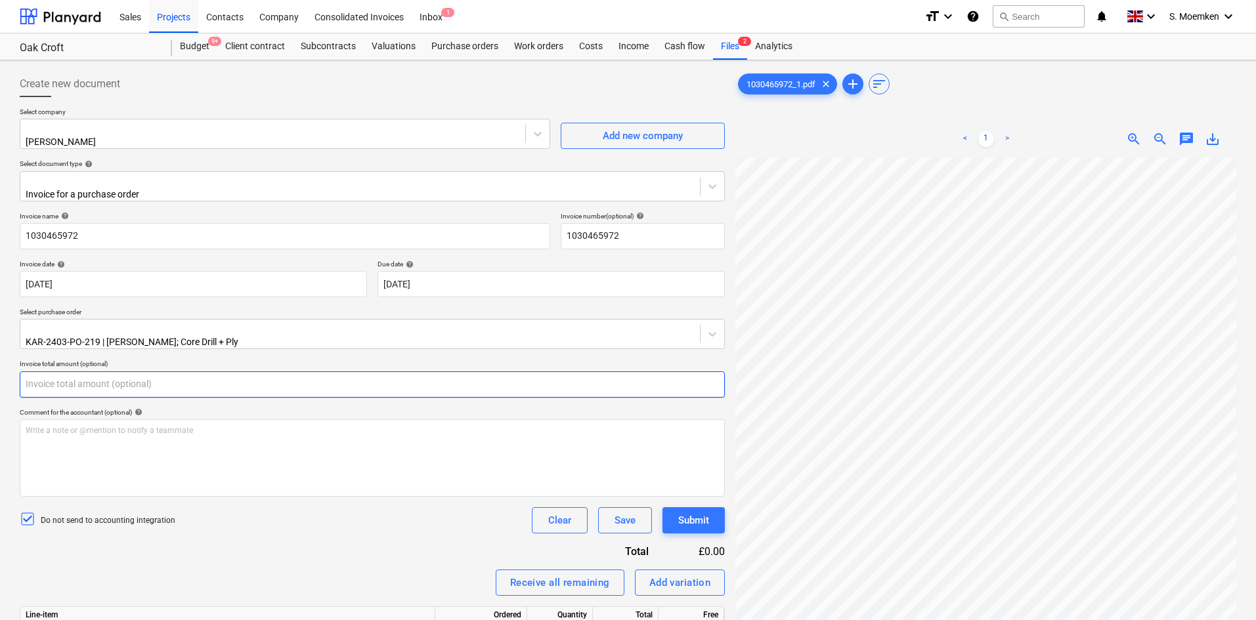
drag, startPoint x: 58, startPoint y: 370, endPoint x: 14, endPoint y: 368, distance: 43.4
click at [14, 368] on div "Create new document Select company [PERSON_NAME] Add new company Select documen…" at bounding box center [372, 421] width 716 height 711
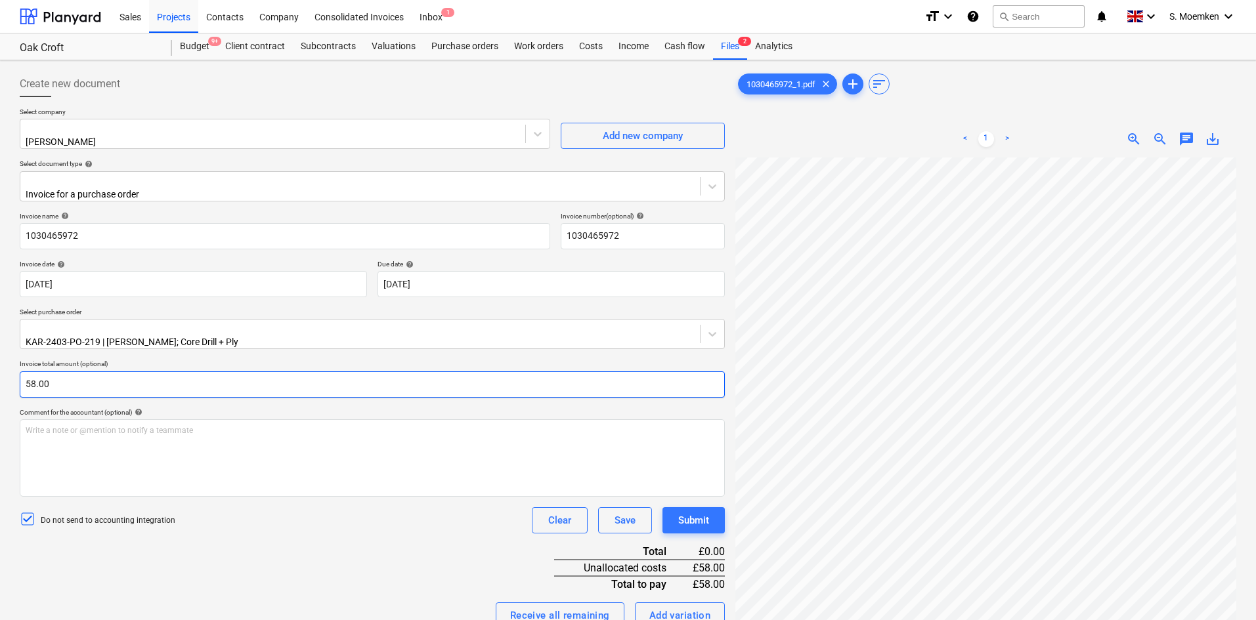
type input "58.00"
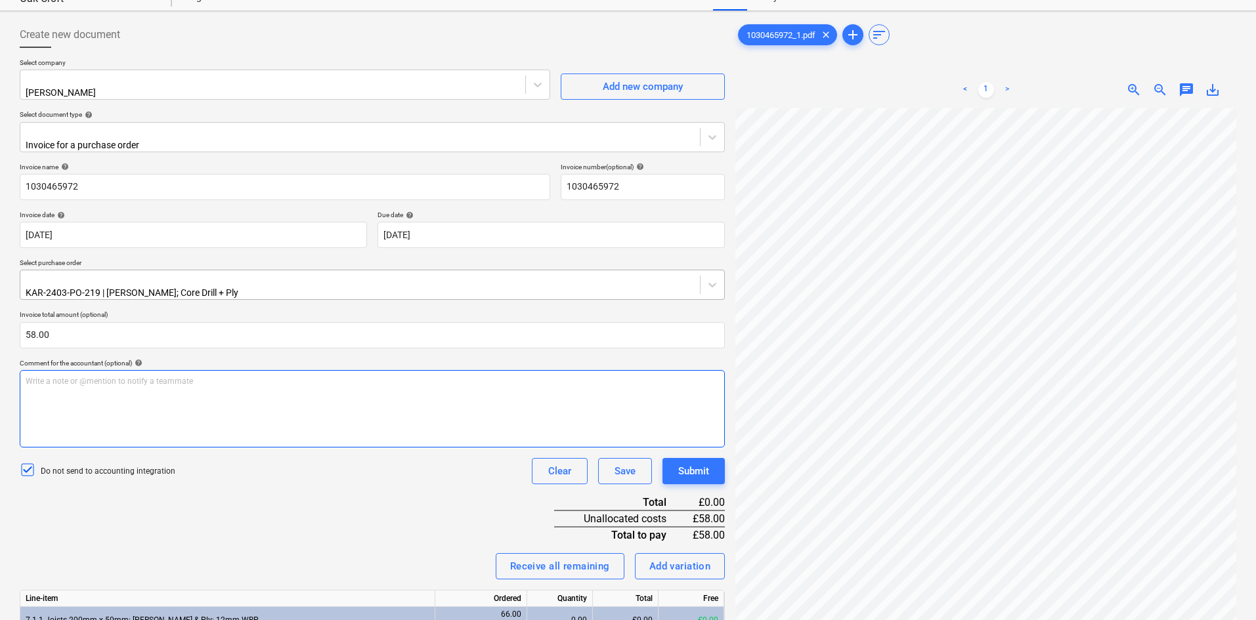
scroll to position [183, 0]
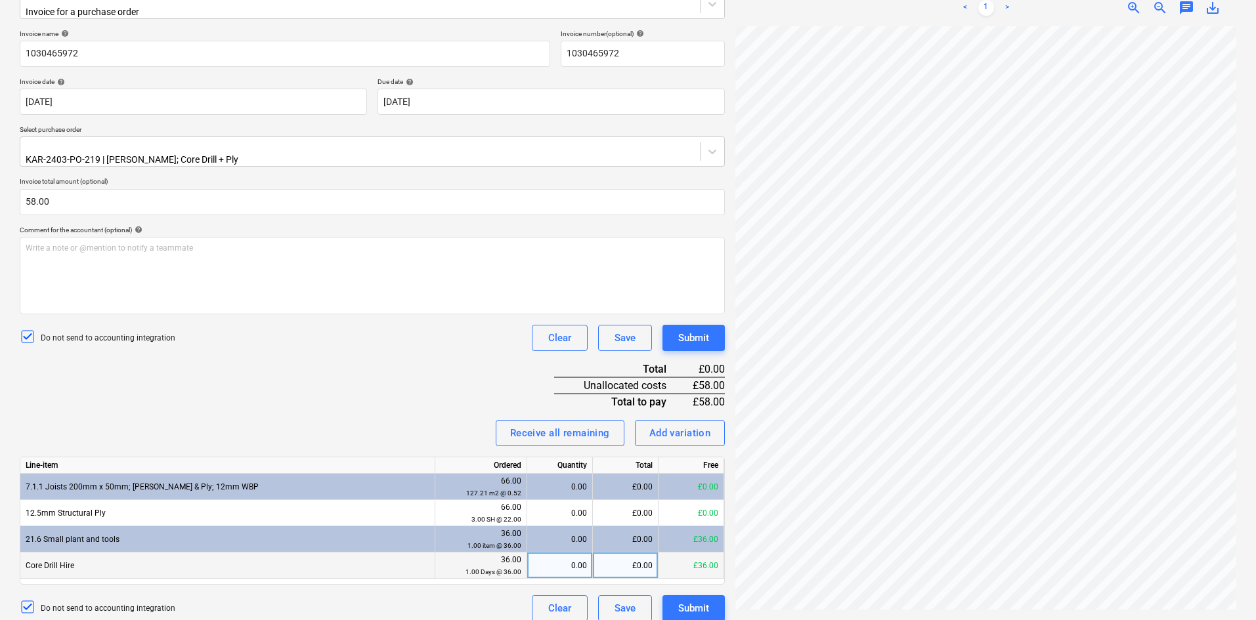
click at [624, 558] on div "£0.00" at bounding box center [626, 566] width 66 height 26
type input "58.00"
click at [459, 362] on div "Invoice name help 1030465972 Invoice number (optional) help 1030465972 Invoice …" at bounding box center [372, 326] width 705 height 592
click at [618, 600] on div "Save" at bounding box center [624, 608] width 21 height 17
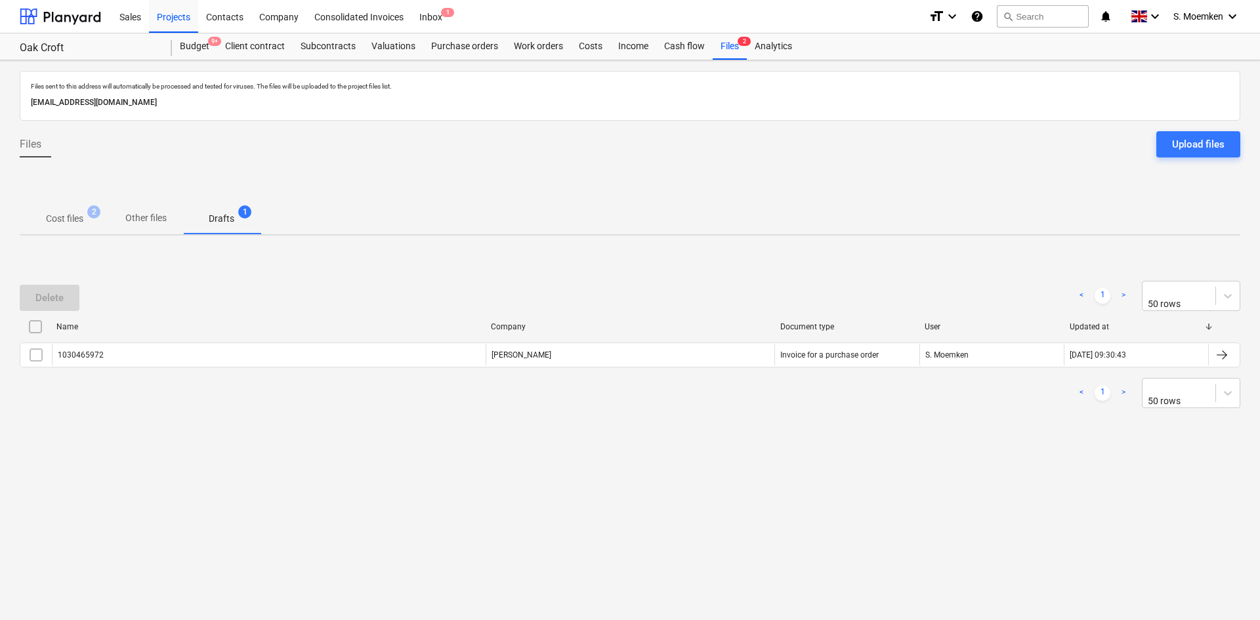
click at [225, 222] on p "Drafts" at bounding box center [222, 219] width 26 height 14
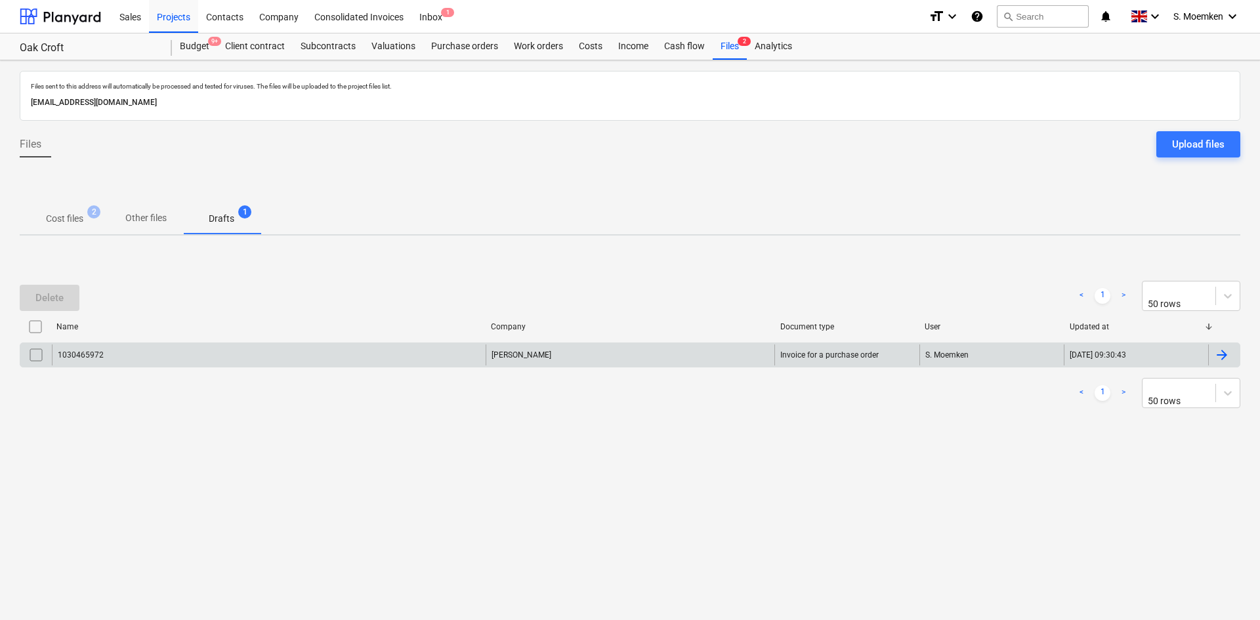
click at [341, 360] on div "1030465972" at bounding box center [269, 355] width 434 height 21
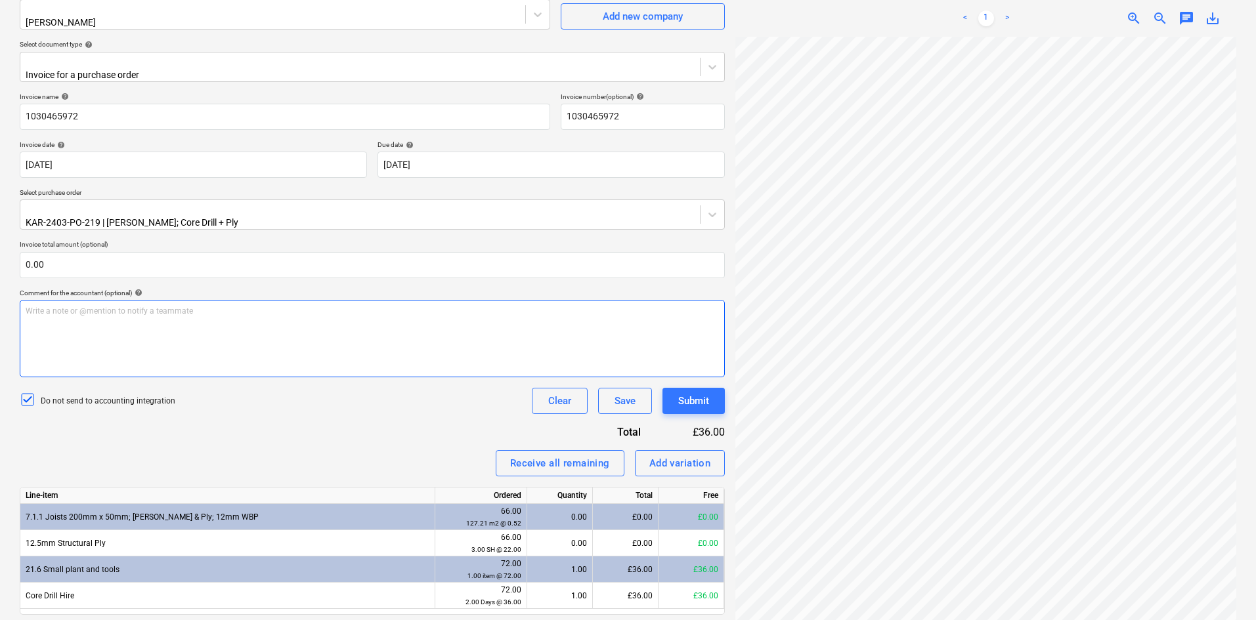
scroll to position [131, 0]
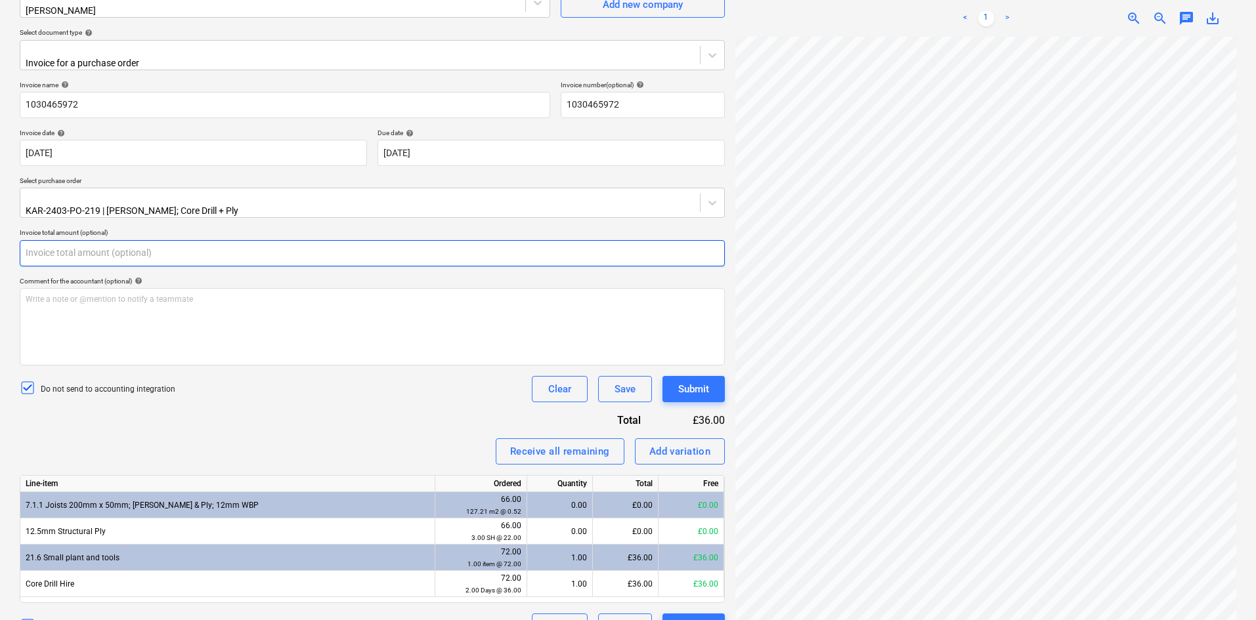
click at [70, 241] on input "text" at bounding box center [372, 253] width 705 height 26
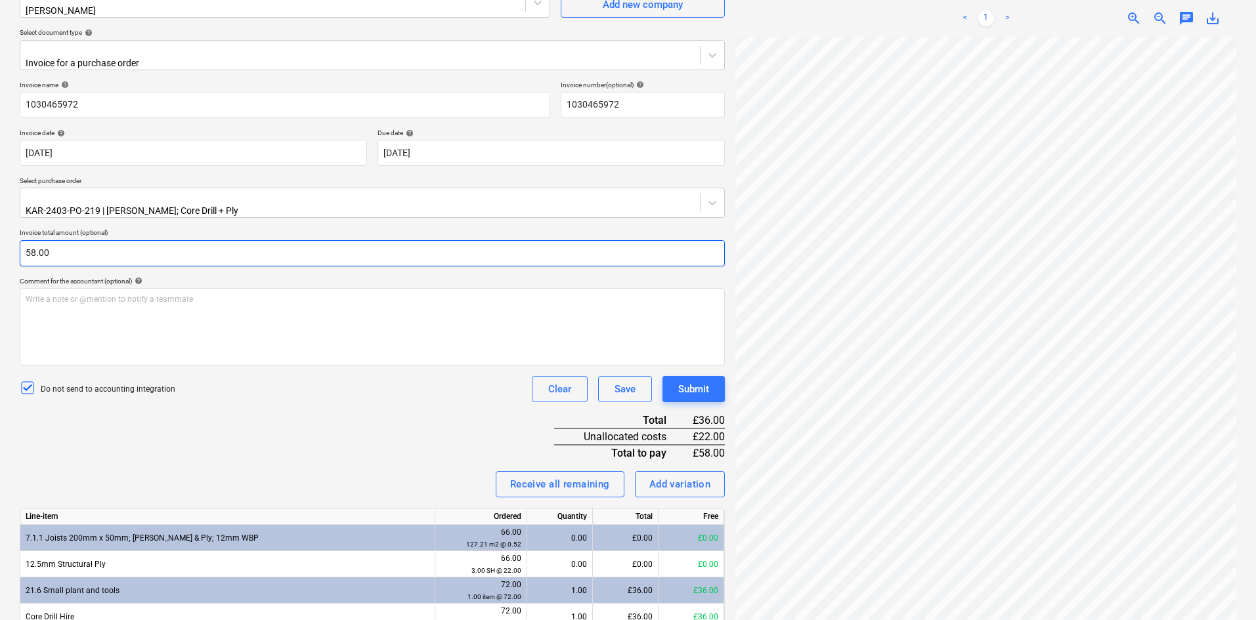
type input "58.00"
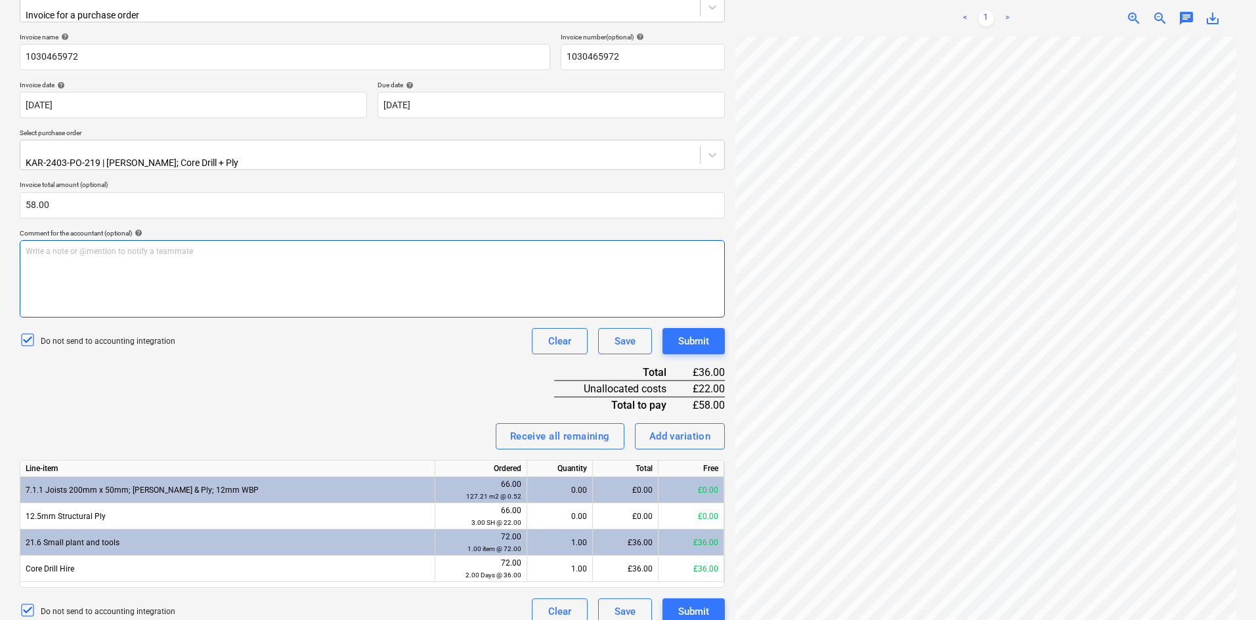
scroll to position [183, 0]
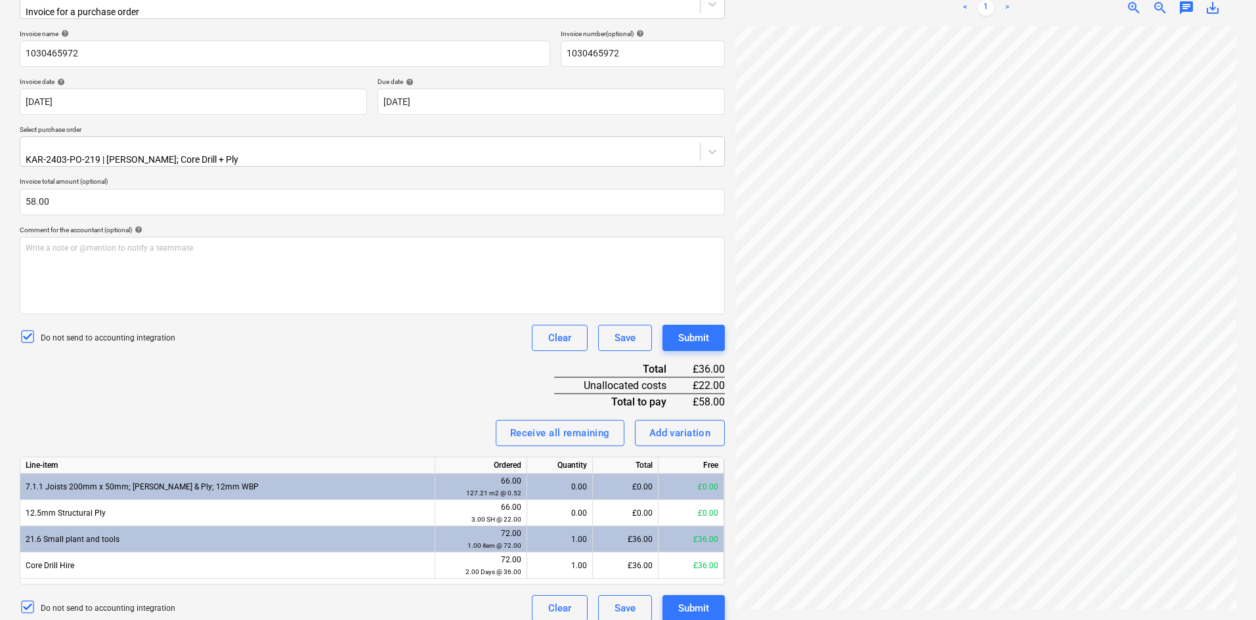
click at [634, 527] on div "£36.00" at bounding box center [626, 540] width 66 height 26
click at [640, 527] on div "£36.00" at bounding box center [626, 540] width 66 height 26
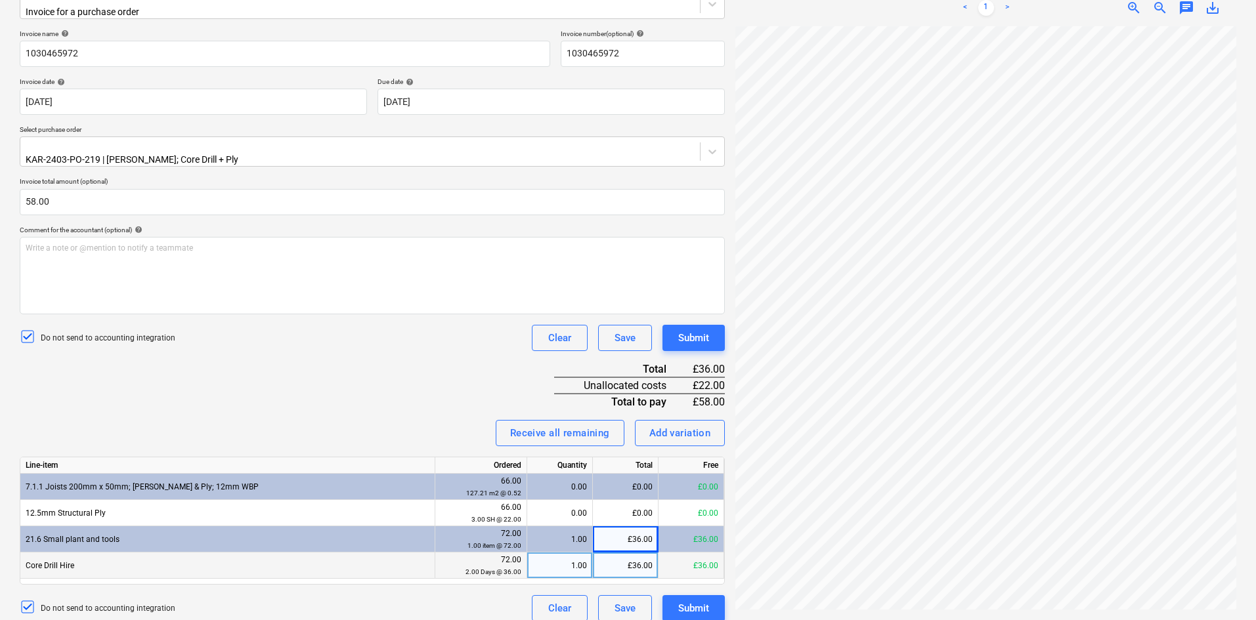
click at [642, 555] on div "£36.00" at bounding box center [626, 566] width 66 height 26
type input "48.00"
click at [615, 554] on div "£48.00" at bounding box center [626, 566] width 66 height 26
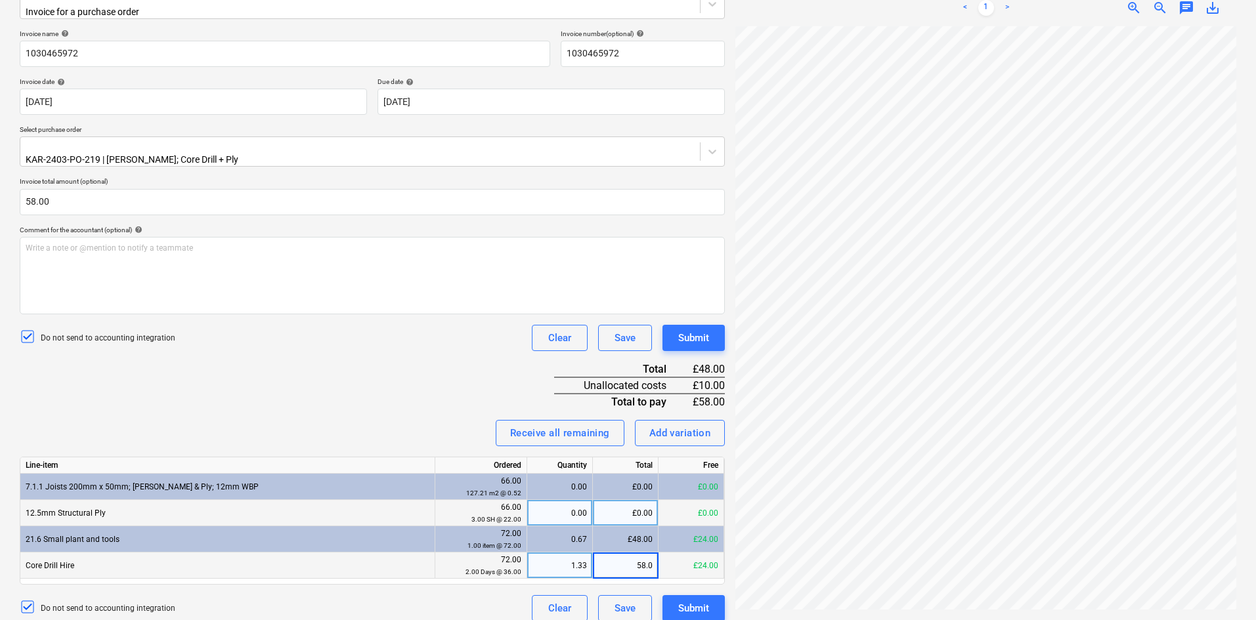
type input "58.00"
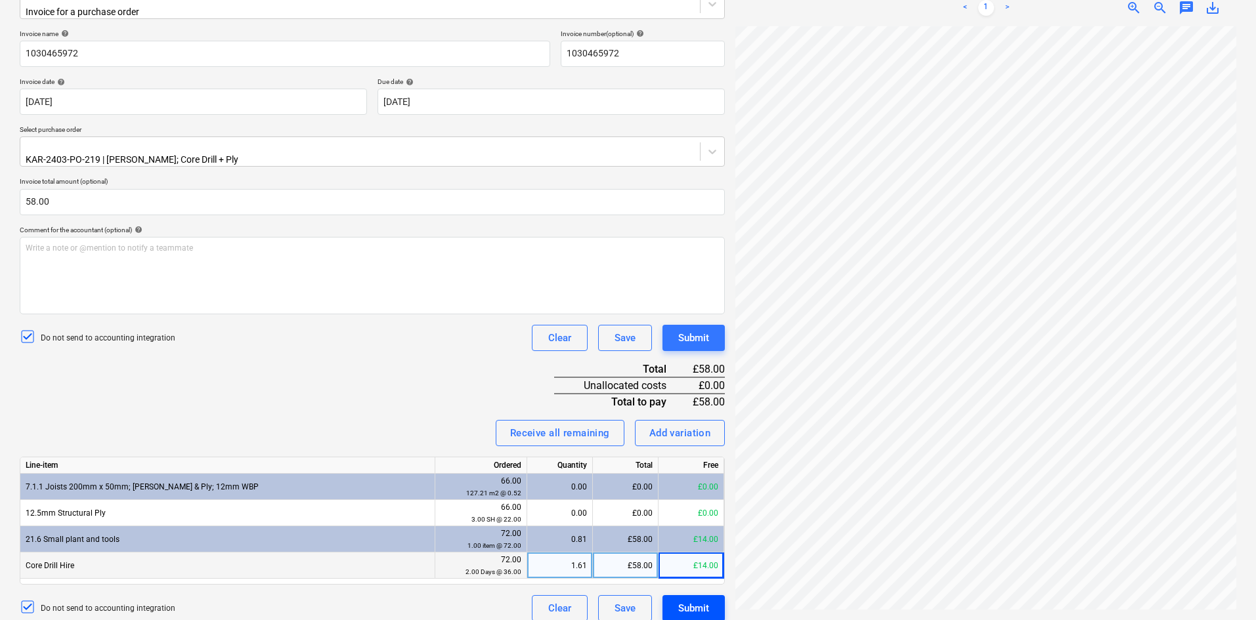
click at [688, 600] on div "Submit" at bounding box center [693, 608] width 31 height 17
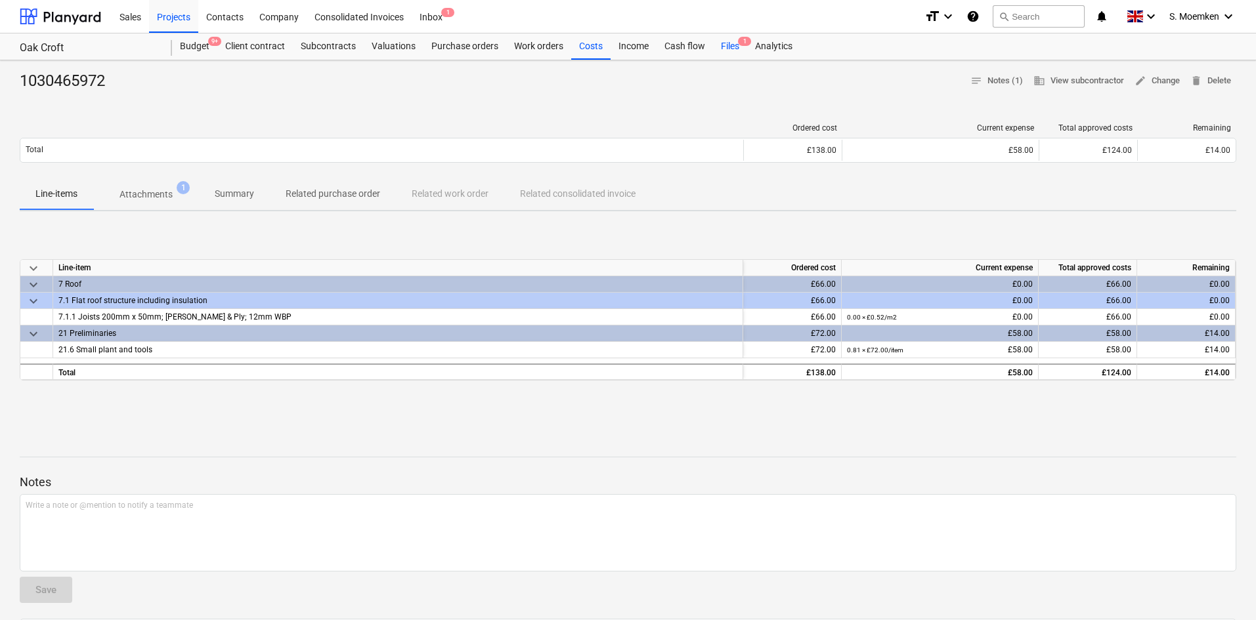
click at [731, 43] on div "Files 1" at bounding box center [730, 46] width 34 height 26
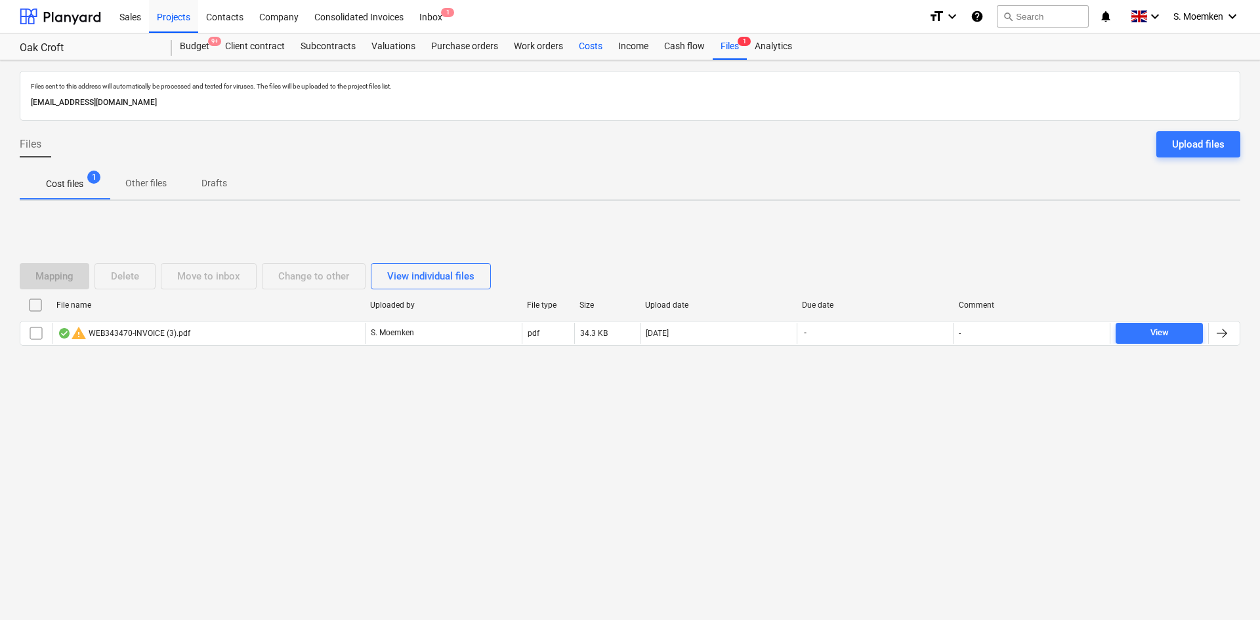
click at [585, 43] on div "Costs" at bounding box center [590, 46] width 39 height 26
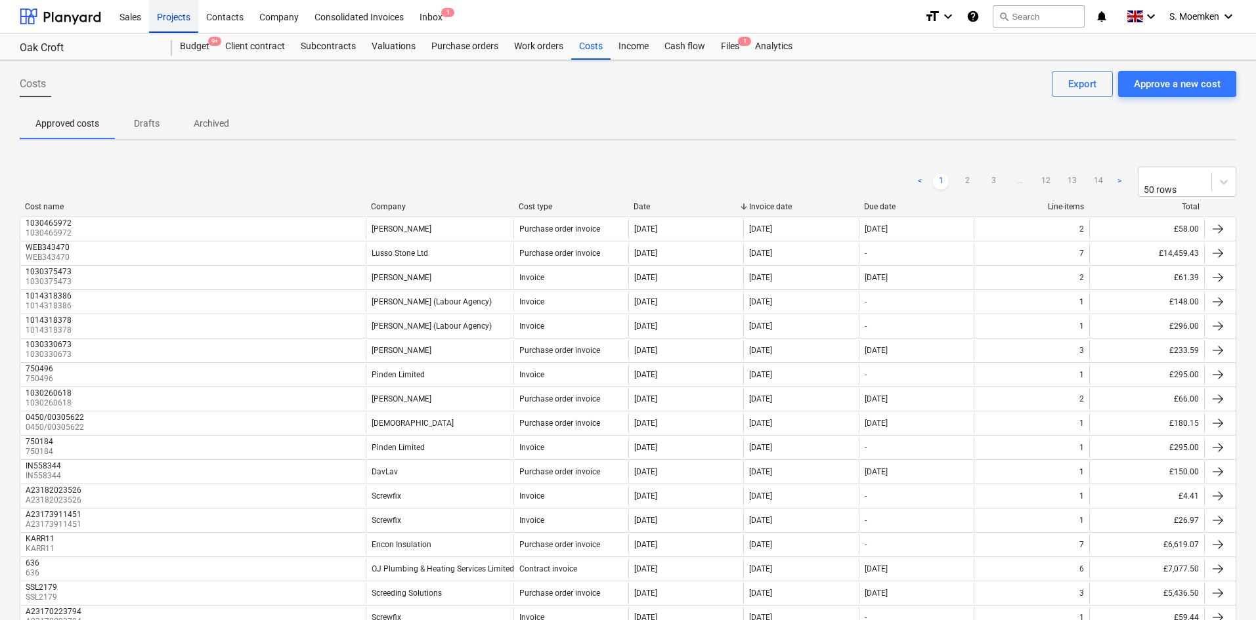
click at [163, 14] on div "Projects" at bounding box center [173, 15] width 49 height 33
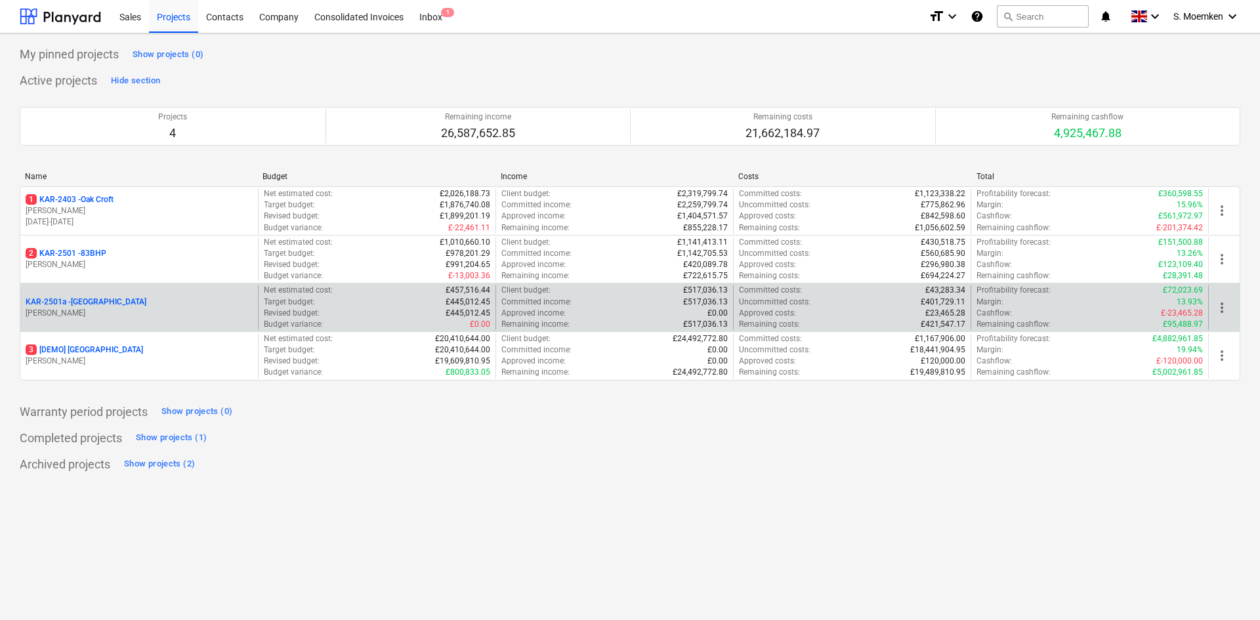
click at [72, 303] on p "KAR-2501a - [GEOGRAPHIC_DATA]" at bounding box center [86, 302] width 121 height 11
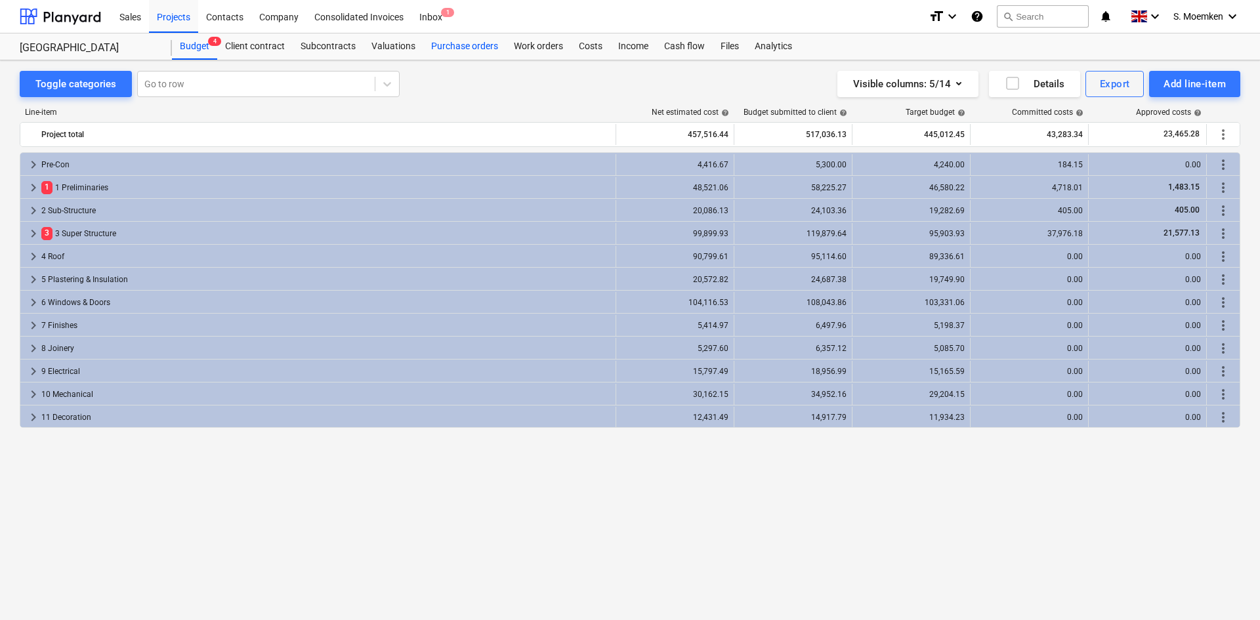
click at [447, 44] on div "Purchase orders" at bounding box center [464, 46] width 83 height 26
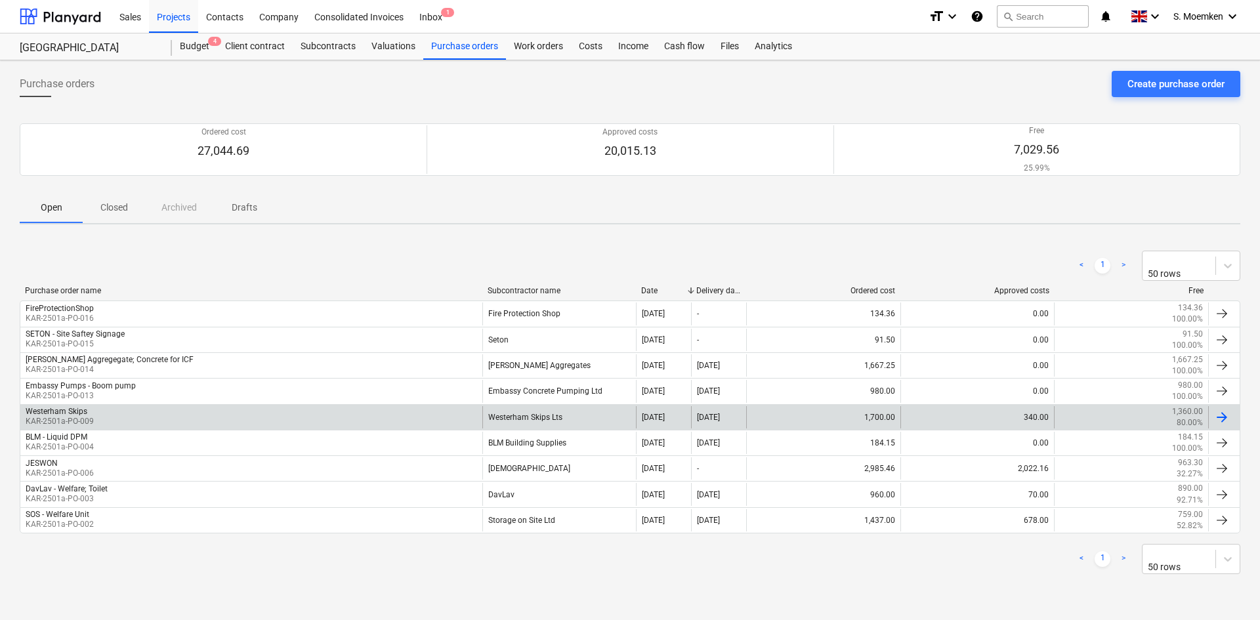
click at [287, 411] on div "Westerham Skips KAR-2501a-PO-009" at bounding box center [251, 417] width 462 height 22
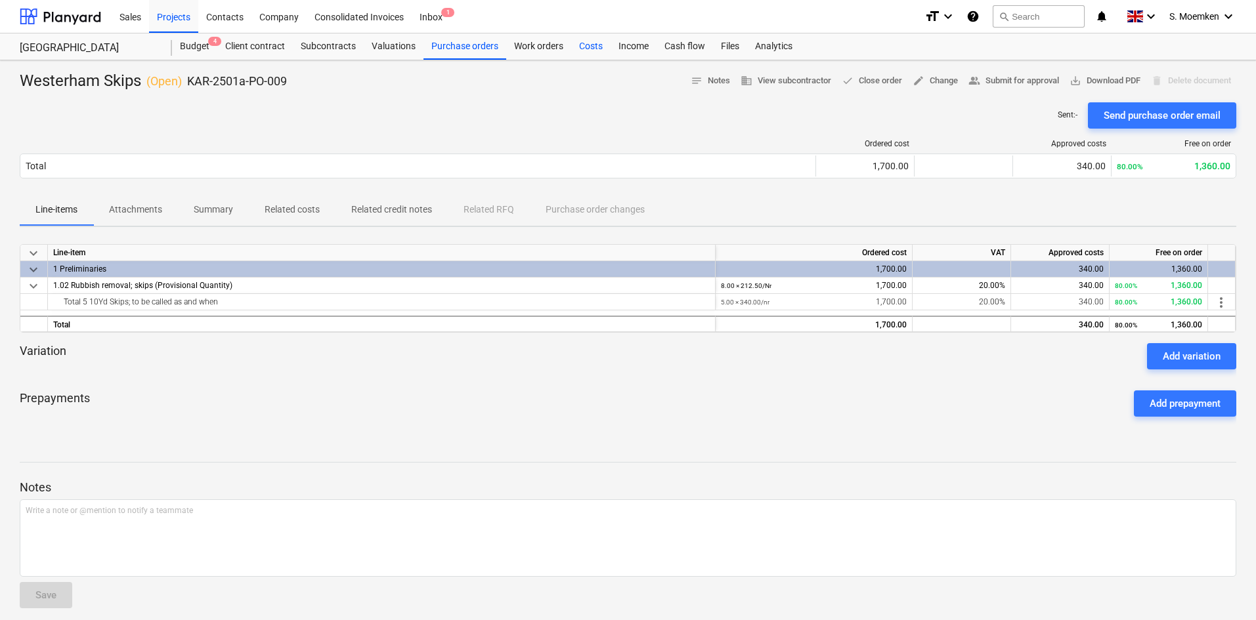
click at [576, 44] on div "Costs" at bounding box center [590, 46] width 39 height 26
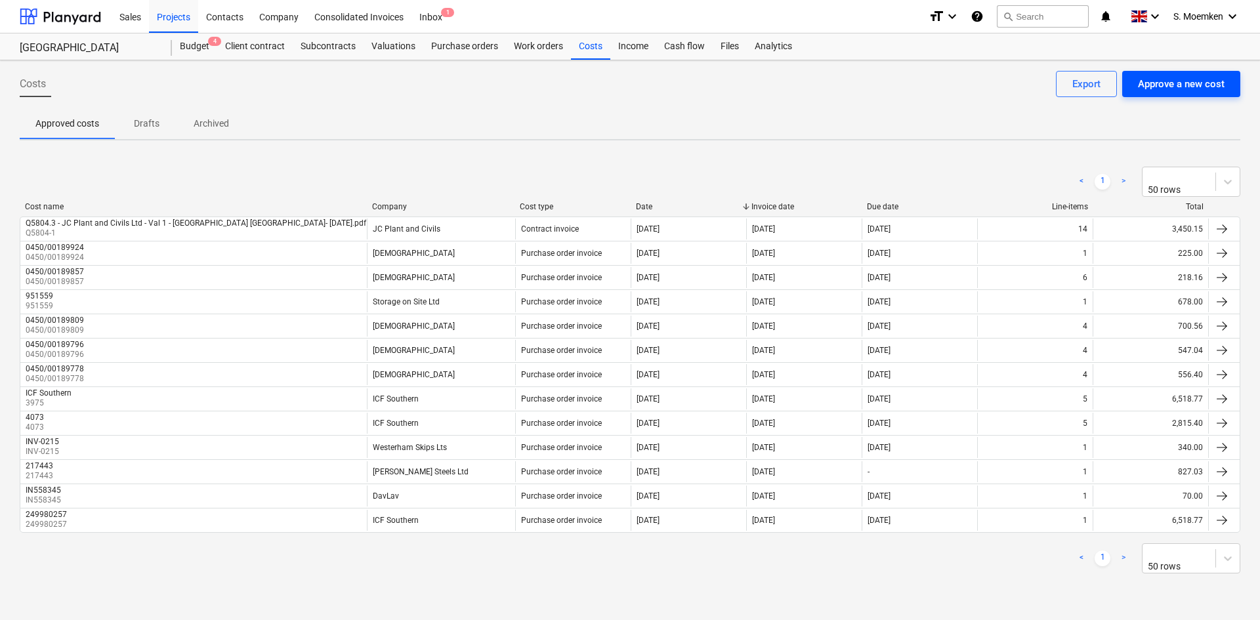
click at [1187, 85] on div "Approve a new cost" at bounding box center [1181, 83] width 87 height 17
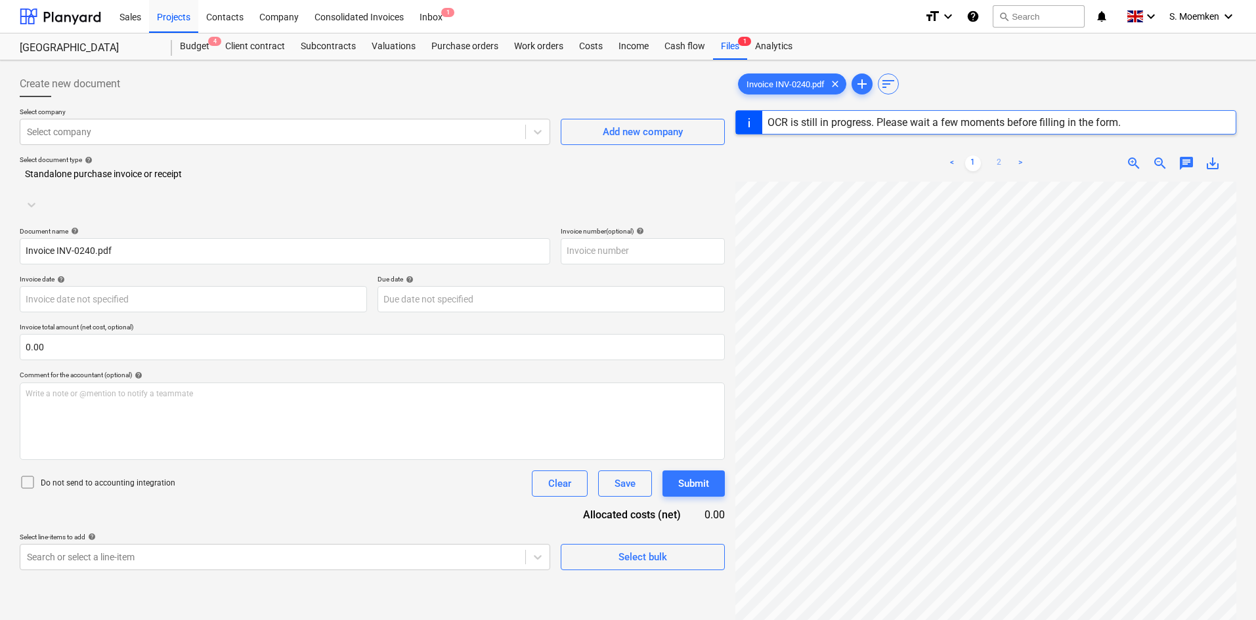
type input "INV-0240"
type input "[DATE]"
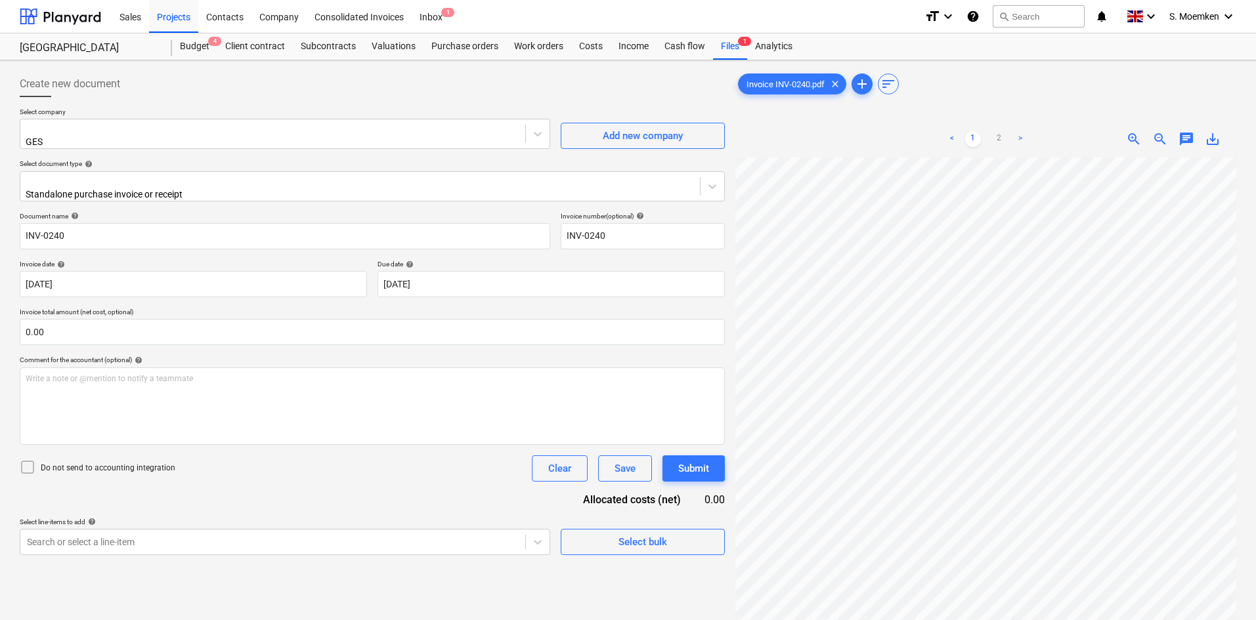
click at [1018, 137] on link ">" at bounding box center [1020, 139] width 16 height 16
click at [951, 139] on link "<" at bounding box center [952, 139] width 16 height 16
click at [190, 132] on div at bounding box center [273, 128] width 492 height 13
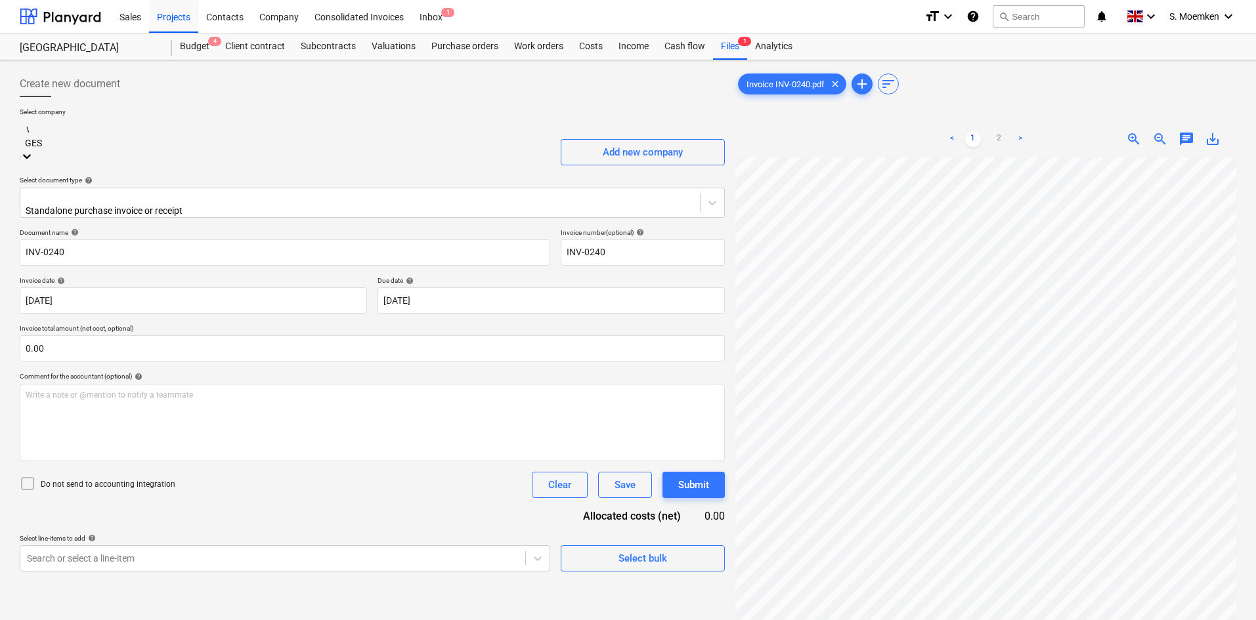
scroll to position [1411, 0]
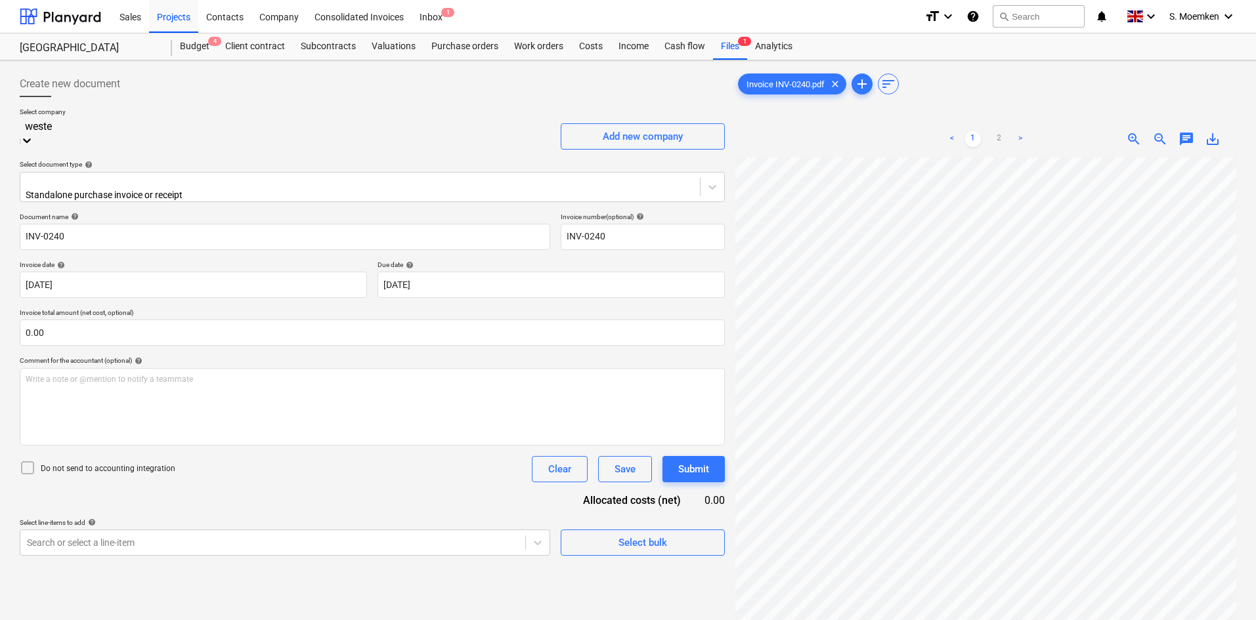
type input "[PERSON_NAME]"
click at [182, 620] on div "Westerham Skips Lts" at bounding box center [628, 625] width 1256 height 11
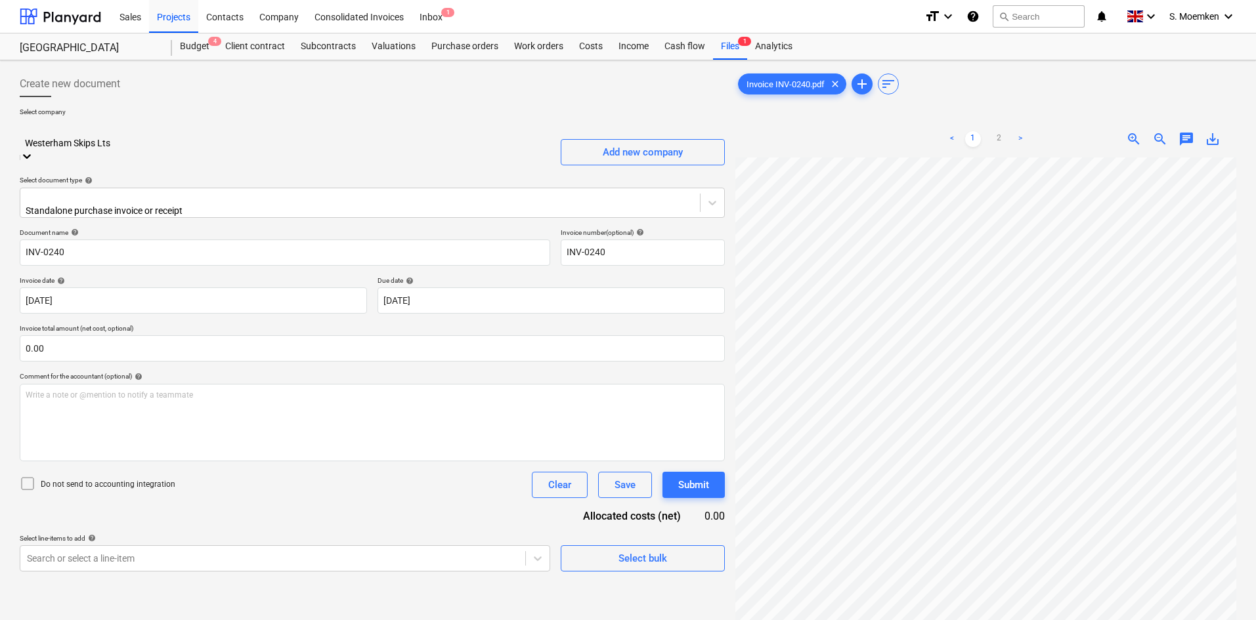
click at [211, 137] on div at bounding box center [284, 128] width 517 height 15
click at [225, 191] on div at bounding box center [360, 197] width 666 height 13
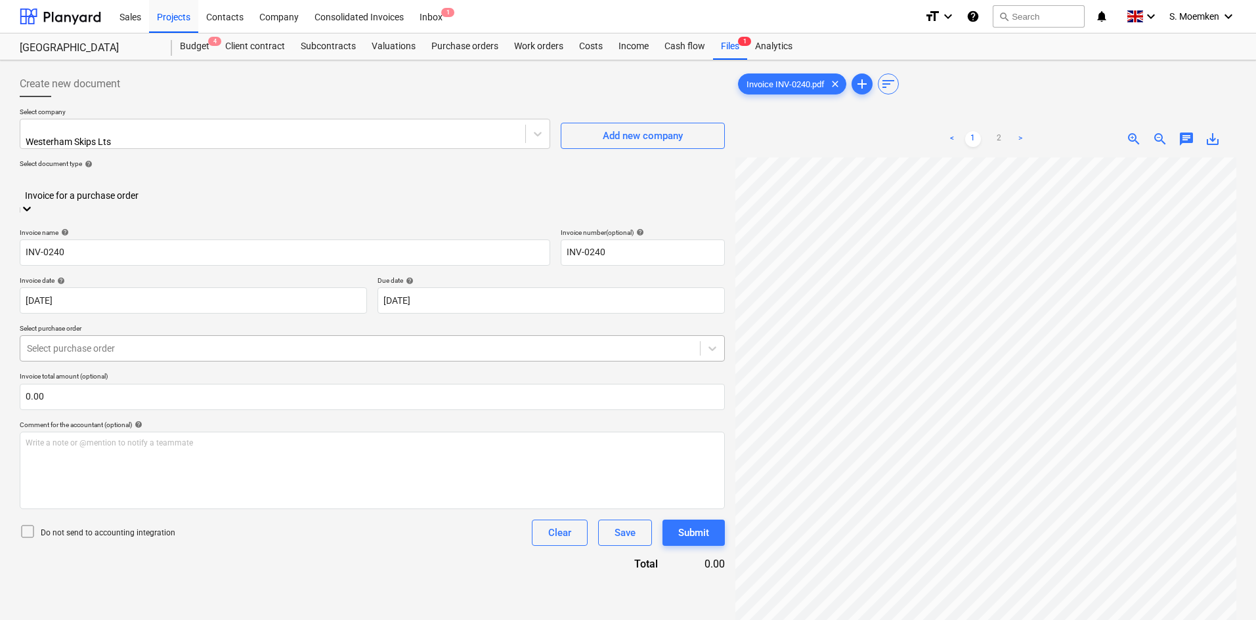
click at [152, 342] on div at bounding box center [360, 348] width 666 height 13
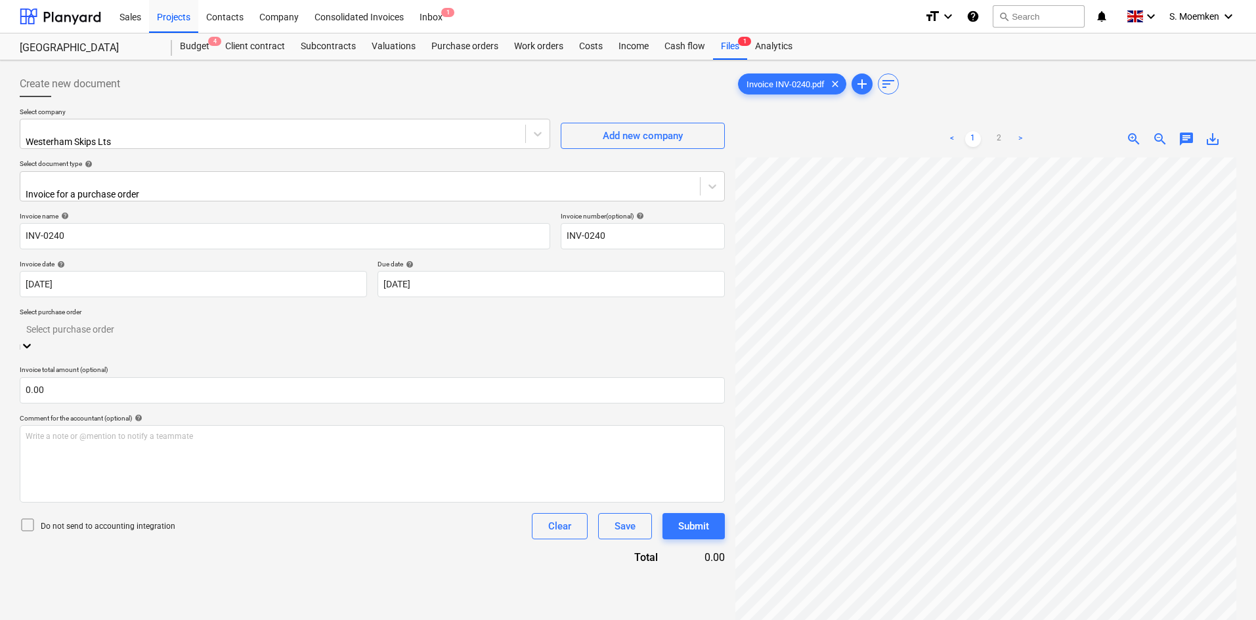
click at [152, 620] on div "KAR-2501a-PO-009 | Westerham Skips" at bounding box center [628, 625] width 1256 height 11
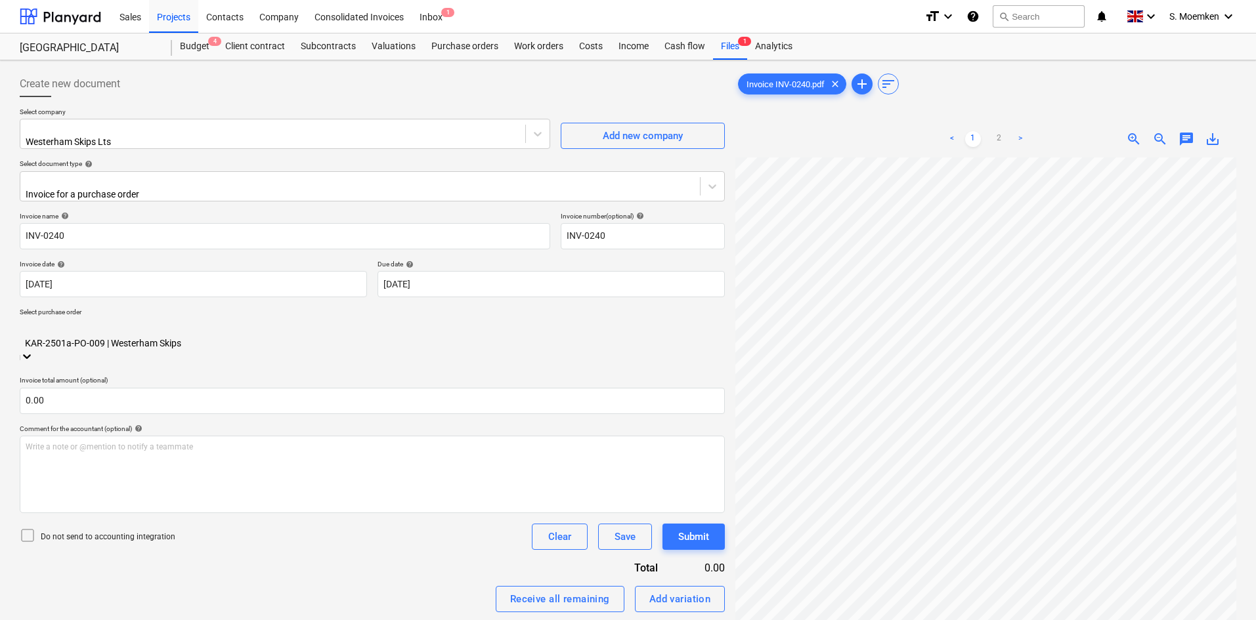
click at [26, 528] on icon at bounding box center [28, 536] width 16 height 16
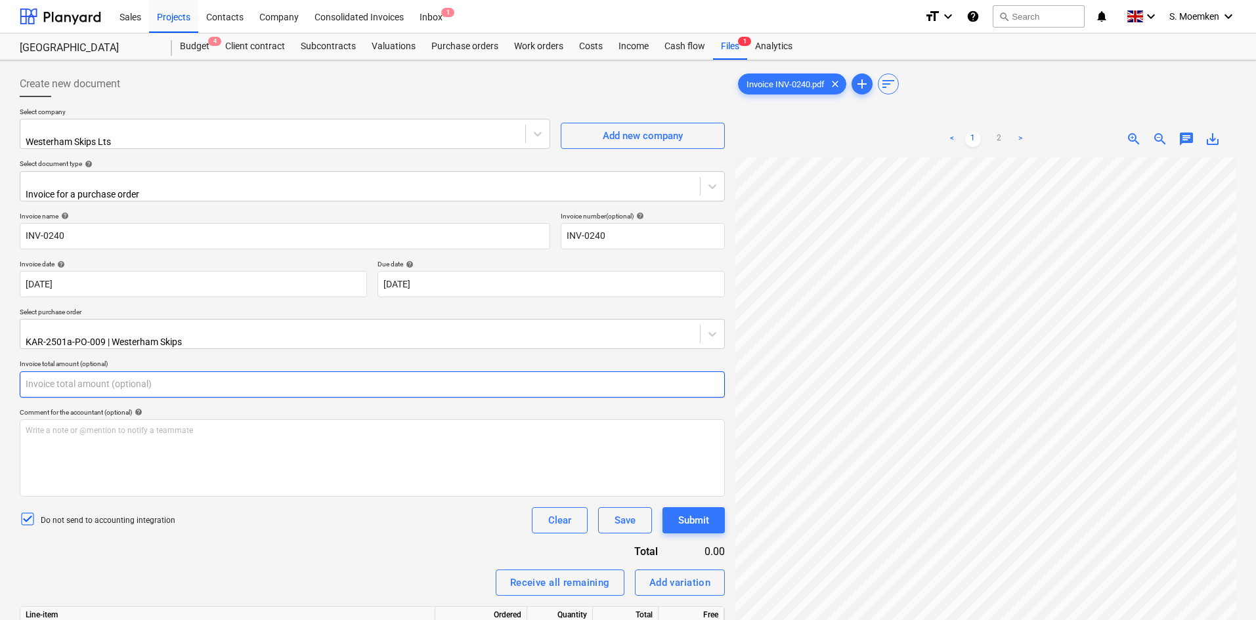
drag, startPoint x: 45, startPoint y: 374, endPoint x: 26, endPoint y: 374, distance: 18.4
click at [26, 374] on input "text" at bounding box center [372, 385] width 705 height 26
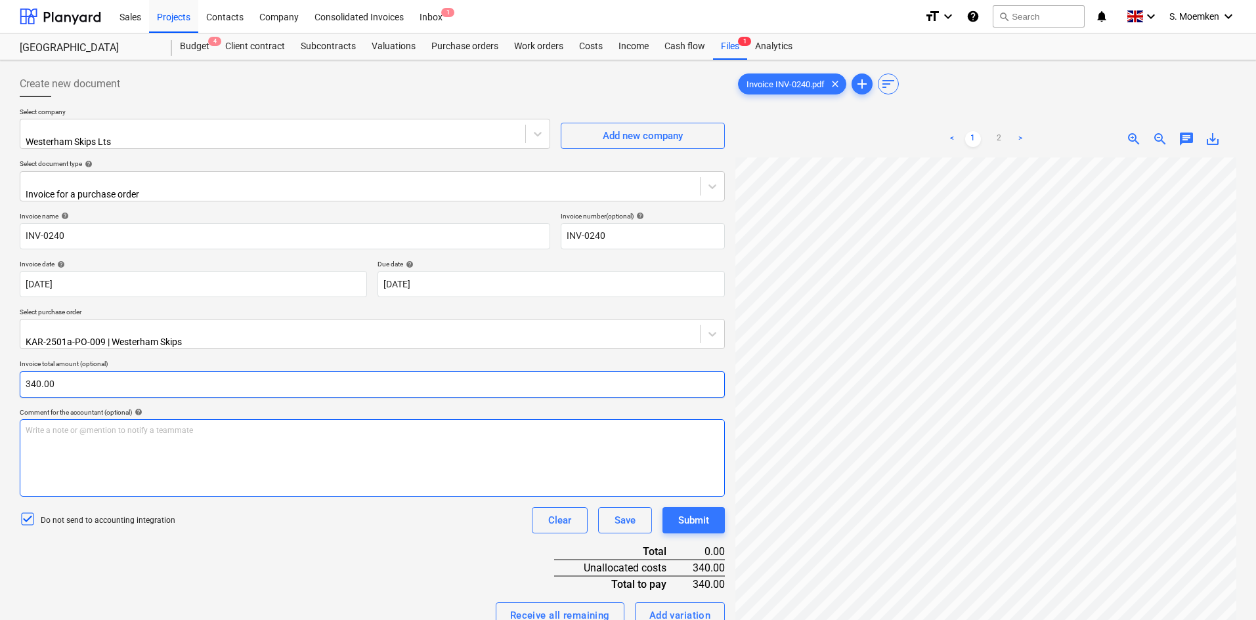
type input "340.00"
click at [189, 427] on div "Write a note or @mention to notify a teammate [PERSON_NAME]" at bounding box center [372, 458] width 705 height 77
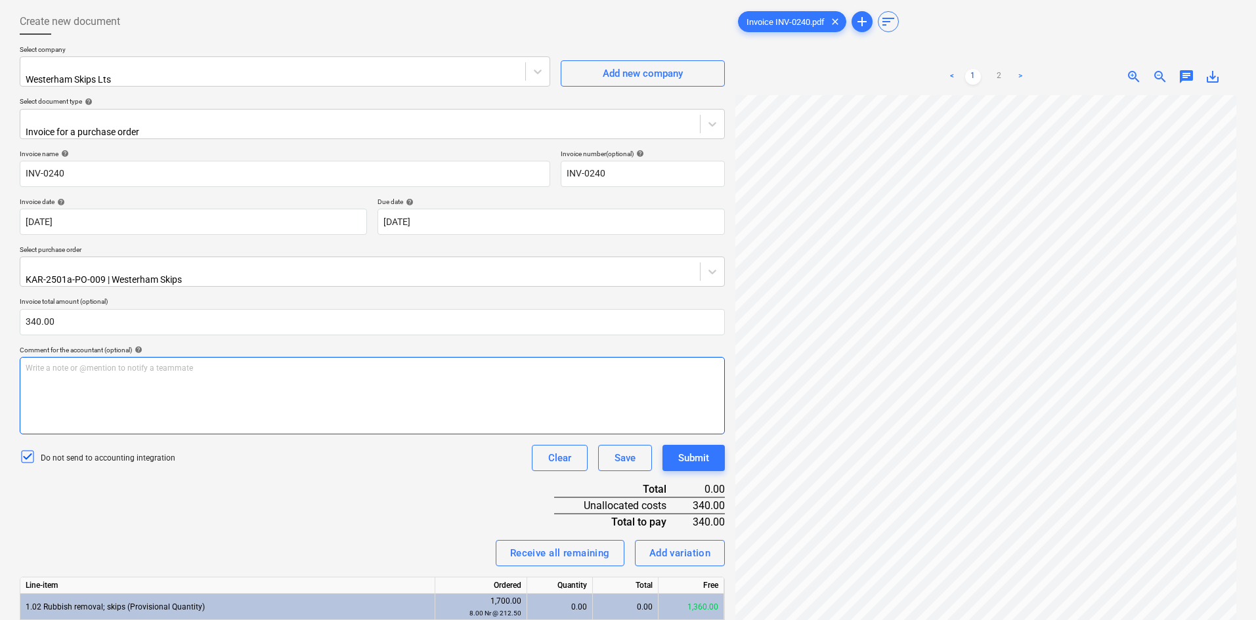
scroll to position [131, 0]
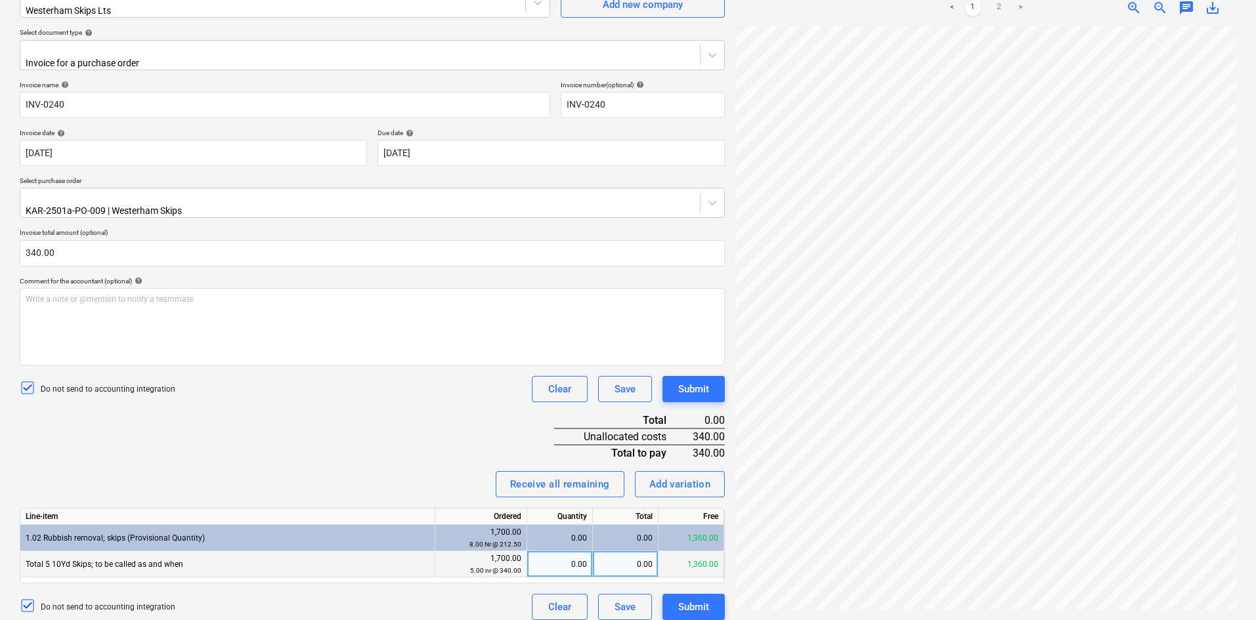
click at [635, 553] on div "0.00" at bounding box center [626, 564] width 66 height 26
type input "340.00"
click at [703, 603] on div "Submit" at bounding box center [693, 607] width 31 height 17
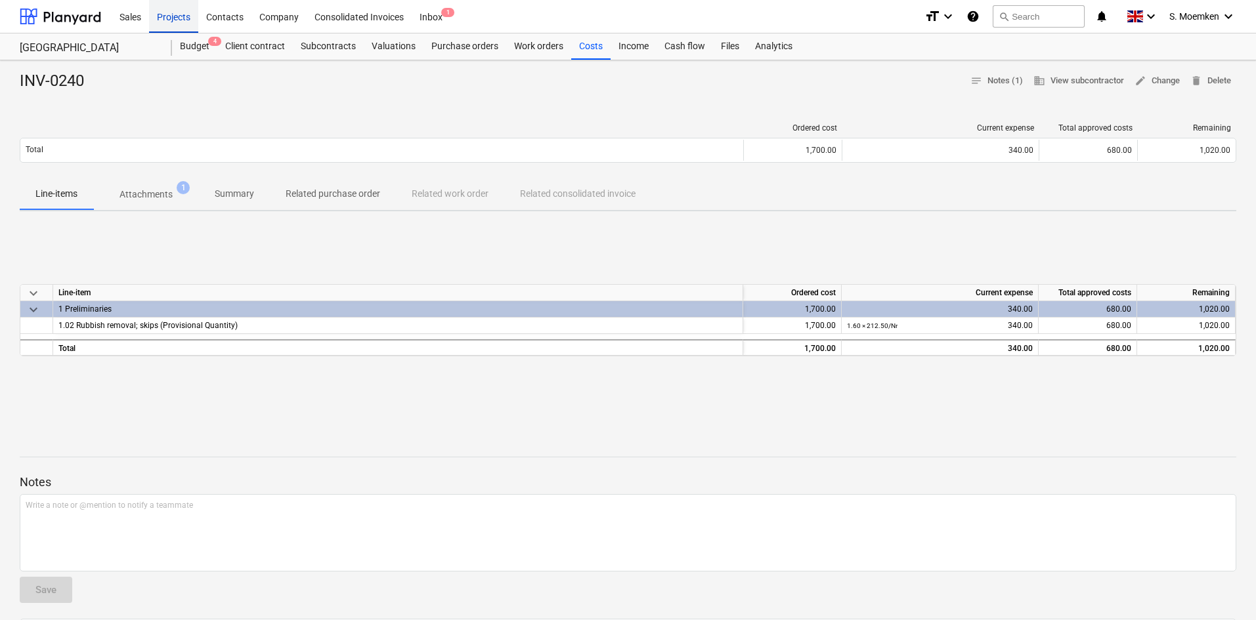
click at [178, 16] on div "Projects" at bounding box center [173, 15] width 49 height 33
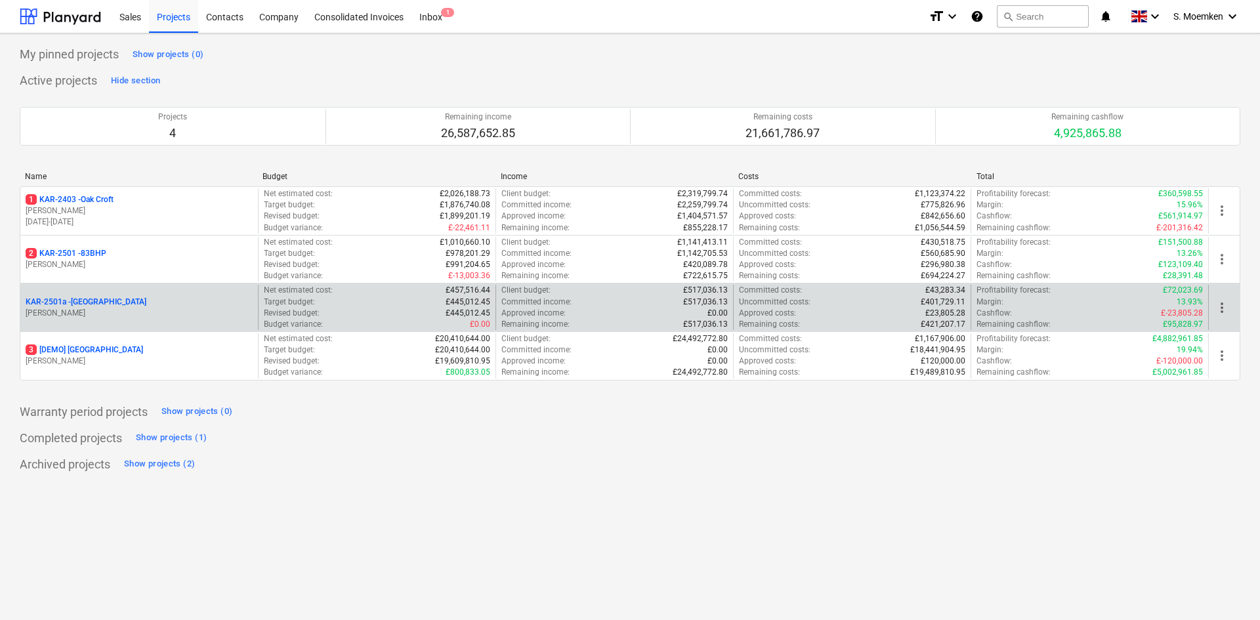
click at [125, 310] on p "[PERSON_NAME]" at bounding box center [139, 313] width 227 height 11
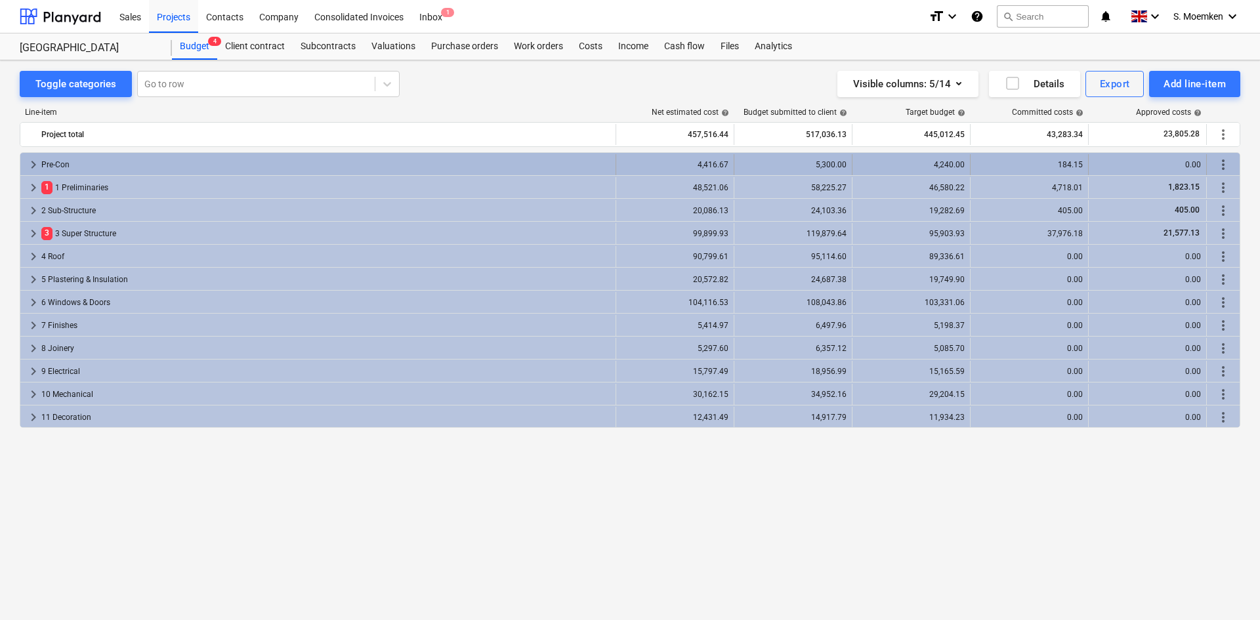
click at [32, 164] on span "keyboard_arrow_right" at bounding box center [34, 165] width 16 height 16
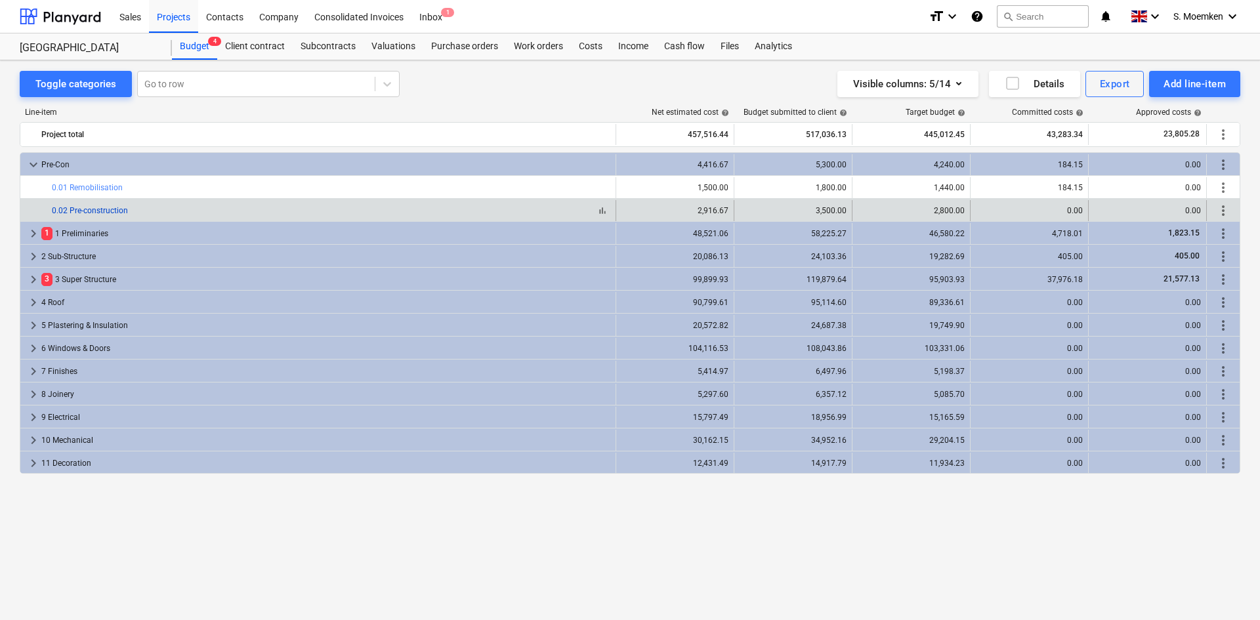
click at [103, 210] on link "0.02 Pre-construction" at bounding box center [90, 210] width 76 height 9
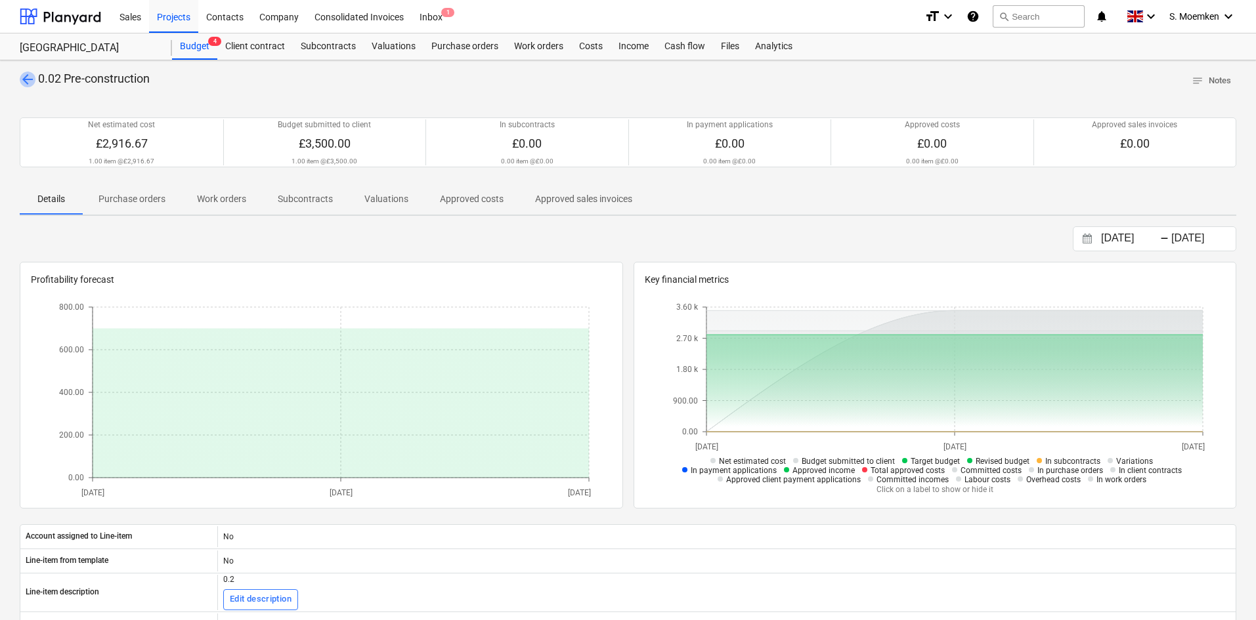
click at [25, 80] on span "arrow_back" at bounding box center [28, 80] width 16 height 16
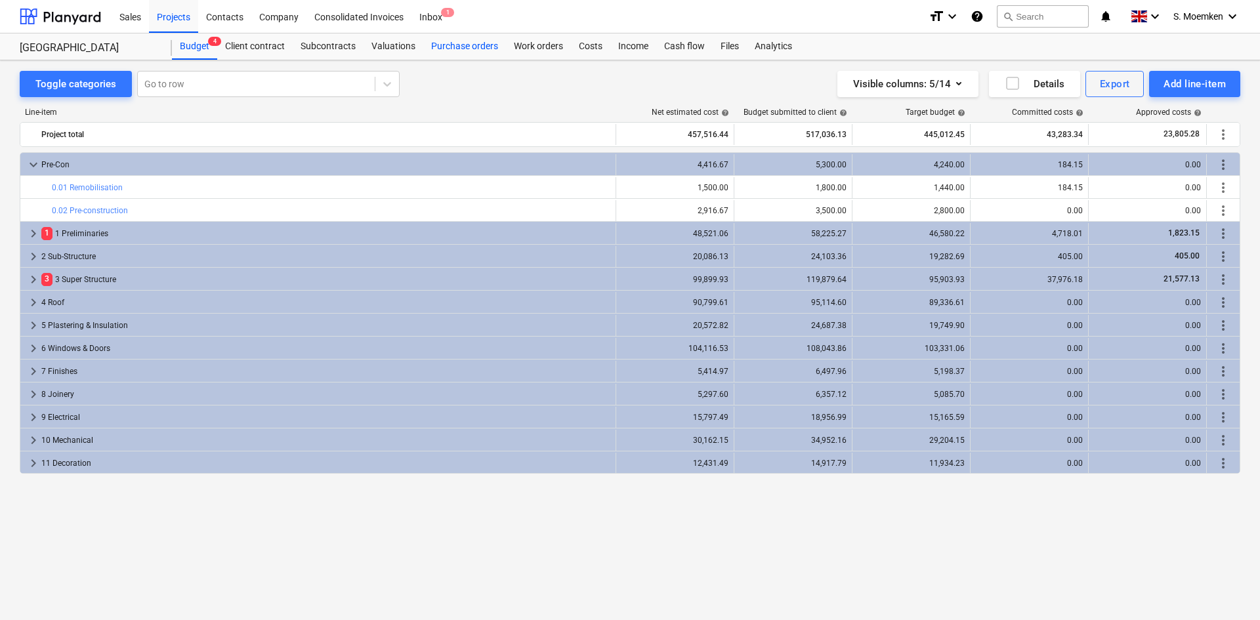
click at [461, 47] on div "Purchase orders" at bounding box center [464, 46] width 83 height 26
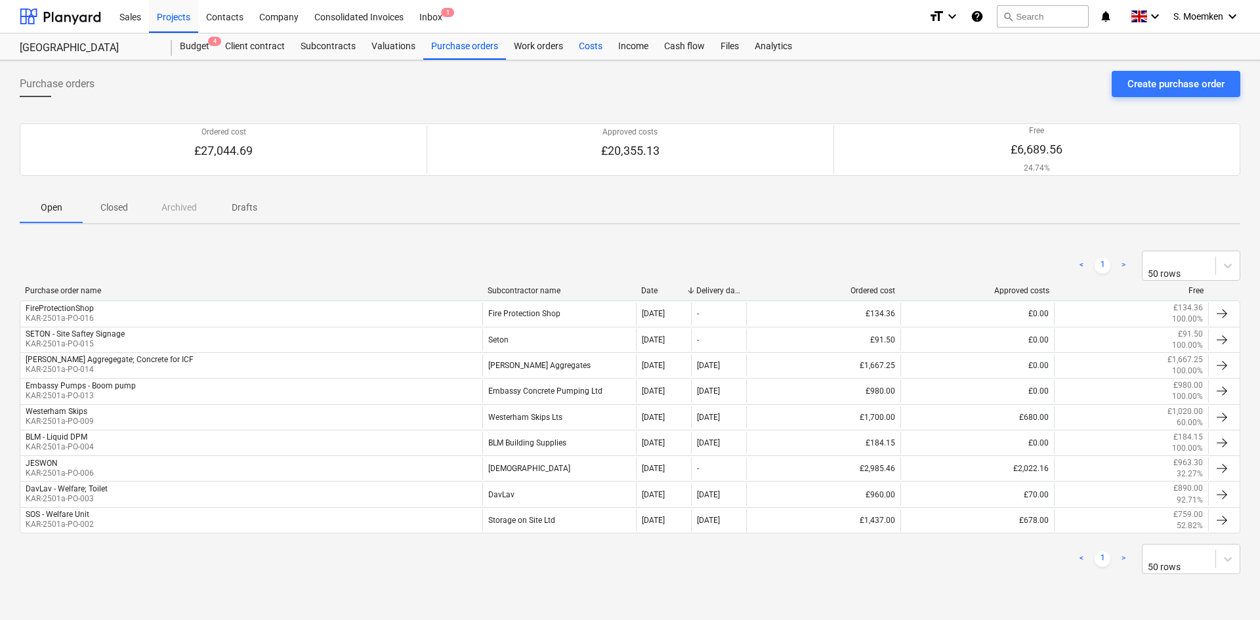
click at [589, 46] on div "Costs" at bounding box center [590, 46] width 39 height 26
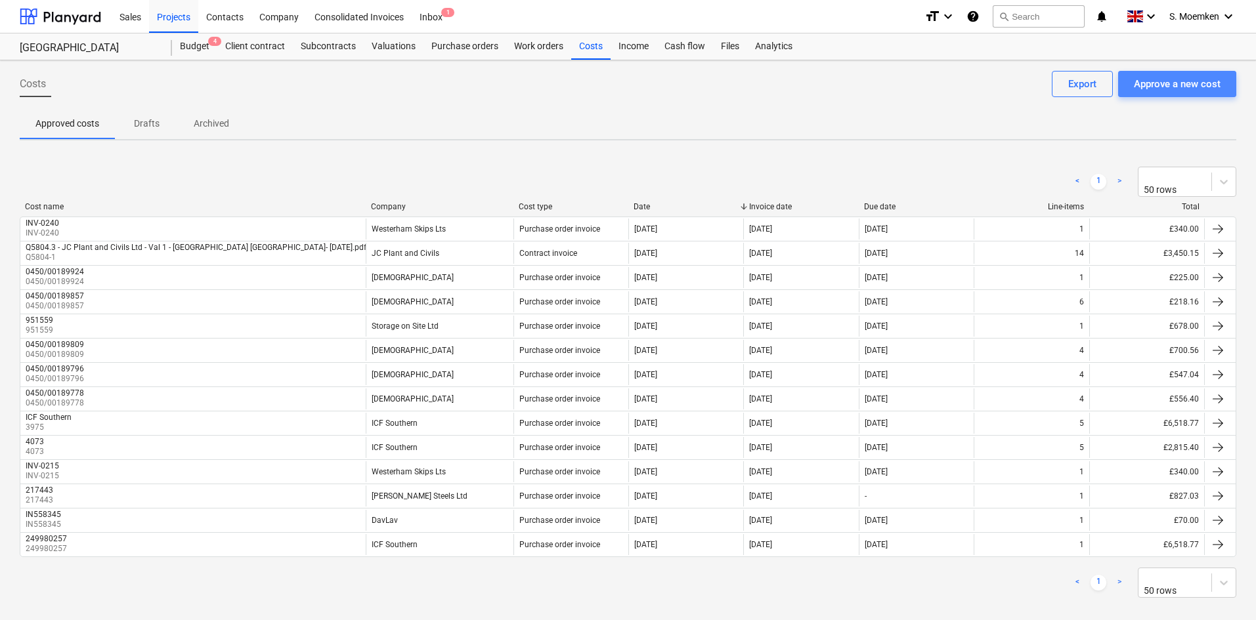
click at [1179, 83] on div "Approve a new cost" at bounding box center [1177, 83] width 87 height 17
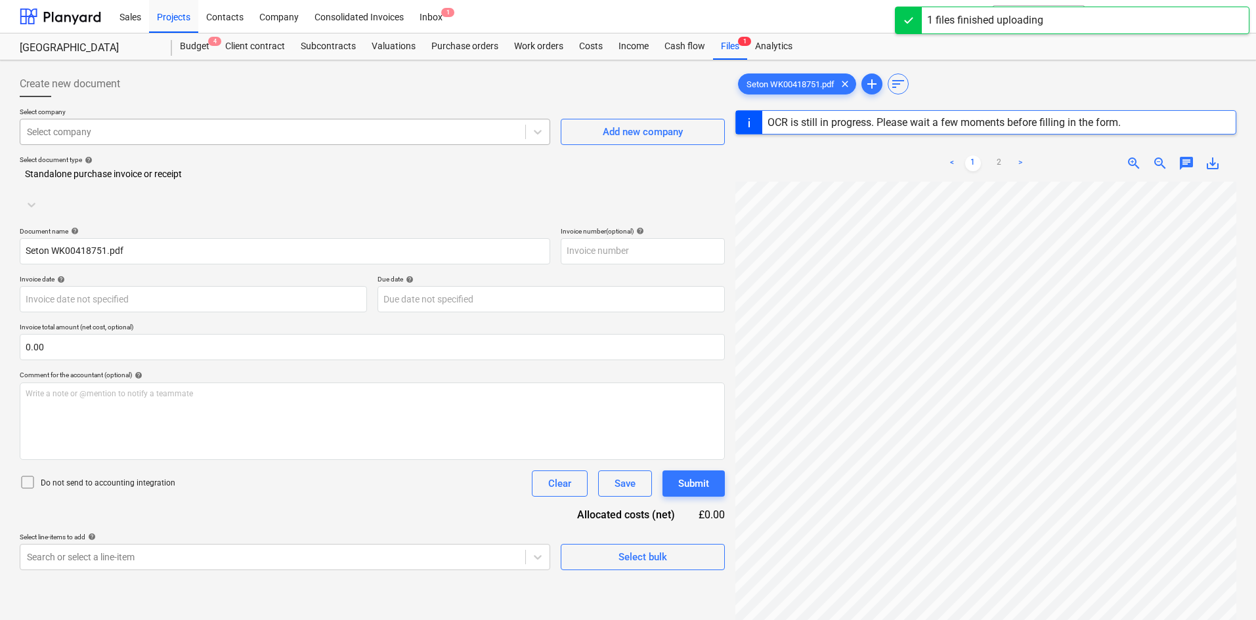
click at [429, 136] on div at bounding box center [273, 131] width 492 height 13
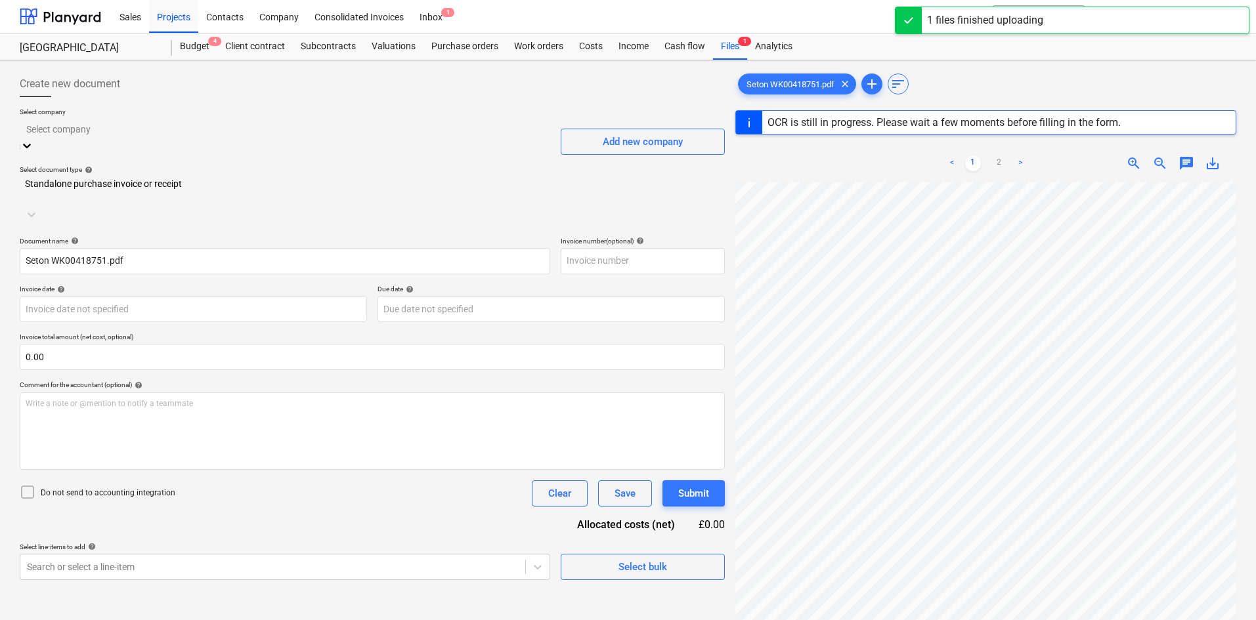
type input "1"
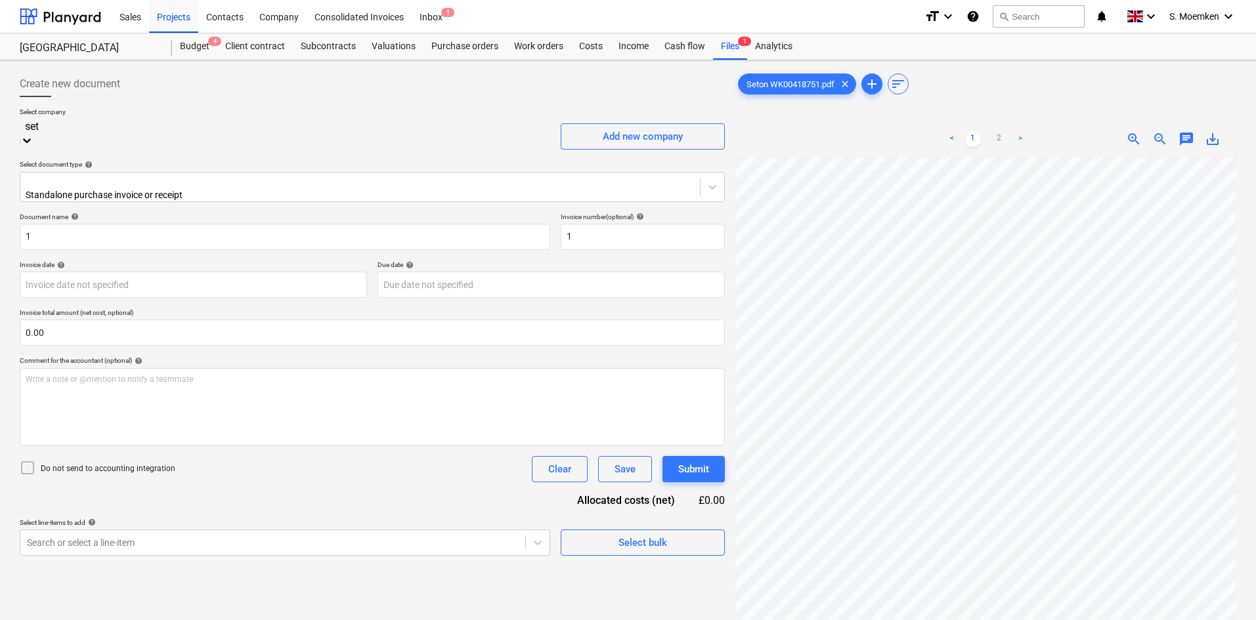
type input "seto"
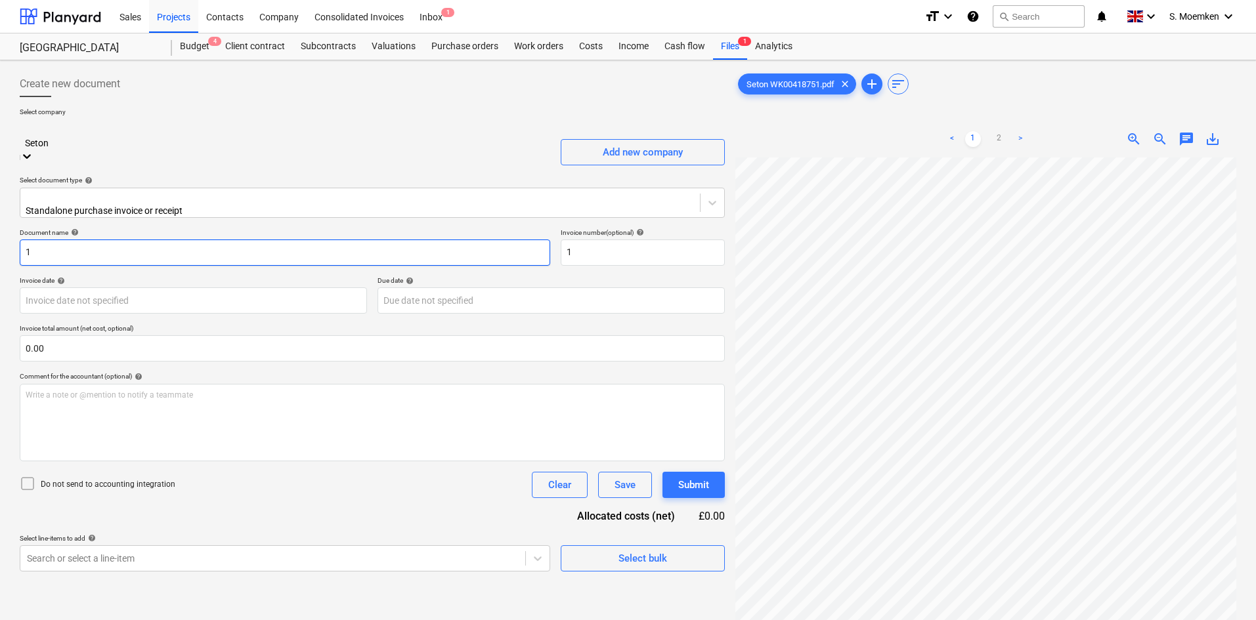
click at [472, 240] on input "1" at bounding box center [285, 253] width 530 height 26
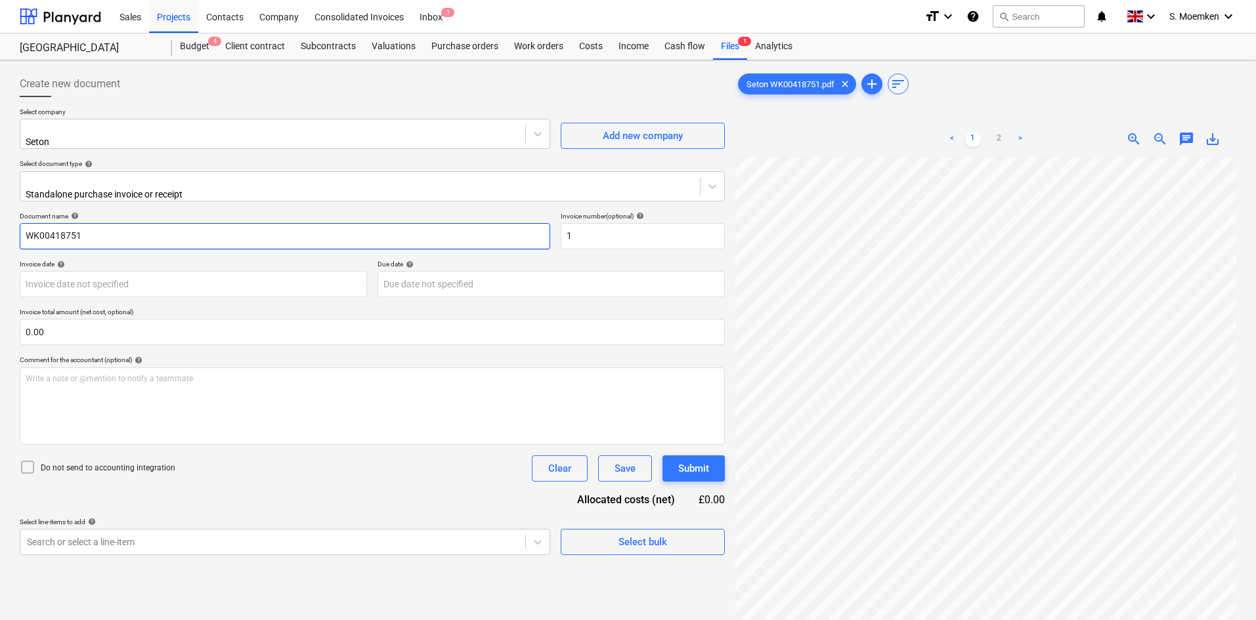
drag, startPoint x: 104, startPoint y: 226, endPoint x: 9, endPoint y: 230, distance: 96.0
click at [9, 230] on div "Create new document Select company Seton Add new company Select document type h…" at bounding box center [628, 405] width 1256 height 691
type input "WK00418751"
click at [583, 227] on input "1" at bounding box center [643, 236] width 164 height 26
paste input "WK00418751"
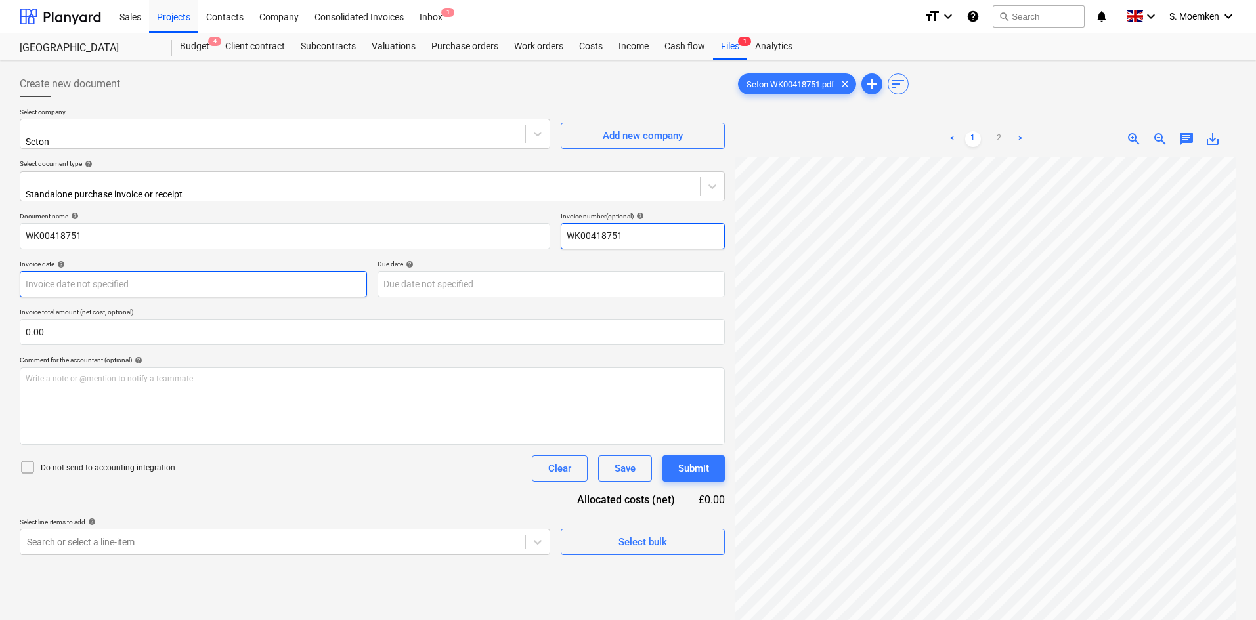
type input "WK00418751"
click at [226, 269] on body "Sales Projects Contacts Company Consolidated Invoices Inbox 1 format_size keybo…" at bounding box center [628, 310] width 1256 height 620
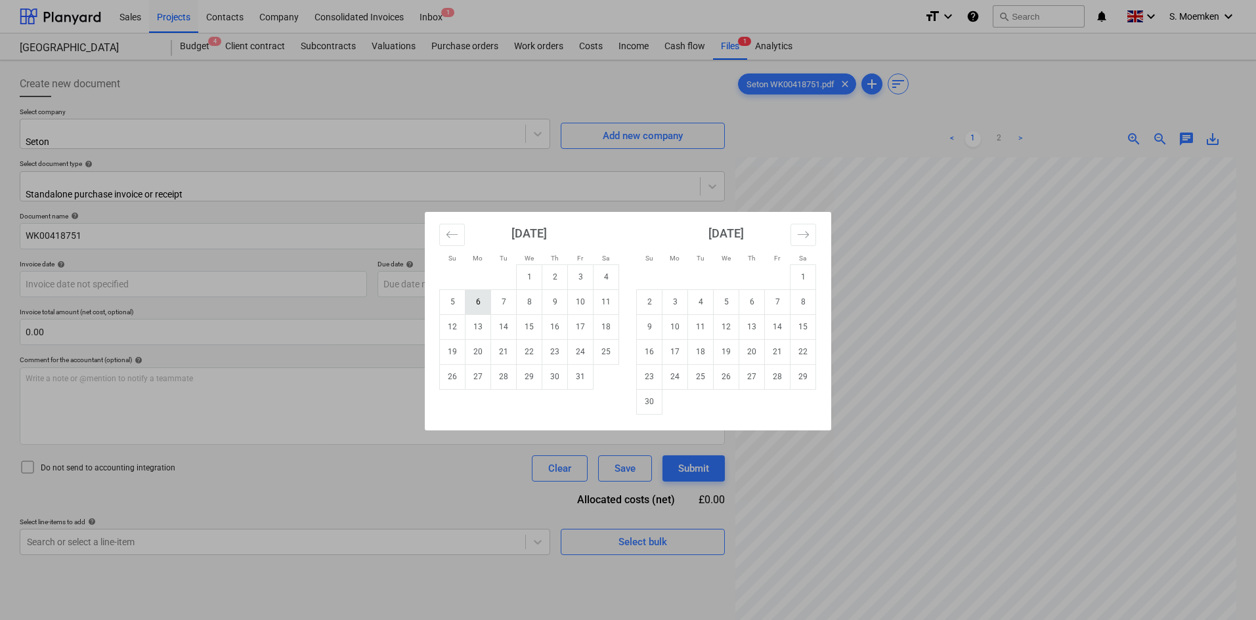
click at [475, 299] on td "6" at bounding box center [478, 302] width 26 height 25
type input "[DATE]"
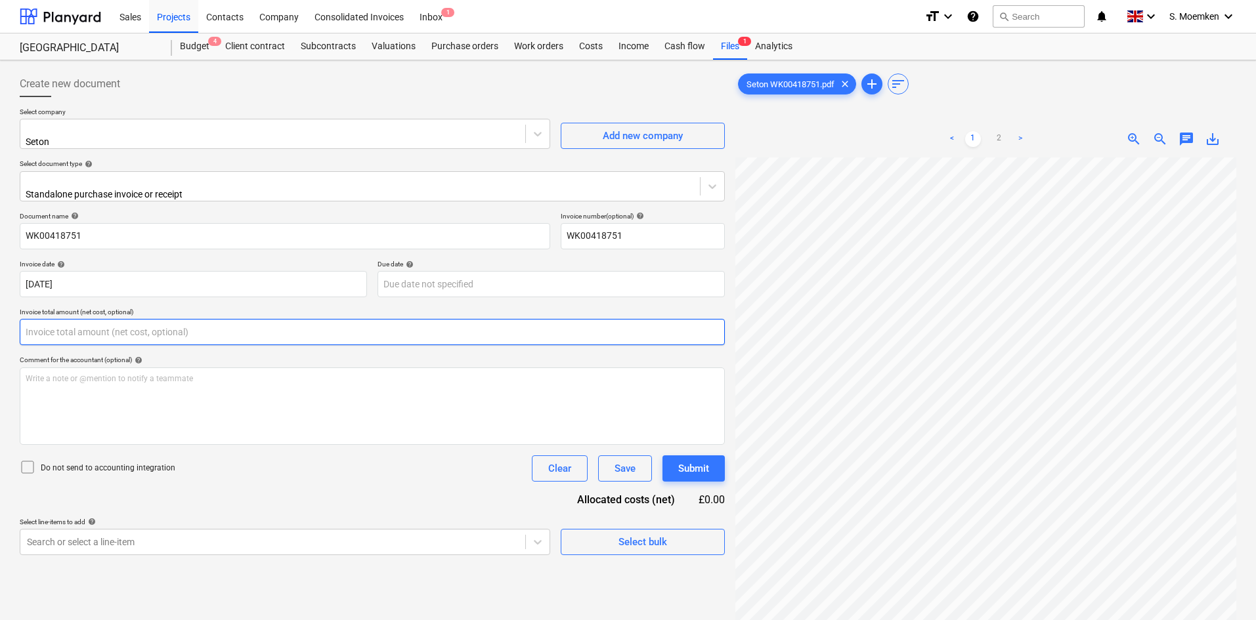
click at [109, 319] on input "text" at bounding box center [372, 332] width 705 height 26
type input "0.00"
click at [46, 323] on input "0.00" at bounding box center [372, 332] width 705 height 26
click at [69, 322] on input "text" at bounding box center [372, 332] width 705 height 26
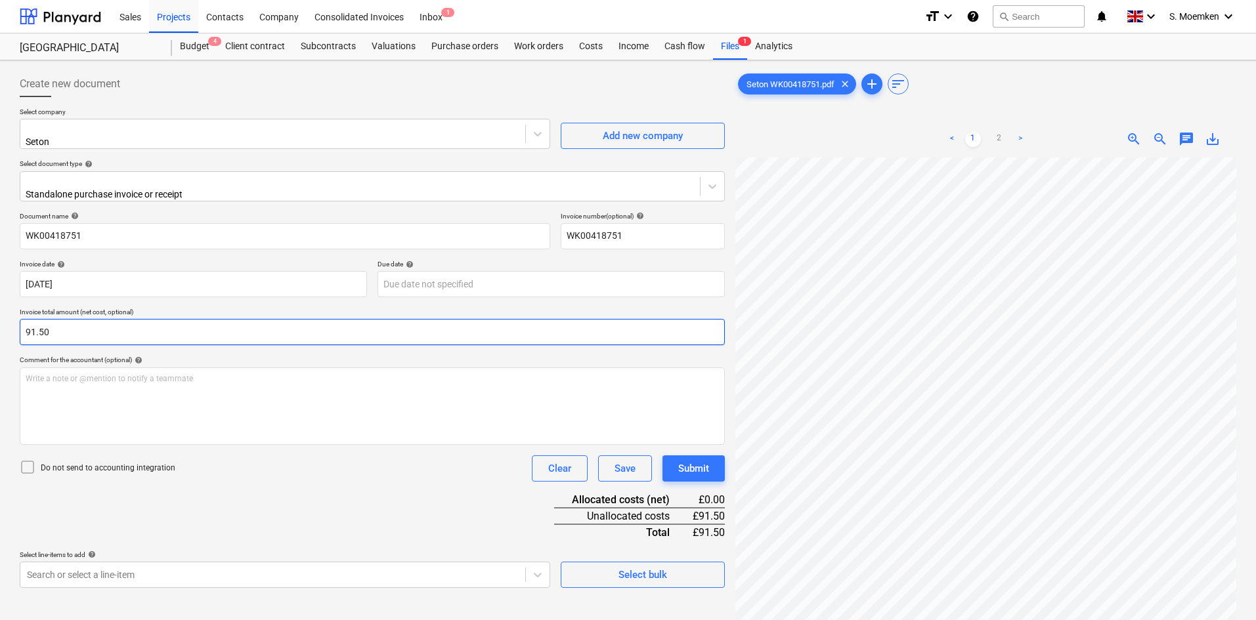
type input "91.50"
click at [27, 463] on icon at bounding box center [28, 468] width 16 height 16
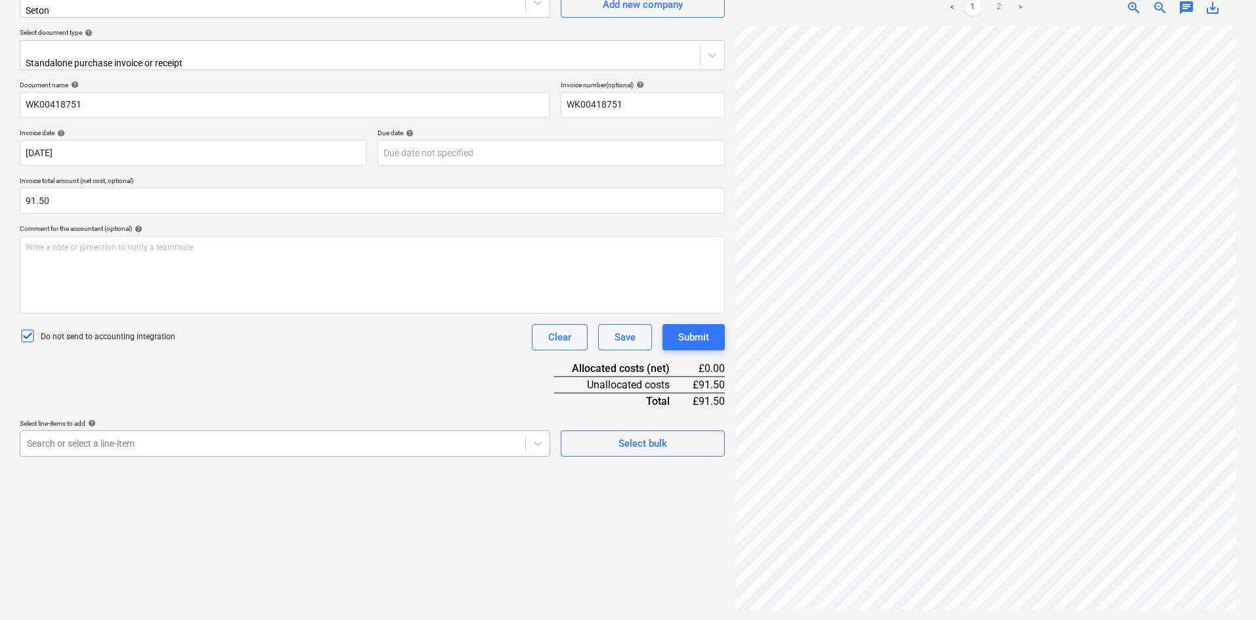
click at [223, 436] on body "Sales Projects Contacts Company Consolidated Invoices Inbox 1 format_size keybo…" at bounding box center [628, 179] width 1256 height 620
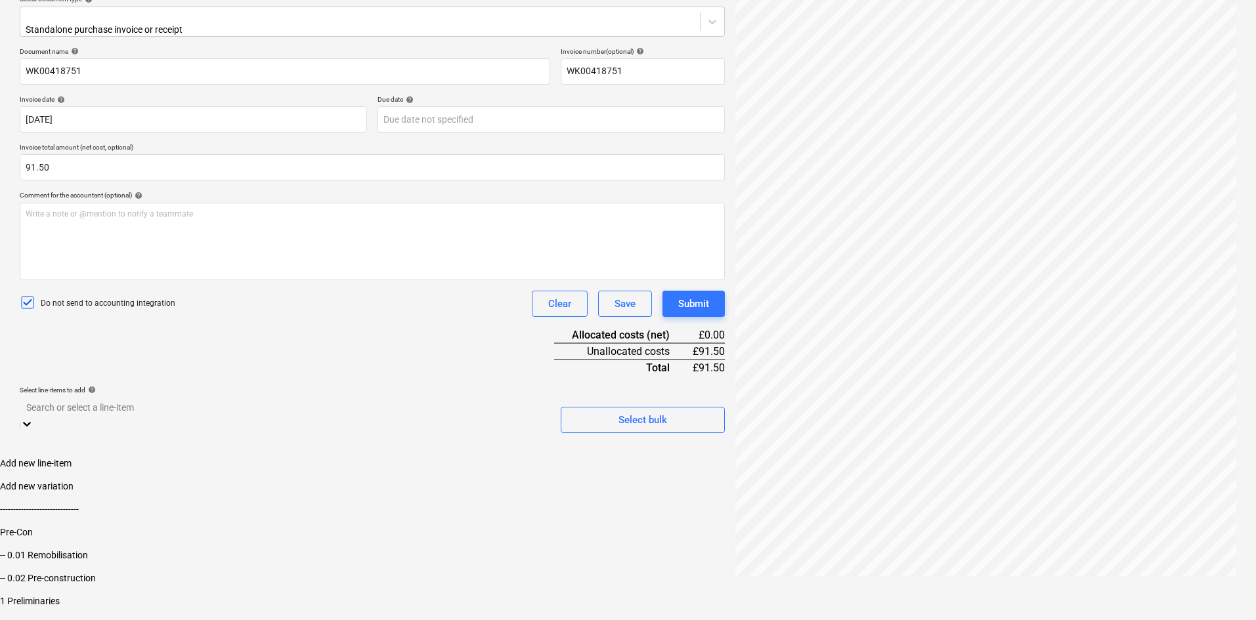
scroll to position [66, 0]
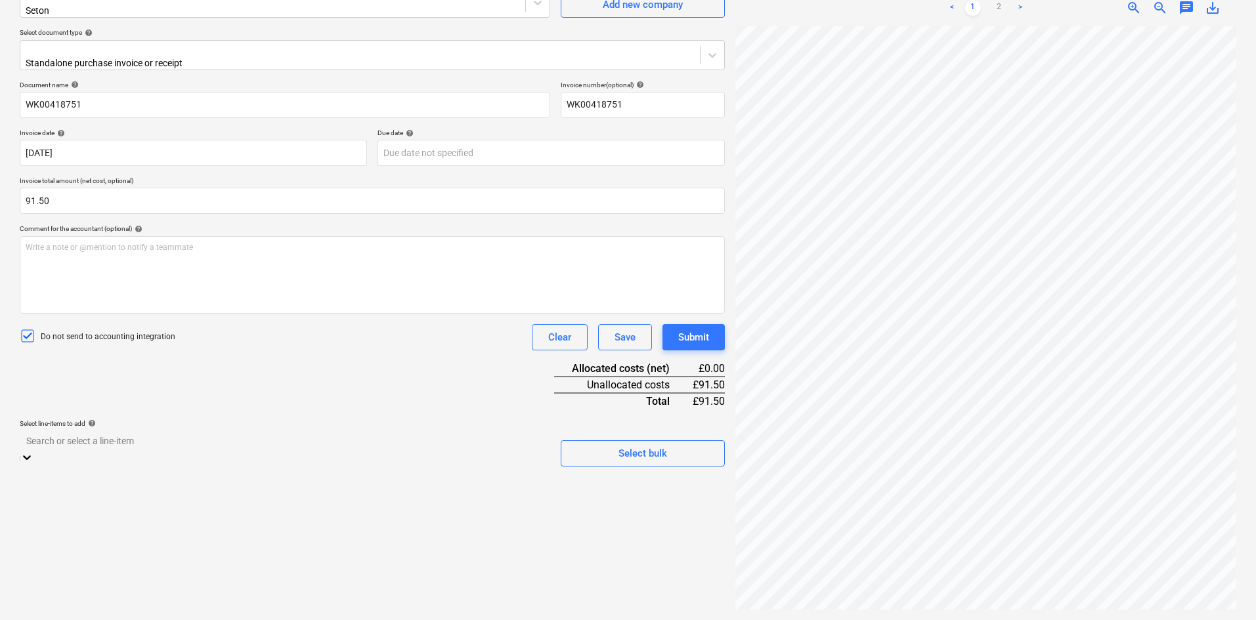
click at [233, 402] on div "Document name help WK00418751 Invoice number (optional) help WK00418751 Invoice…" at bounding box center [372, 274] width 705 height 386
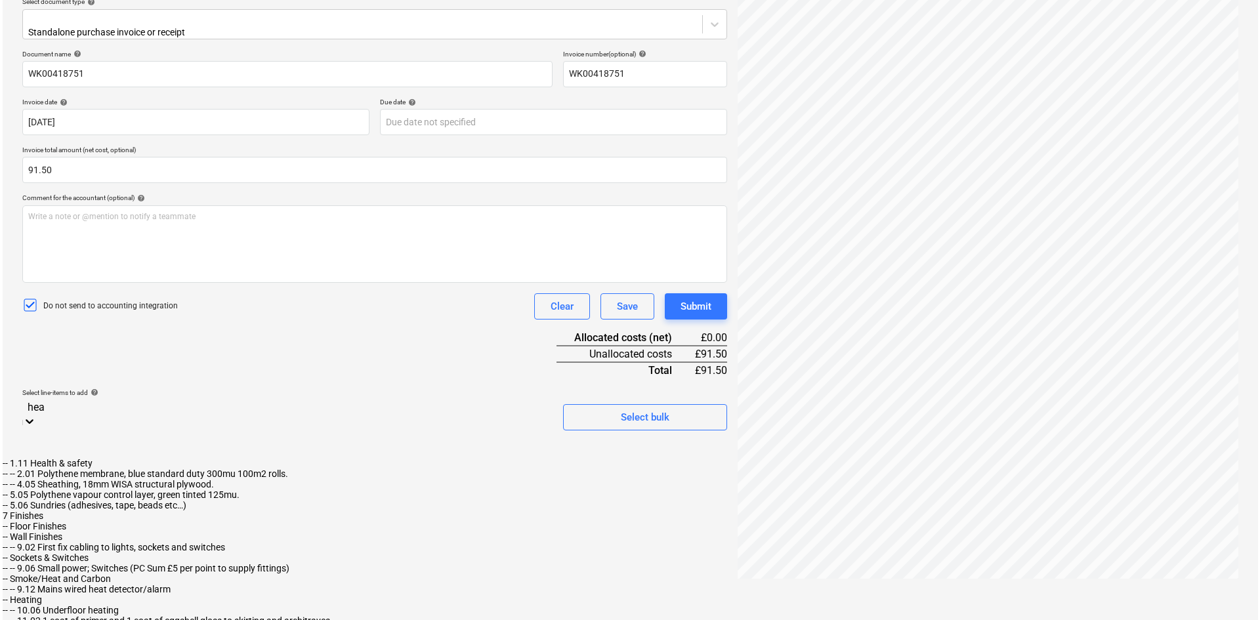
scroll to position [131, 0]
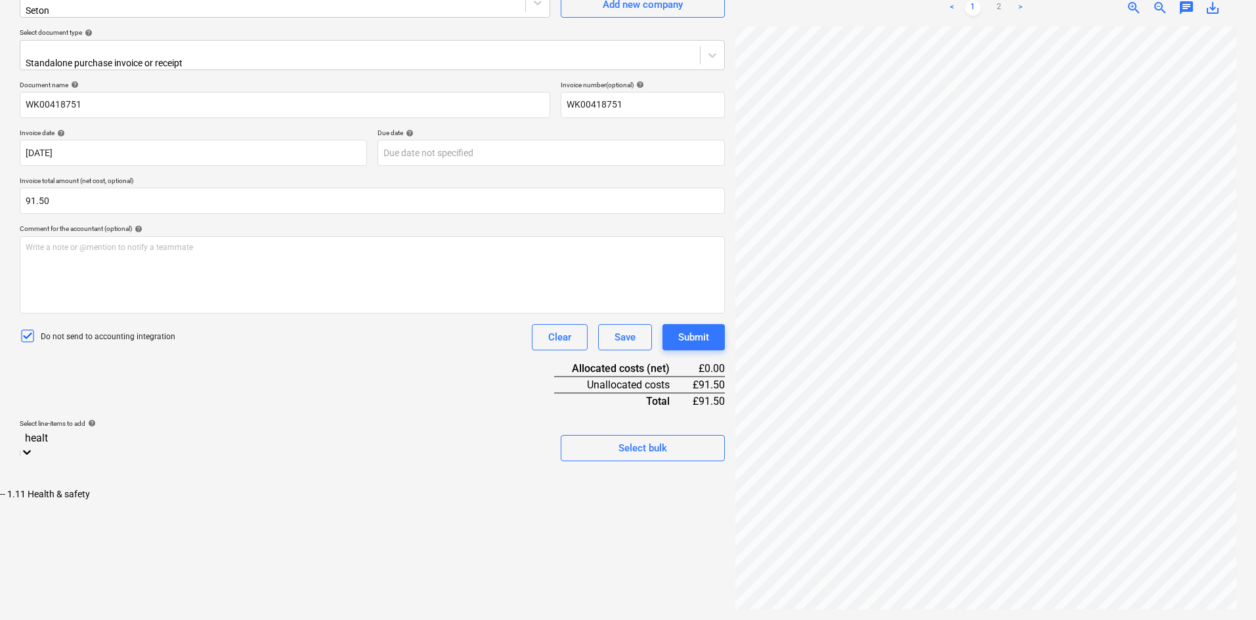
type input "health"
click at [225, 489] on div "-- 1.11 Health & safety" at bounding box center [628, 494] width 1256 height 11
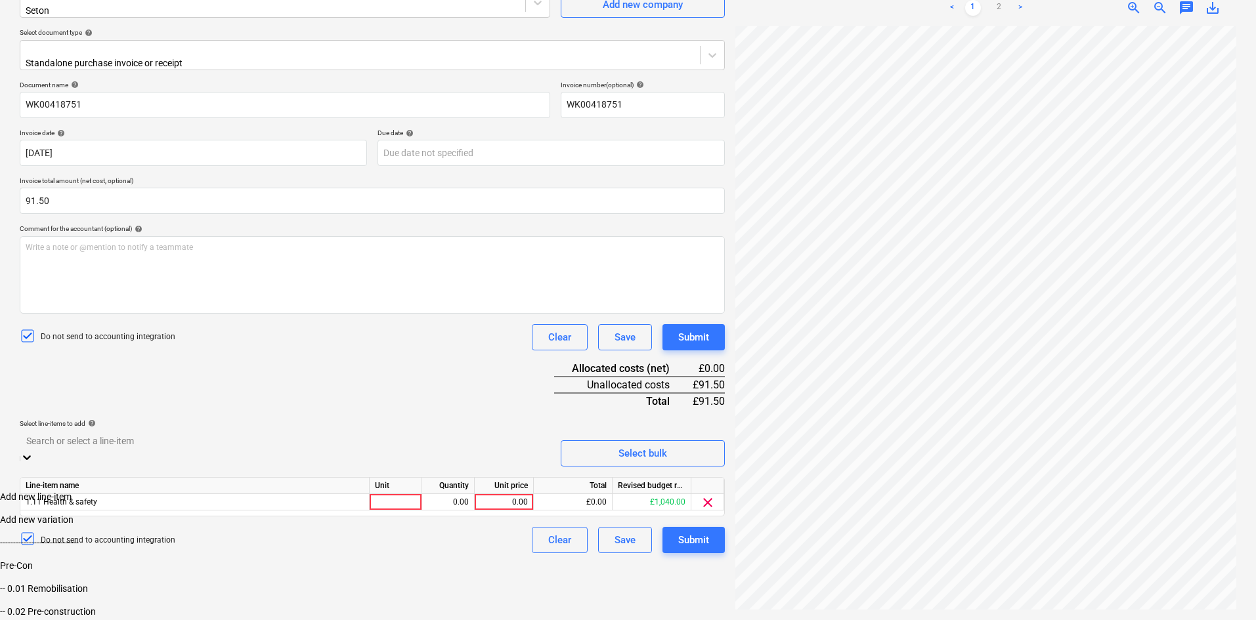
click at [261, 343] on div "Document name help WK00418751 Invoice number (optional) help WK00418751 Invoice…" at bounding box center [372, 317] width 705 height 473
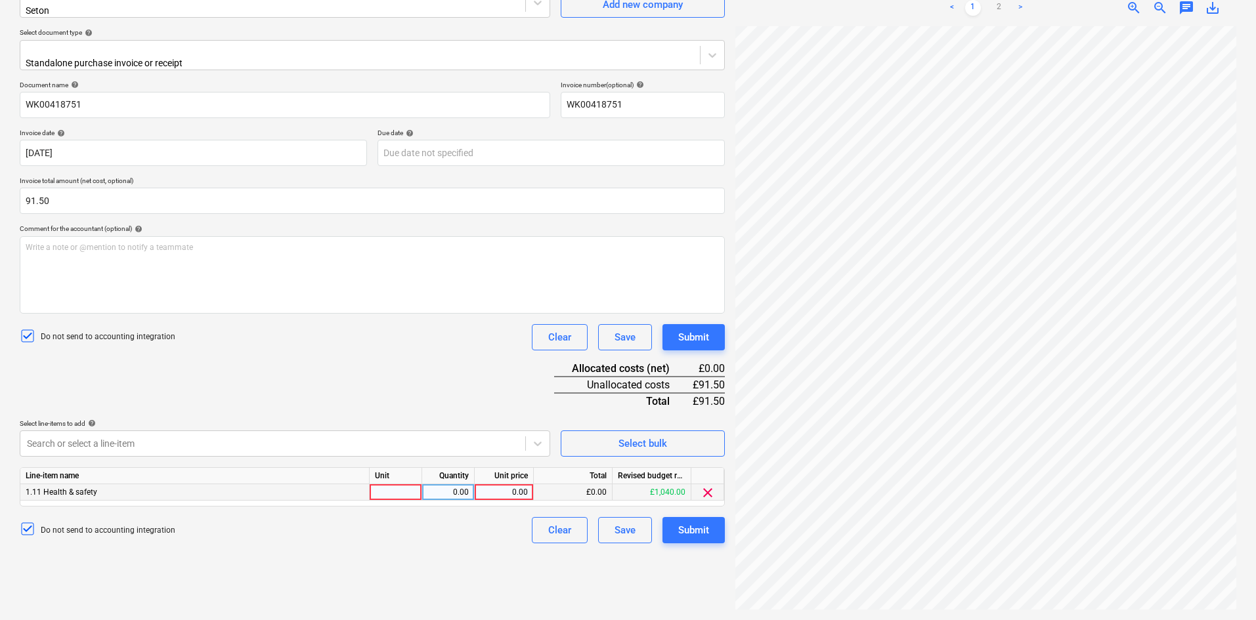
click at [514, 484] on div "0.00" at bounding box center [504, 492] width 48 height 16
click at [381, 484] on div at bounding box center [396, 492] width 53 height 16
type input "Each"
type input "91.50"
click at [445, 484] on div "0.00" at bounding box center [447, 492] width 41 height 16
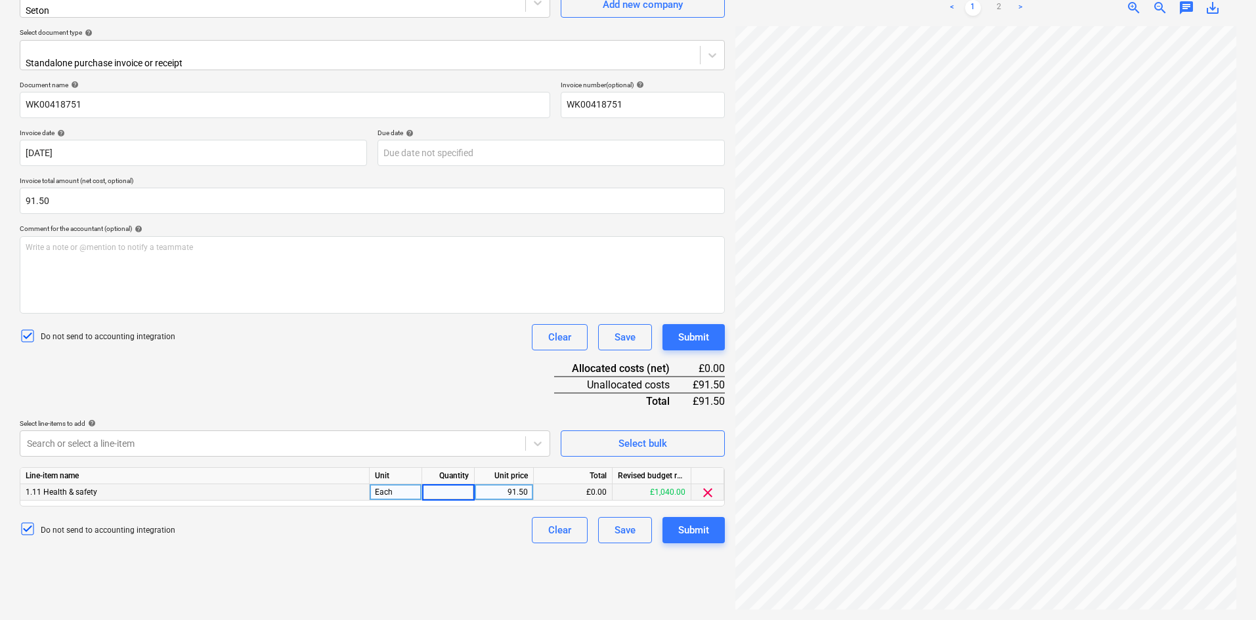
type input "1"
click at [377, 358] on div "Document name help WK00418751 Invoice number (optional) help WK00418751 Invoice…" at bounding box center [372, 312] width 705 height 463
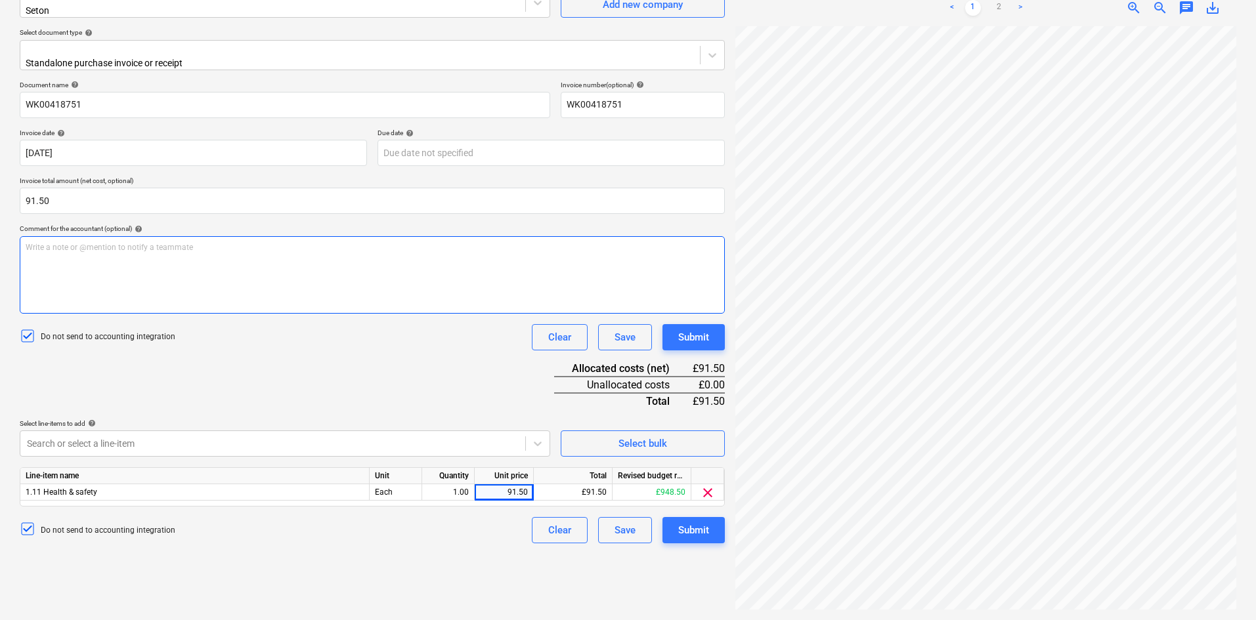
click at [238, 251] on div "Write a note or @mention to notify a teammate [PERSON_NAME]" at bounding box center [372, 274] width 705 height 77
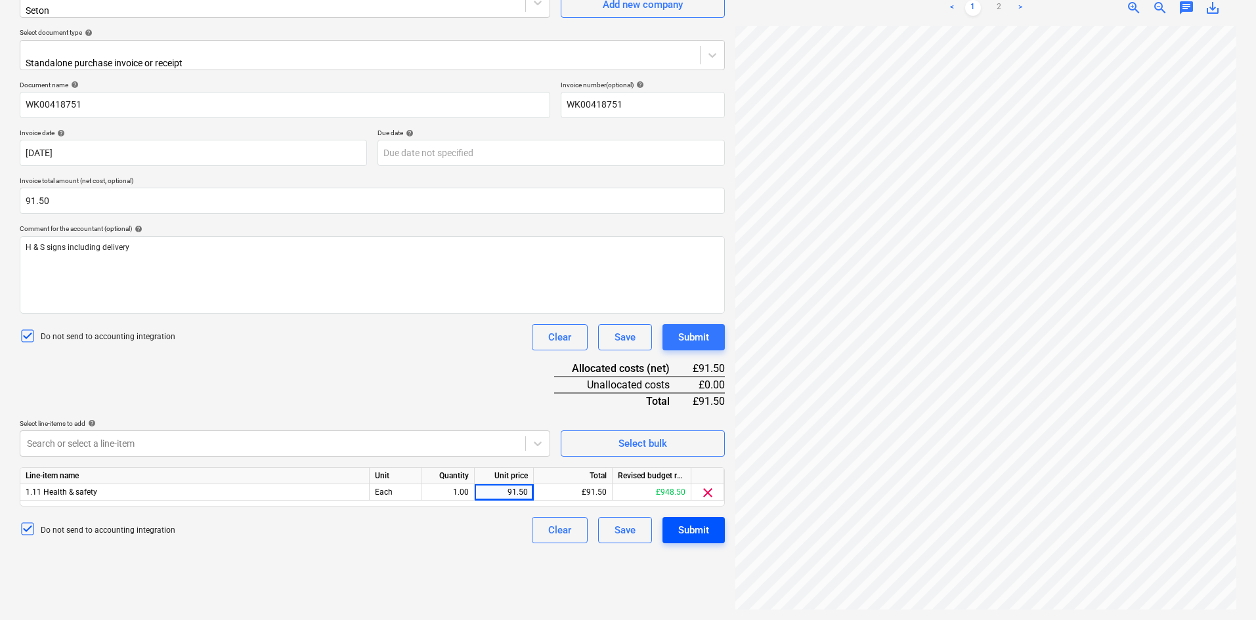
click at [694, 522] on div "Submit" at bounding box center [693, 530] width 31 height 17
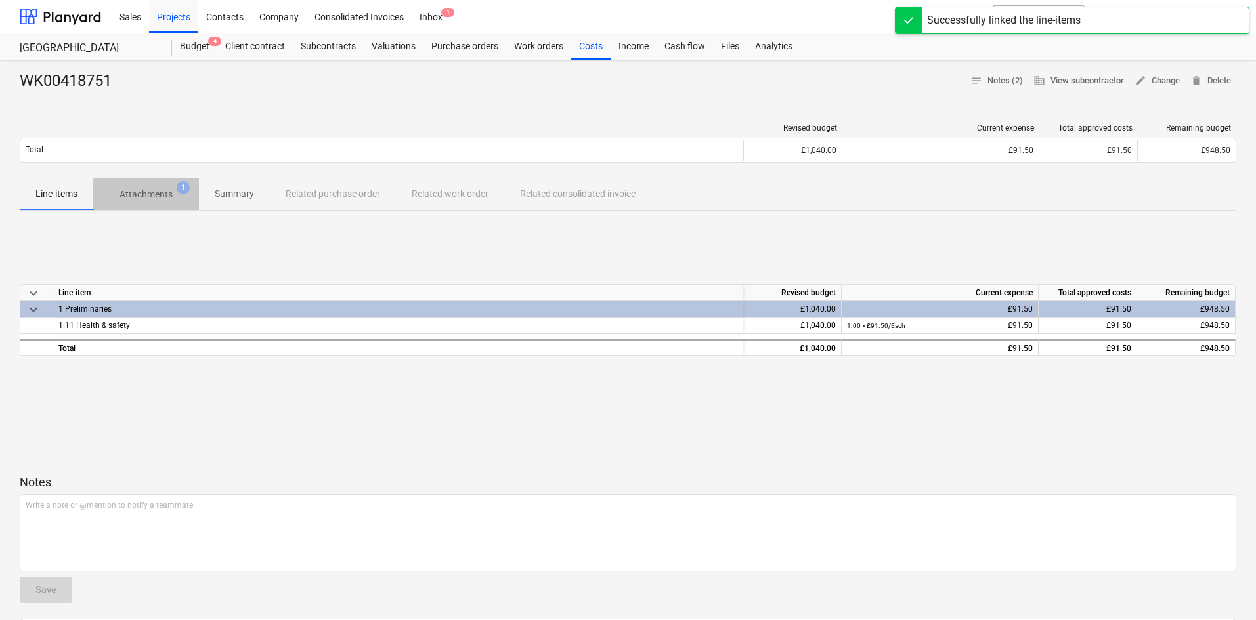
click at [165, 190] on p "Attachments" at bounding box center [145, 195] width 53 height 14
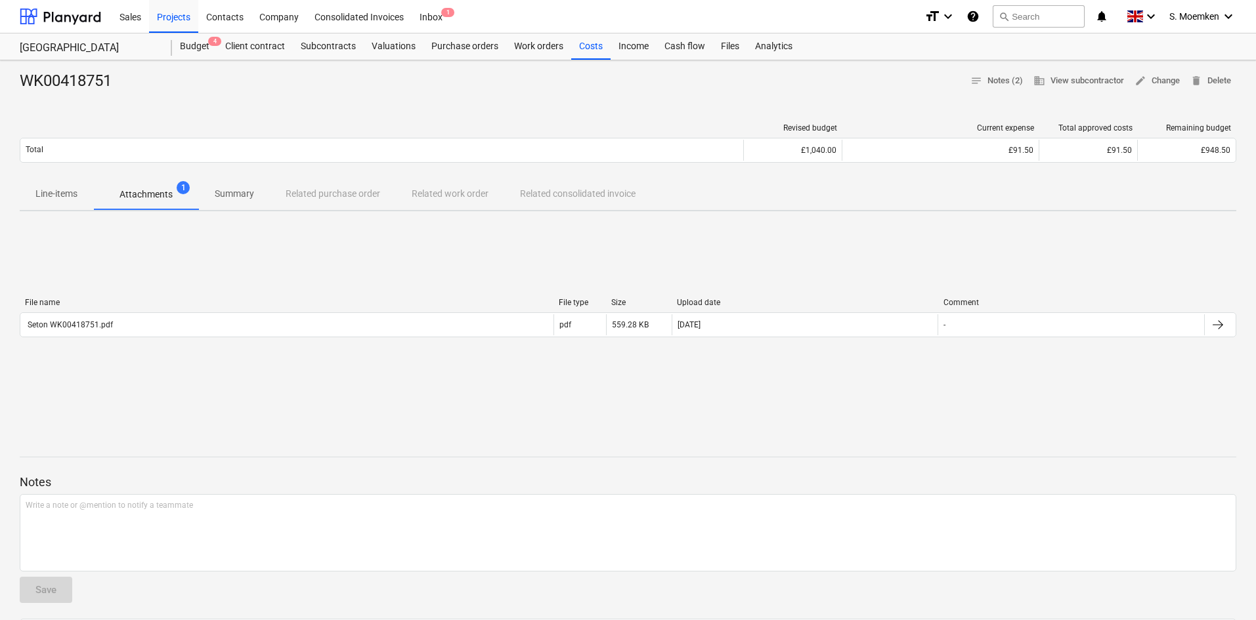
click at [60, 194] on p "Line-items" at bounding box center [56, 194] width 42 height 14
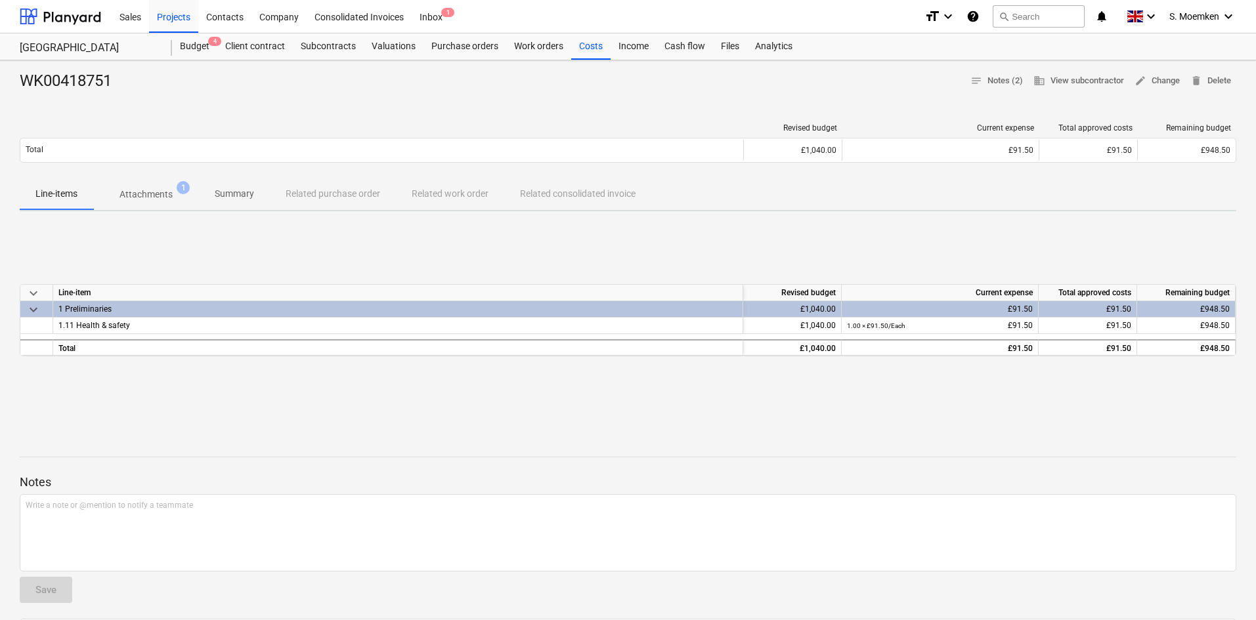
click at [393, 85] on div "WK00418751 notes Notes (2) business View subcontractor edit Change delete Delete" at bounding box center [628, 81] width 1216 height 21
click at [473, 44] on div "Purchase orders" at bounding box center [464, 46] width 83 height 26
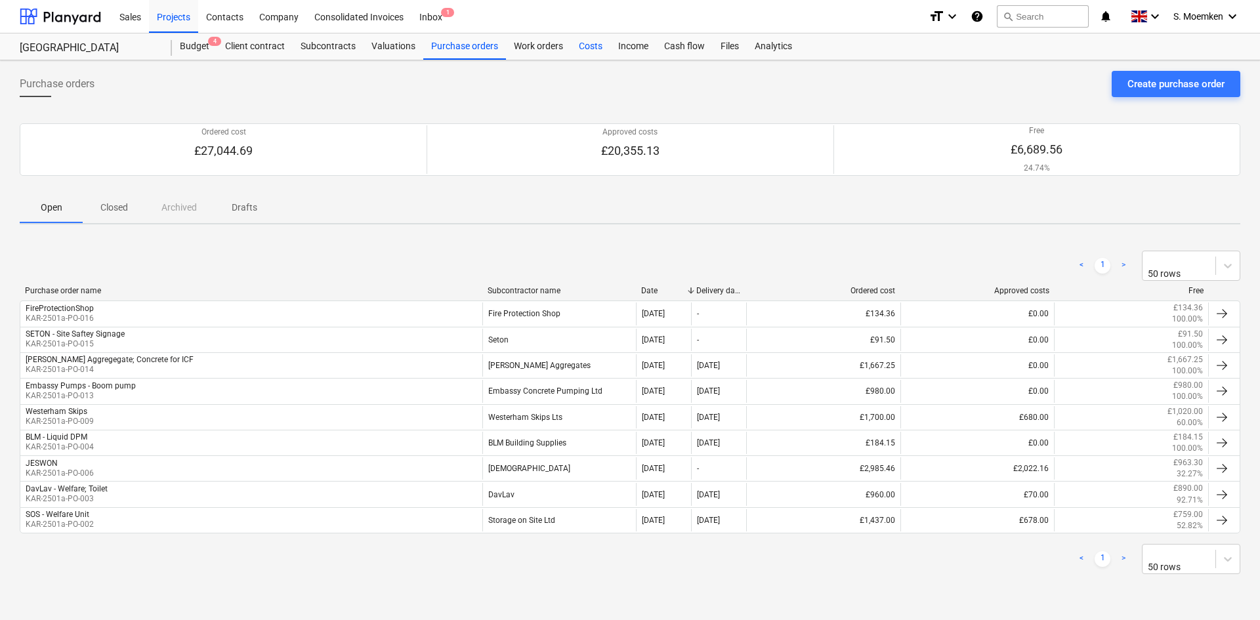
click at [588, 45] on div "Costs" at bounding box center [590, 46] width 39 height 26
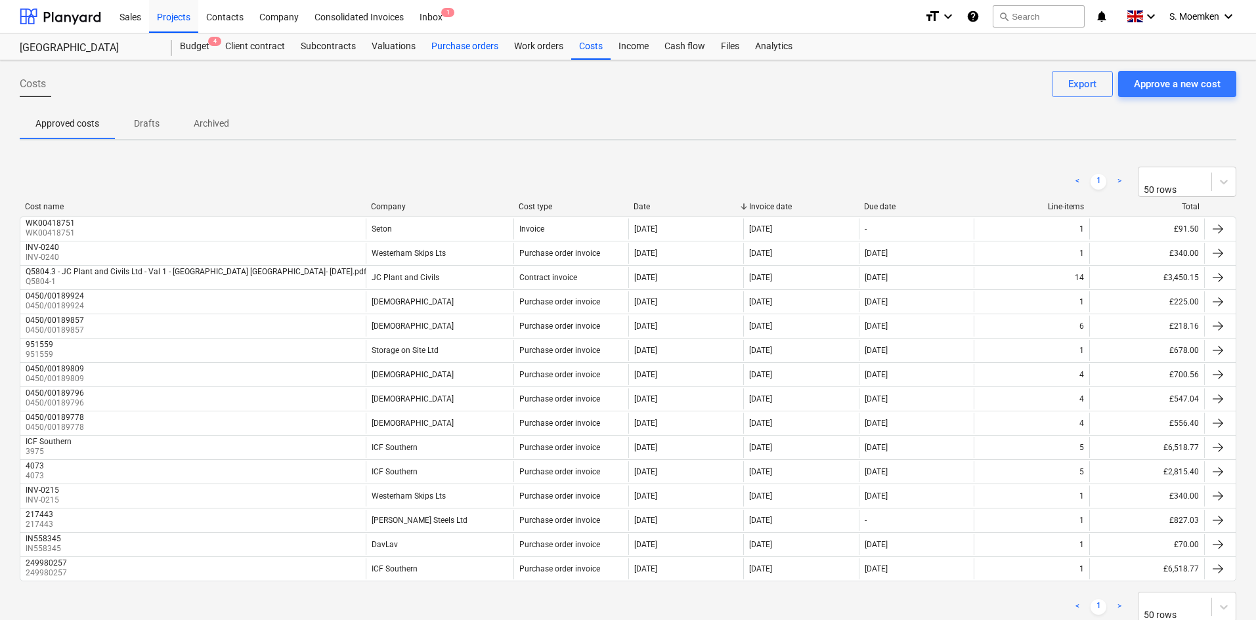
click at [460, 46] on div "Purchase orders" at bounding box center [464, 46] width 83 height 26
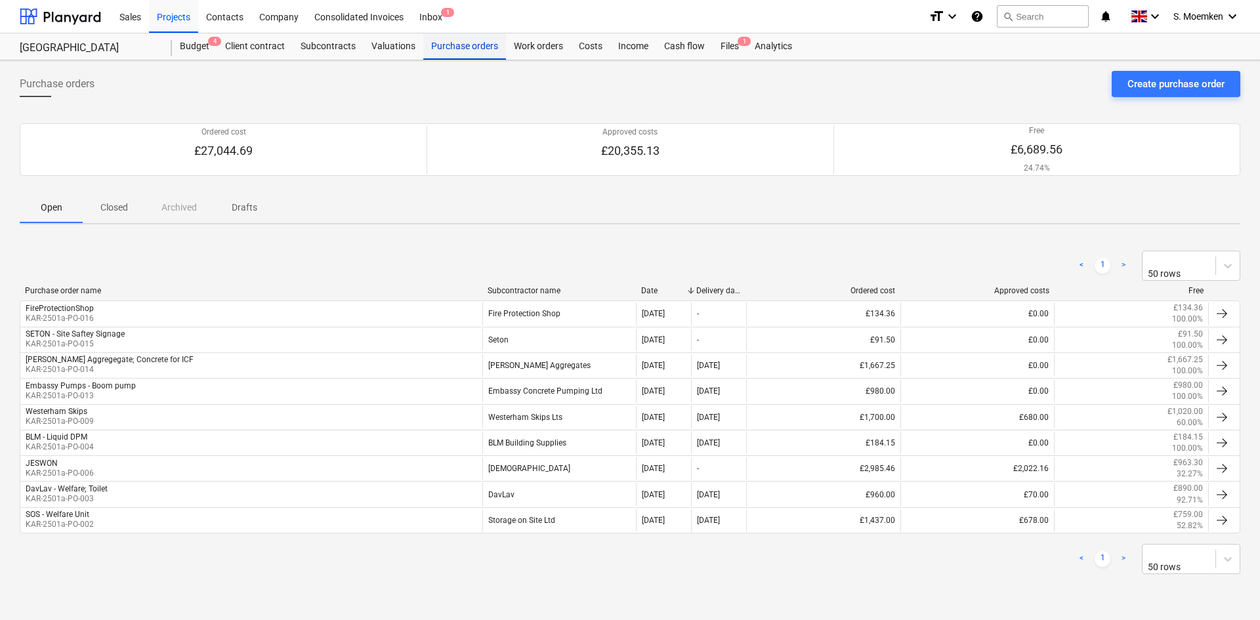
click at [468, 53] on div "Purchase orders" at bounding box center [464, 46] width 83 height 26
click at [586, 44] on div "Costs" at bounding box center [590, 46] width 39 height 26
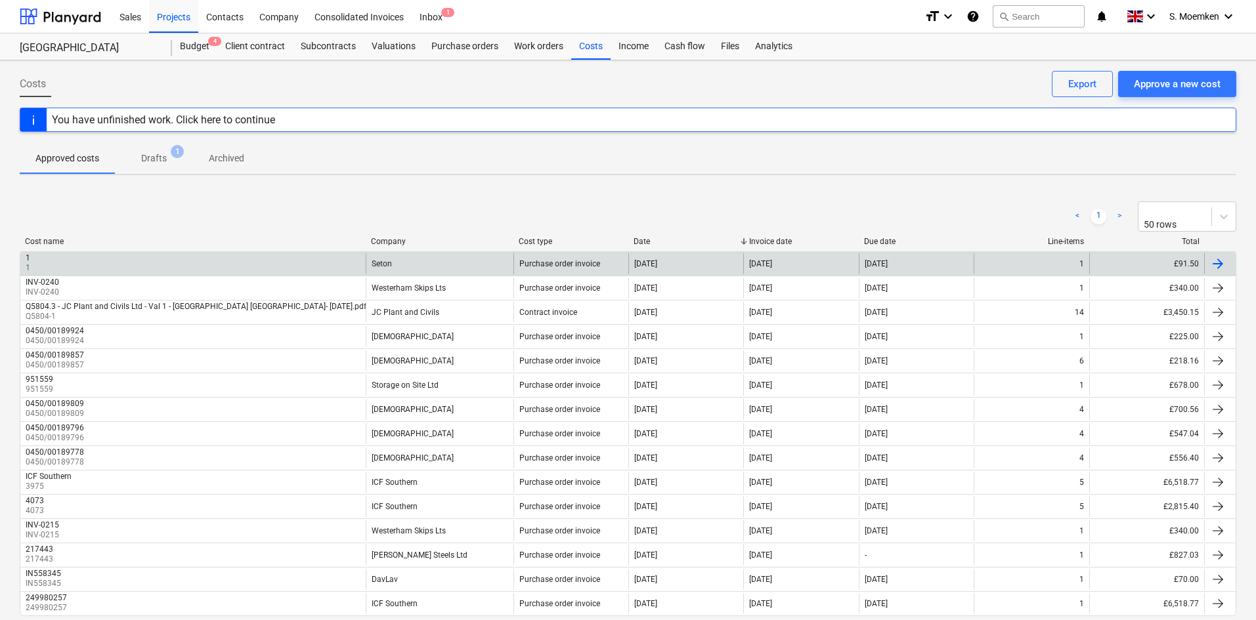
click at [1215, 261] on div at bounding box center [1218, 264] width 16 height 16
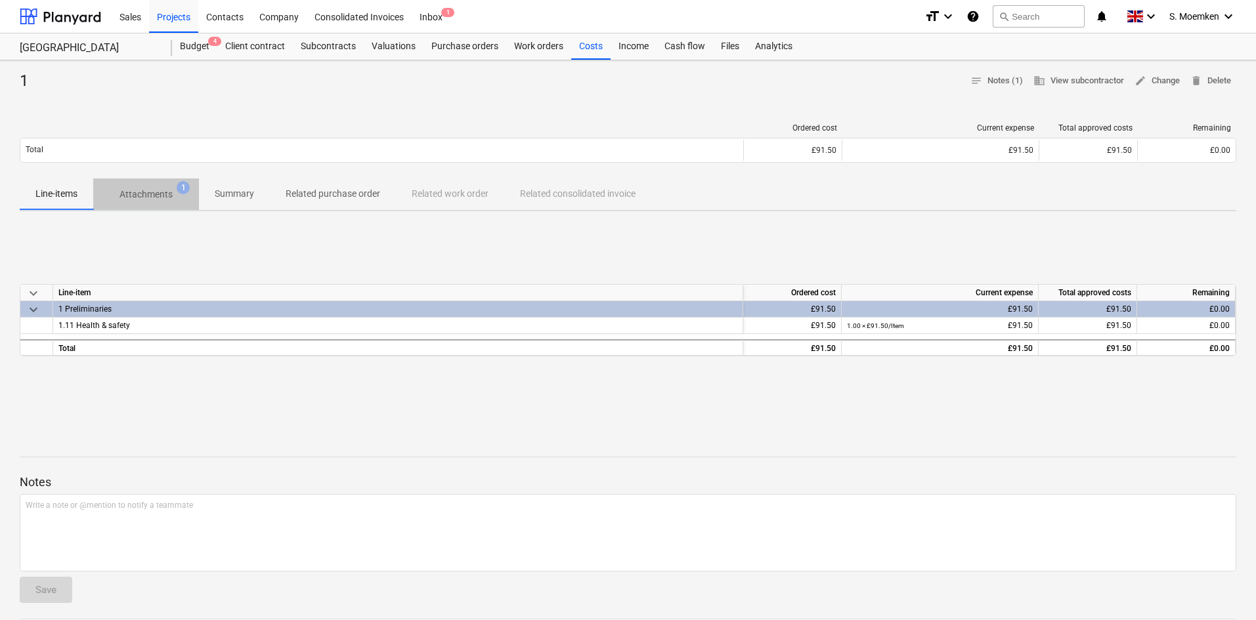
click at [161, 193] on p "Attachments" at bounding box center [145, 195] width 53 height 14
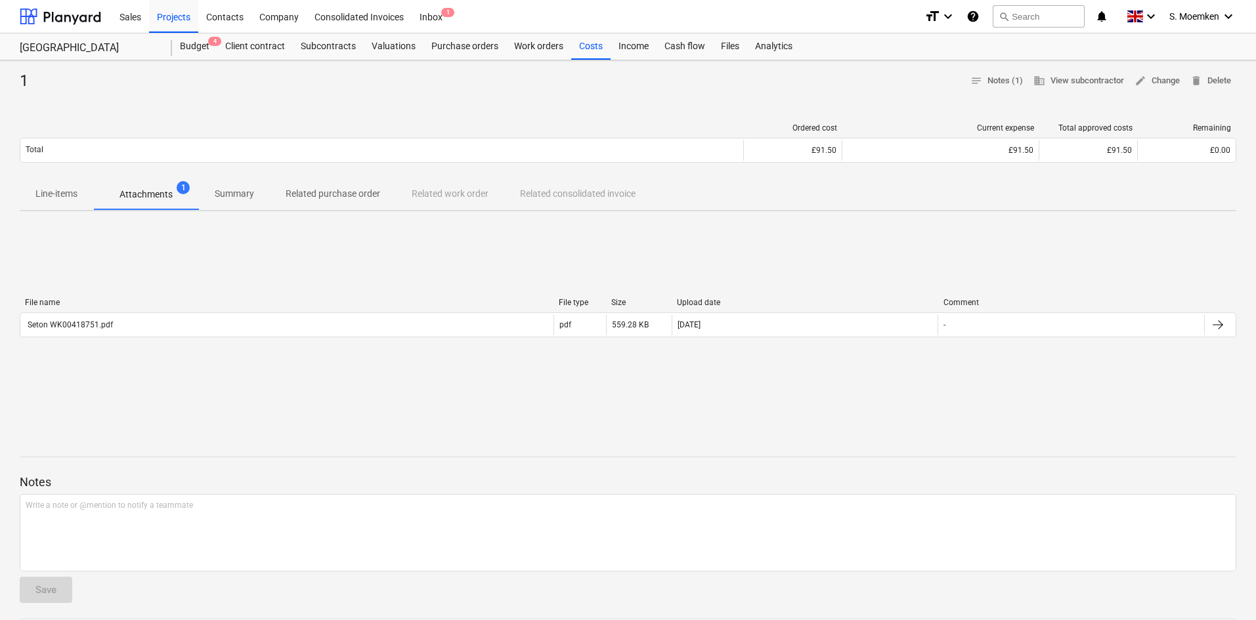
click at [244, 190] on p "Summary" at bounding box center [234, 194] width 39 height 14
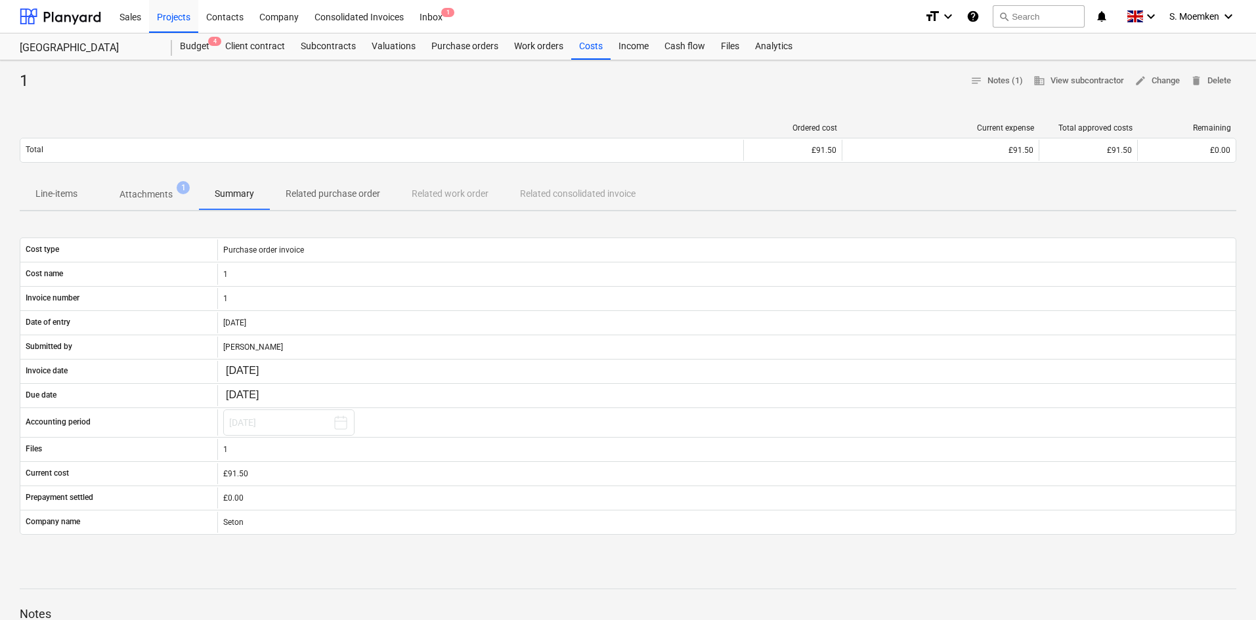
click at [334, 195] on p "Related purchase order" at bounding box center [333, 194] width 95 height 14
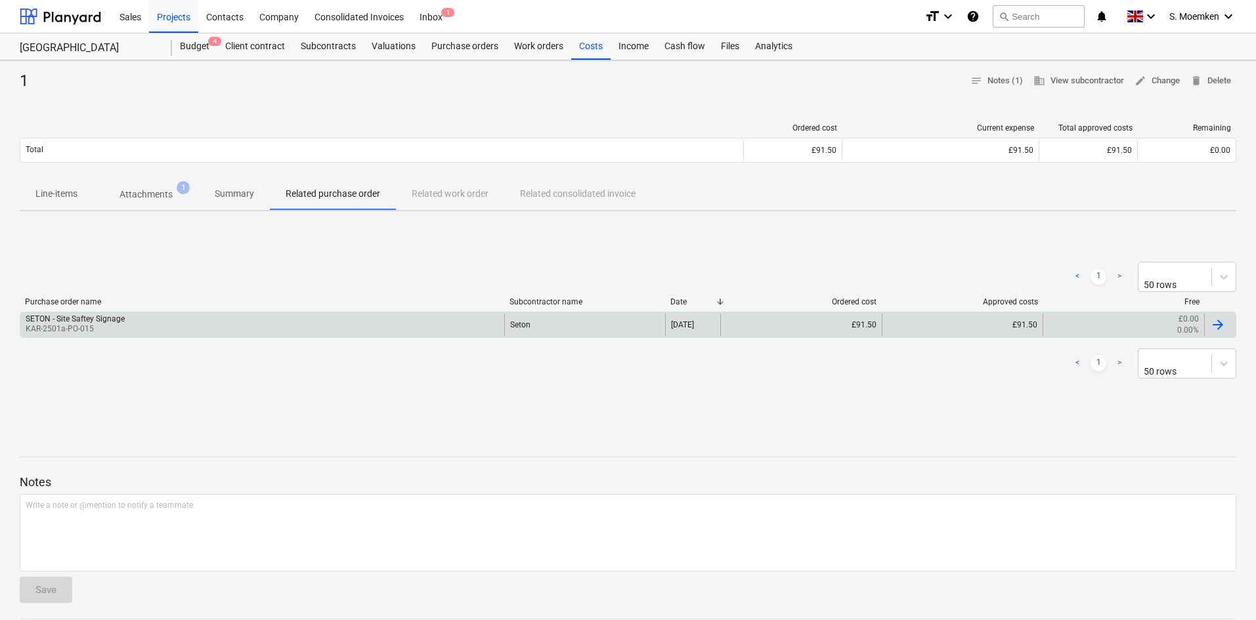
click at [1220, 325] on div at bounding box center [1218, 325] width 16 height 16
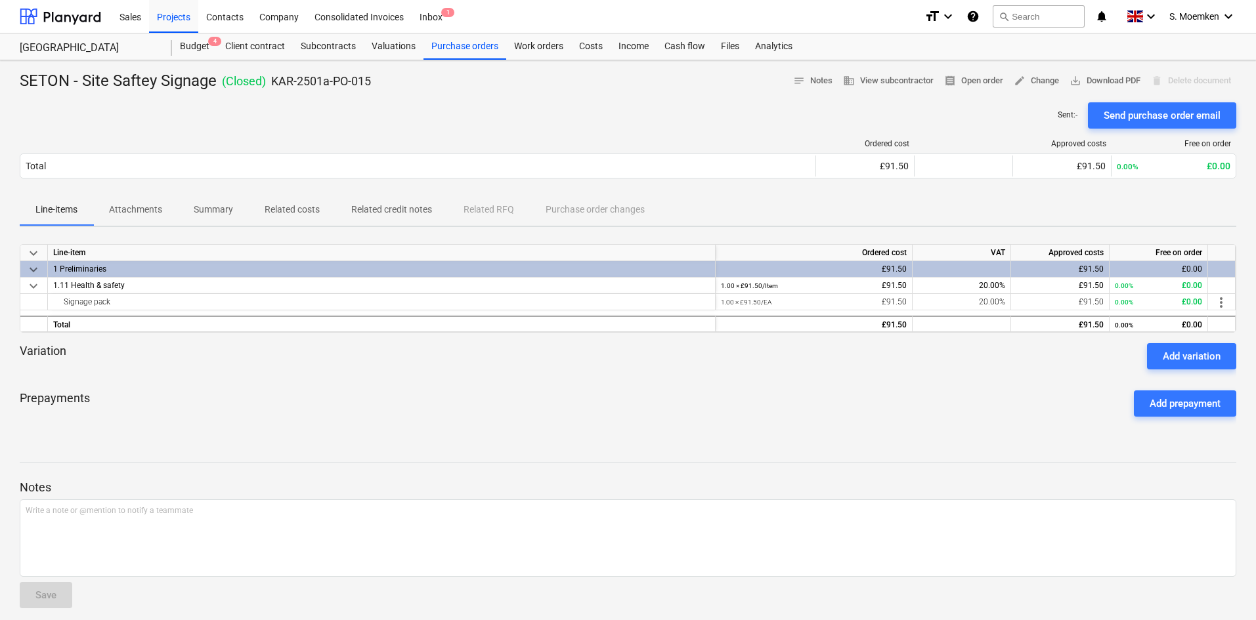
click at [406, 129] on div "Ordered cost Approved costs Free on order Total £91.50 £91.50 0.00% £0.00 Pleas…" at bounding box center [628, 162] width 1216 height 66
click at [471, 48] on div "Purchase orders" at bounding box center [464, 46] width 83 height 26
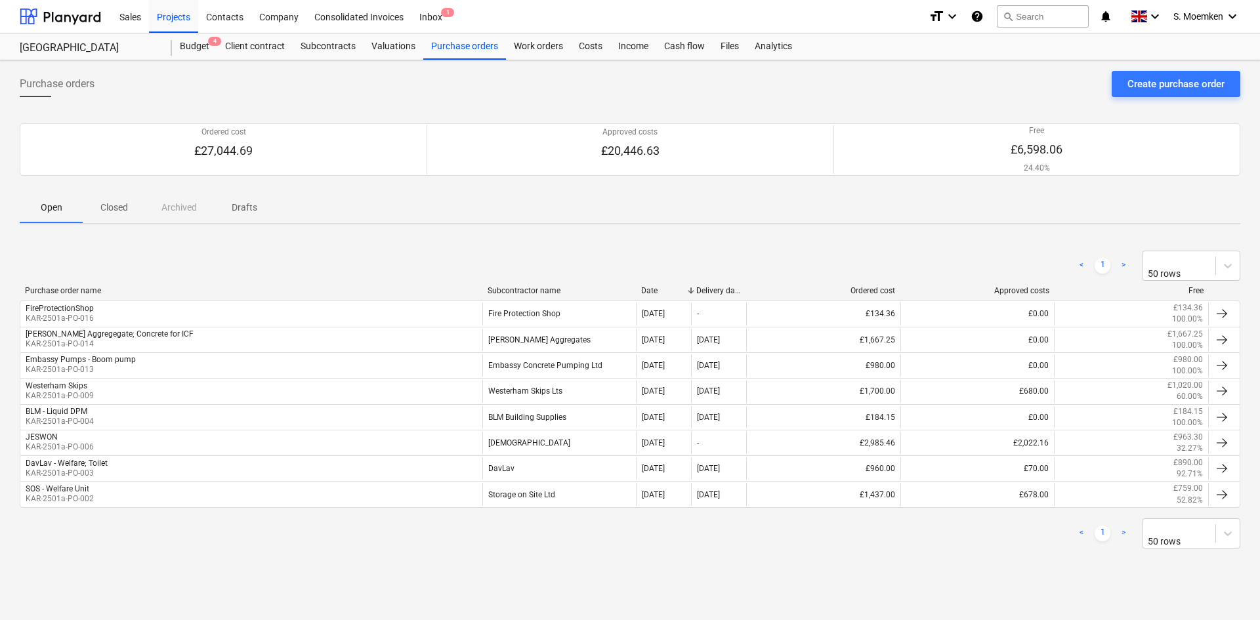
click at [436, 91] on div "Purchase orders Create purchase order" at bounding box center [630, 89] width 1221 height 37
click at [591, 45] on div "Costs" at bounding box center [590, 46] width 39 height 26
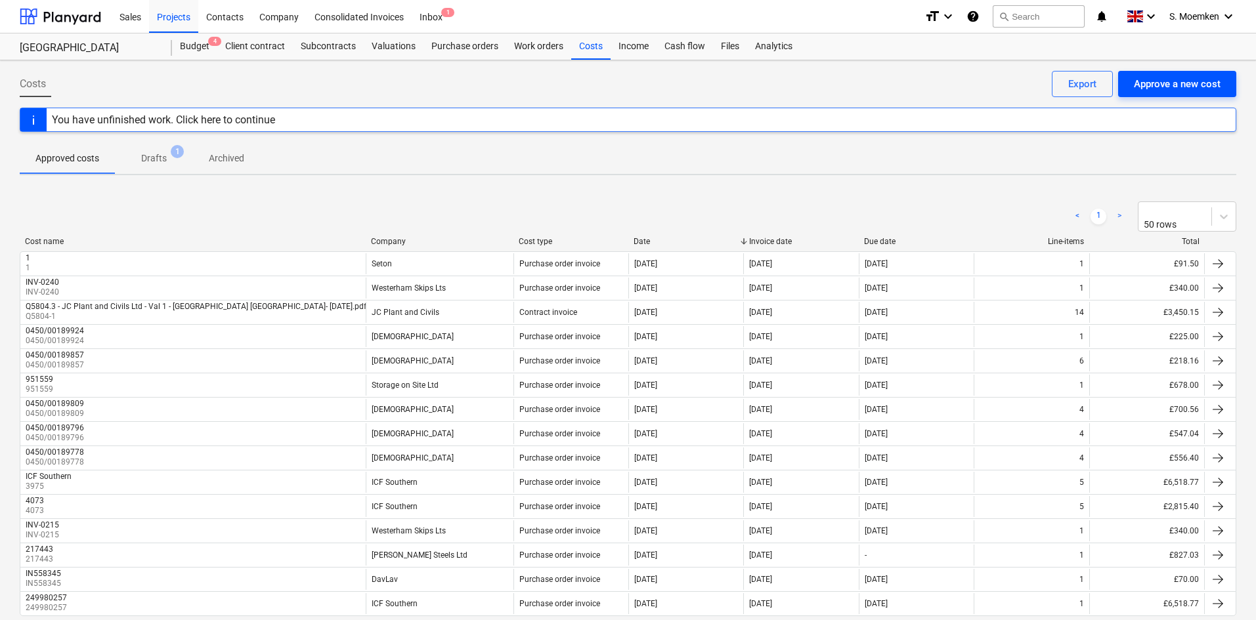
click at [1150, 83] on div "Approve a new cost" at bounding box center [1177, 83] width 87 height 17
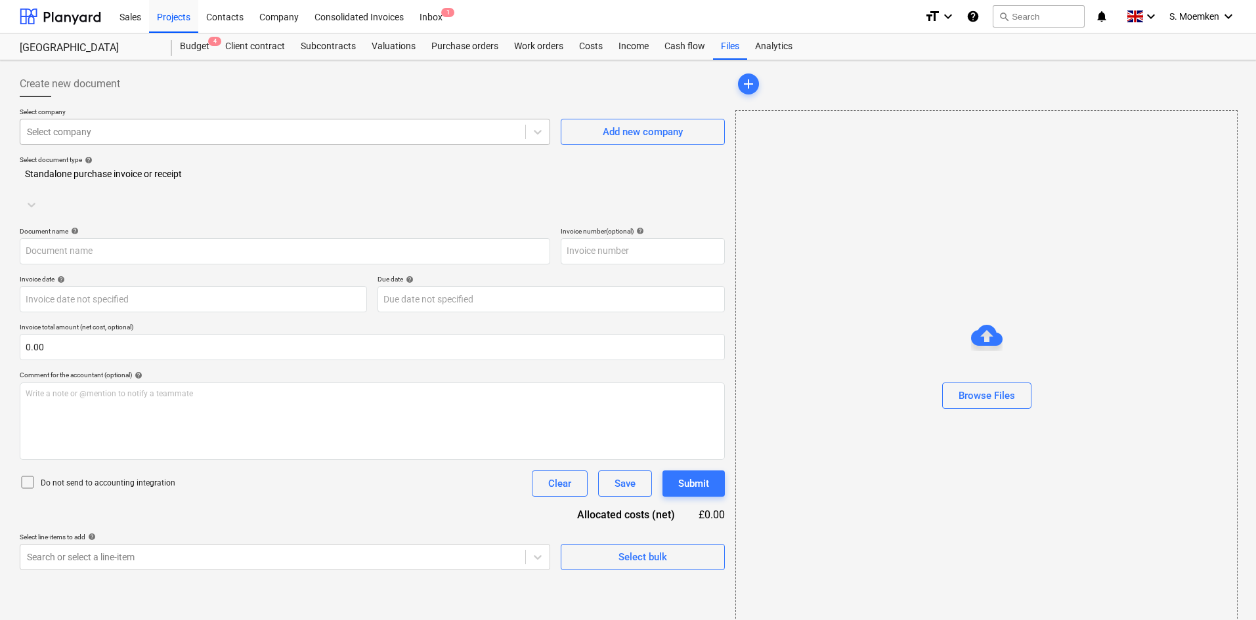
click at [249, 135] on div at bounding box center [273, 131] width 492 height 13
click at [491, 95] on div "Create new document" at bounding box center [372, 84] width 705 height 26
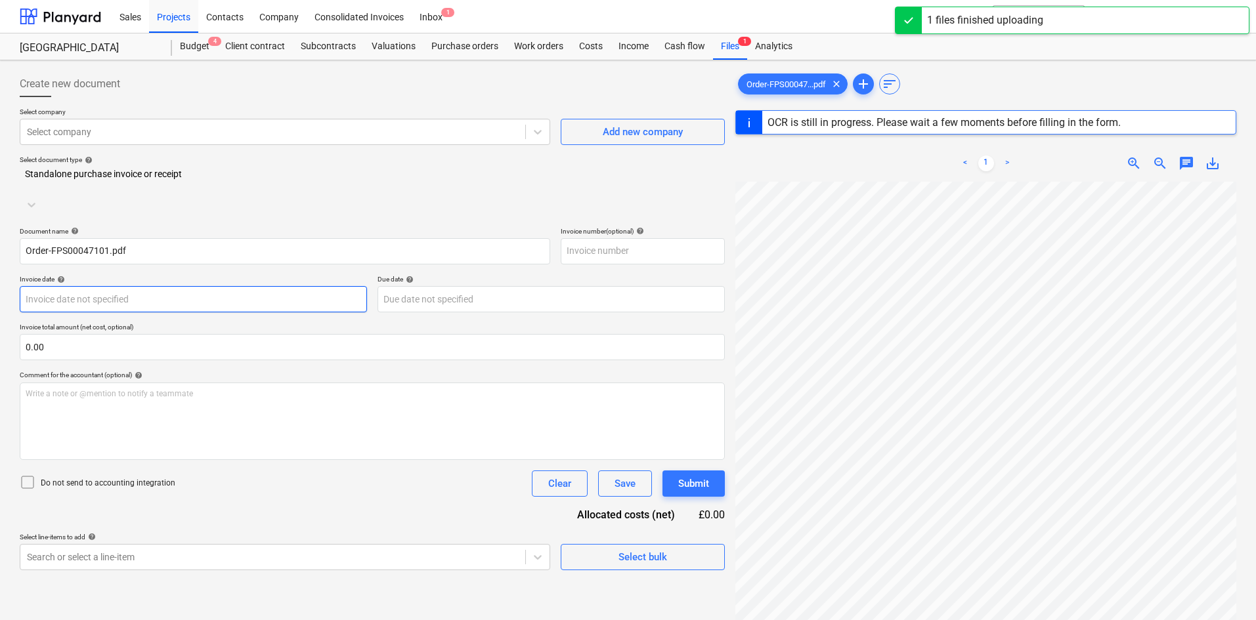
type input "1"
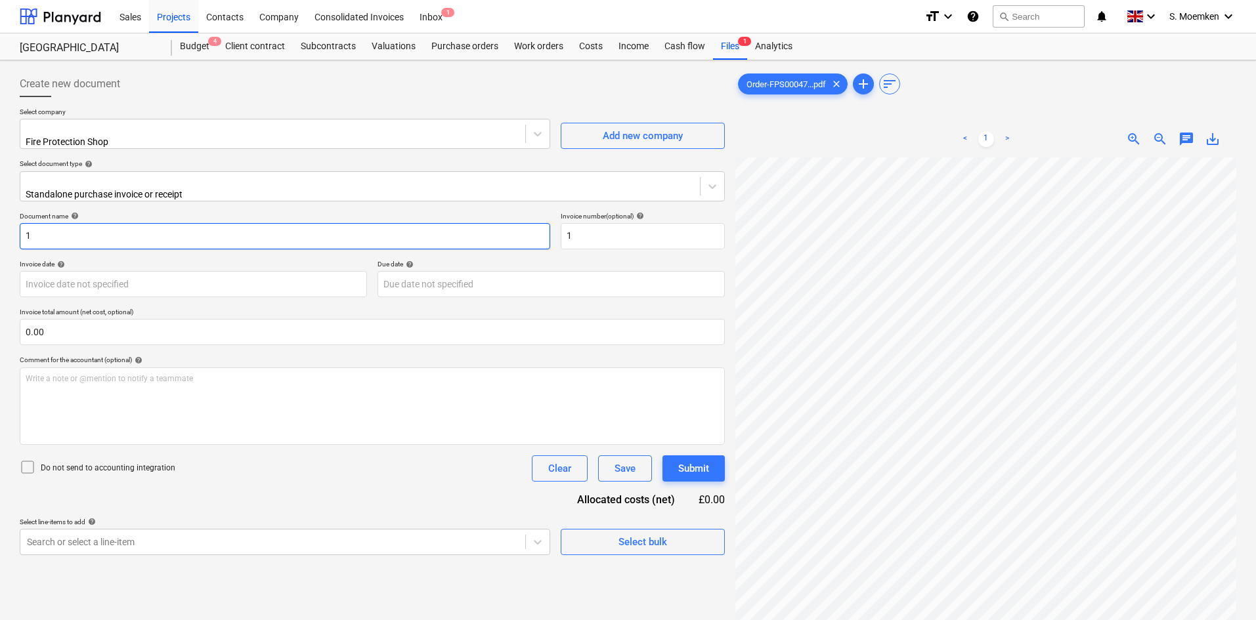
drag, startPoint x: 79, startPoint y: 227, endPoint x: 37, endPoint y: 227, distance: 42.7
click at [37, 227] on input "1" at bounding box center [285, 236] width 530 height 26
paste input "#FPS00047101"
type input "#FPS00047101"
click at [574, 223] on input "1" at bounding box center [643, 236] width 164 height 26
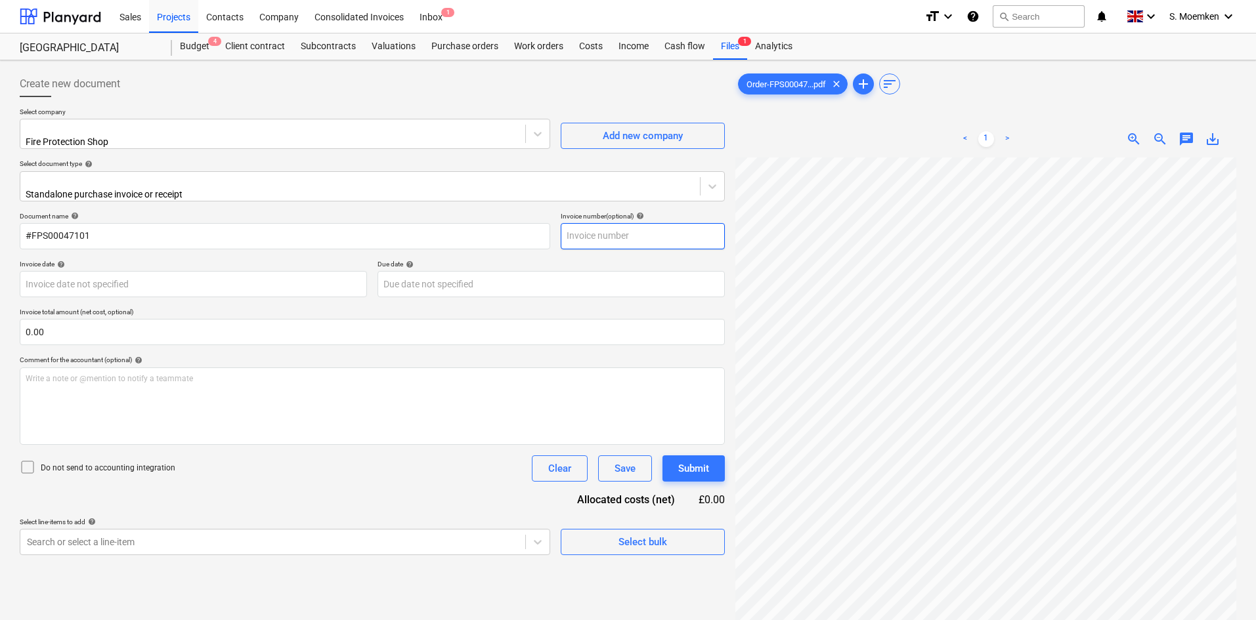
paste input "#FPS00047101"
type input "#FPS00047101"
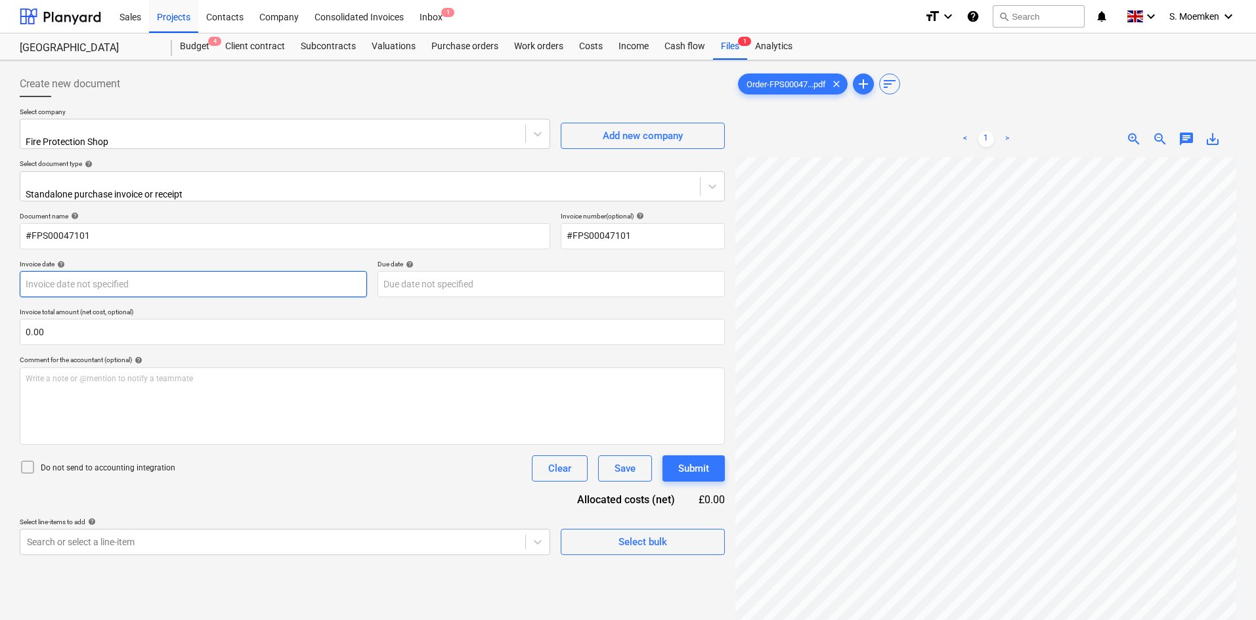
click at [186, 279] on body "Sales Projects Contacts Company Consolidated Invoices Inbox 1 format_size keybo…" at bounding box center [628, 310] width 1256 height 620
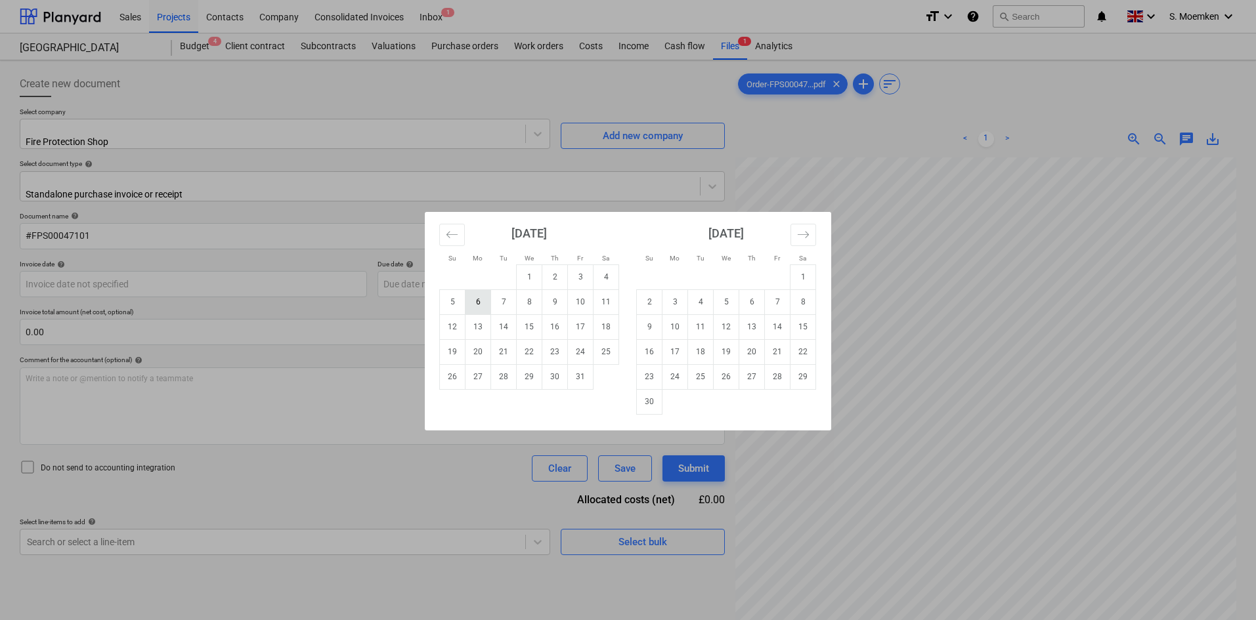
click at [475, 305] on td "6" at bounding box center [478, 302] width 26 height 25
type input "[DATE]"
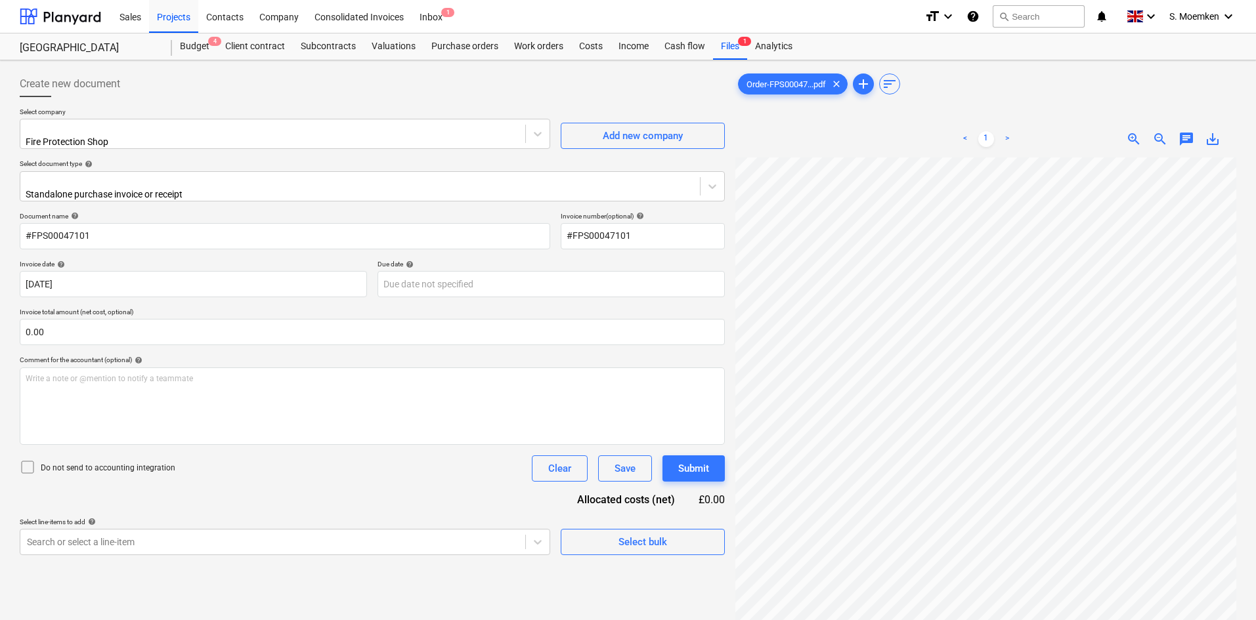
drag, startPoint x: 183, startPoint y: 165, endPoint x: 186, endPoint y: 175, distance: 10.4
click at [183, 165] on p "Select document type help" at bounding box center [372, 165] width 705 height 11
click at [186, 177] on div at bounding box center [360, 181] width 666 height 13
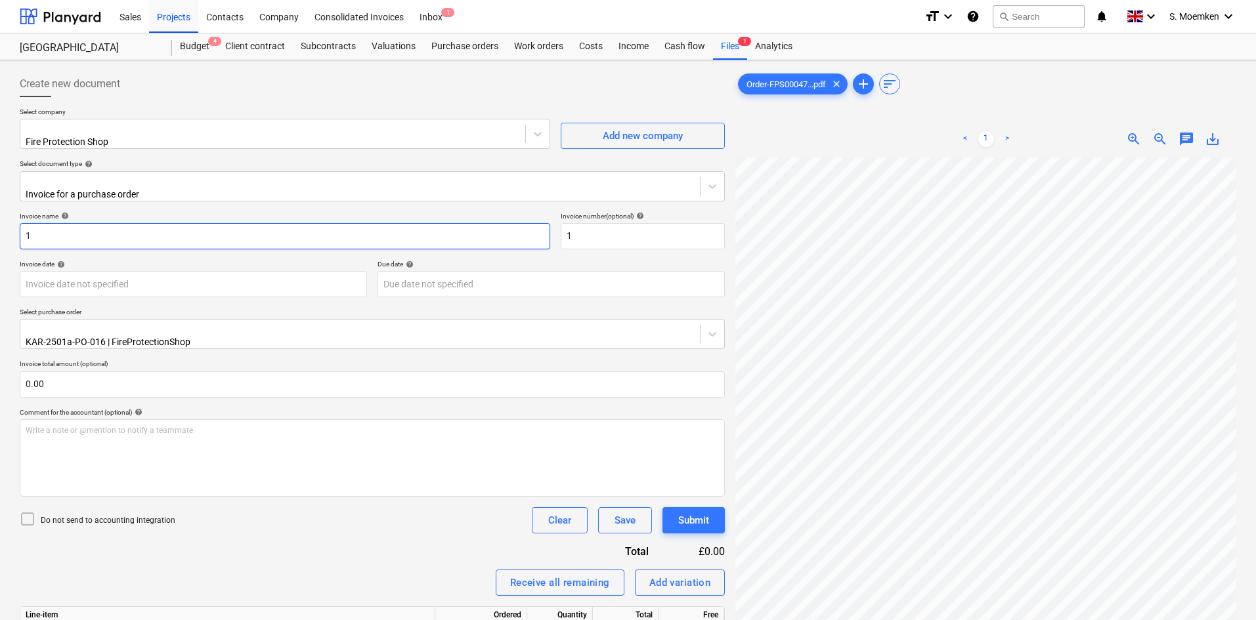
drag, startPoint x: 49, startPoint y: 228, endPoint x: 22, endPoint y: 228, distance: 26.9
click at [22, 228] on input "1" at bounding box center [285, 236] width 530 height 26
paste input "#FPS0004710"
type input "#FPS00047101"
drag, startPoint x: 574, startPoint y: 232, endPoint x: 539, endPoint y: 229, distance: 35.6
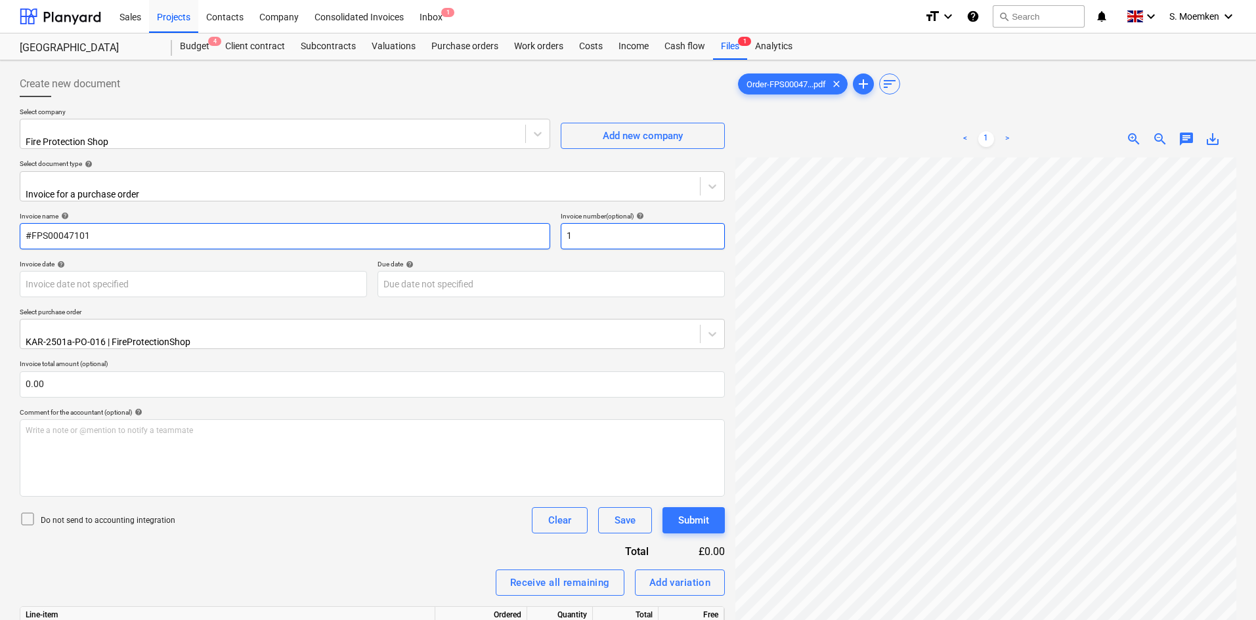
click at [539, 229] on div "Invoice name help #FPS00047101 Invoice number (optional) help 1" at bounding box center [372, 230] width 705 height 37
paste input "#FPS0004710"
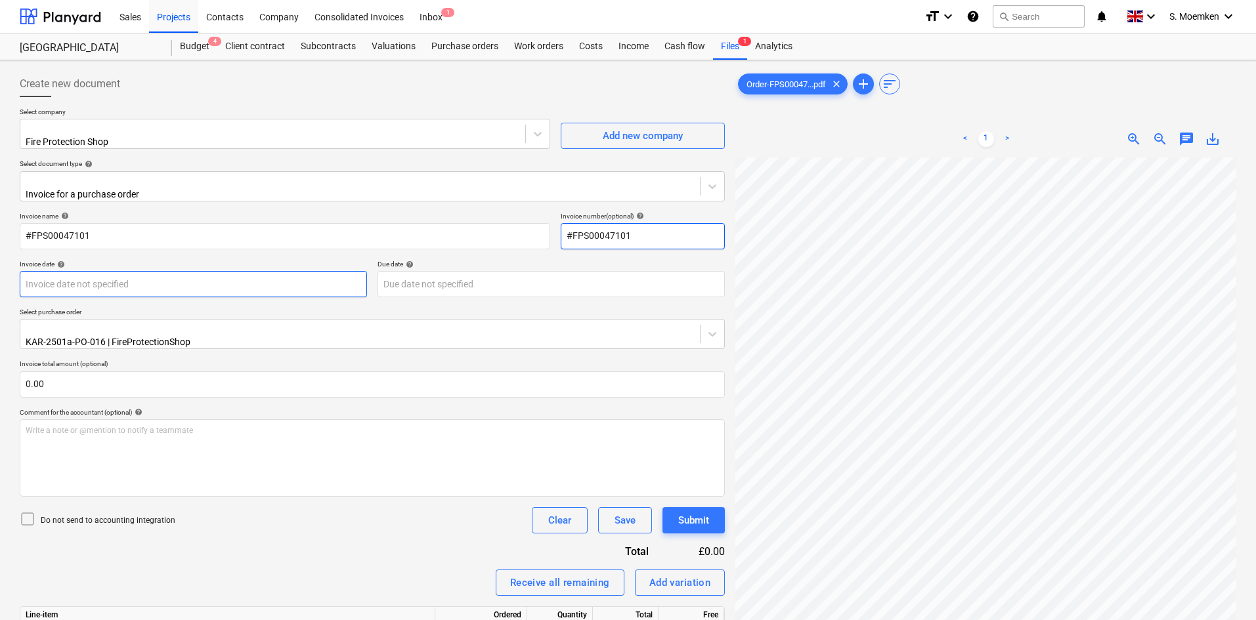
type input "#FPS00047101"
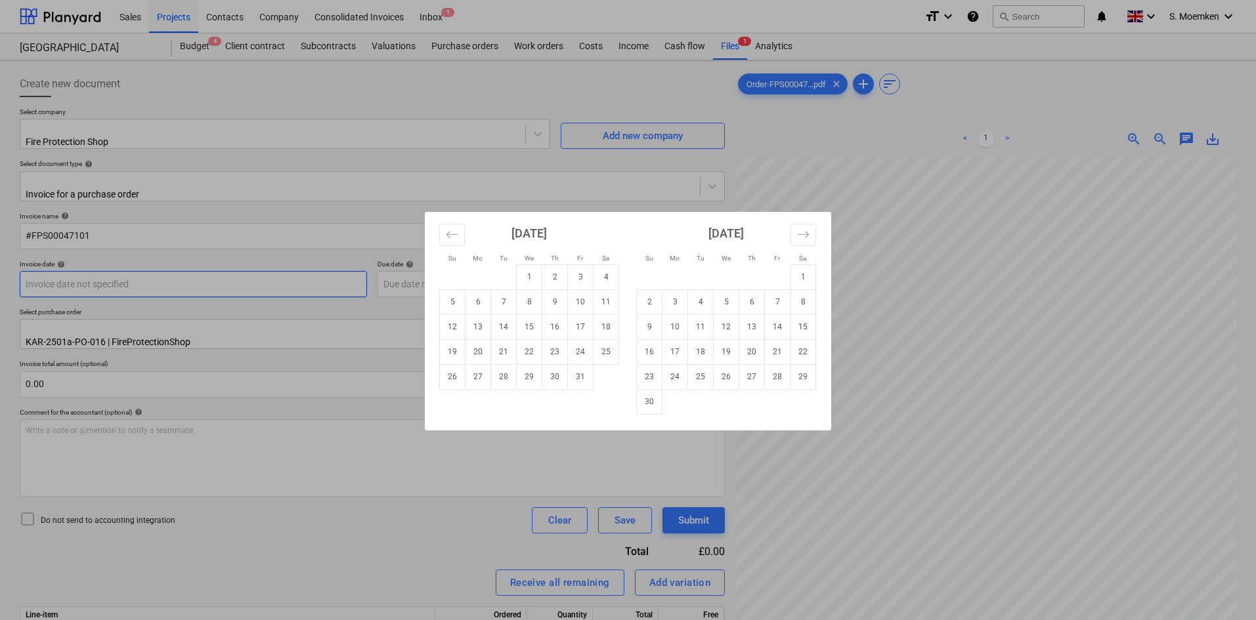
click at [95, 277] on body "Sales Projects Contacts Company Consolidated Invoices Inbox 1 format_size keybo…" at bounding box center [628, 310] width 1256 height 620
click at [481, 300] on td "6" at bounding box center [478, 302] width 26 height 25
type input "[DATE]"
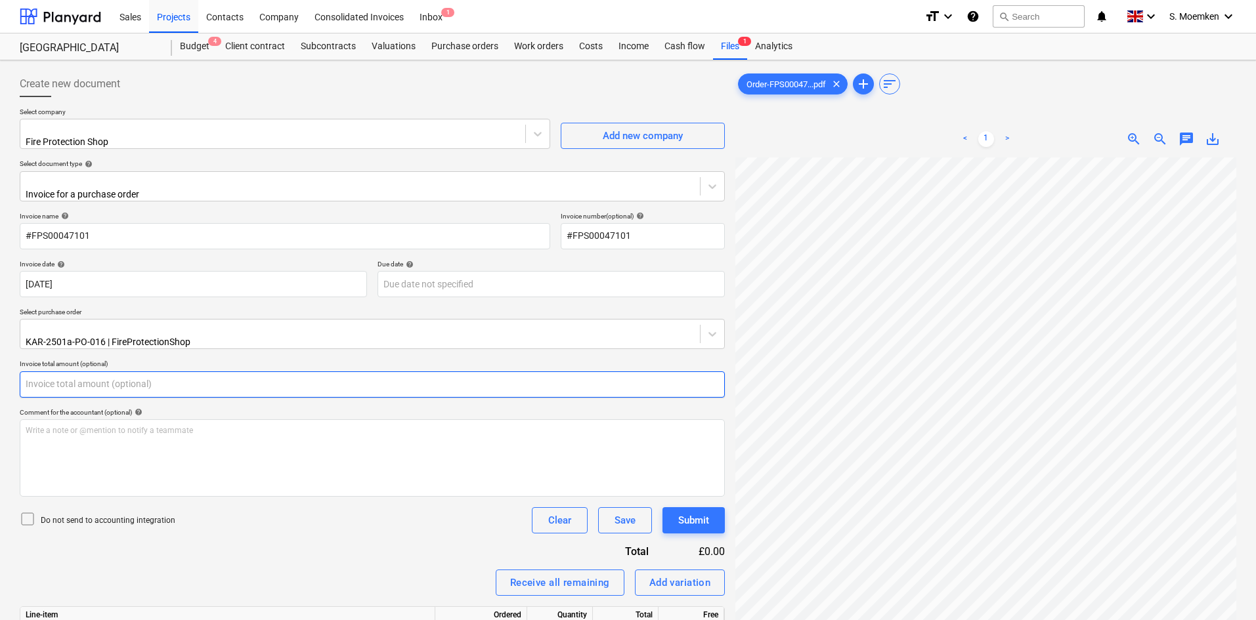
click at [138, 372] on input "text" at bounding box center [372, 385] width 705 height 26
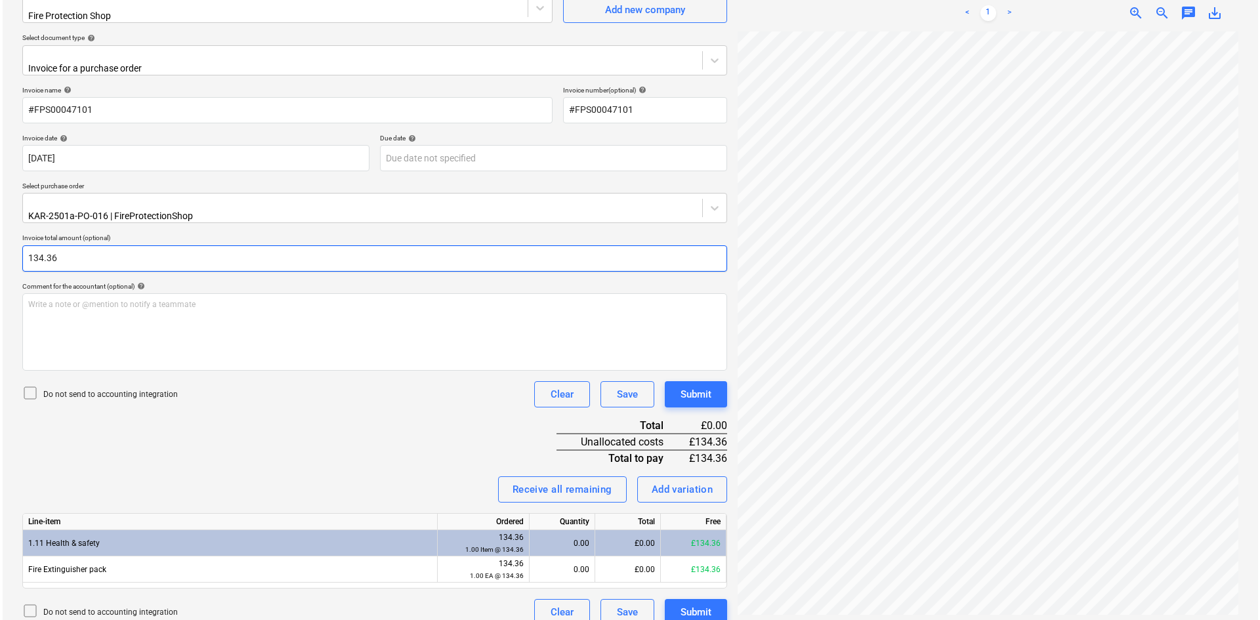
scroll to position [131, 0]
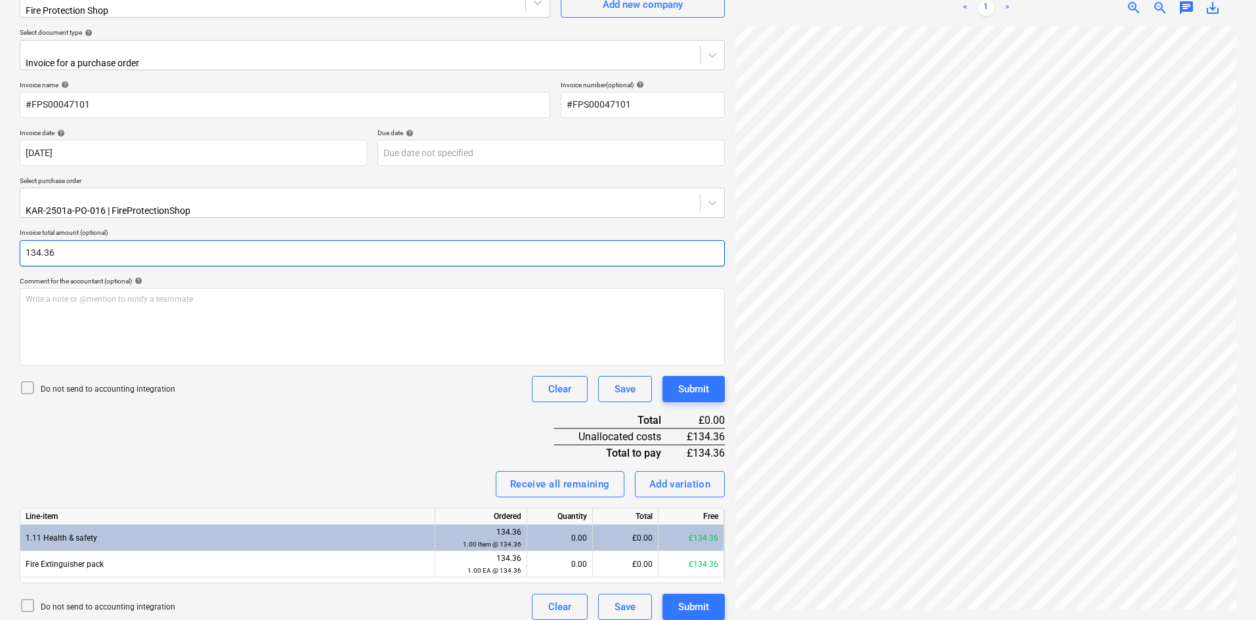
type input "134.36"
click at [26, 380] on icon at bounding box center [28, 388] width 16 height 16
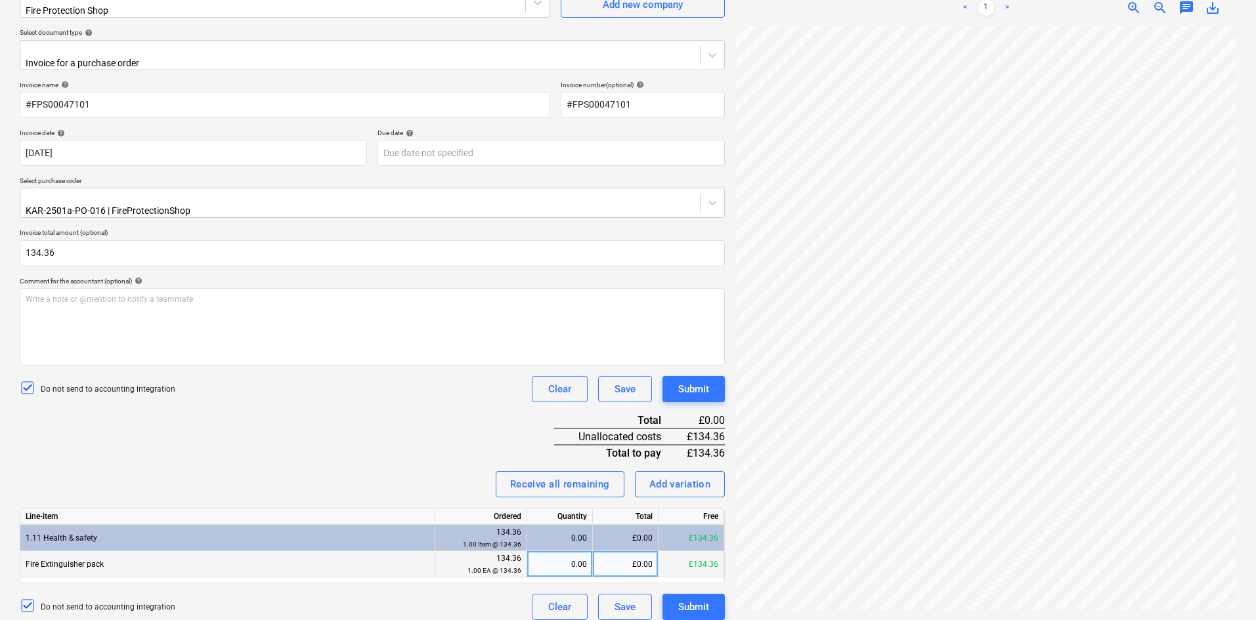
click at [622, 551] on div "£0.00" at bounding box center [626, 564] width 66 height 26
type input "134.36"
click at [699, 599] on div "Submit" at bounding box center [693, 607] width 31 height 17
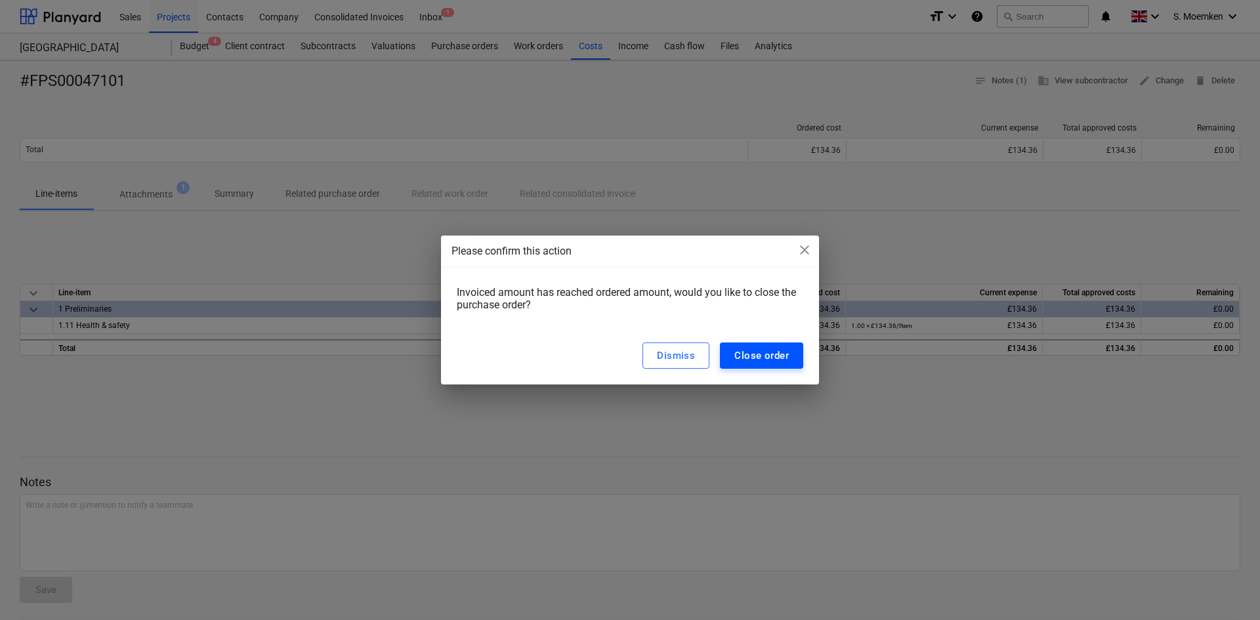
click at [781, 355] on div "Close order" at bounding box center [762, 355] width 54 height 17
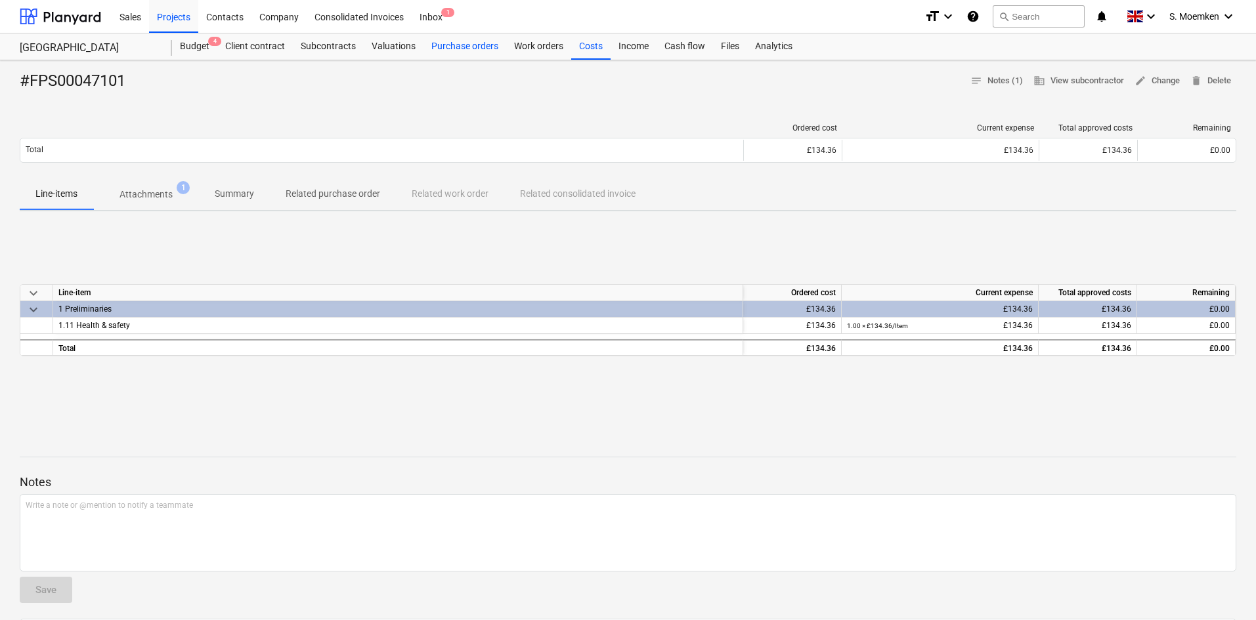
click at [473, 45] on div "Purchase orders" at bounding box center [464, 46] width 83 height 26
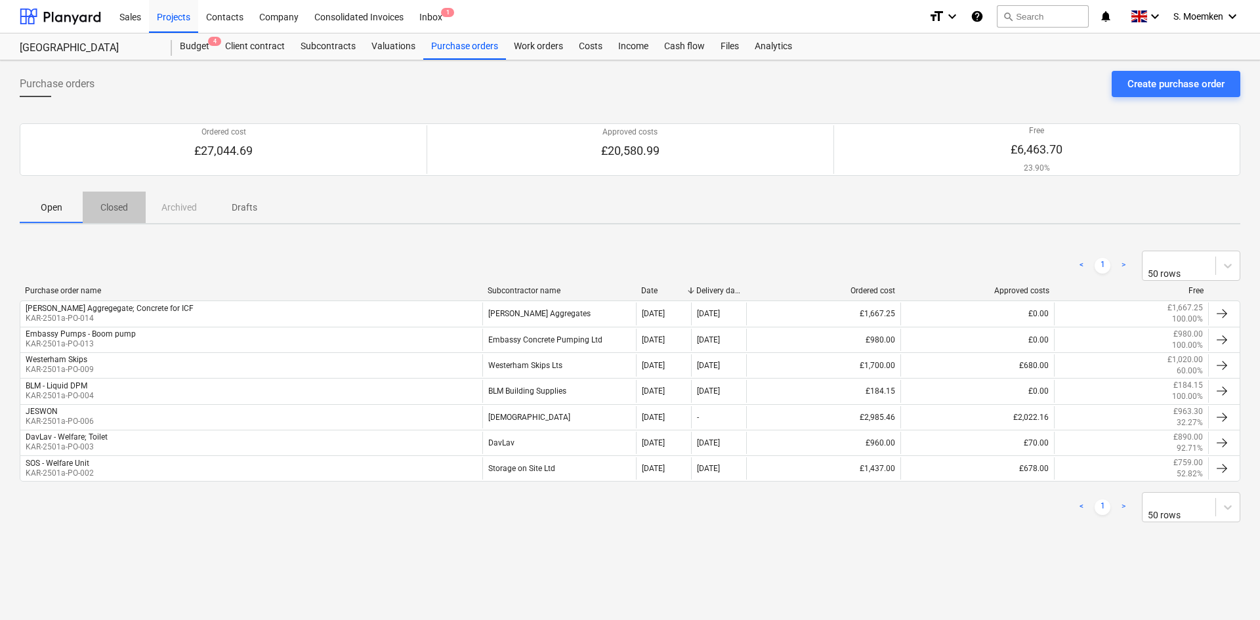
click at [113, 205] on p "Closed" at bounding box center [114, 208] width 32 height 14
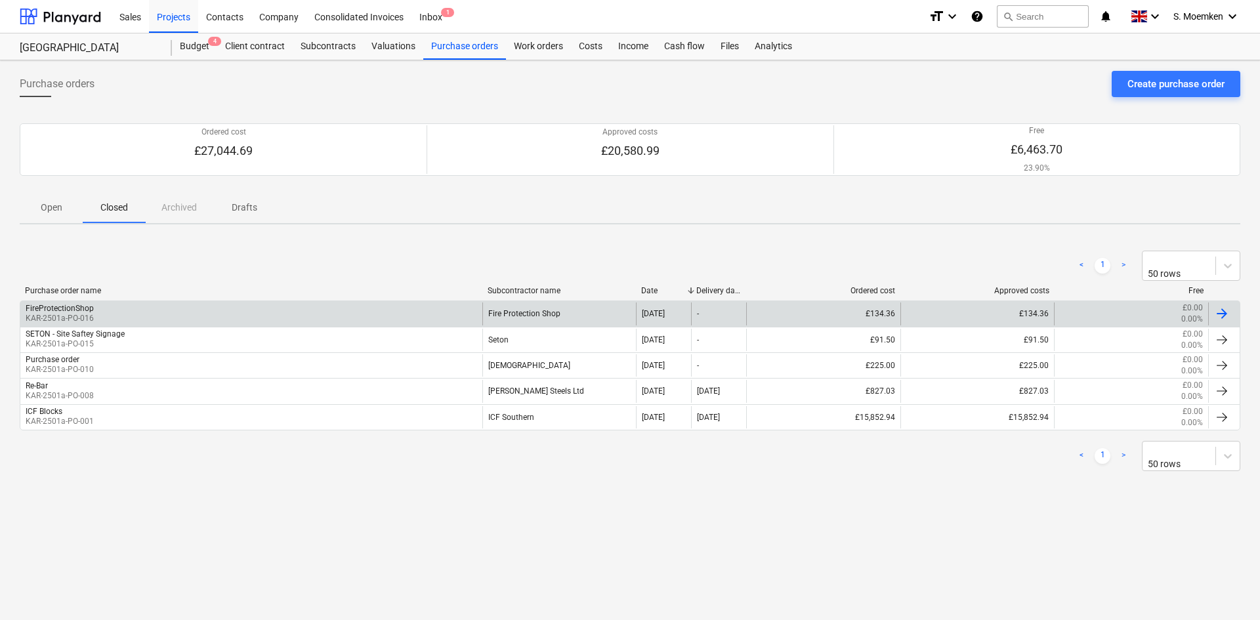
click at [156, 307] on div "FireProtectionShop KAR-2501a-PO-016" at bounding box center [251, 314] width 462 height 22
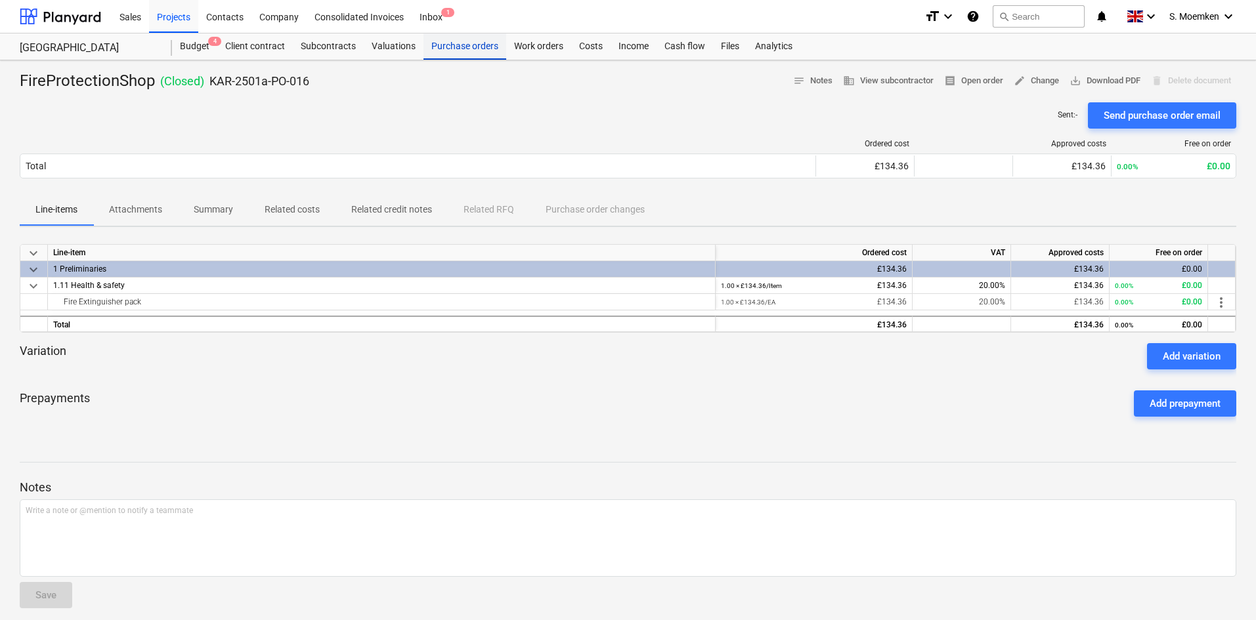
click at [475, 43] on div "Purchase orders" at bounding box center [464, 46] width 83 height 26
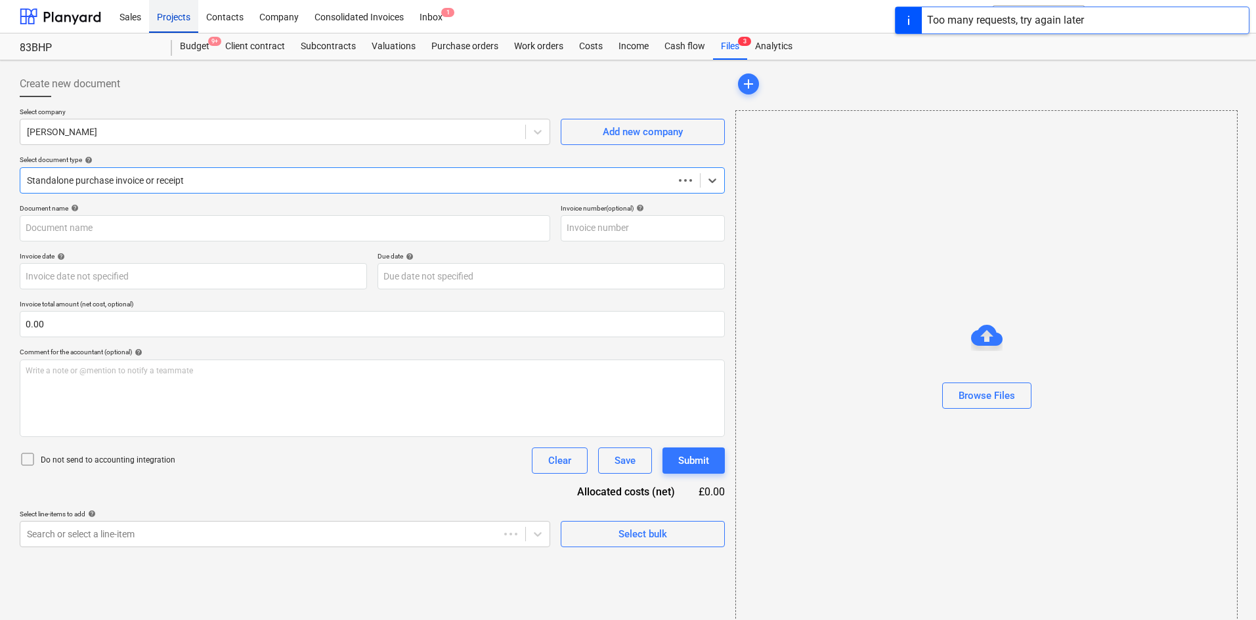
type input "1030502856"
type input "[DATE]"
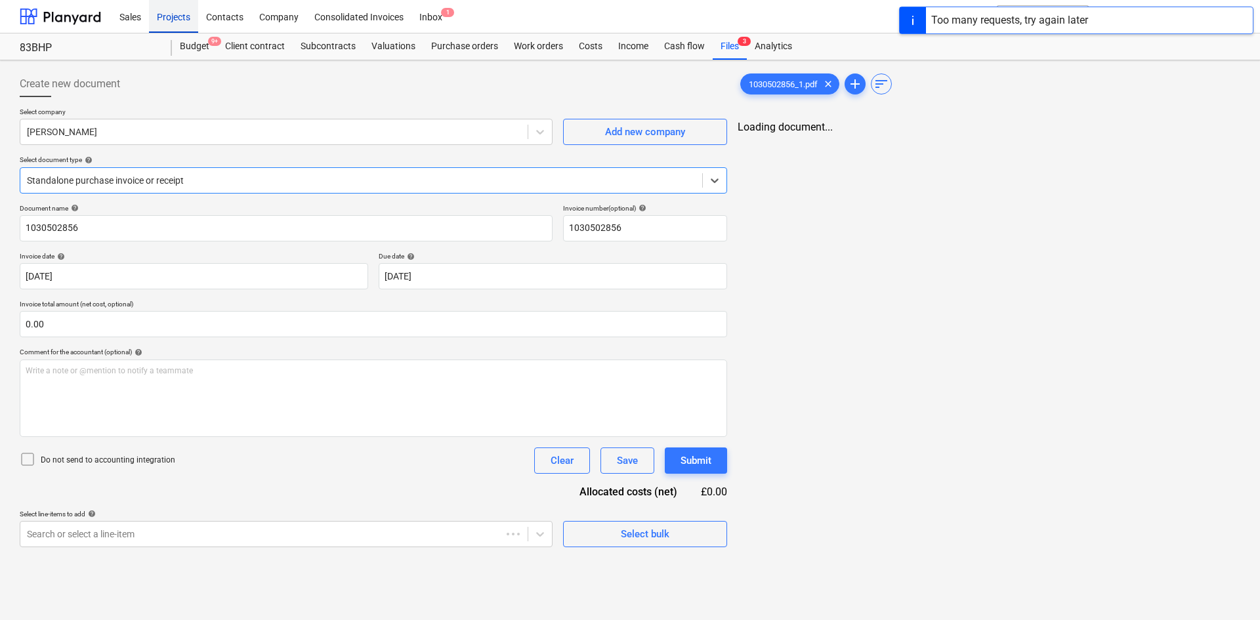
click at [171, 16] on div "Projects" at bounding box center [173, 15] width 49 height 33
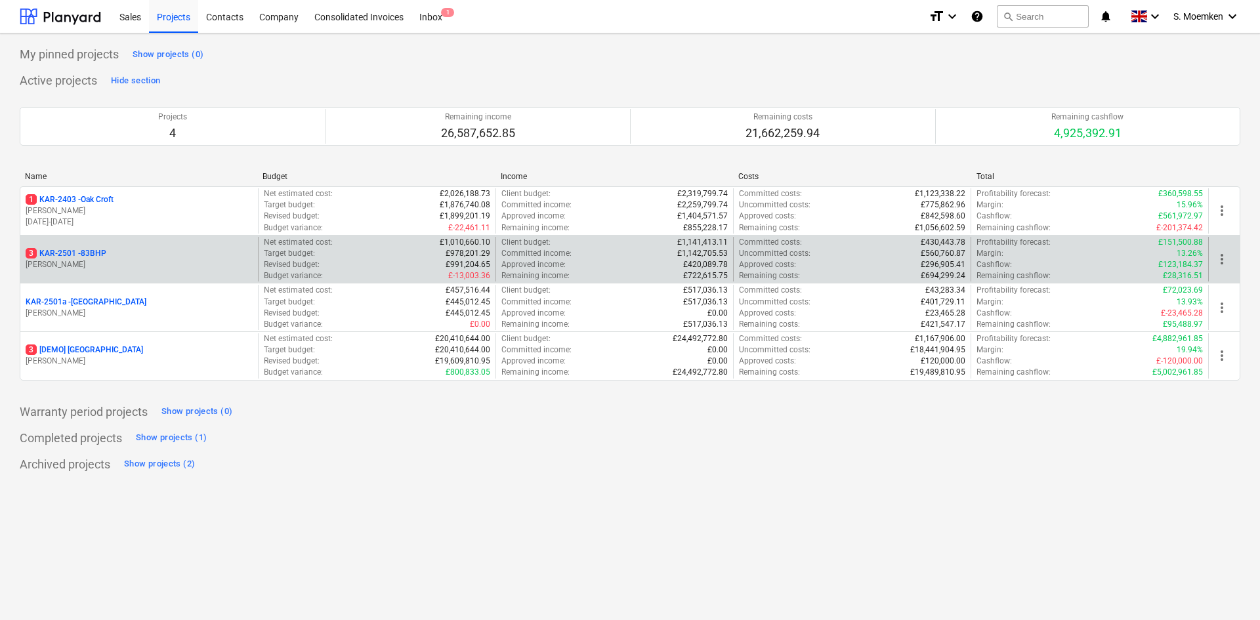
click at [144, 262] on p "[PERSON_NAME]" at bounding box center [139, 264] width 227 height 11
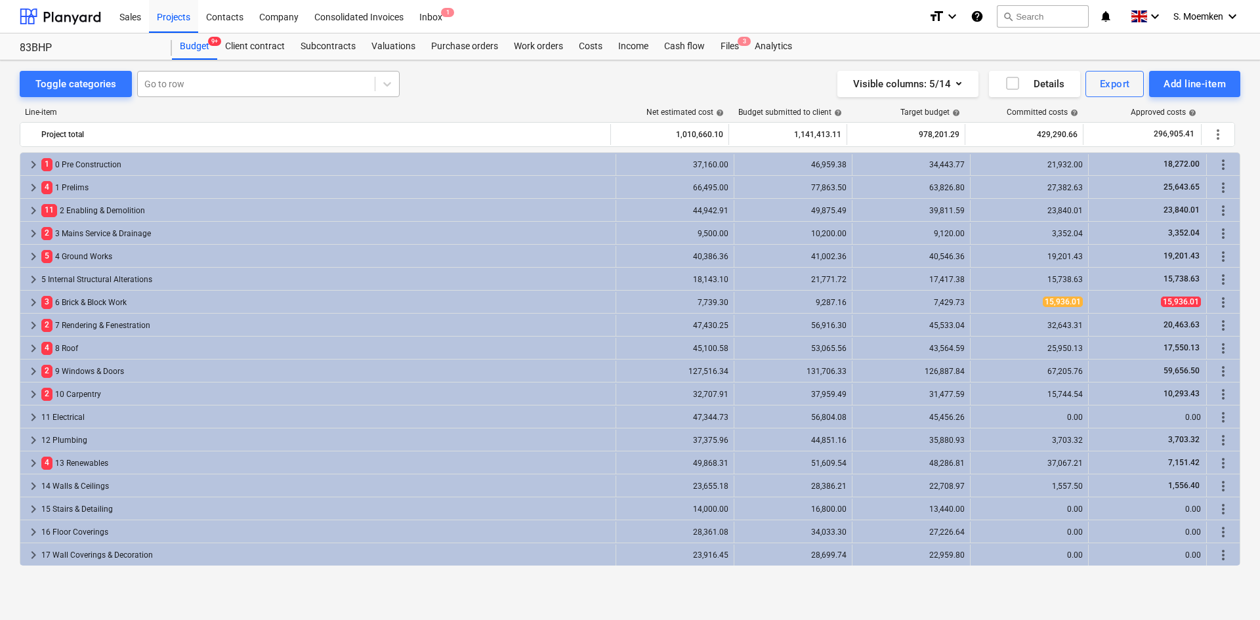
click at [200, 84] on div at bounding box center [256, 83] width 224 height 13
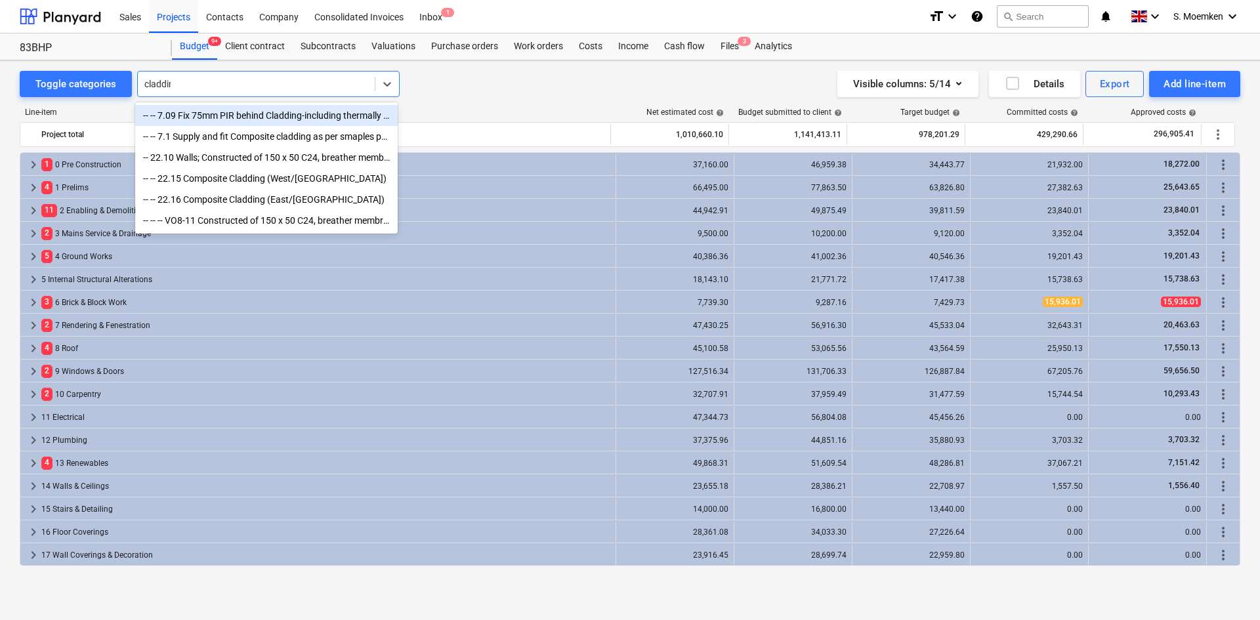
type input "cladding"
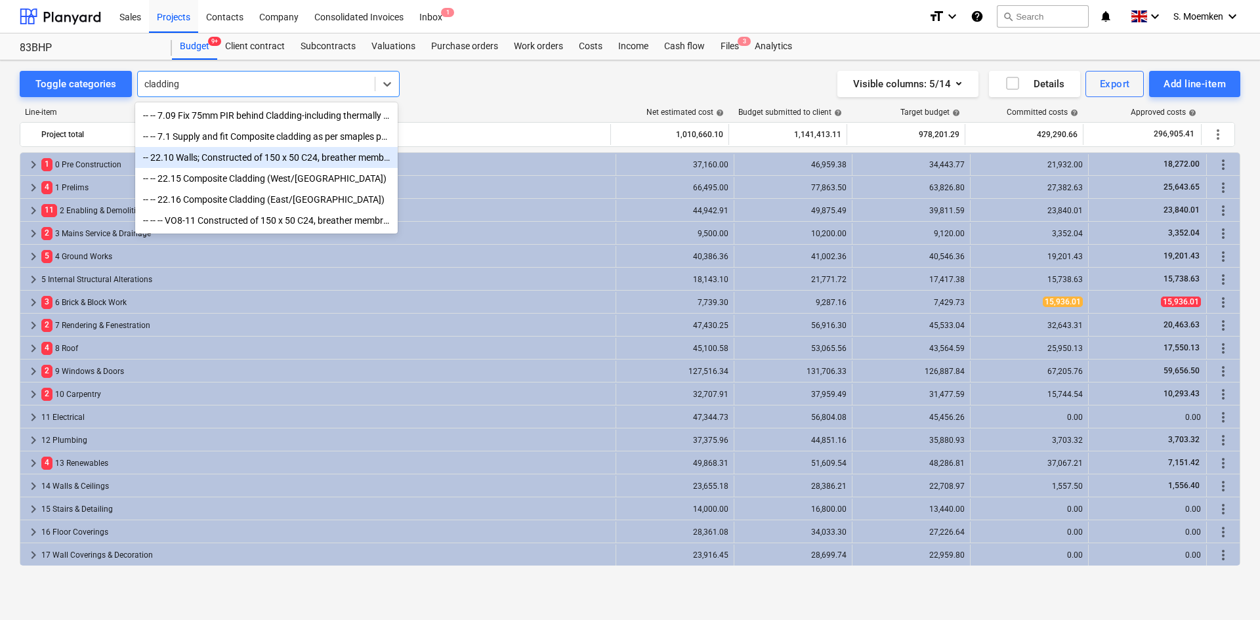
click at [246, 159] on div "-- 22.10 Walls; Constructed of 150 x 50 C24, breather membrane wrap batten and …" at bounding box center [266, 157] width 263 height 21
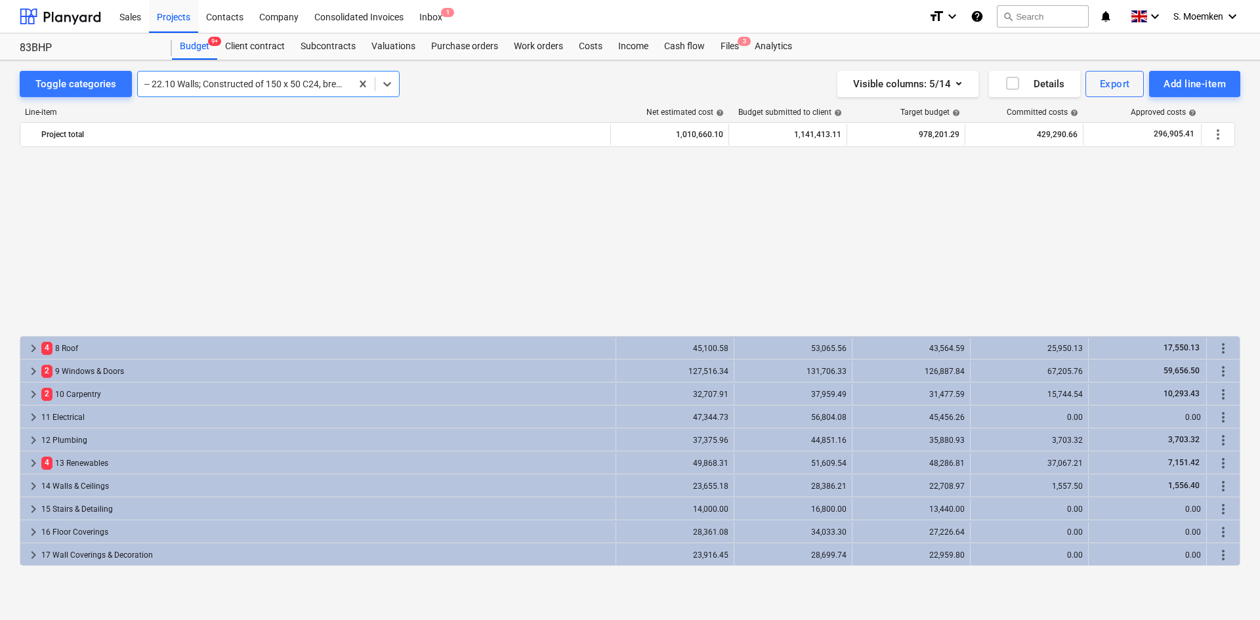
scroll to position [207, 0]
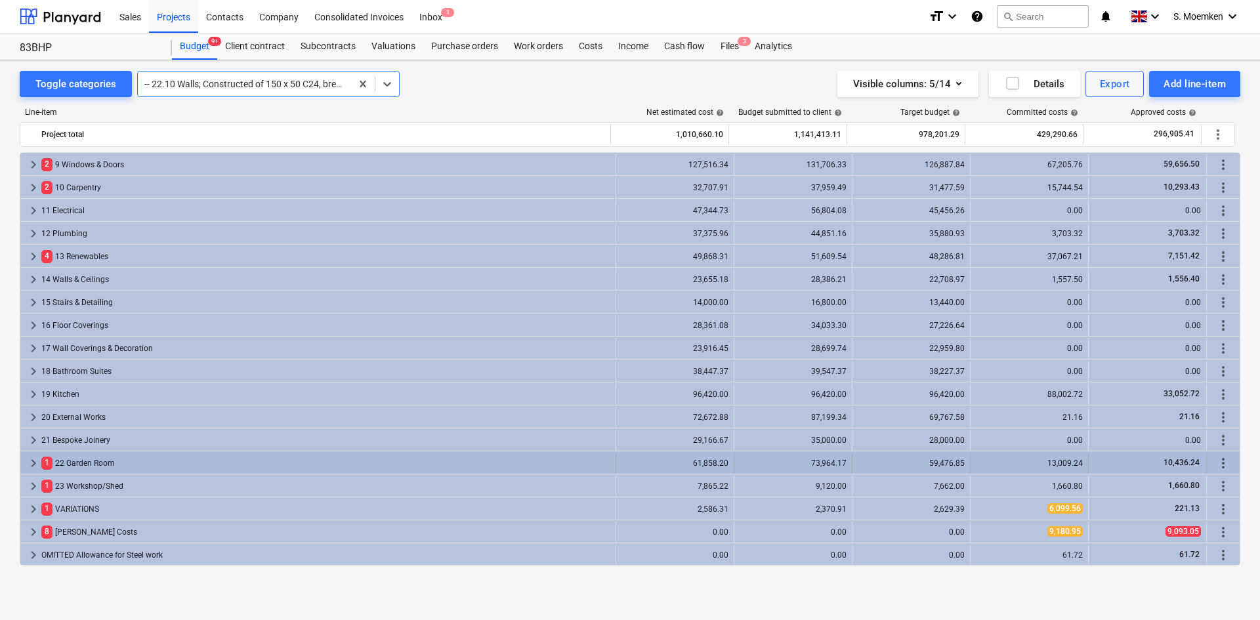
click at [36, 463] on span "keyboard_arrow_right" at bounding box center [34, 464] width 16 height 16
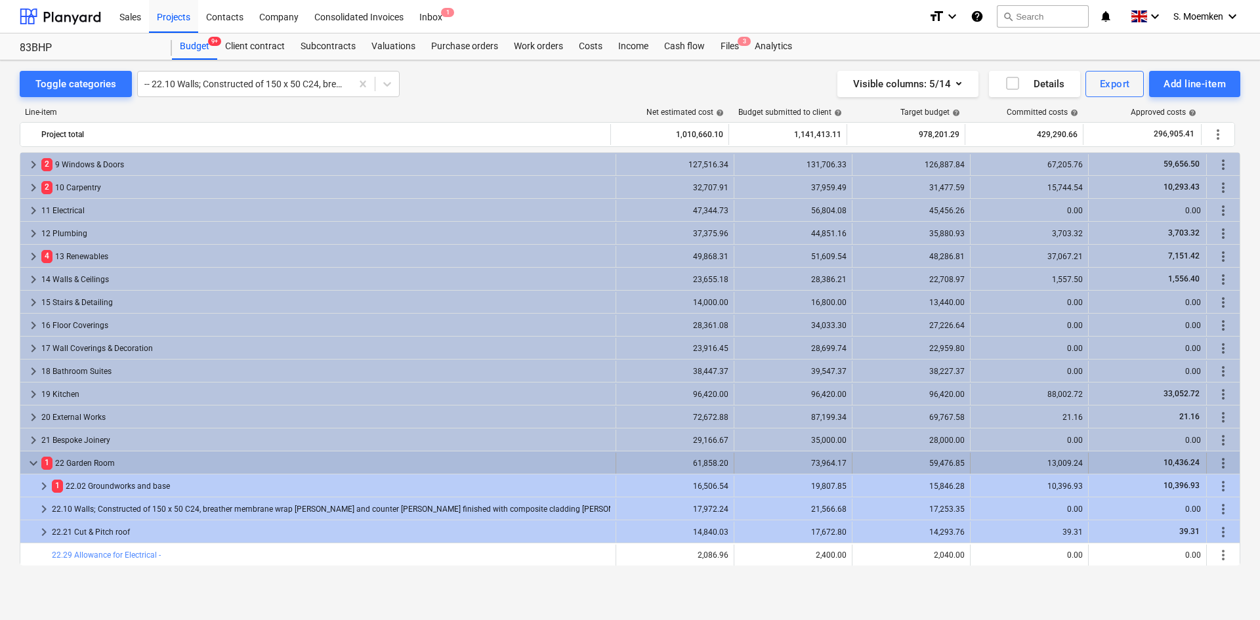
click at [34, 461] on span "keyboard_arrow_down" at bounding box center [34, 464] width 16 height 16
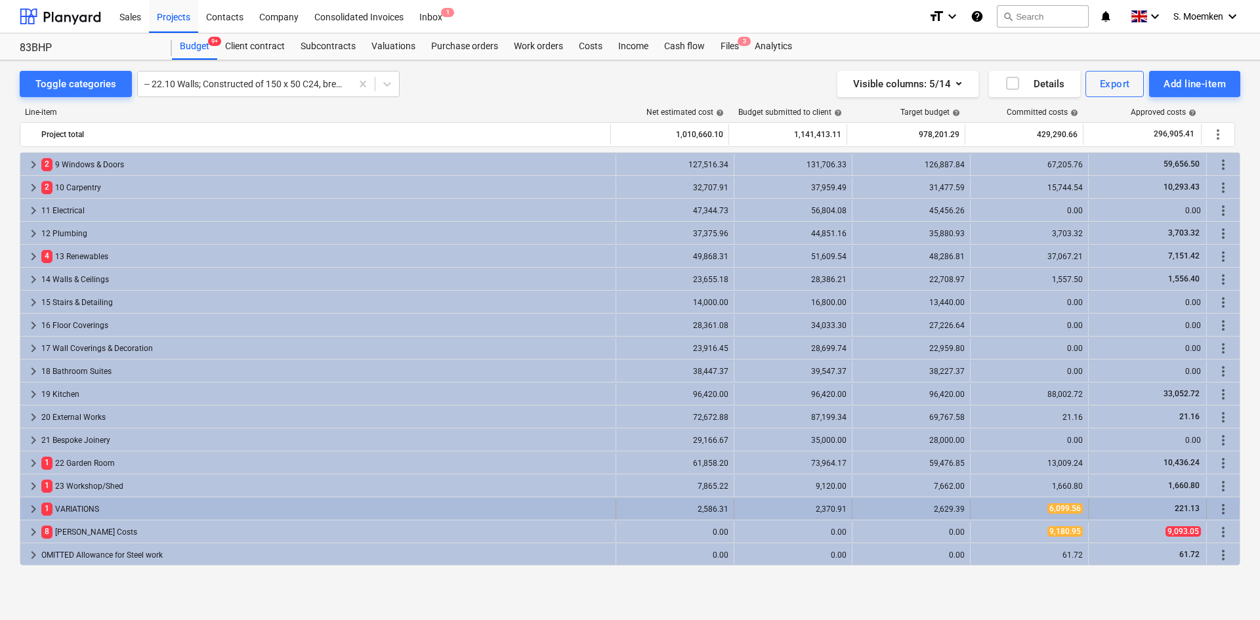
click at [34, 506] on span "keyboard_arrow_right" at bounding box center [34, 510] width 16 height 16
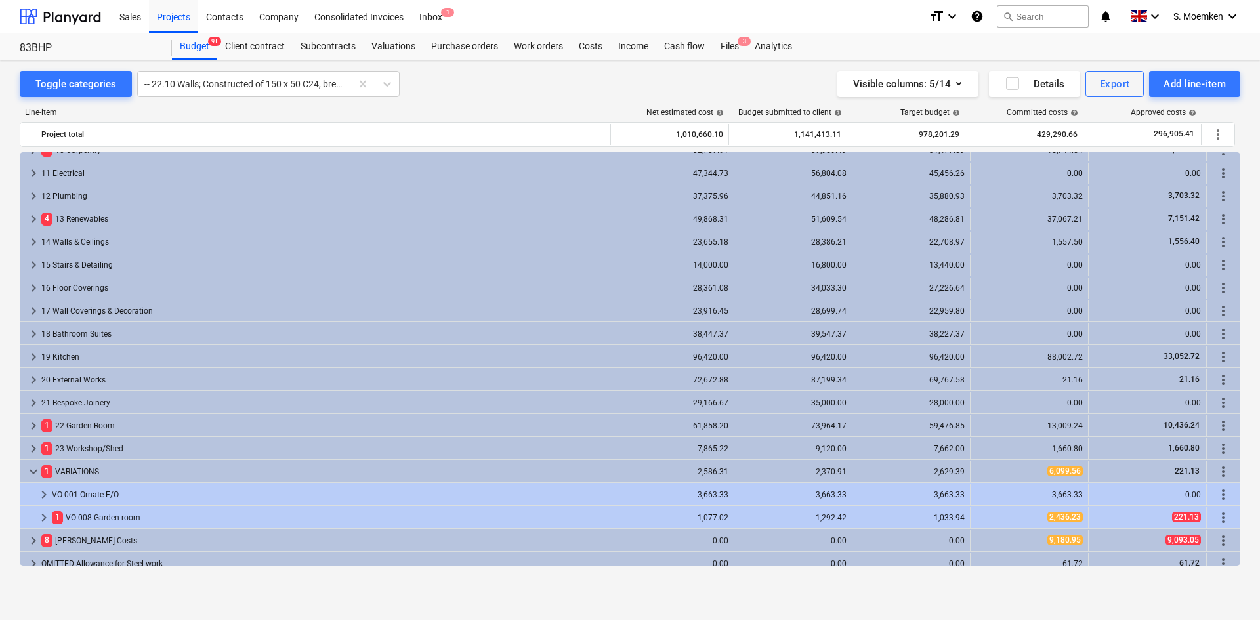
scroll to position [253, 0]
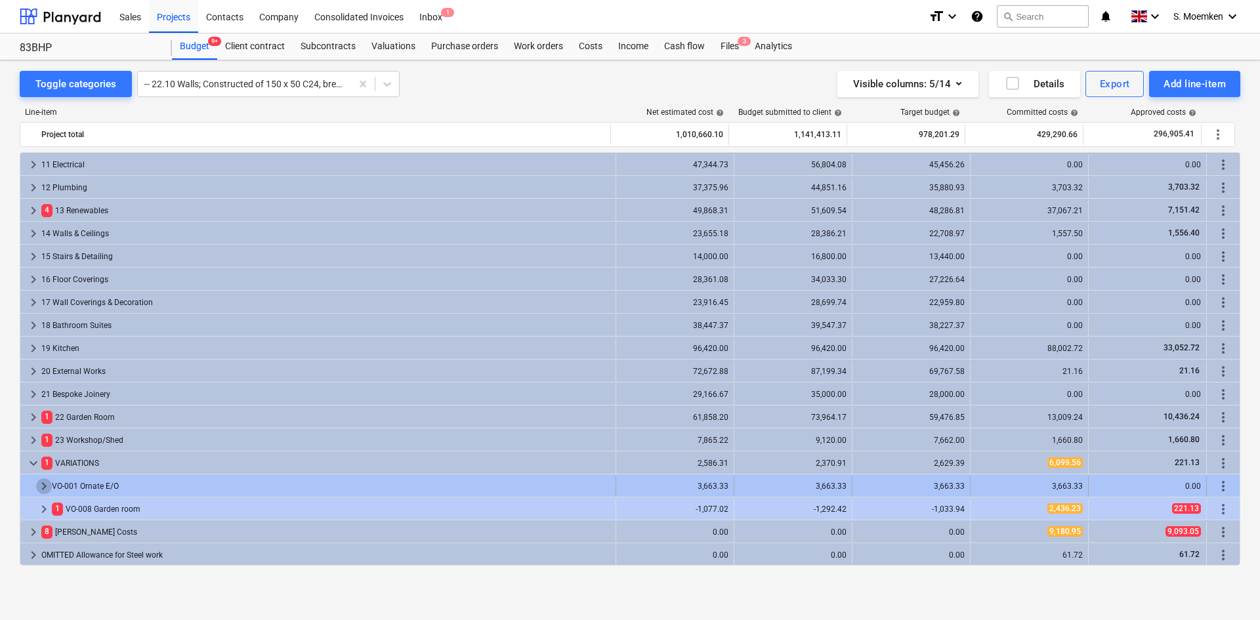
click at [43, 484] on span "keyboard_arrow_right" at bounding box center [44, 487] width 16 height 16
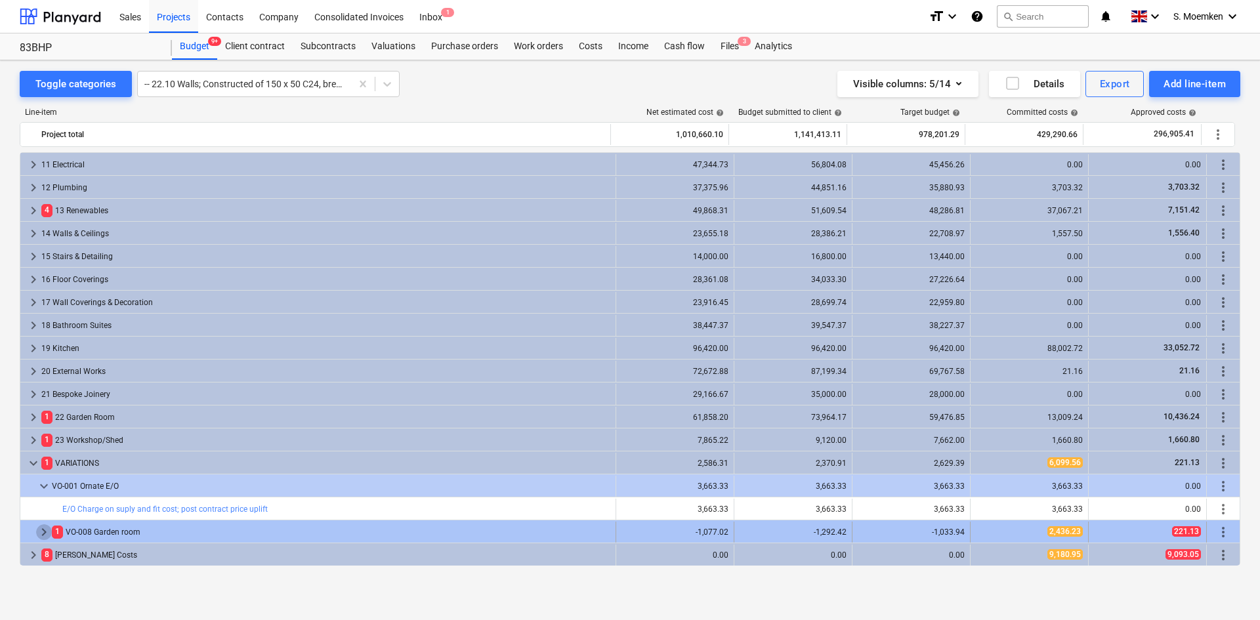
click at [44, 528] on span "keyboard_arrow_right" at bounding box center [44, 533] width 16 height 16
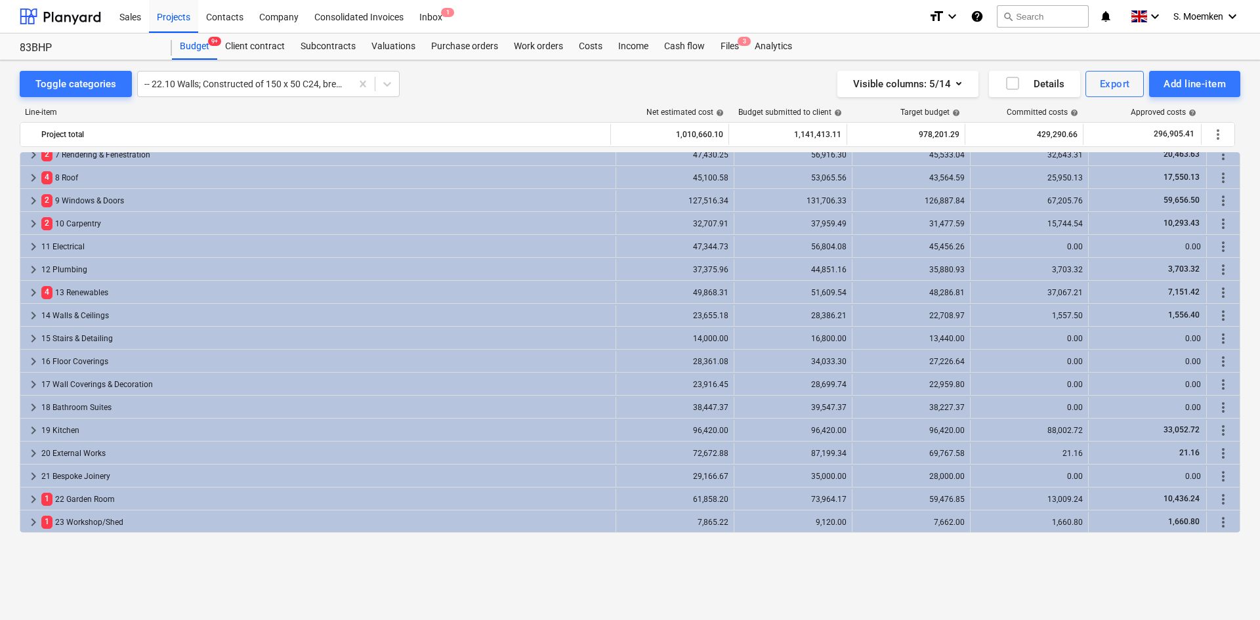
scroll to position [105, 0]
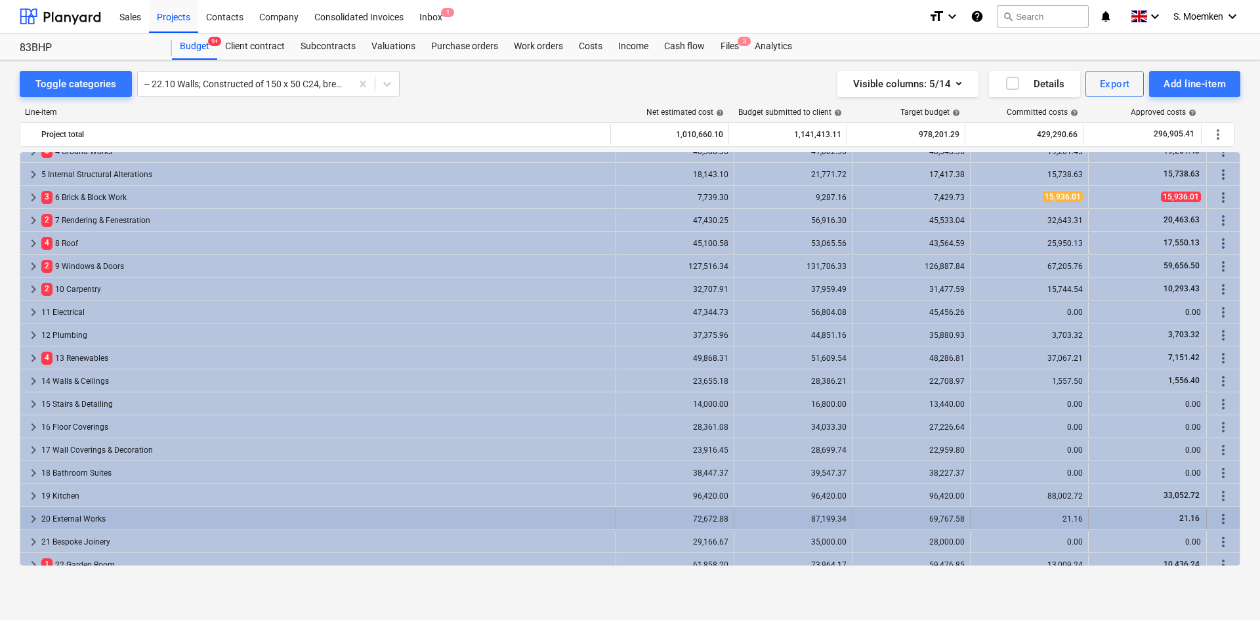
click at [33, 517] on span "keyboard_arrow_right" at bounding box center [34, 519] width 16 height 16
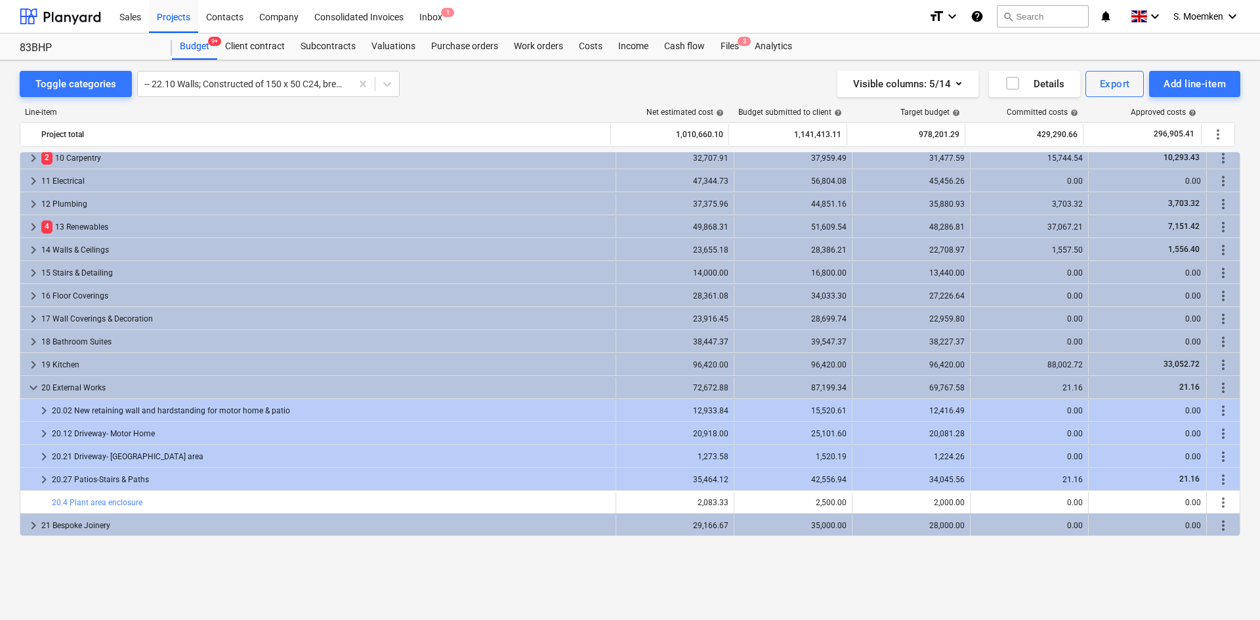
scroll to position [171, 0]
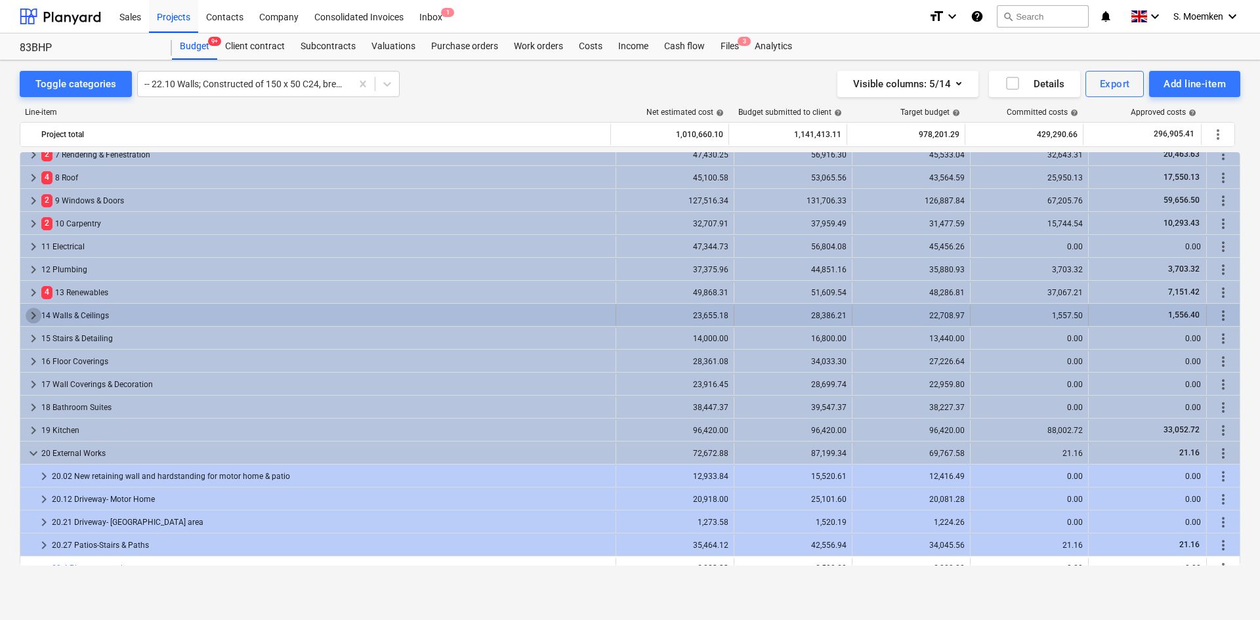
click at [31, 315] on span "keyboard_arrow_right" at bounding box center [34, 316] width 16 height 16
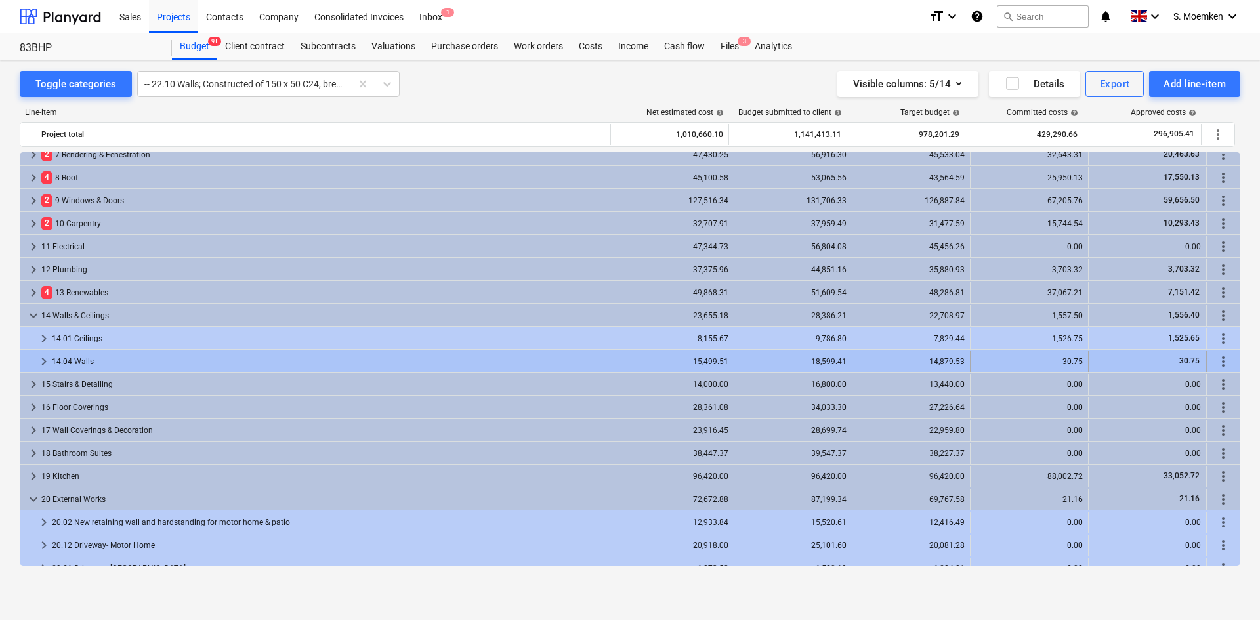
click at [43, 363] on span "keyboard_arrow_right" at bounding box center [44, 362] width 16 height 16
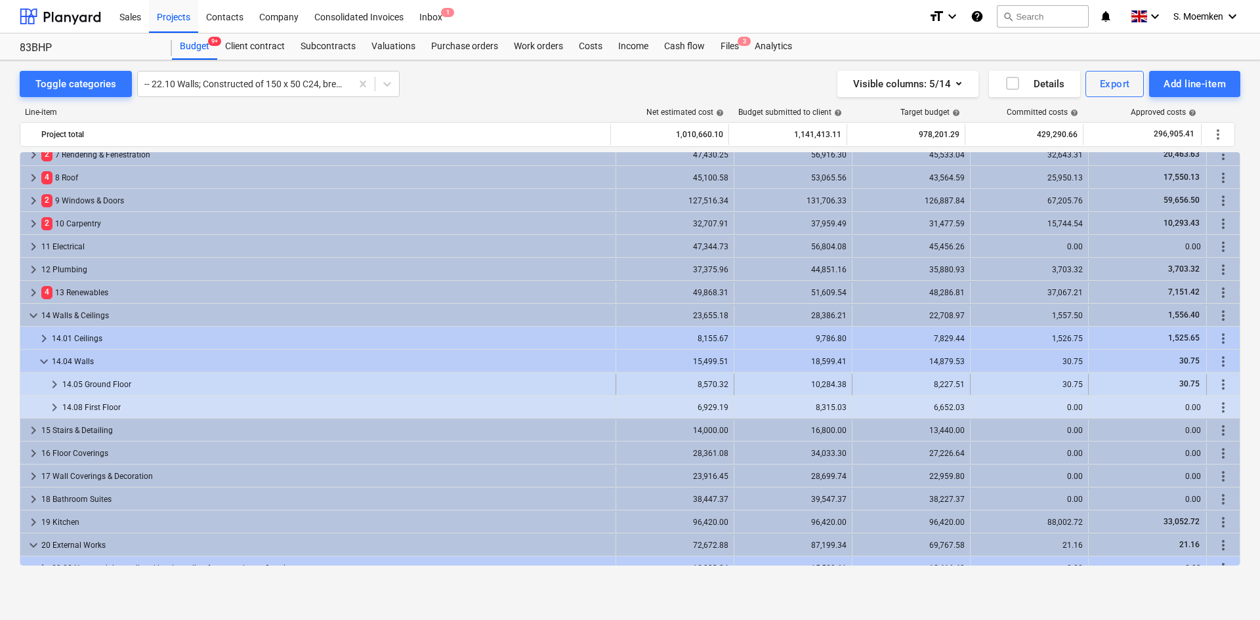
click at [49, 385] on span "keyboard_arrow_right" at bounding box center [55, 385] width 16 height 16
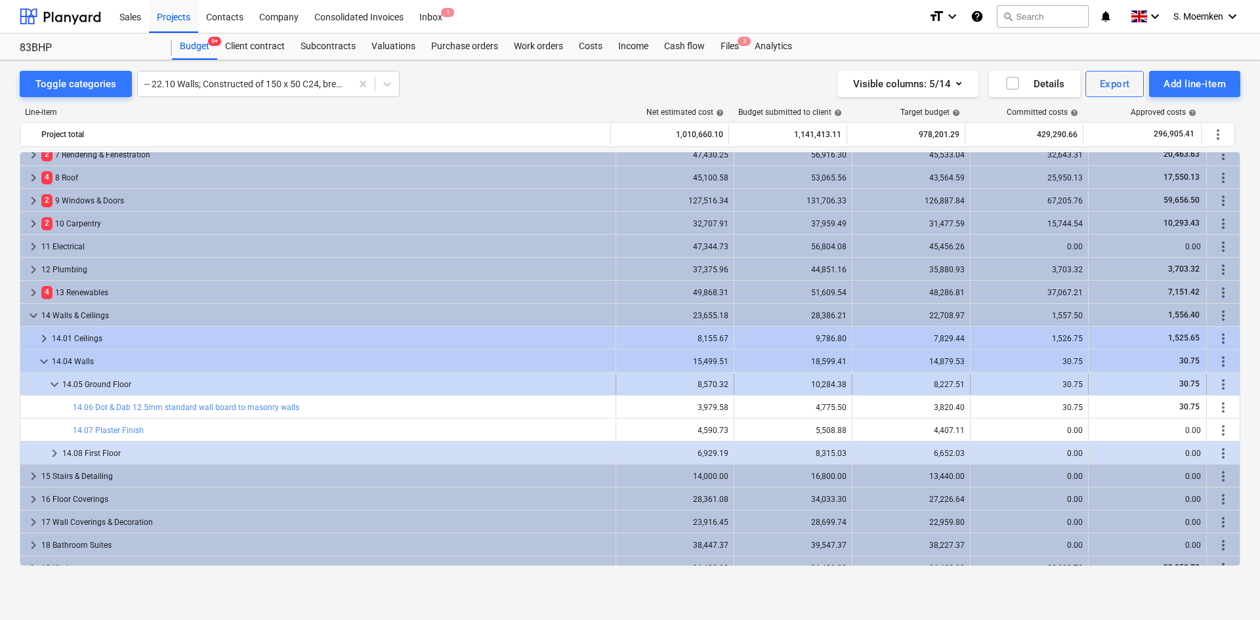
click at [58, 383] on span "keyboard_arrow_down" at bounding box center [55, 385] width 16 height 16
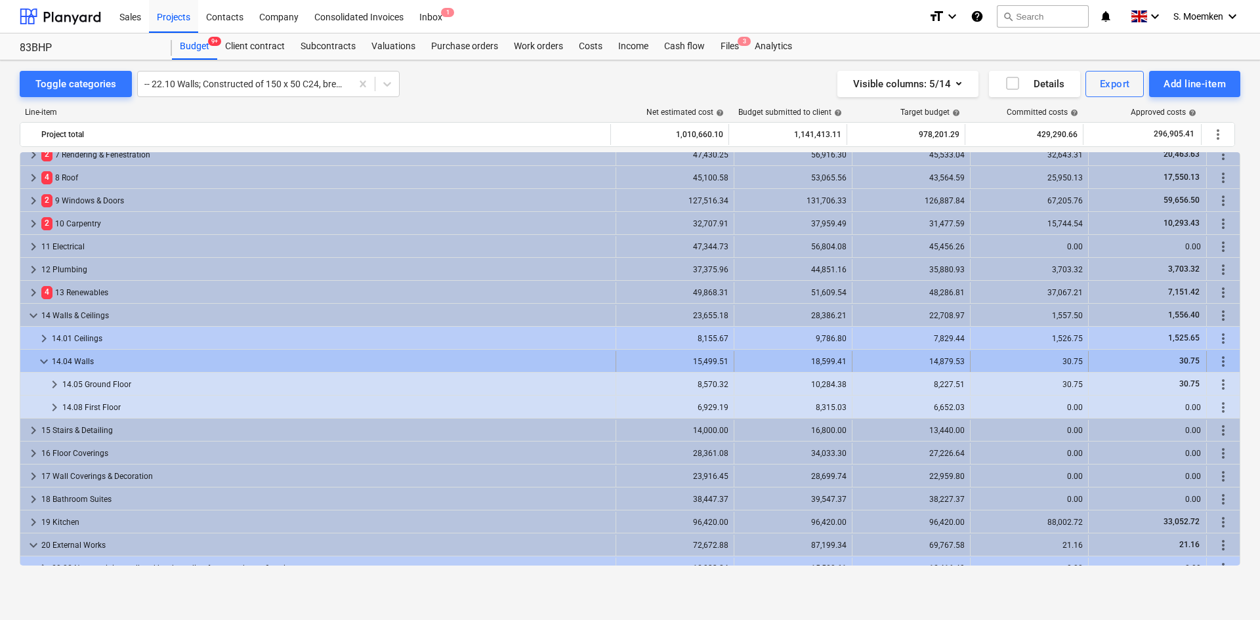
click at [42, 360] on span "keyboard_arrow_down" at bounding box center [44, 362] width 16 height 16
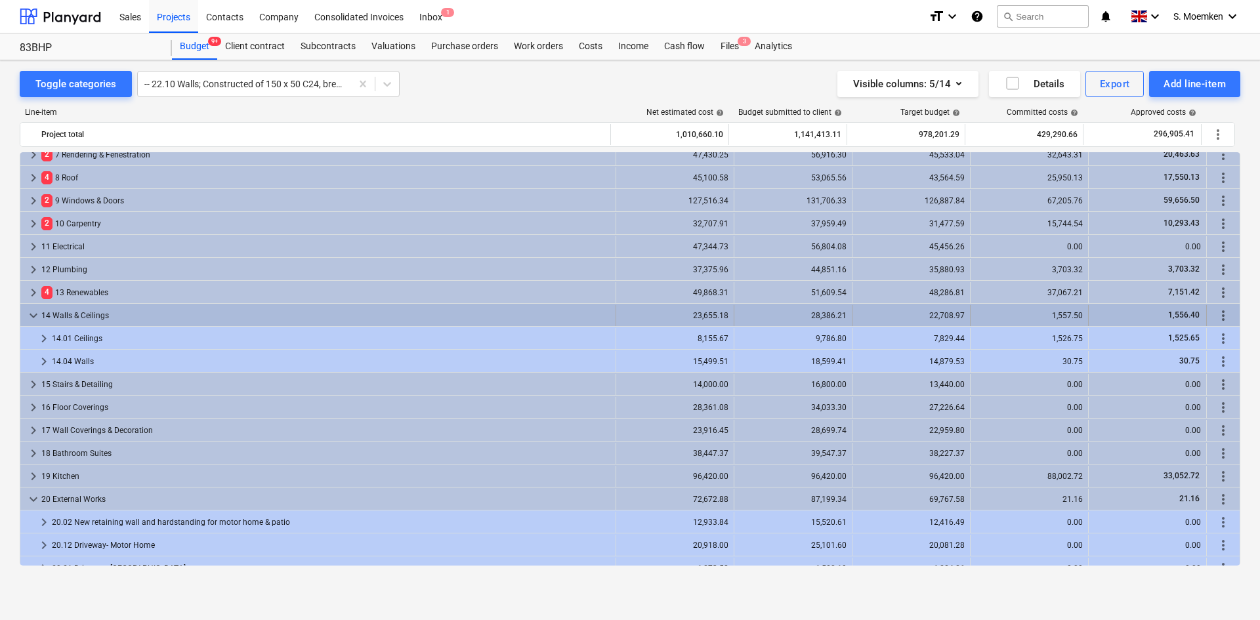
click at [31, 313] on span "keyboard_arrow_down" at bounding box center [34, 316] width 16 height 16
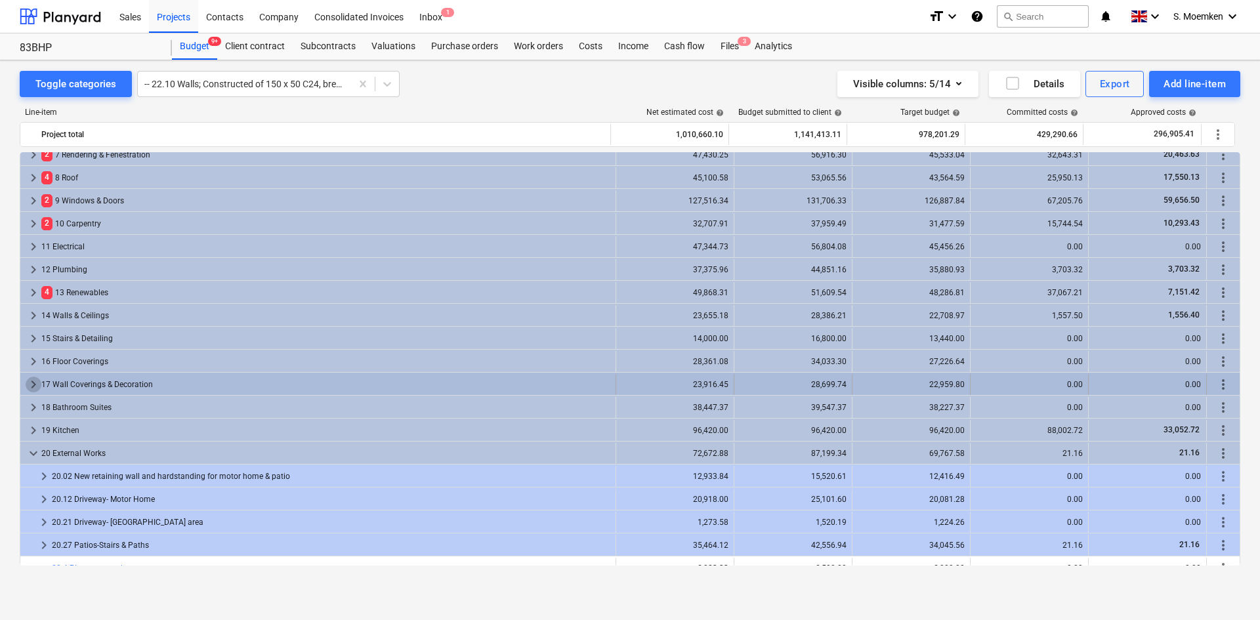
click at [36, 383] on span "keyboard_arrow_right" at bounding box center [34, 385] width 16 height 16
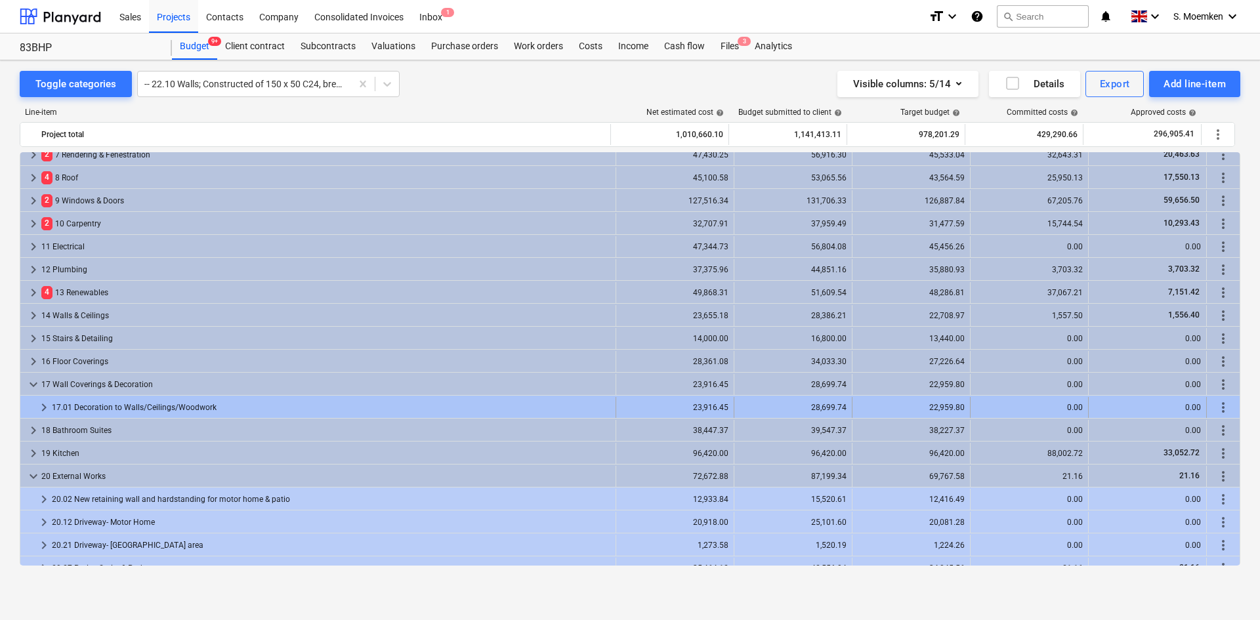
click at [44, 405] on span "keyboard_arrow_right" at bounding box center [44, 408] width 16 height 16
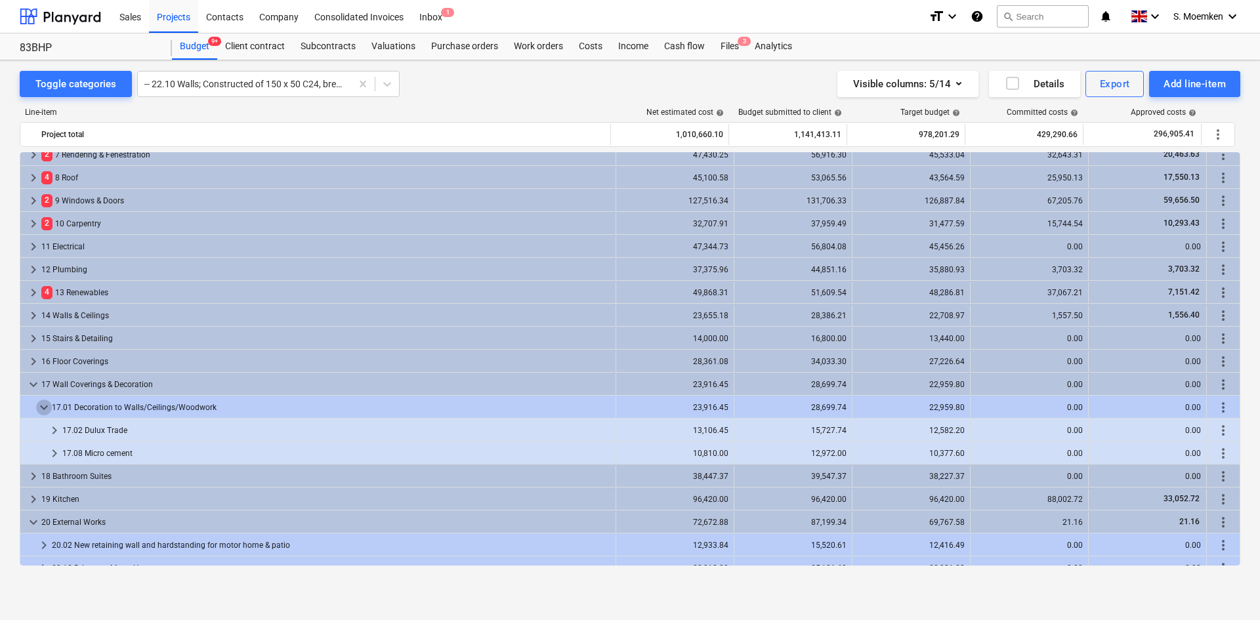
click at [44, 405] on span "keyboard_arrow_down" at bounding box center [44, 408] width 16 height 16
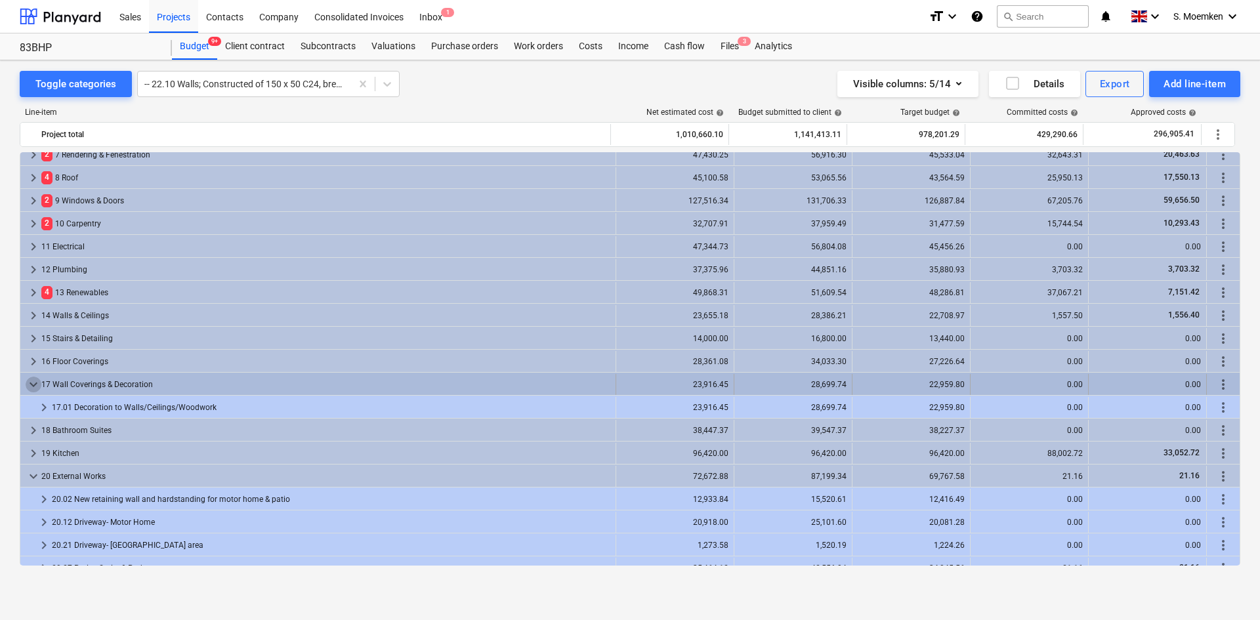
click at [32, 383] on span "keyboard_arrow_down" at bounding box center [34, 385] width 16 height 16
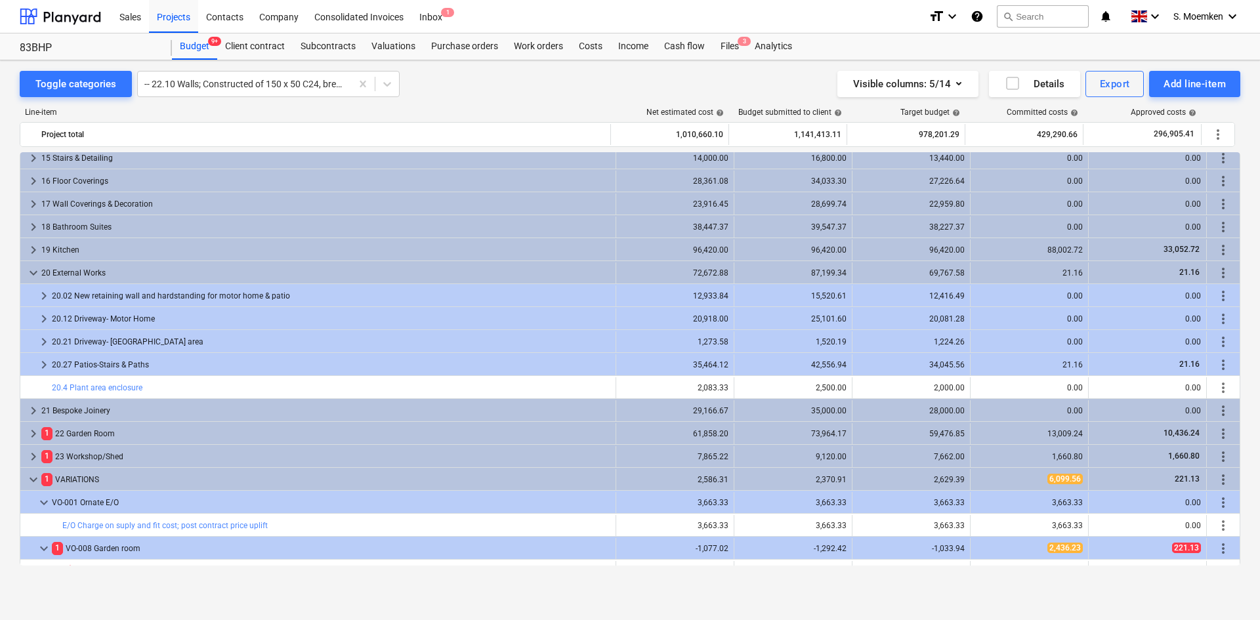
scroll to position [286, 0]
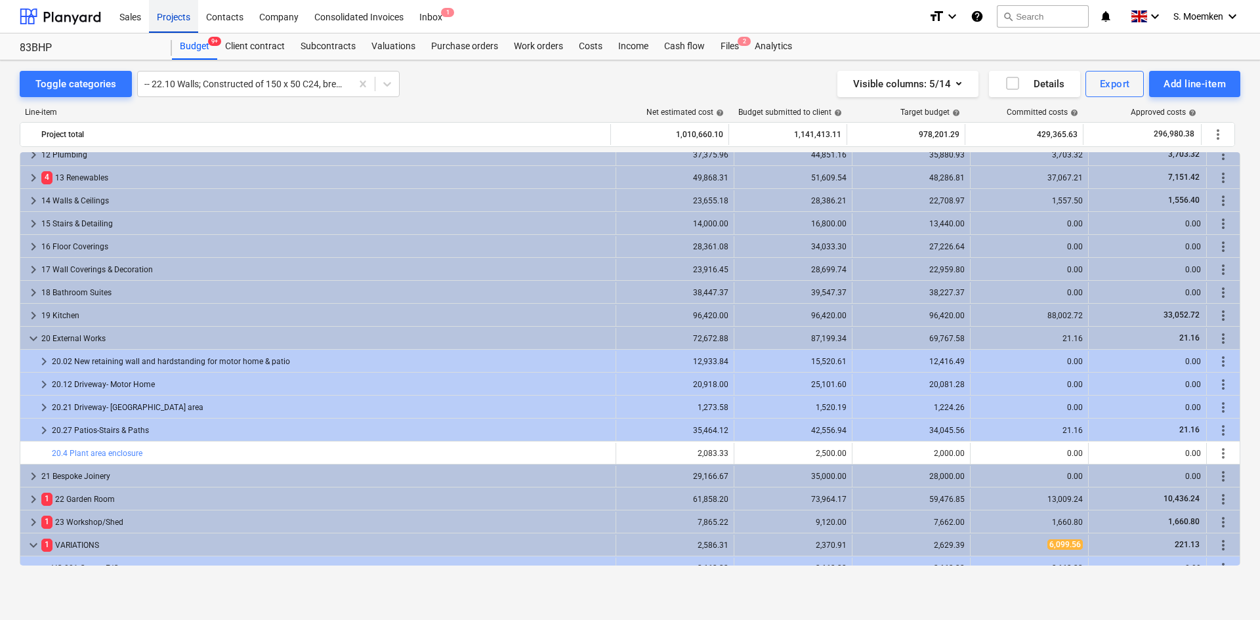
click at [189, 15] on div "Projects" at bounding box center [173, 15] width 49 height 33
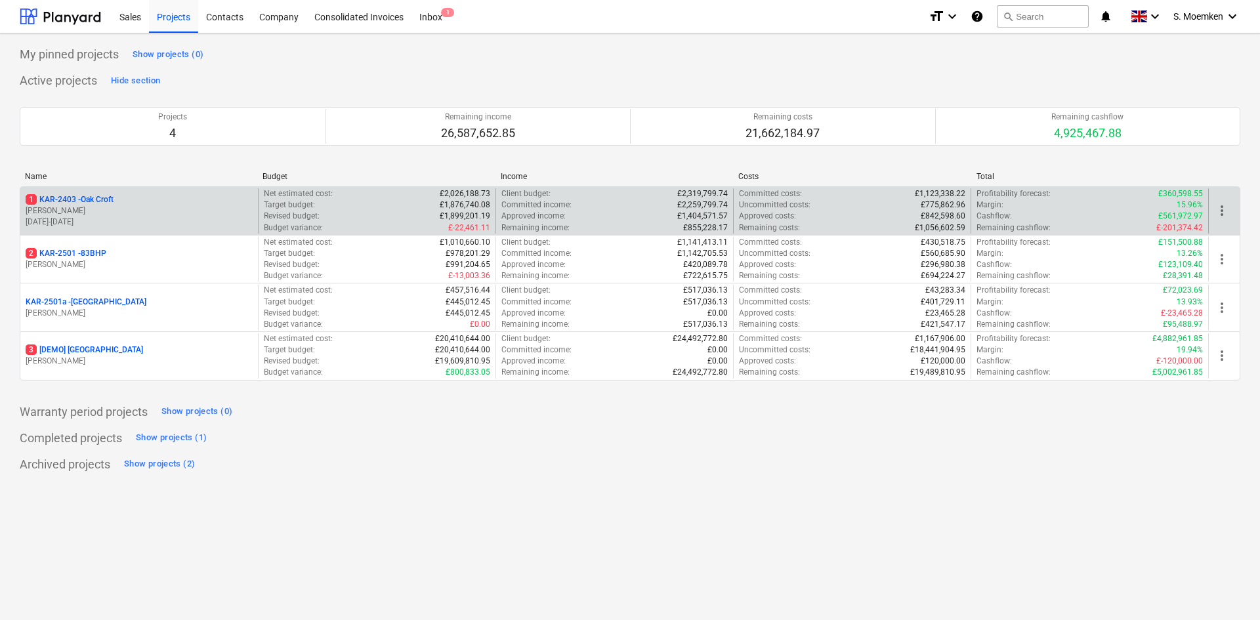
click at [152, 207] on p "[PERSON_NAME]" at bounding box center [139, 210] width 227 height 11
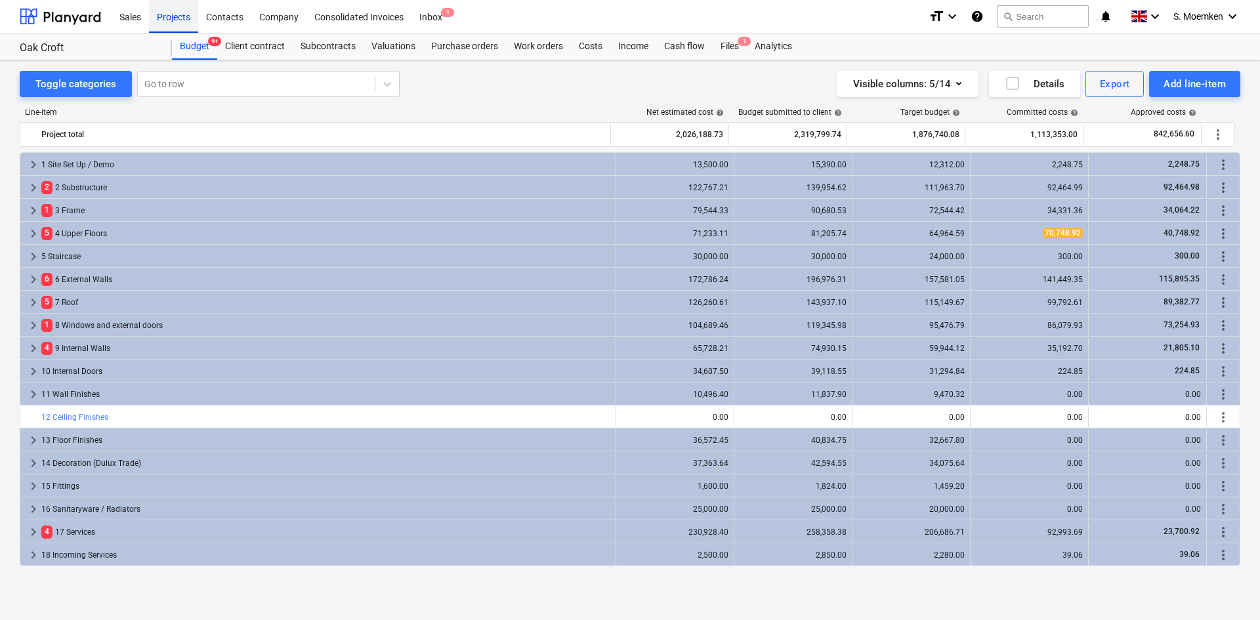
click at [179, 17] on div "Projects" at bounding box center [173, 15] width 49 height 33
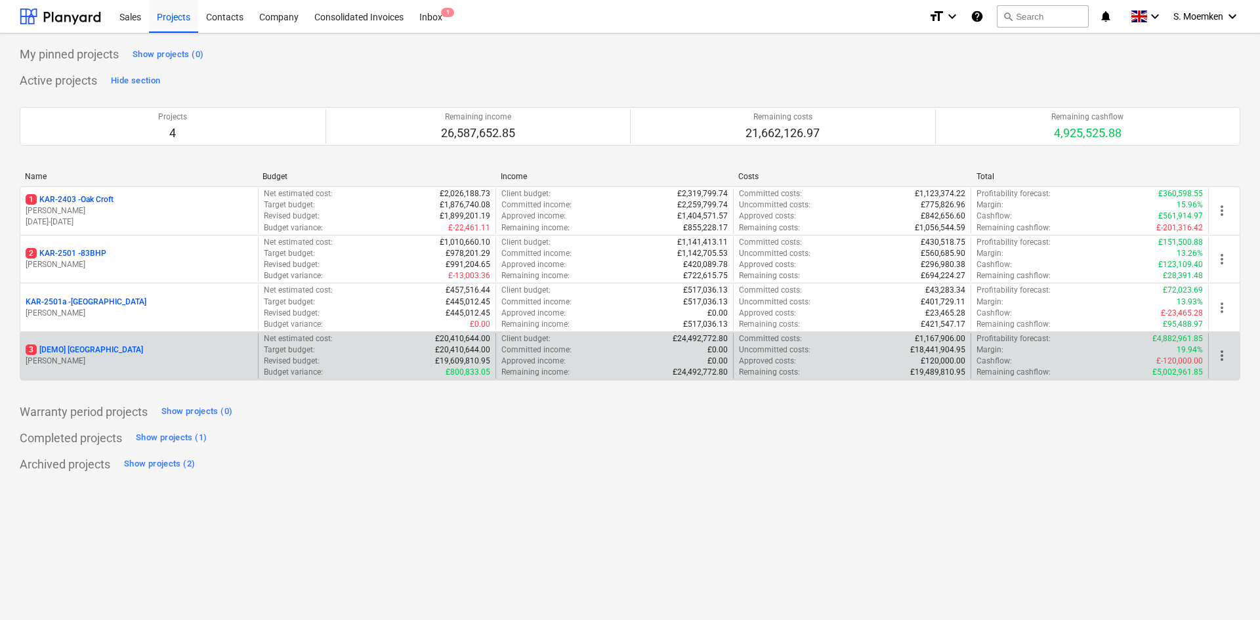
click at [103, 337] on div "3 [DEMO] Stone Road House G. Eastwood" at bounding box center [139, 356] width 238 height 45
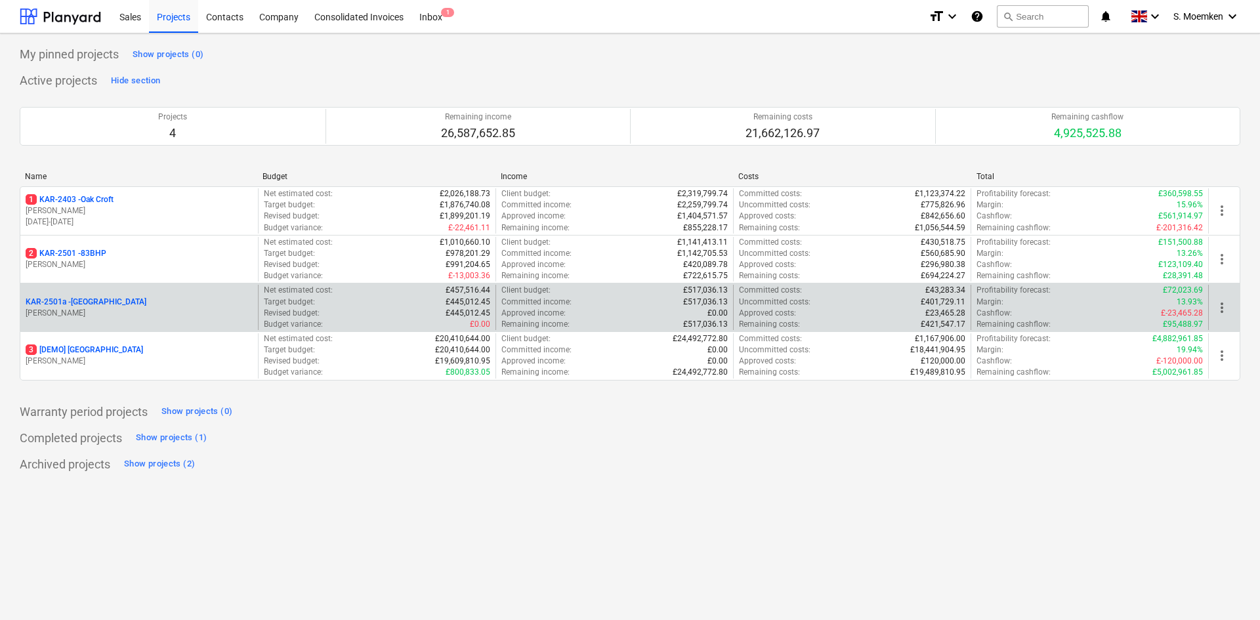
click at [115, 314] on p "[PERSON_NAME]" at bounding box center [139, 313] width 227 height 11
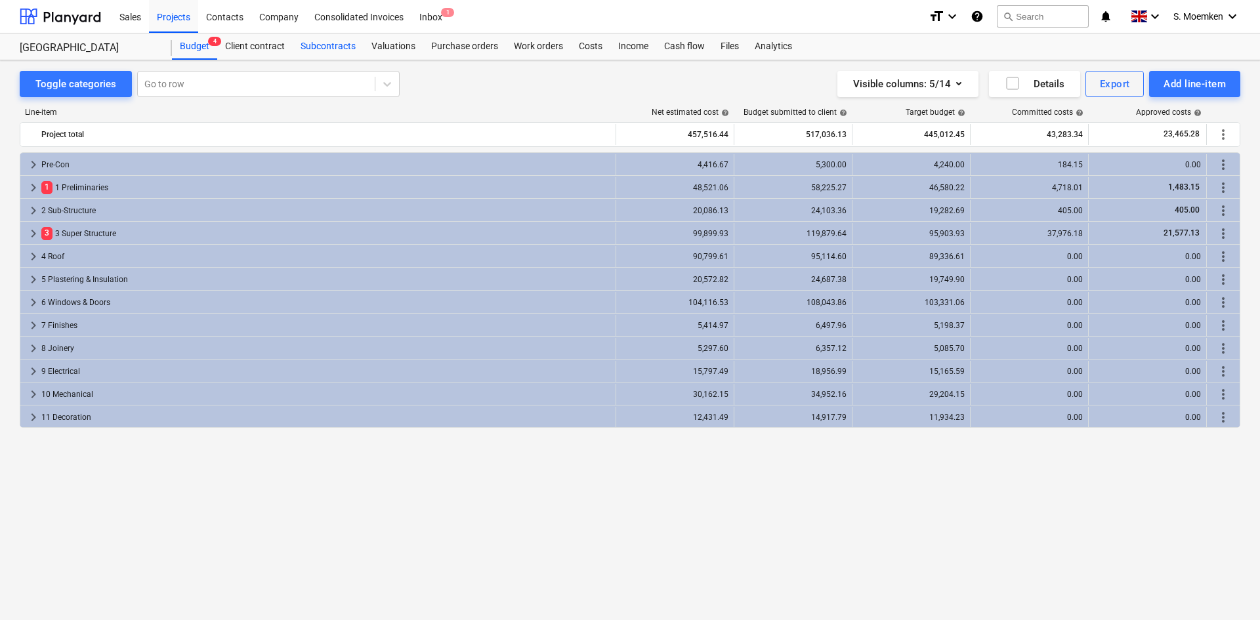
click at [320, 44] on div "Subcontracts" at bounding box center [328, 46] width 71 height 26
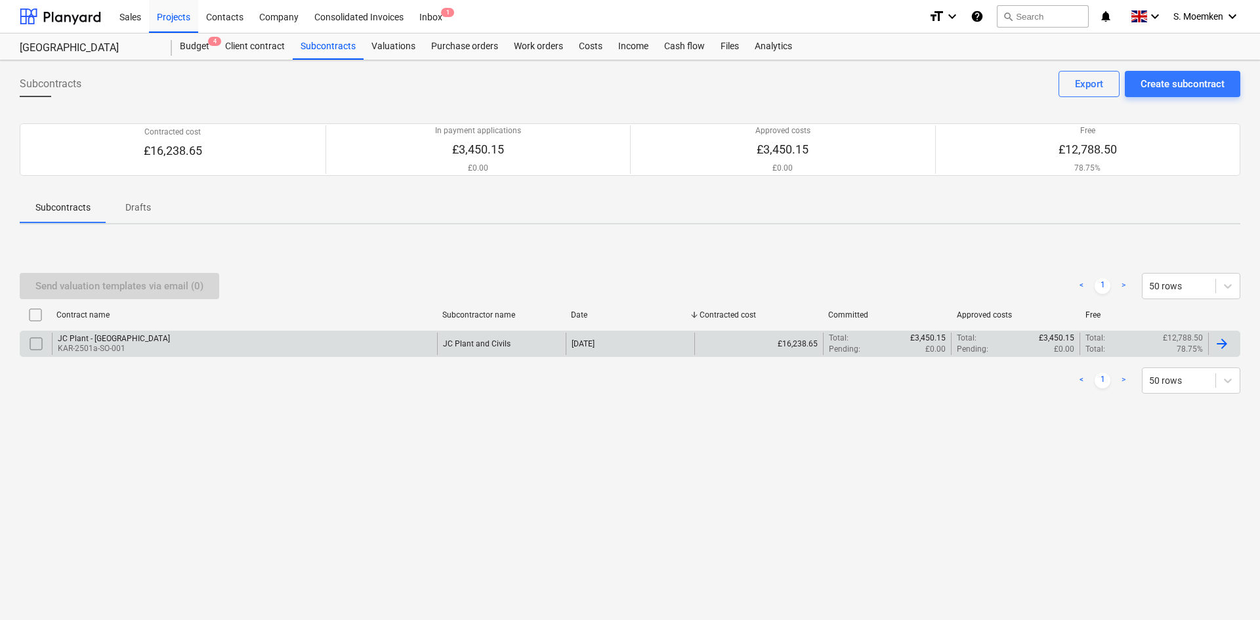
click at [431, 347] on div "JC Plant - Little Barn Field KAR-2501a-SO-001" at bounding box center [244, 344] width 385 height 22
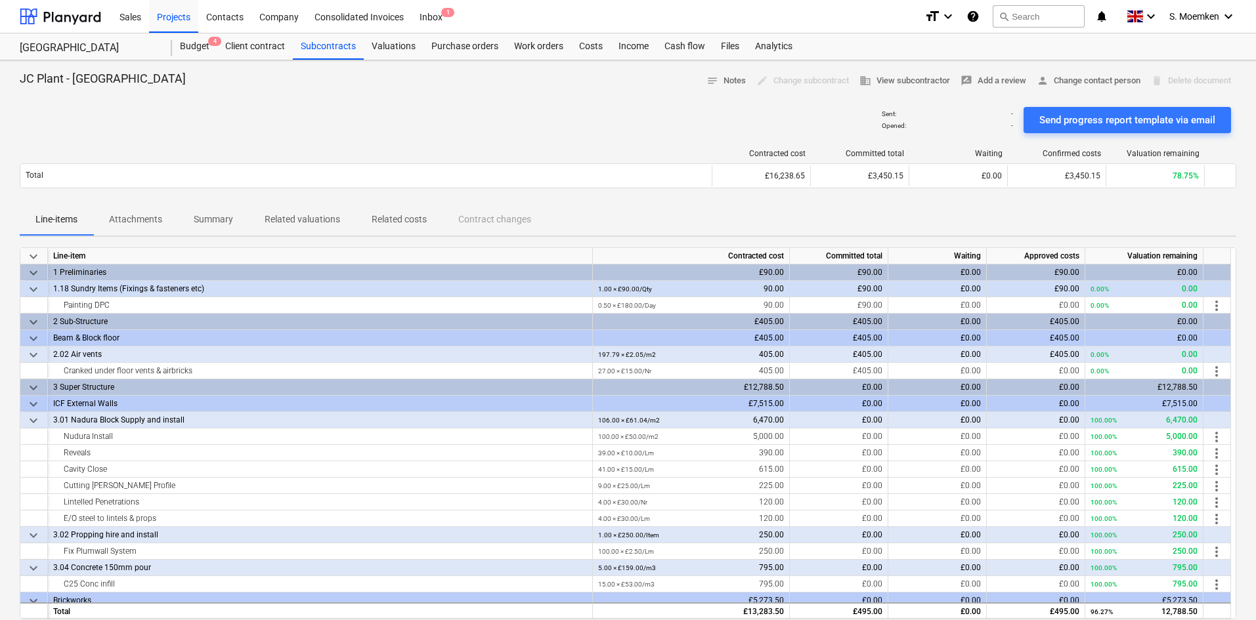
click at [146, 219] on p "Attachments" at bounding box center [135, 220] width 53 height 14
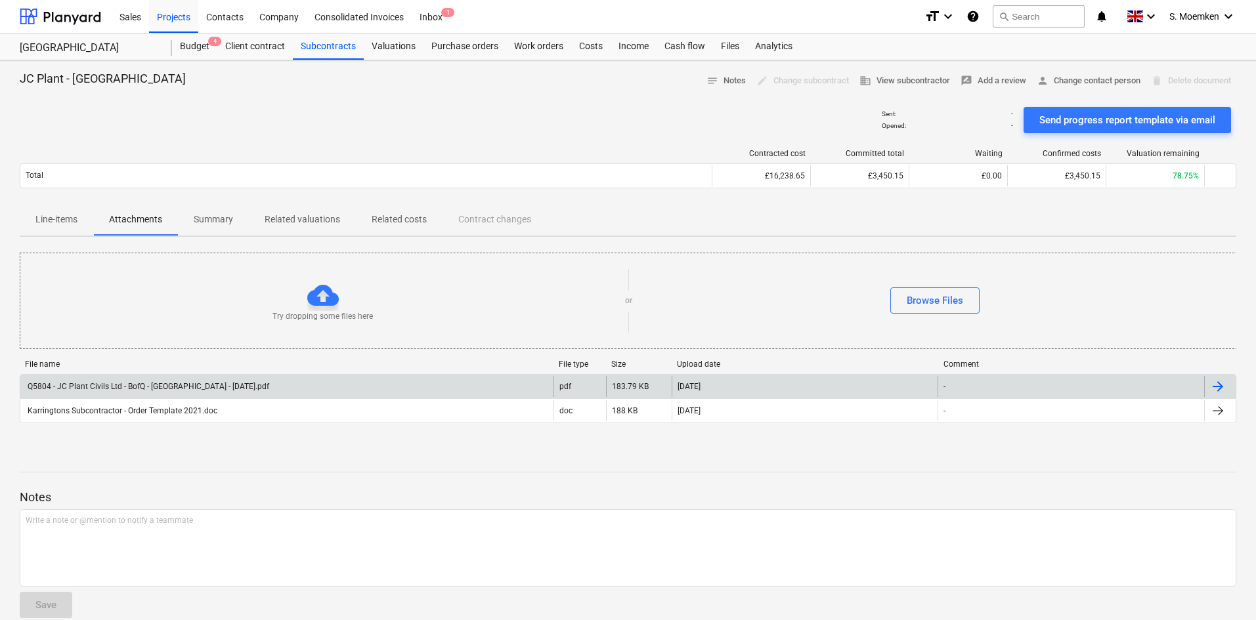
click at [230, 383] on div "Q5804 - JC Plant Civils Ltd - BofQ - Little Barn Field - 20.08.25.pdf" at bounding box center [148, 386] width 244 height 9
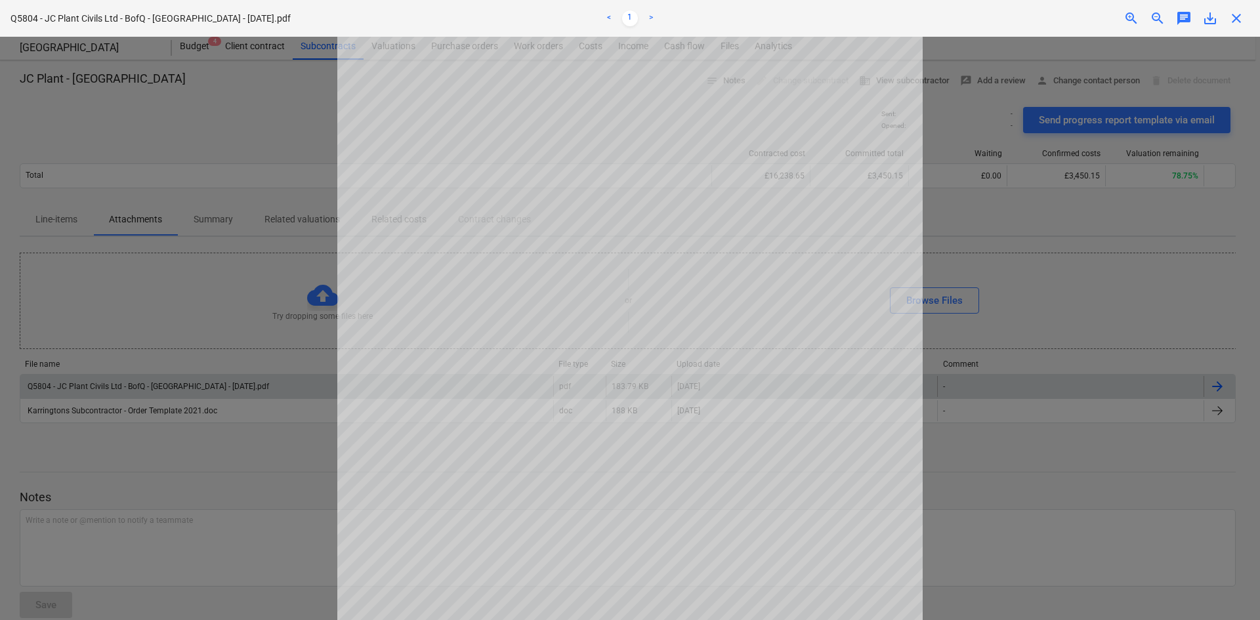
click at [1236, 26] on div "Q5804 - JC Plant Civils Ltd - BofQ - Little Barn Field - 20.08.25.pdf < 1 > zoo…" at bounding box center [630, 18] width 1260 height 37
click at [1237, 26] on div "Q5804 - JC Plant Civils Ltd - BofQ - Little Barn Field - 20.08.25.pdf < 1 > zoo…" at bounding box center [630, 18] width 1260 height 37
click at [1235, 20] on span "close" at bounding box center [1237, 19] width 16 height 16
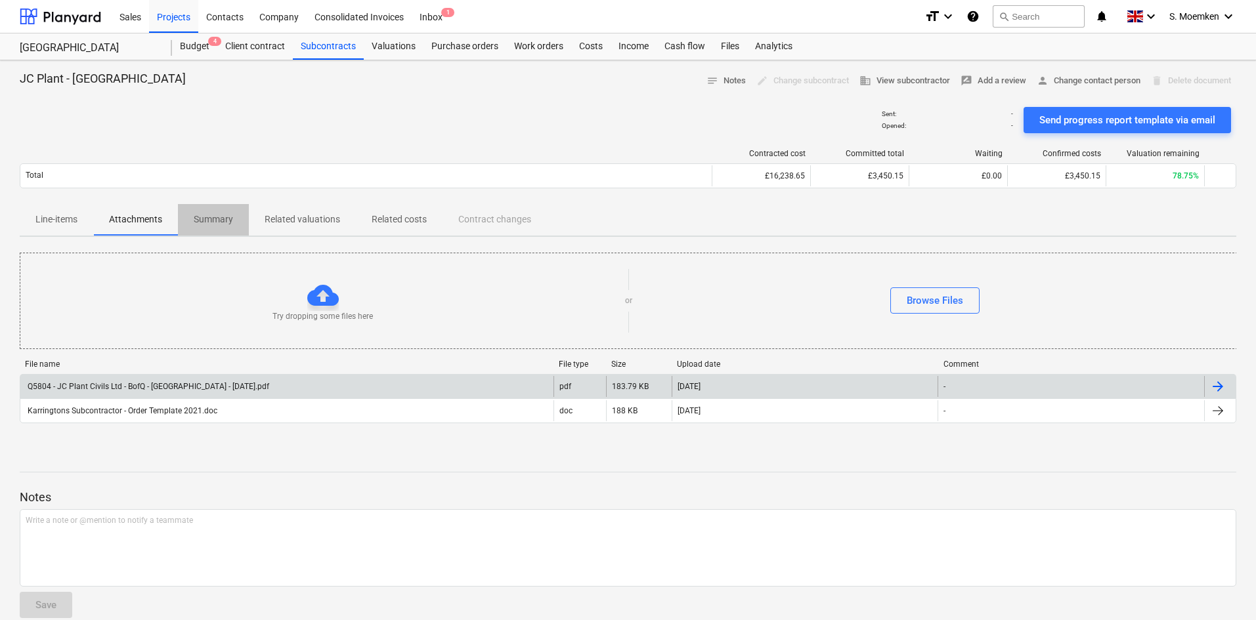
click at [218, 223] on p "Summary" at bounding box center [213, 220] width 39 height 14
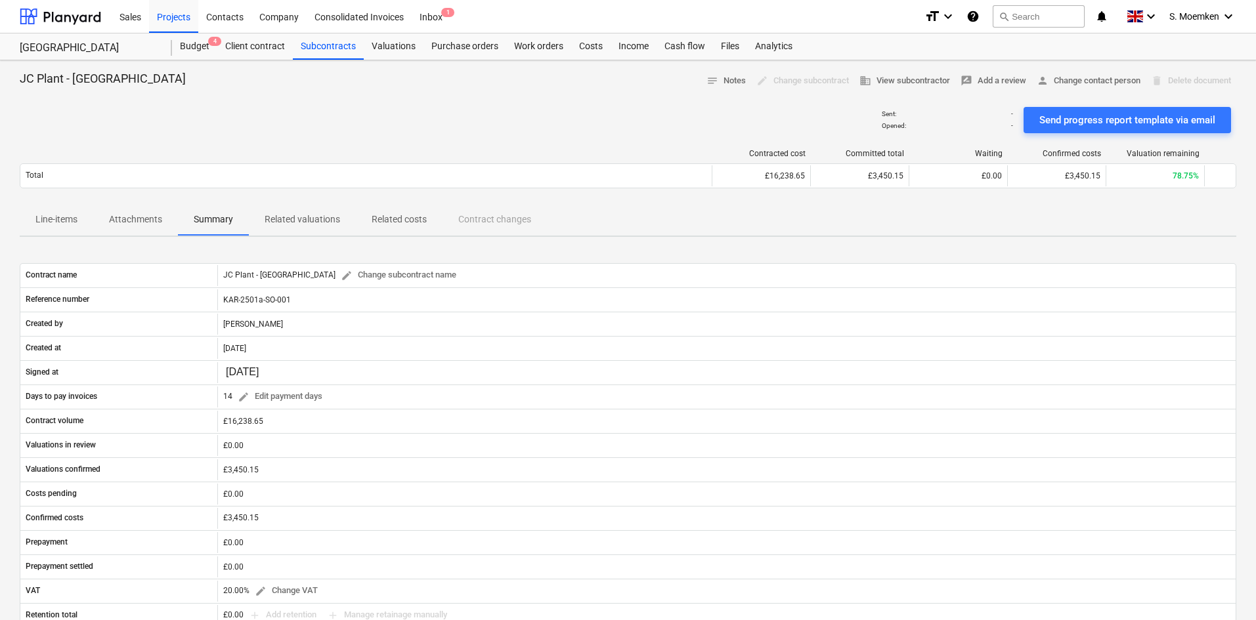
drag, startPoint x: 406, startPoint y: 129, endPoint x: 461, endPoint y: 102, distance: 61.4
click at [407, 127] on div "Sent : - Opened : - Send progress report template via email" at bounding box center [628, 120] width 1216 height 37
click at [590, 39] on div "Costs" at bounding box center [590, 46] width 39 height 26
